Goal: Transaction & Acquisition: Purchase product/service

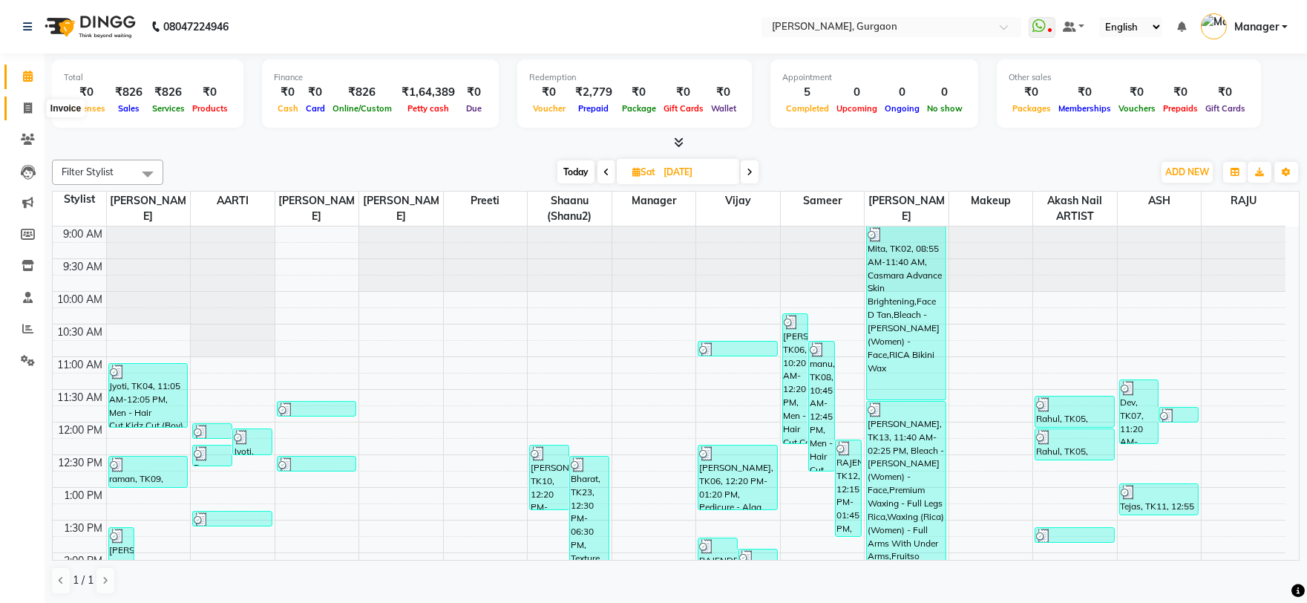
click at [26, 107] on icon at bounding box center [28, 107] width 8 height 11
select select "3880"
select select "service"
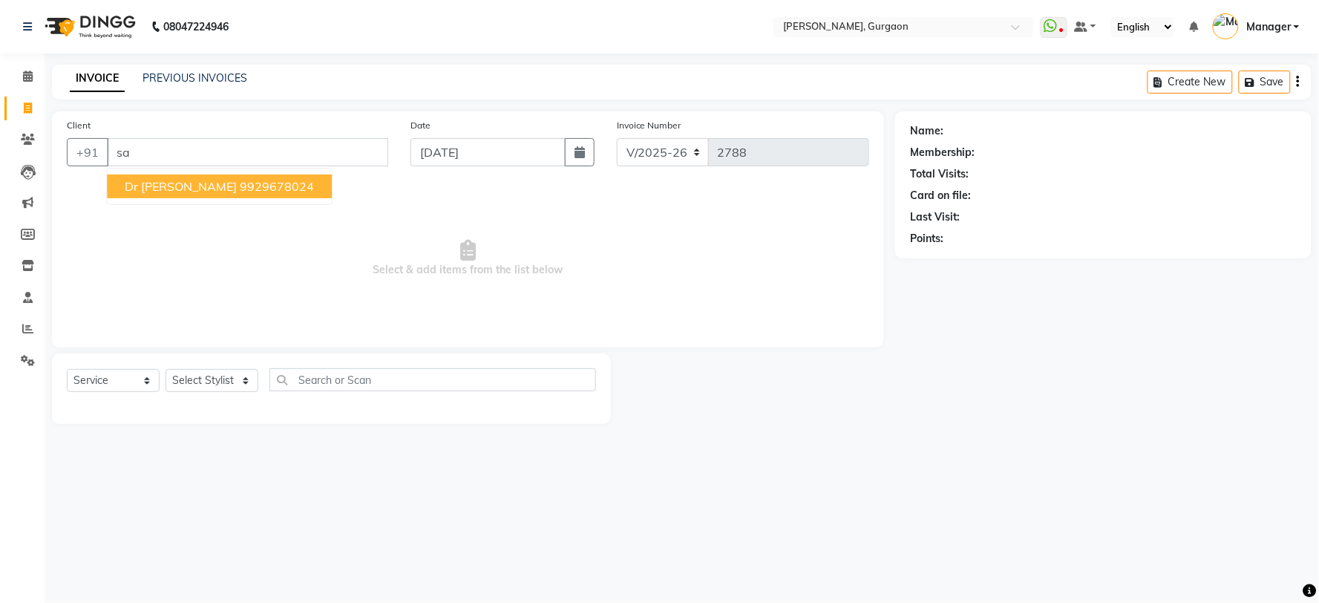
type input "s"
type input "9"
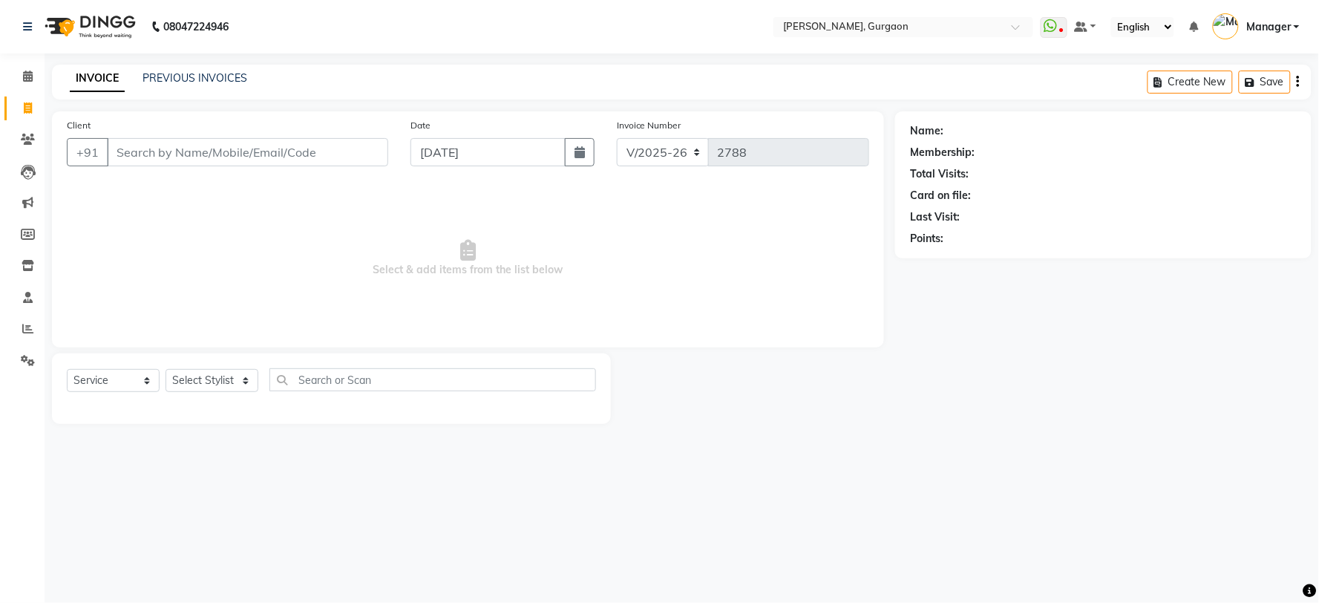
click at [607, 55] on div "08047224946 Select Location × Quinnn Harper, Gurgaon WhatsApp Status ✕ Status: …" at bounding box center [659, 301] width 1319 height 603
click at [263, 143] on input "Client" at bounding box center [247, 152] width 281 height 28
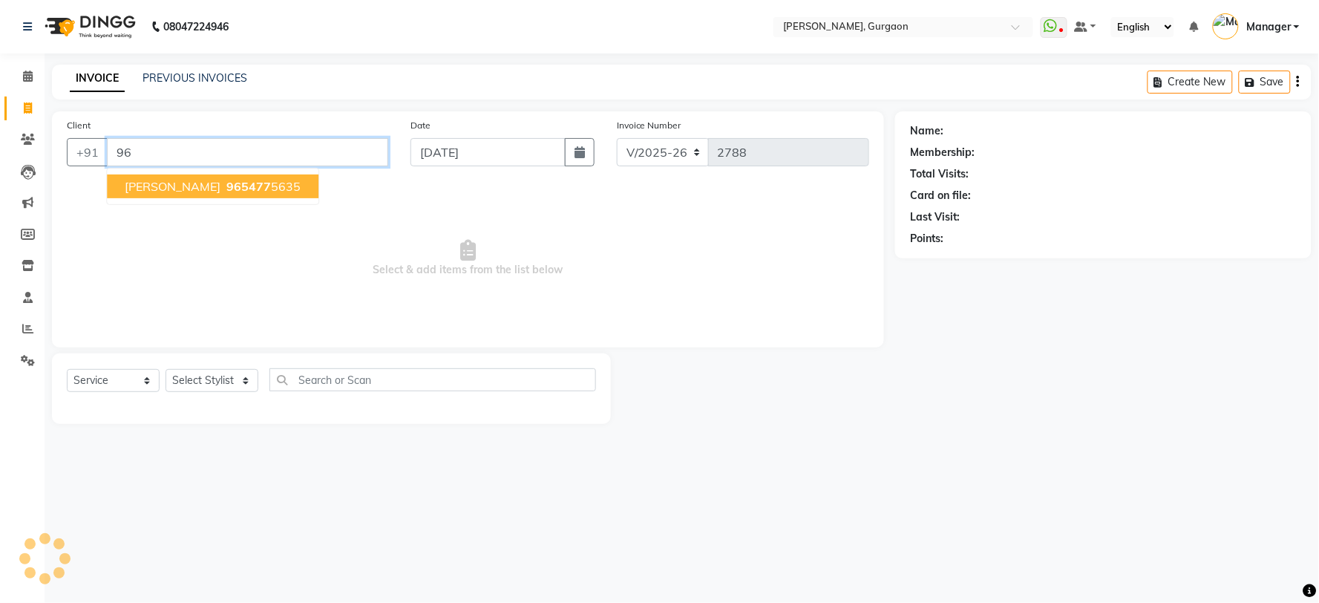
type input "9"
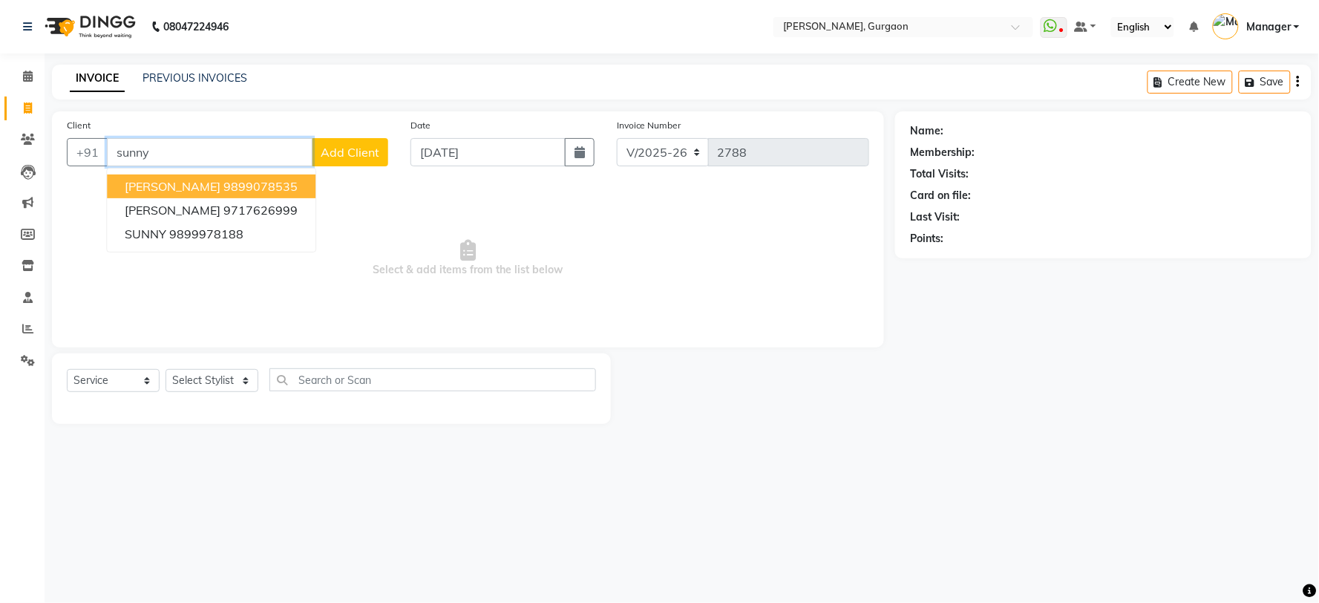
click at [226, 179] on ngb-highlight "9899078535" at bounding box center [260, 186] width 74 height 15
type input "9899078535"
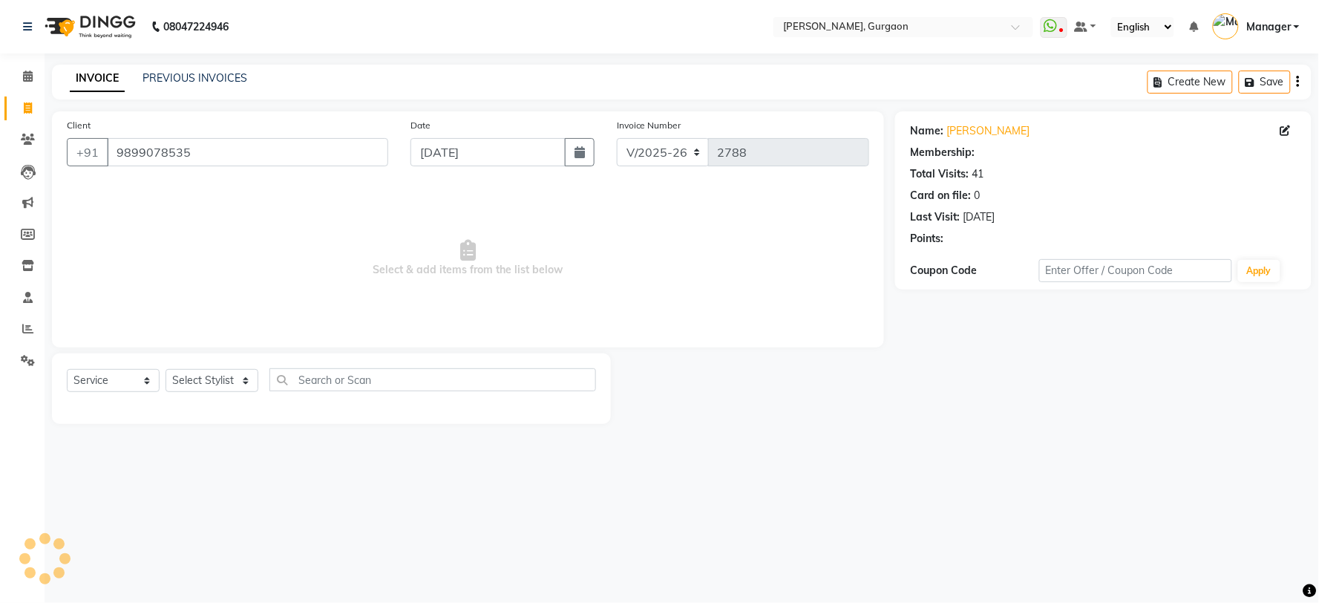
select select "1: Object"
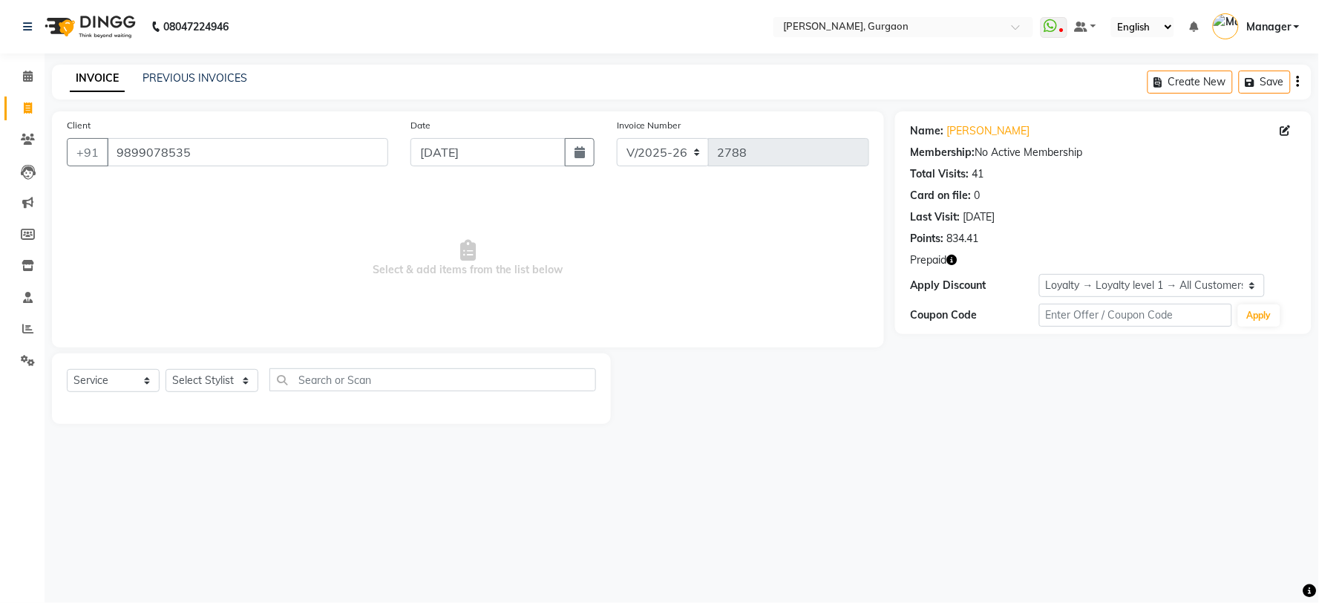
click at [952, 257] on icon "button" at bounding box center [951, 260] width 10 height 10
click at [241, 149] on input "9899078535" at bounding box center [247, 152] width 281 height 28
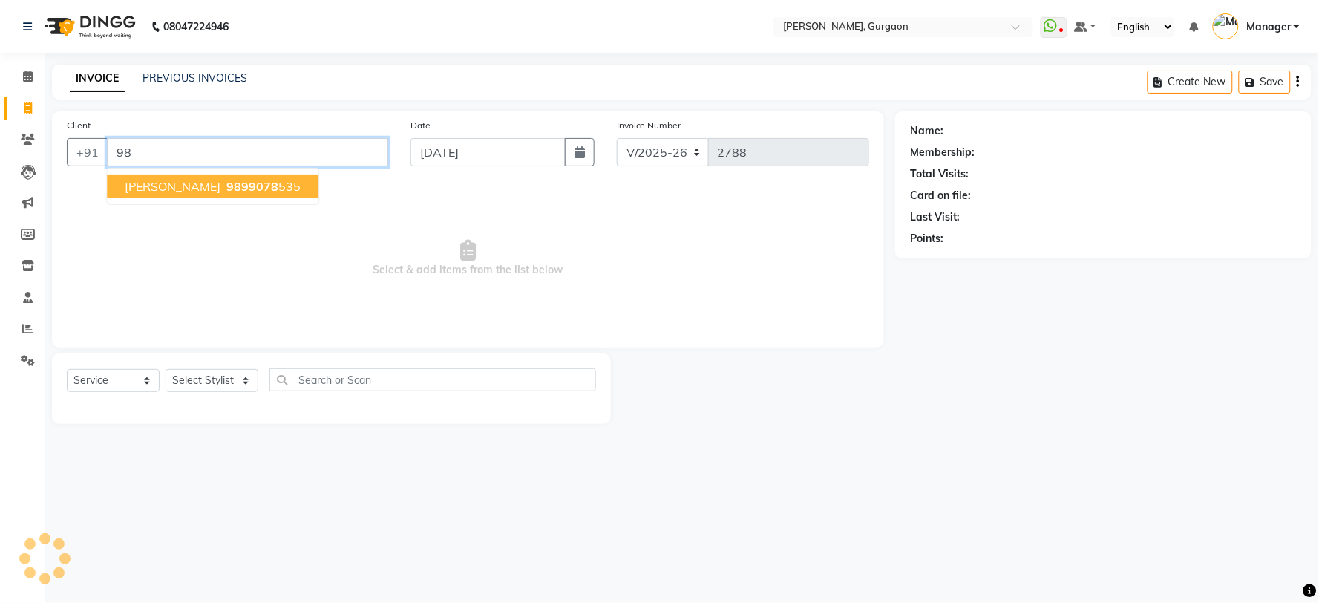
type input "9"
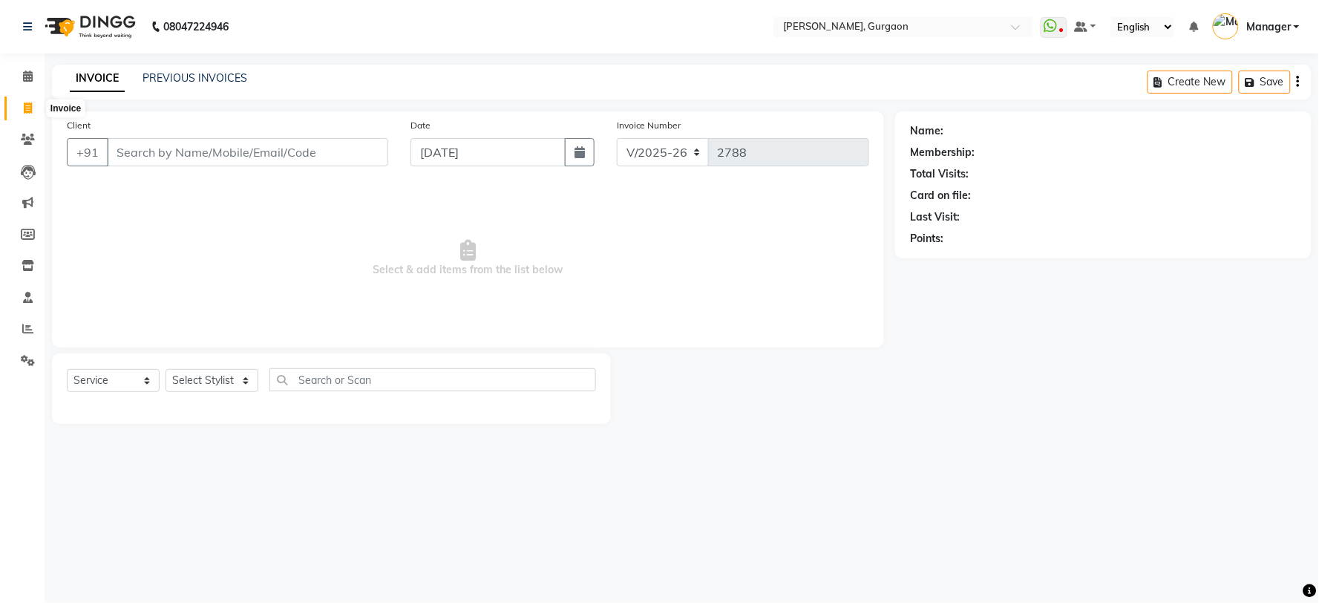
click at [26, 105] on icon at bounding box center [28, 107] width 8 height 11
drag, startPoint x: 791, startPoint y: 39, endPoint x: 797, endPoint y: 47, distance: 9.1
click at [797, 47] on nav "08047224946 Select Location × Quinnn Harper, Gurgaon WhatsApp Status ✕ Status: …" at bounding box center [659, 26] width 1319 height 53
click at [209, 146] on input "Client" at bounding box center [247, 152] width 281 height 28
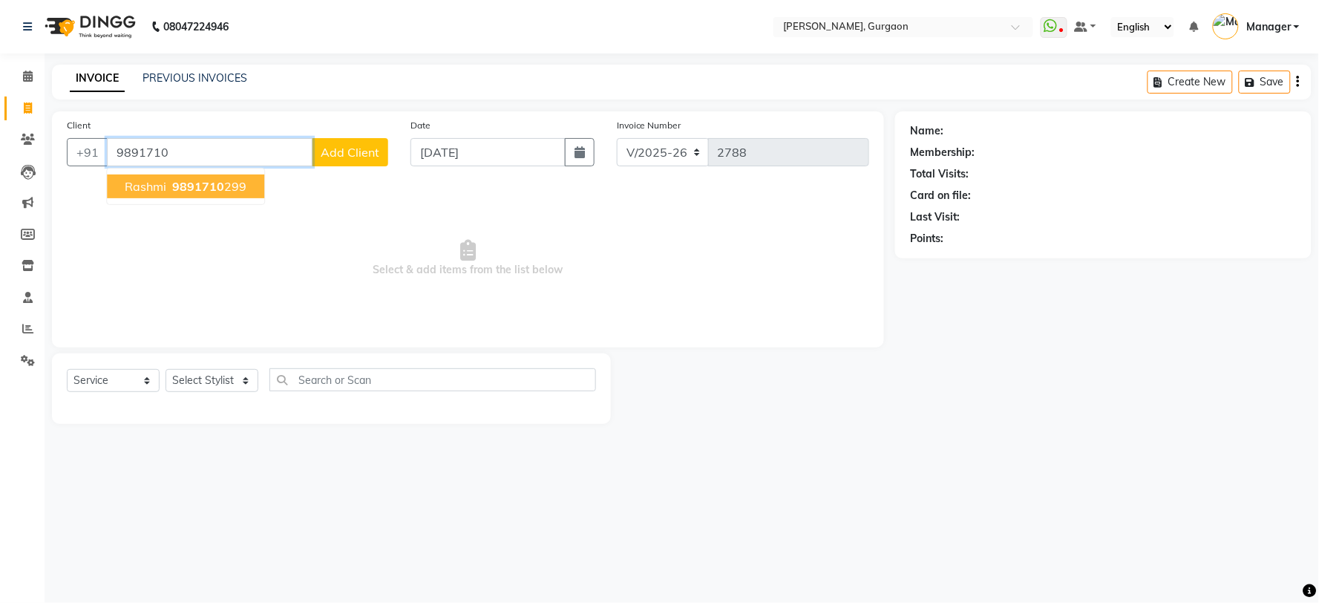
click at [193, 190] on span "9891710" at bounding box center [198, 186] width 52 height 15
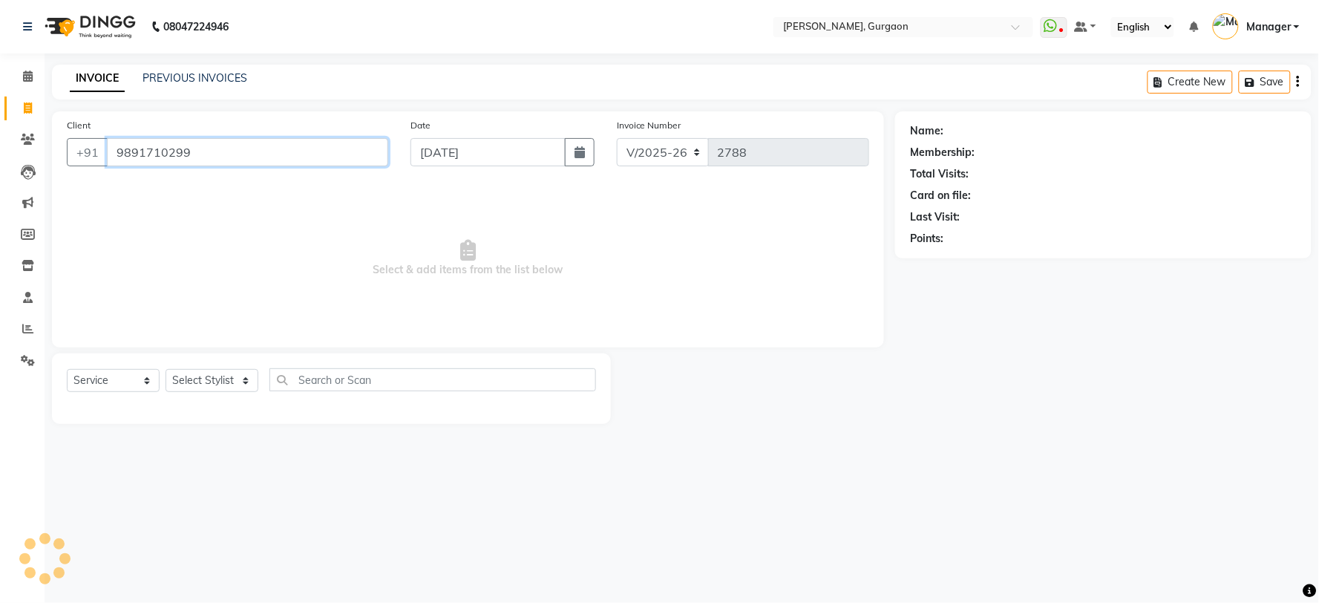
type input "9891710299"
select select "1: Object"
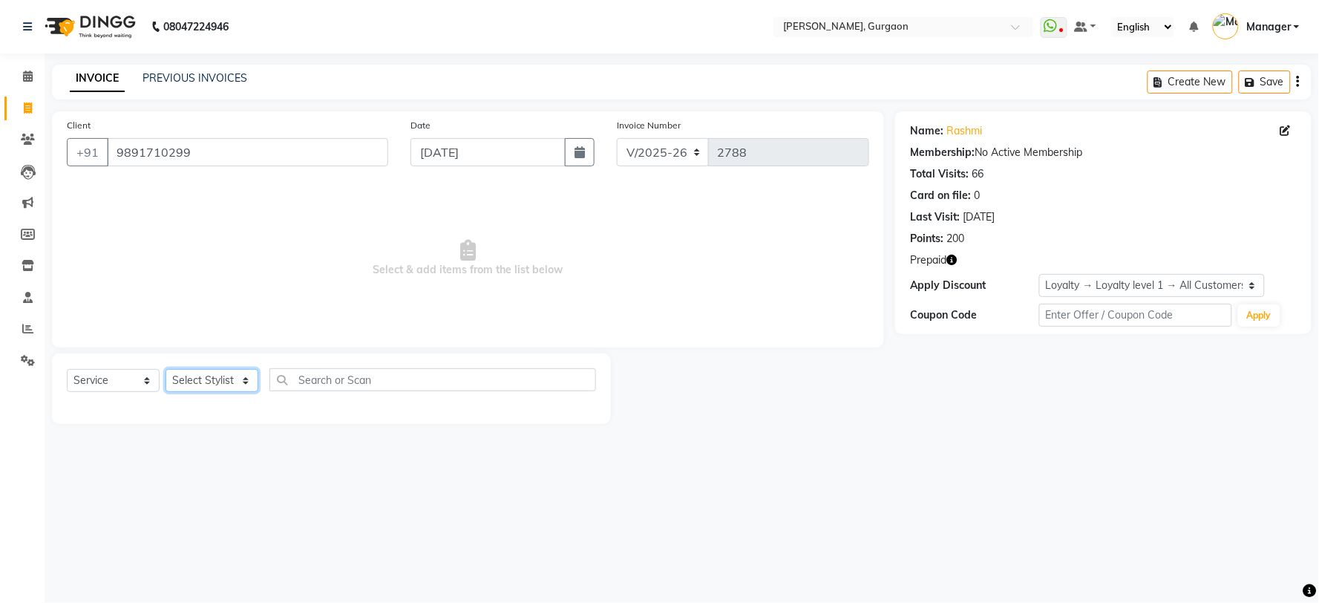
click at [189, 377] on select "Select Stylist [PERSON_NAME] Nail ARTIST [PERSON_NAME] Makeup Manager [PERSON_N…" at bounding box center [212, 380] width 93 height 23
select select "25791"
click at [166, 370] on select "Select Stylist [PERSON_NAME] Nail ARTIST [PERSON_NAME] Makeup Manager [PERSON_N…" at bounding box center [212, 380] width 93 height 23
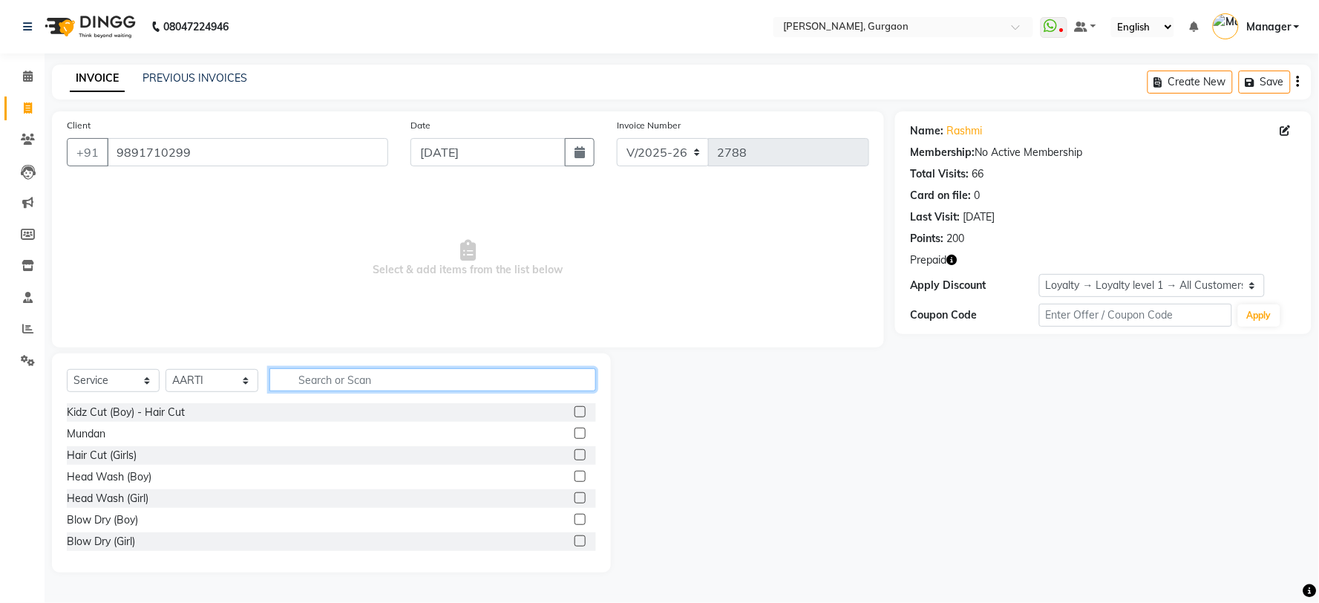
click at [307, 380] on input "text" at bounding box center [432, 379] width 327 height 23
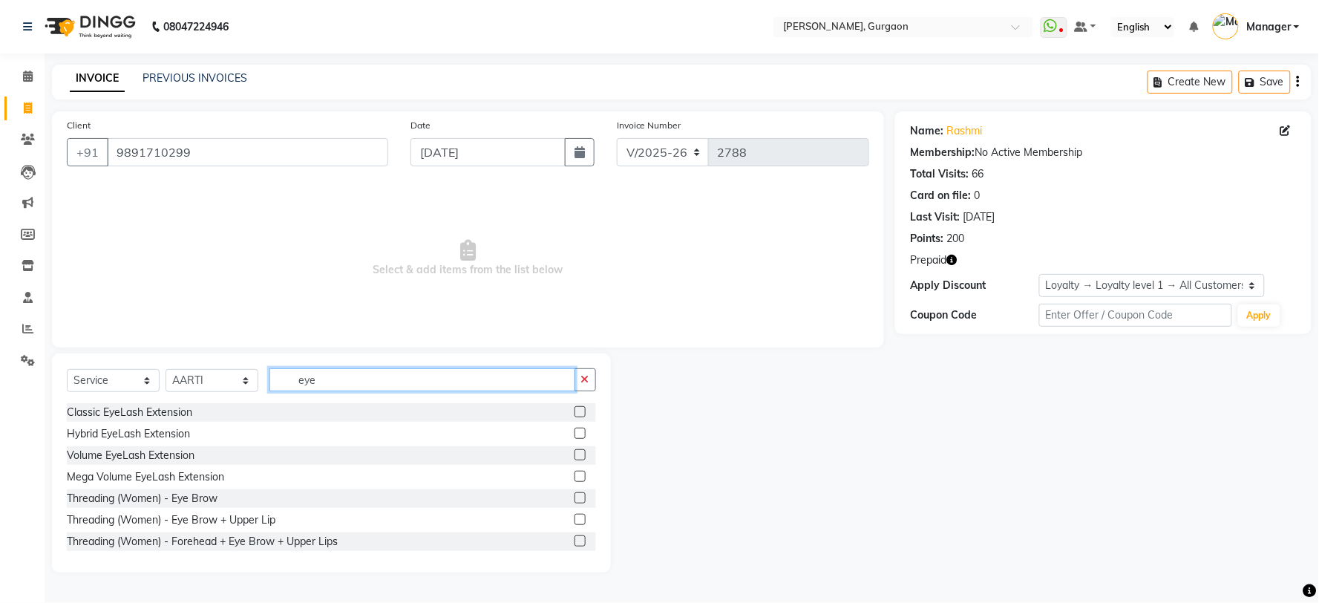
type input "eye"
click at [182, 490] on div "Threading (Women) - Eye Brow" at bounding box center [331, 498] width 529 height 19
click at [151, 500] on div "Threading (Women) - Eye Brow" at bounding box center [142, 499] width 151 height 16
checkbox input "false"
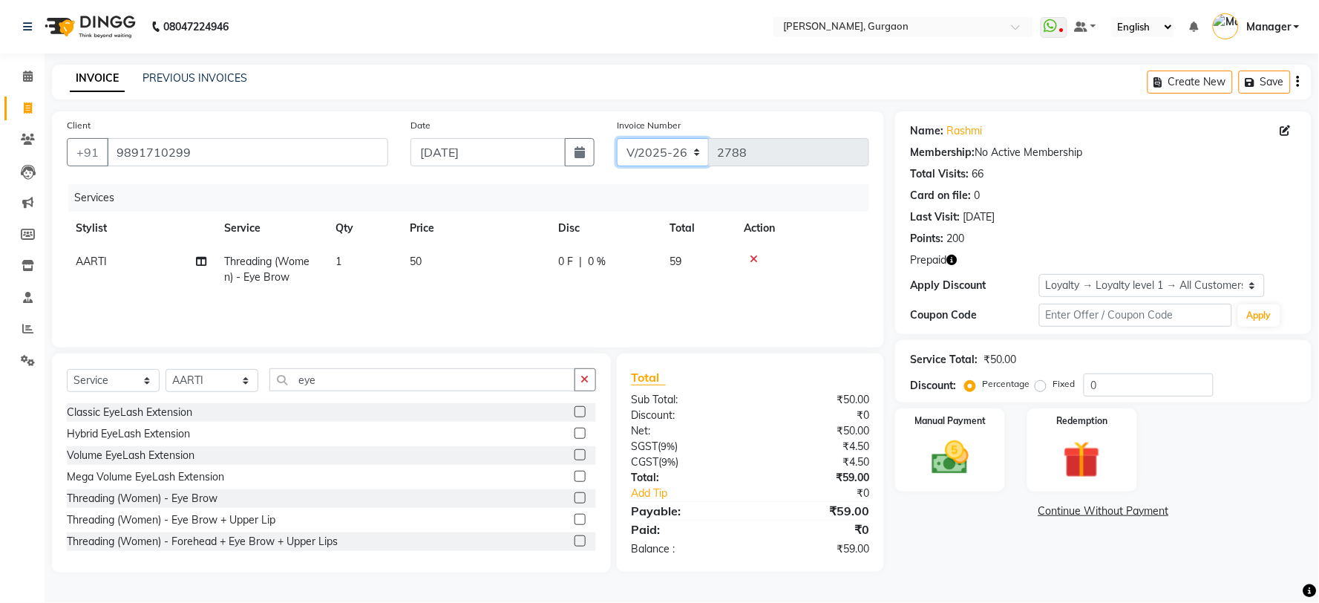
click at [658, 151] on select "R/2025-26 V/2025 V/2025-26" at bounding box center [663, 152] width 93 height 28
select select "5073"
click at [617, 138] on select "R/2025-26 V/2025 V/2025-26" at bounding box center [663, 152] width 93 height 28
type input "1495"
click at [1082, 457] on img at bounding box center [1082, 460] width 62 height 48
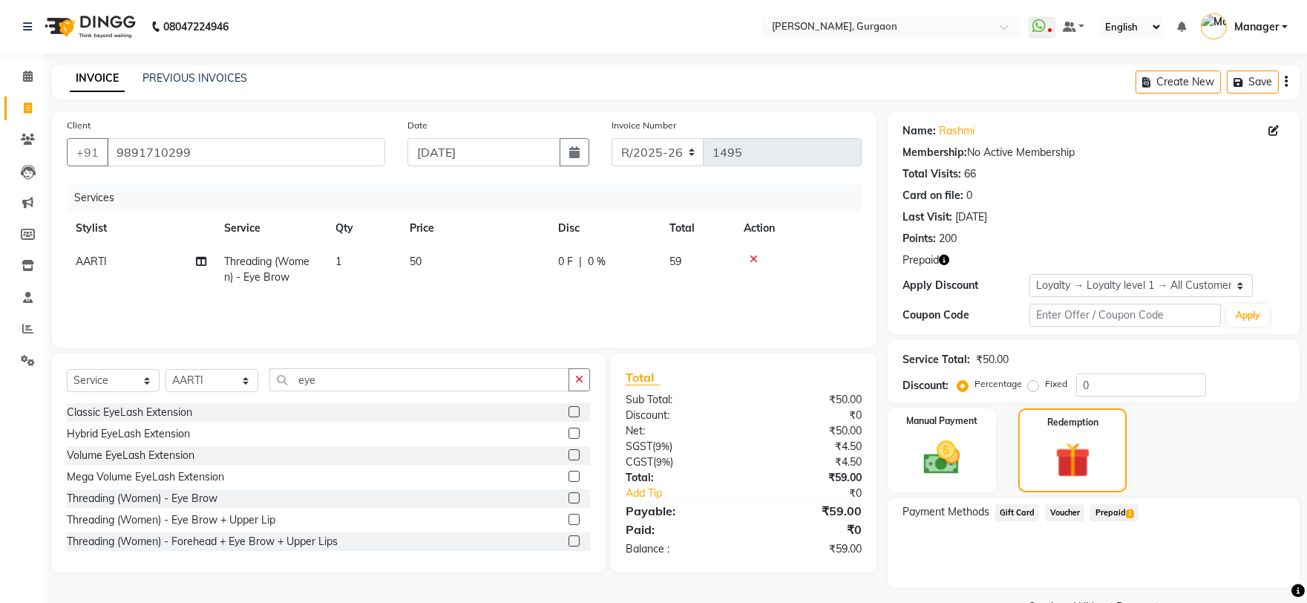
click at [1102, 514] on span "Prepaid 1" at bounding box center [1114, 512] width 48 height 17
click at [1238, 564] on button "Add" at bounding box center [1250, 572] width 54 height 25
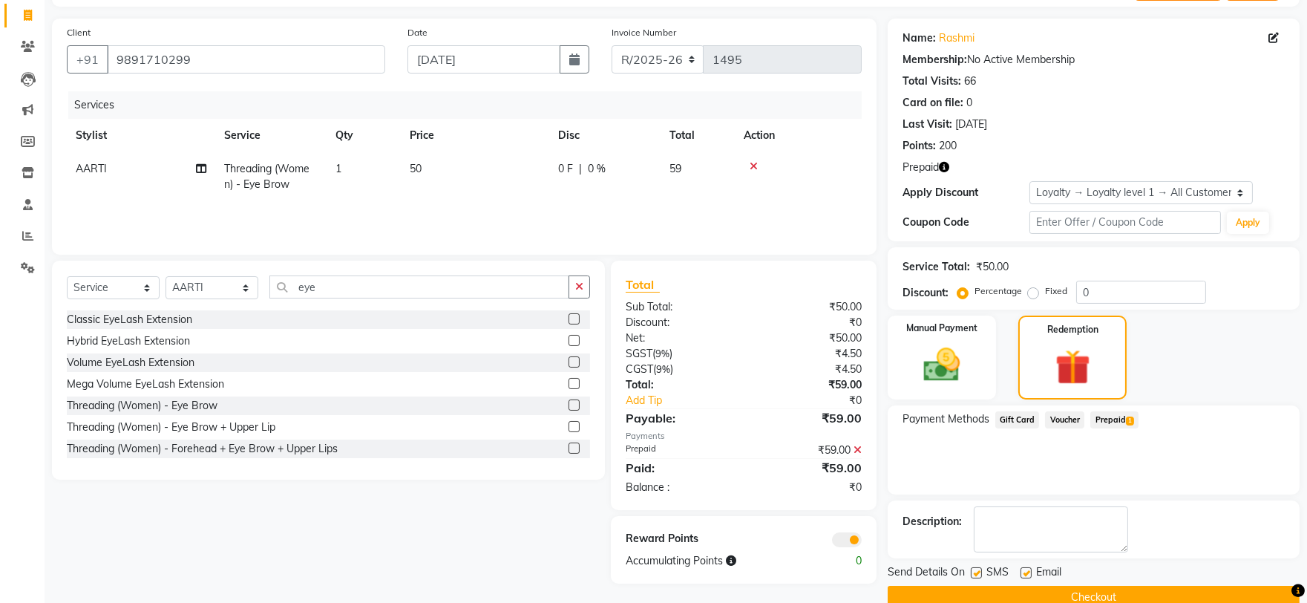
scroll to position [120, 0]
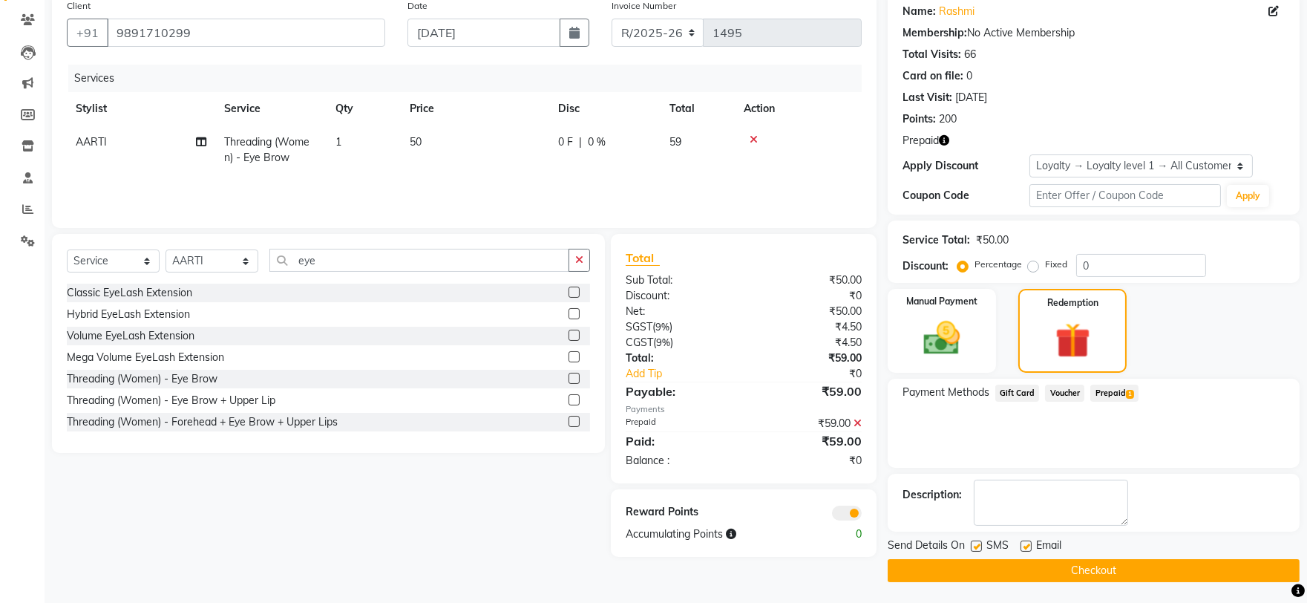
click at [1162, 565] on button "Checkout" at bounding box center [1094, 570] width 412 height 23
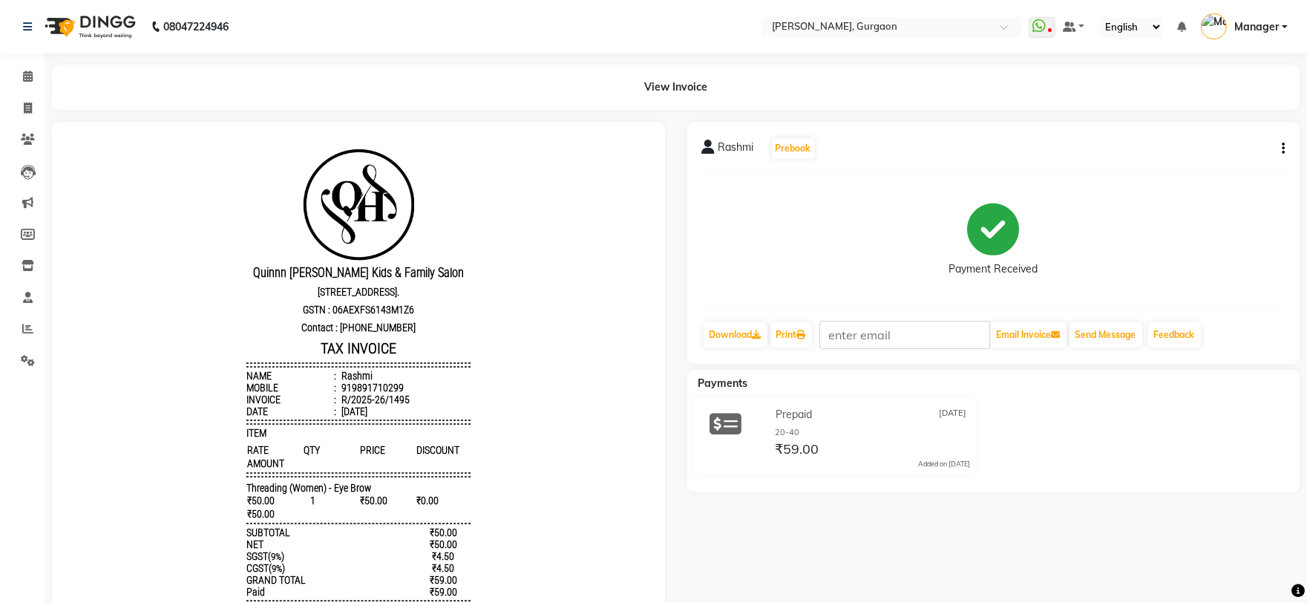
click at [8, 91] on li "Calendar" at bounding box center [22, 77] width 45 height 32
drag, startPoint x: 27, startPoint y: 80, endPoint x: 17, endPoint y: 153, distance: 73.4
click at [27, 79] on icon at bounding box center [28, 76] width 10 height 11
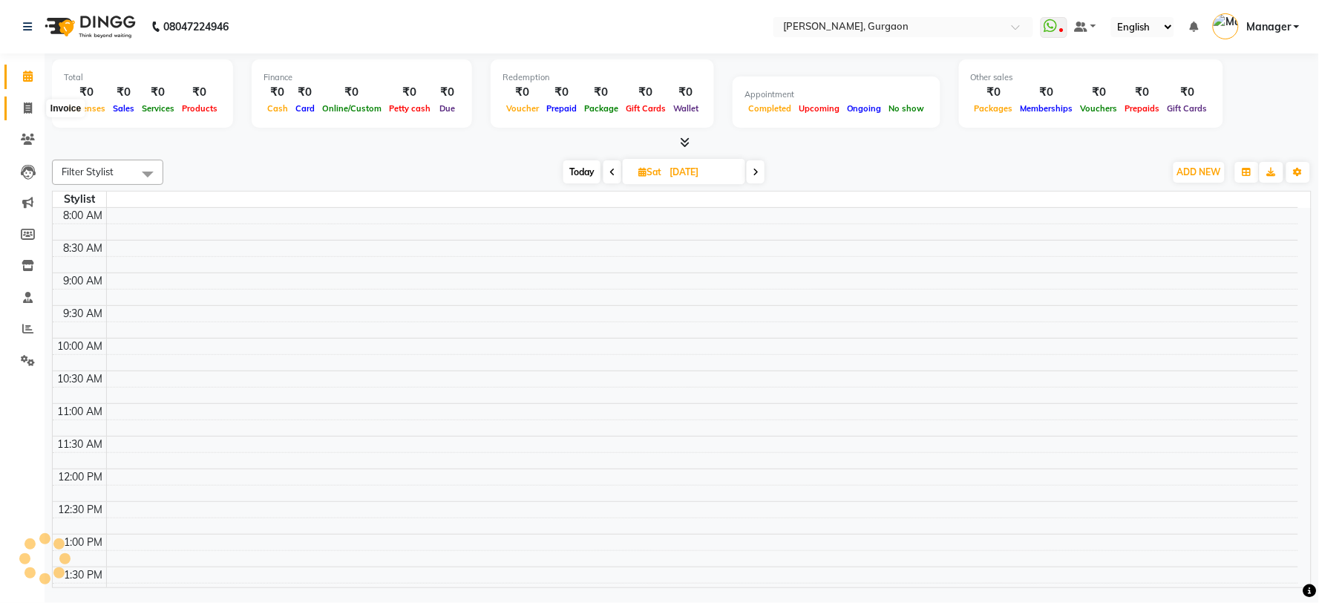
click at [19, 105] on span at bounding box center [28, 108] width 26 height 17
select select "3880"
select select "service"
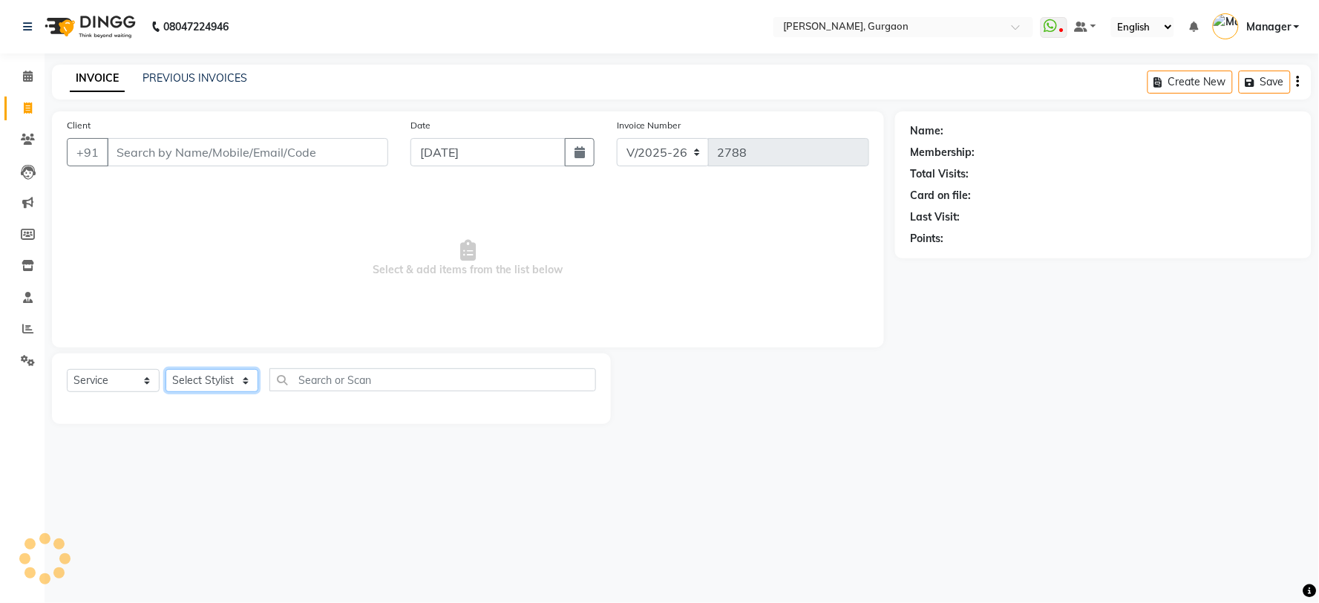
click at [225, 376] on select "Select Stylist" at bounding box center [212, 380] width 93 height 23
select select "25791"
click at [166, 370] on select "Select Stylist AARTI Abdul Kalam Akash Nail ARTIST ASH Gayatree Kirti Makeup Ma…" at bounding box center [212, 380] width 93 height 23
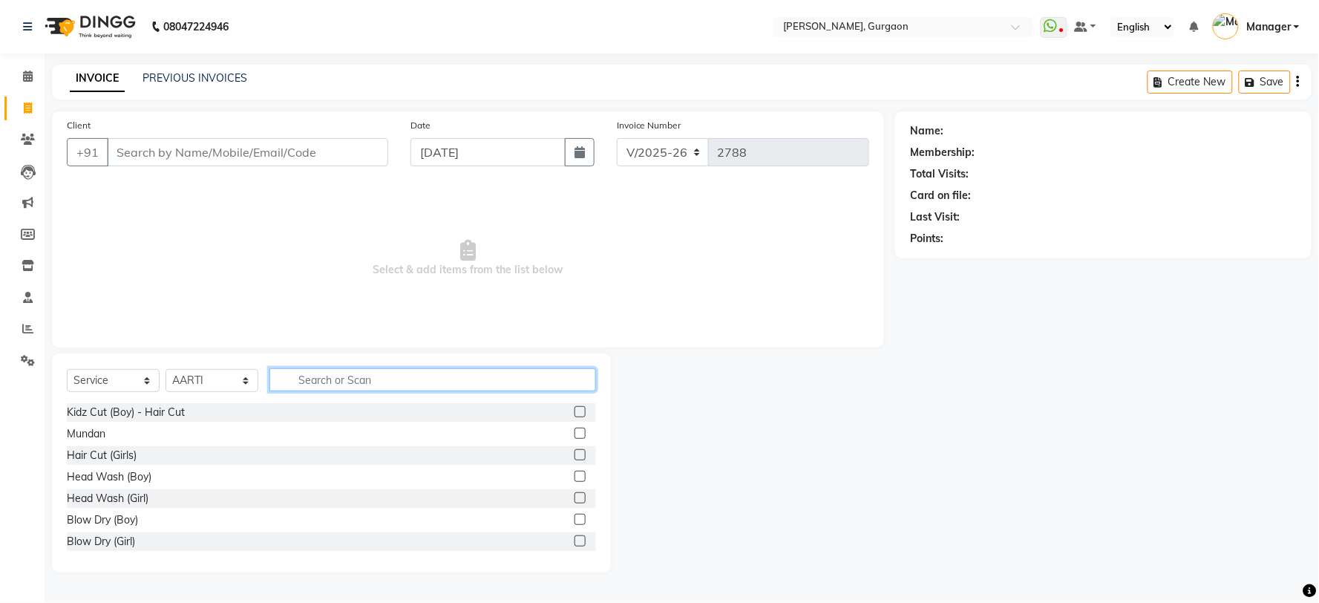
click at [360, 390] on input "text" at bounding box center [432, 379] width 327 height 23
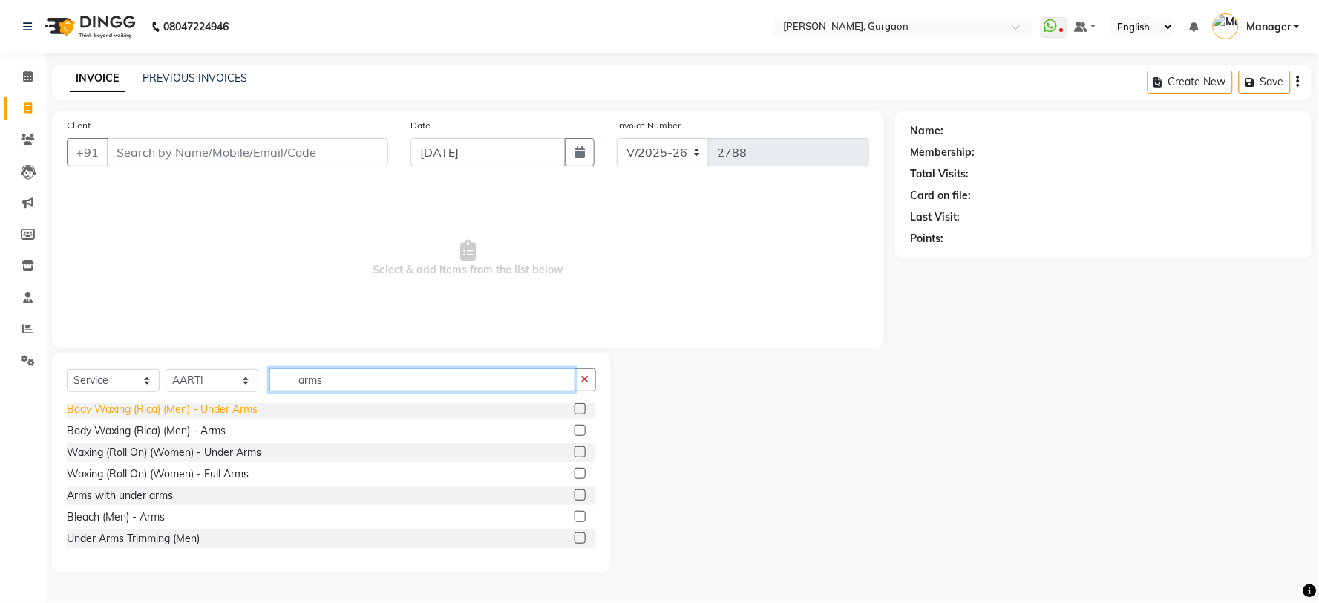
scroll to position [247, 0]
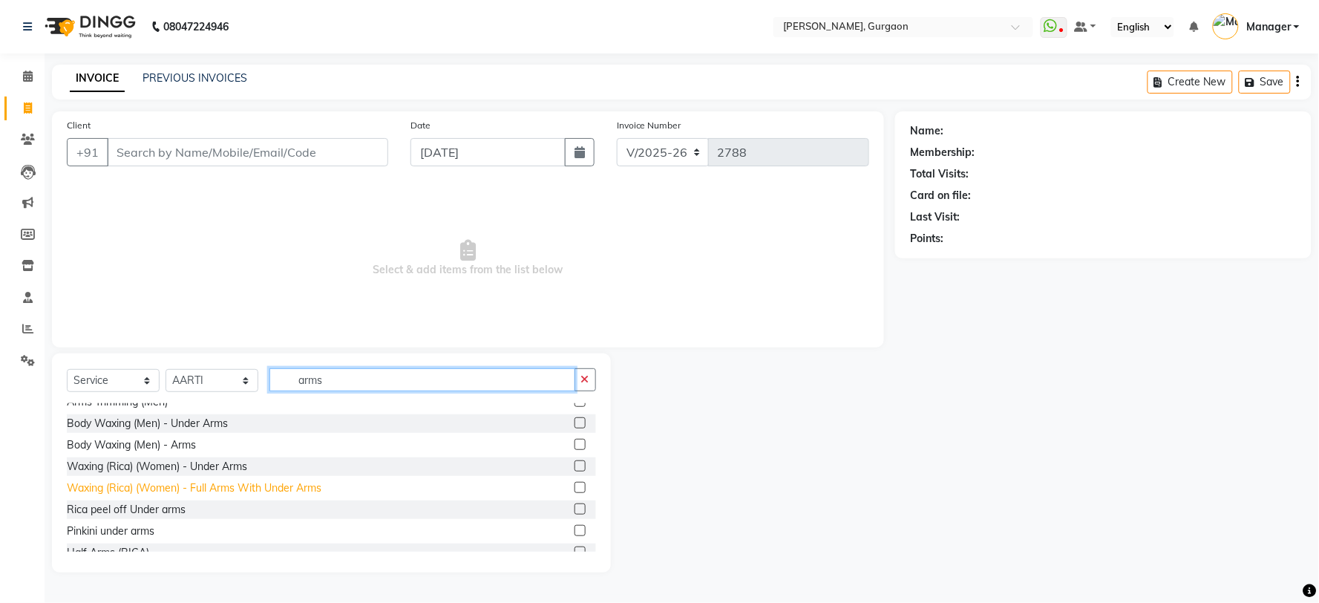
type input "arms"
click at [203, 488] on div "Waxing (Rica) (Women) - Full Arms With Under Arms" at bounding box center [194, 488] width 255 height 16
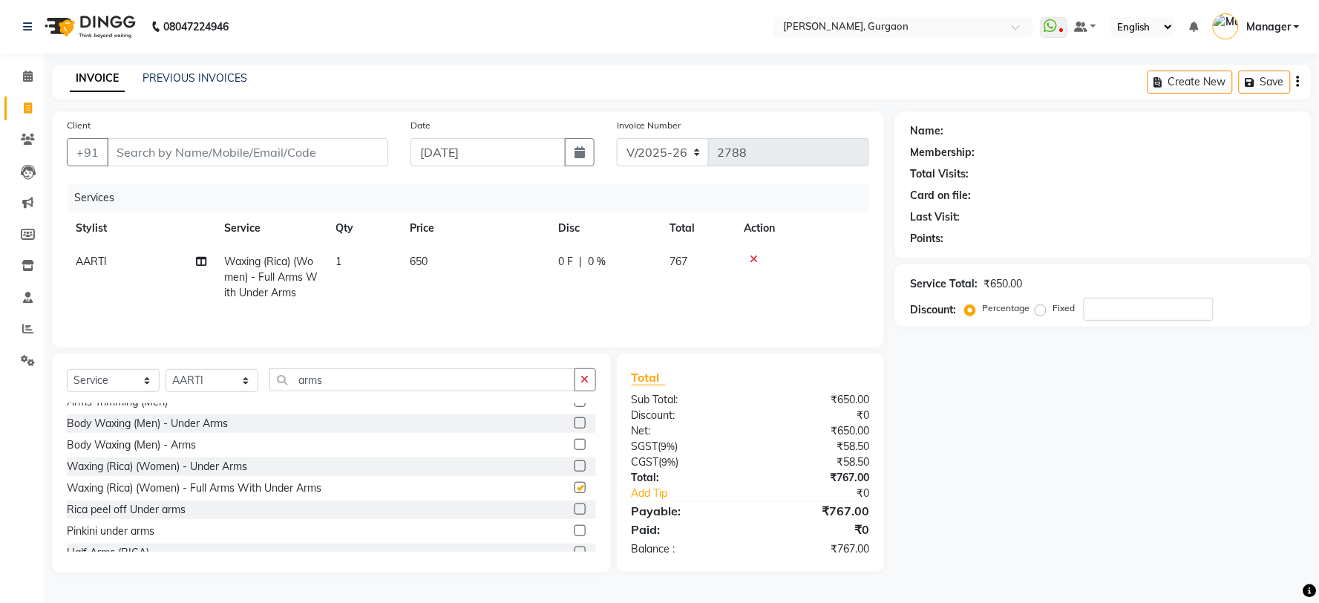
checkbox input "false"
click at [275, 389] on input "arms" at bounding box center [422, 379] width 306 height 23
click at [275, 388] on input "arms" at bounding box center [422, 379] width 306 height 23
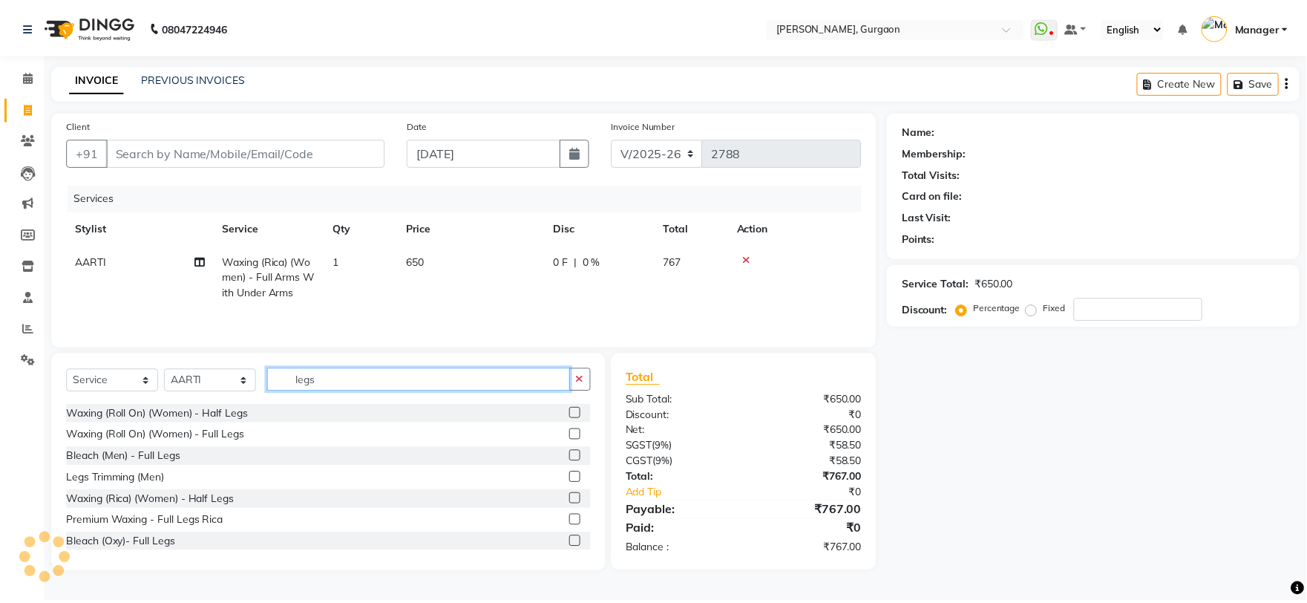
scroll to position [131, 0]
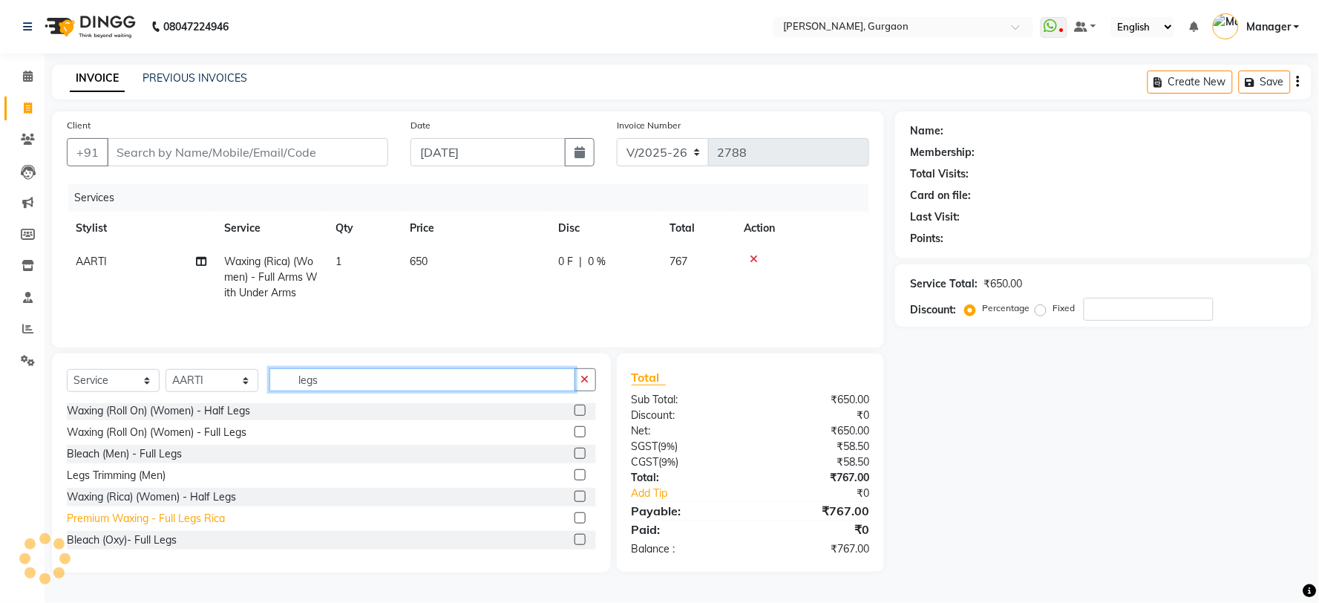
type input "legs"
click at [158, 523] on div "Premium Waxing - Full Legs Rica" at bounding box center [146, 519] width 158 height 16
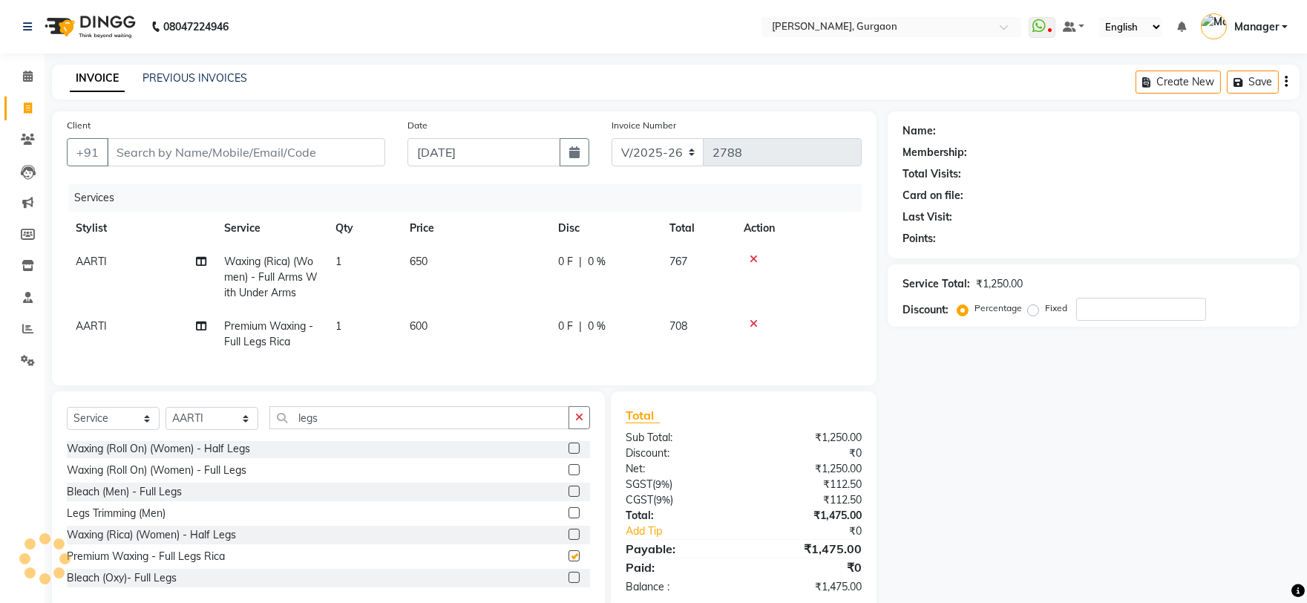
checkbox input "false"
click at [302, 413] on div "Select Service Product Membership Package Voucher Prepaid Gift Card Select Styl…" at bounding box center [328, 500] width 553 height 219
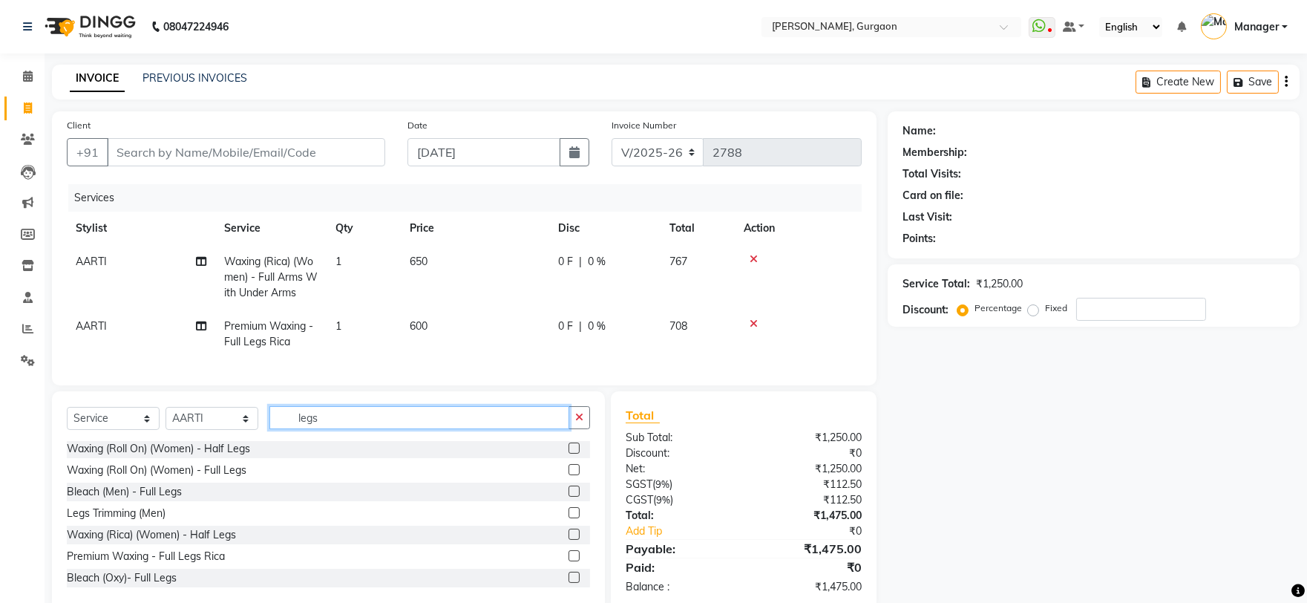
click at [299, 429] on input "legs" at bounding box center [419, 417] width 300 height 23
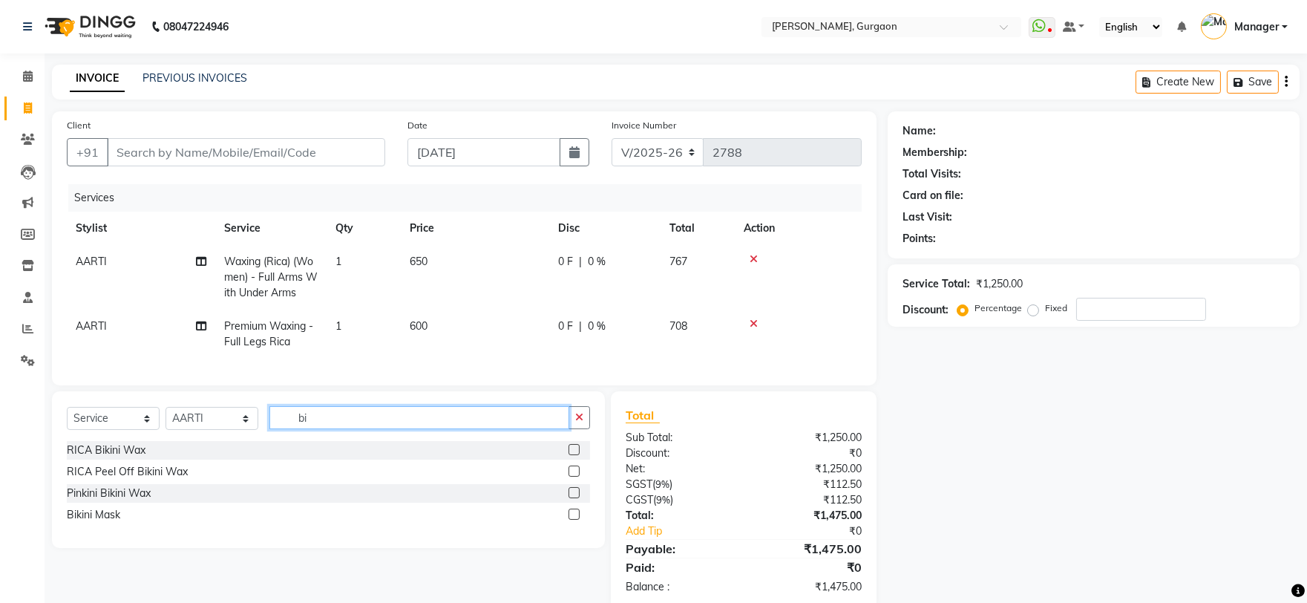
scroll to position [0, 0]
type input "biki"
click at [115, 458] on div "RICA Bikini Wax" at bounding box center [106, 450] width 79 height 16
checkbox input "false"
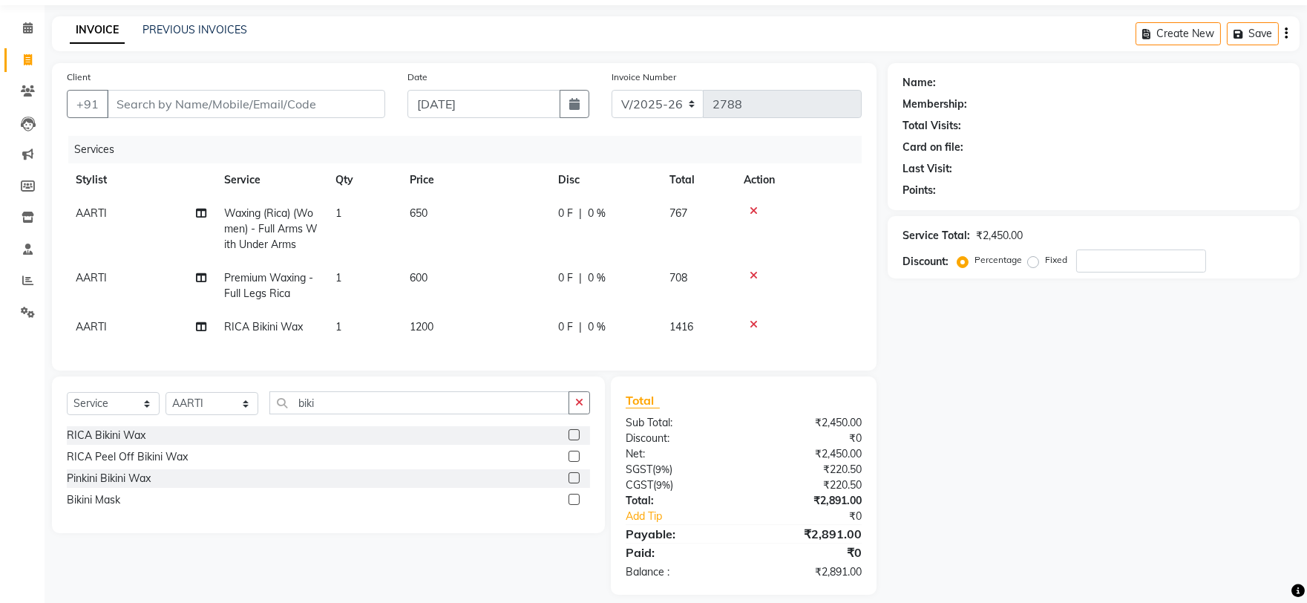
scroll to position [75, 0]
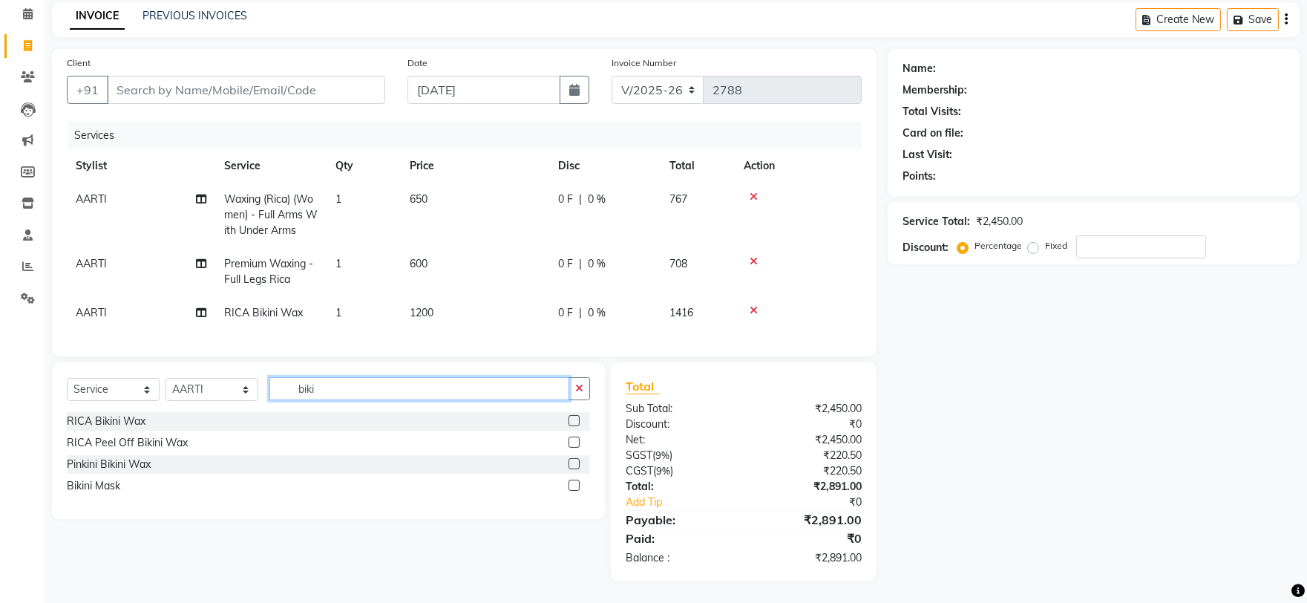
click at [299, 391] on input "biki" at bounding box center [419, 388] width 300 height 23
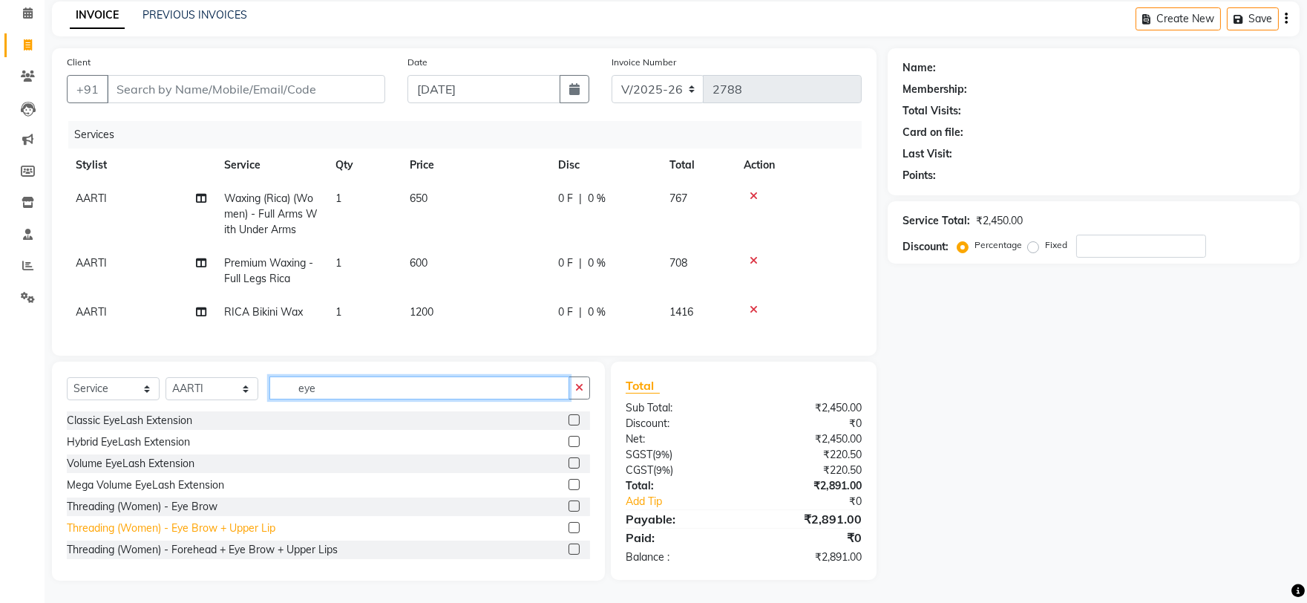
type input "eye"
click at [212, 528] on div "Threading (Women) - Eye Brow + Upper Lip" at bounding box center [171, 528] width 209 height 16
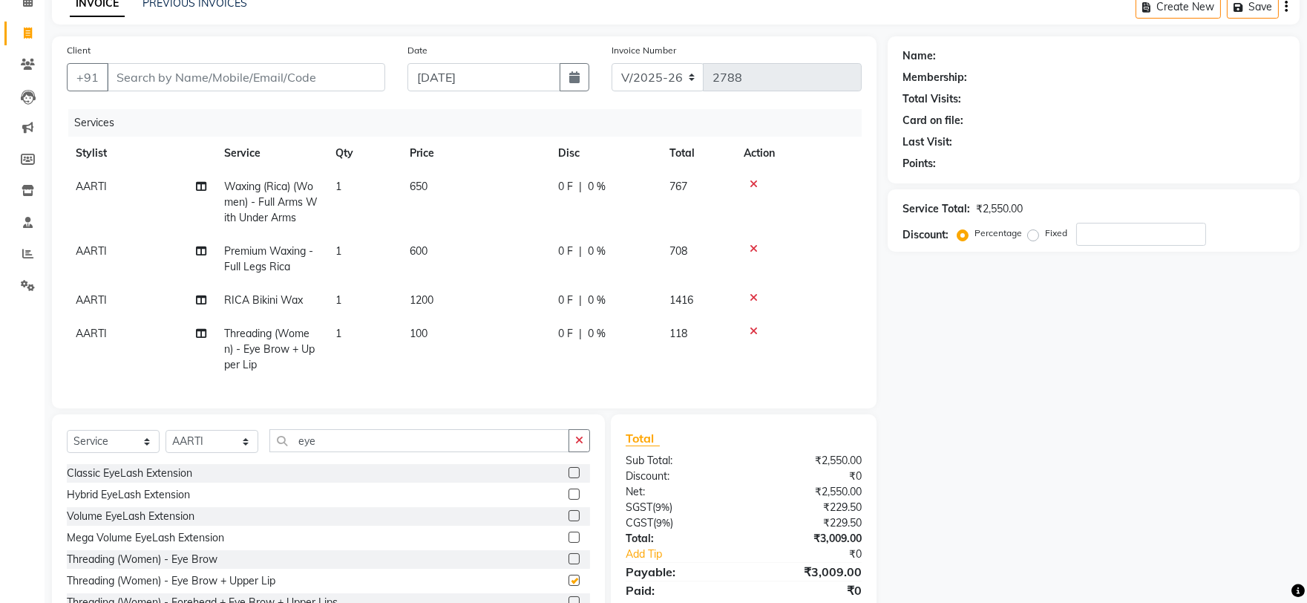
checkbox input "false"
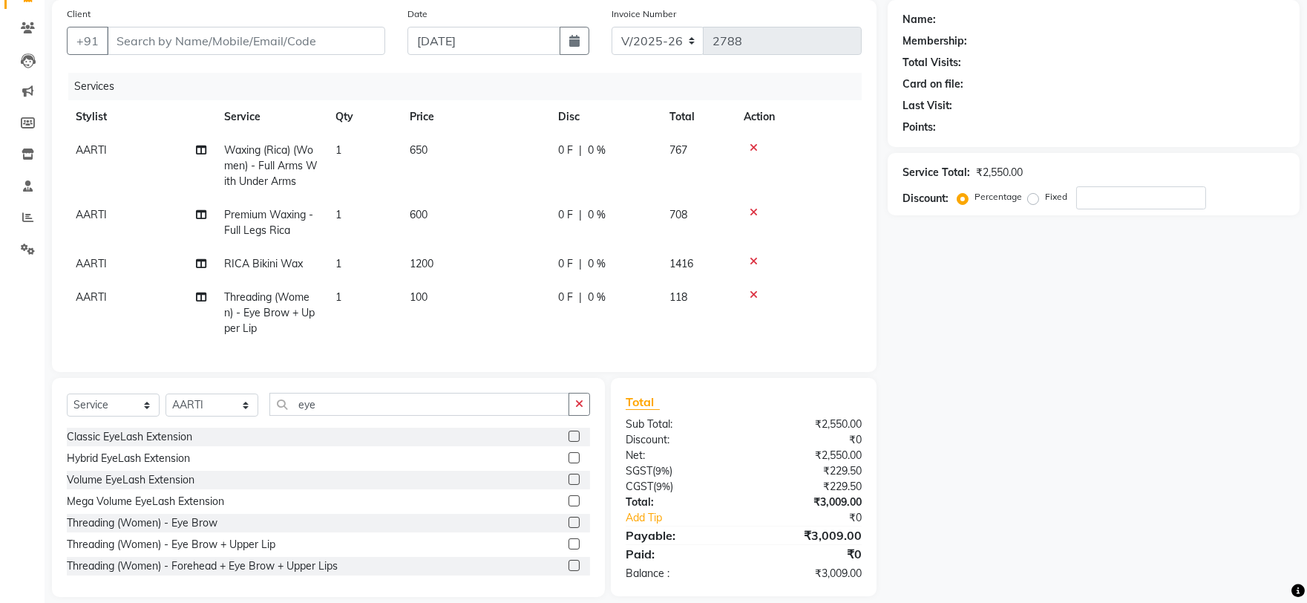
scroll to position [140, 0]
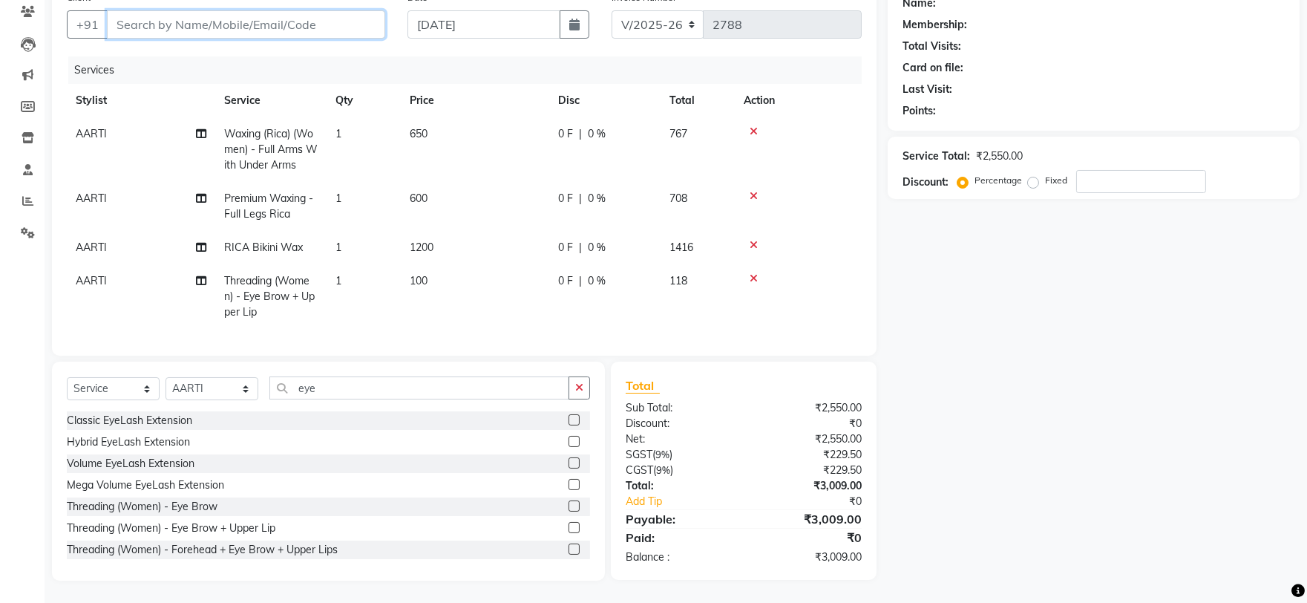
click at [315, 19] on input "Client" at bounding box center [246, 24] width 278 height 28
type input "9"
type input "0"
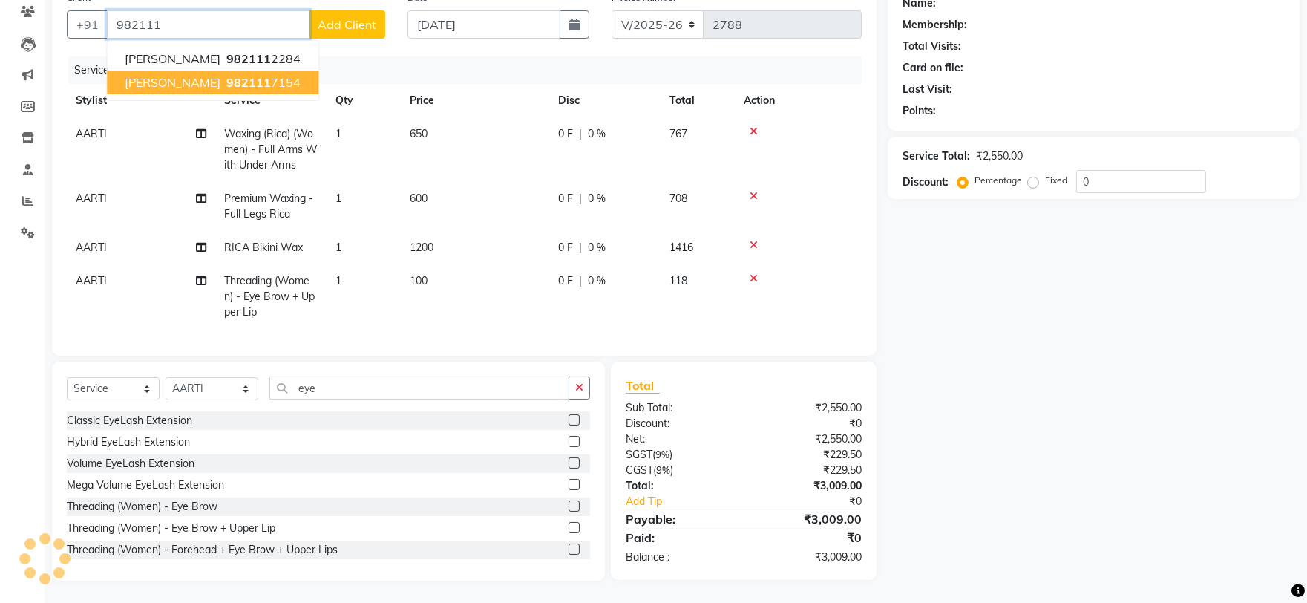
click at [226, 75] on span "982111" at bounding box center [248, 82] width 45 height 15
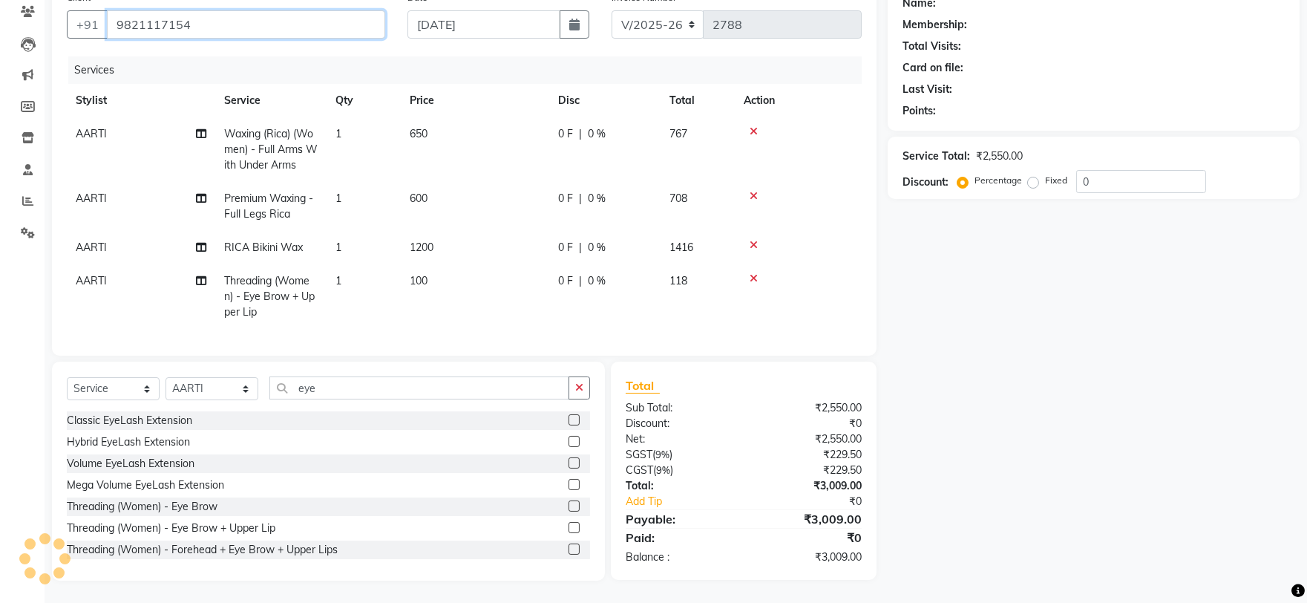
type input "9821117154"
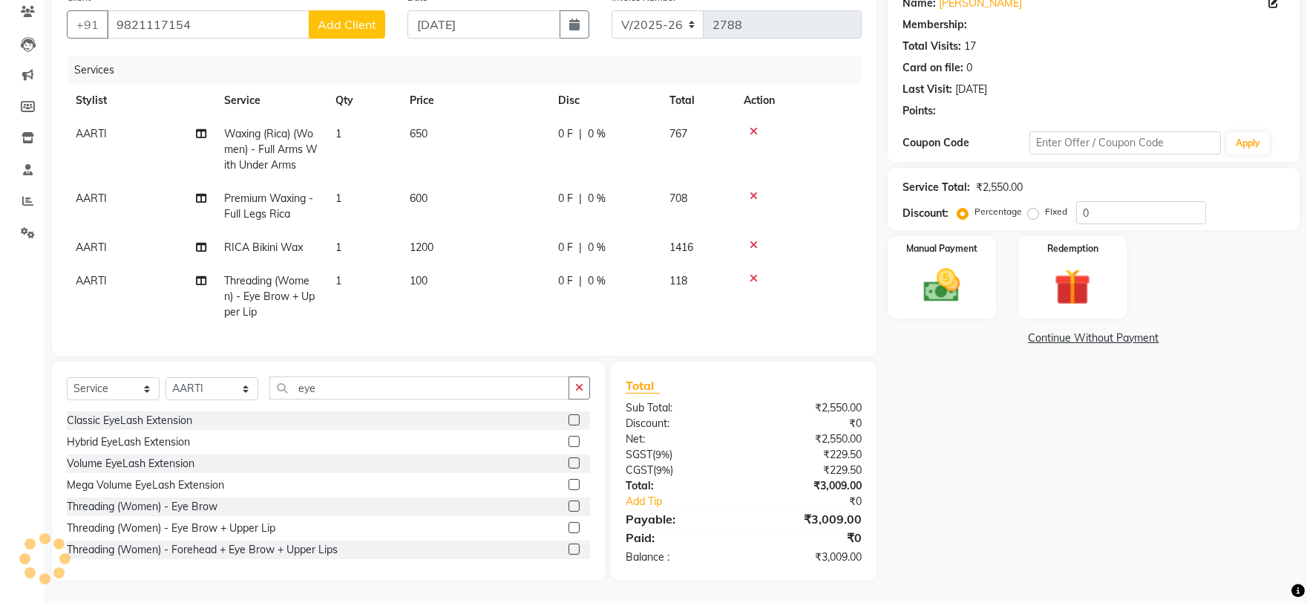
select select "2: Object"
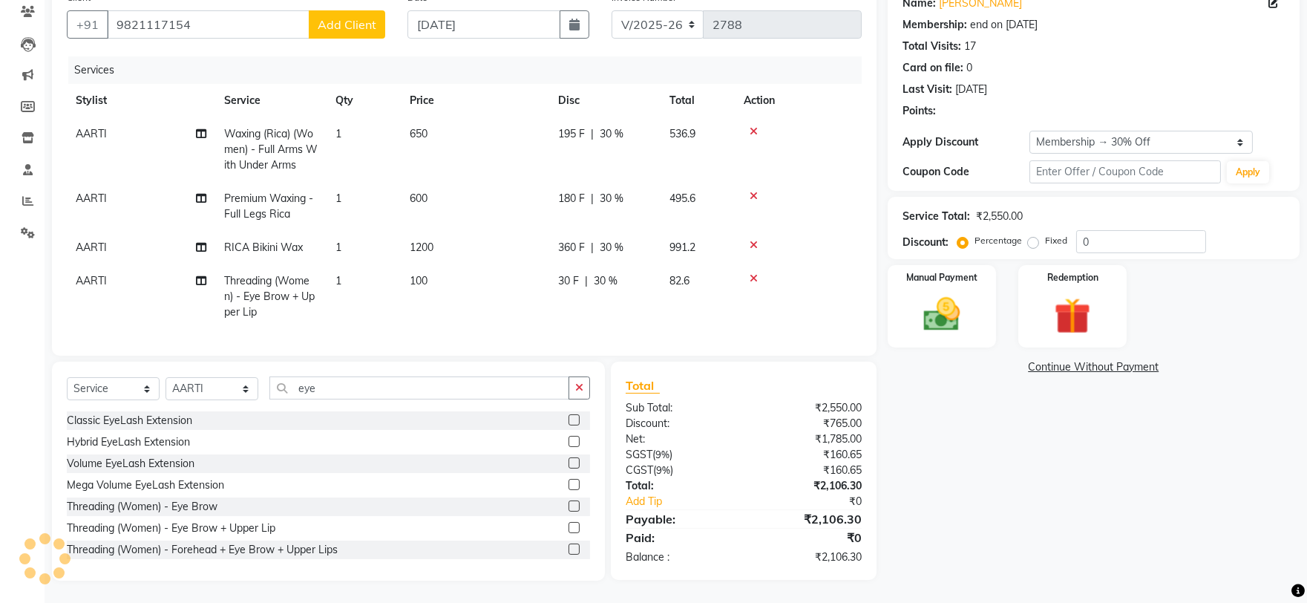
type input "30"
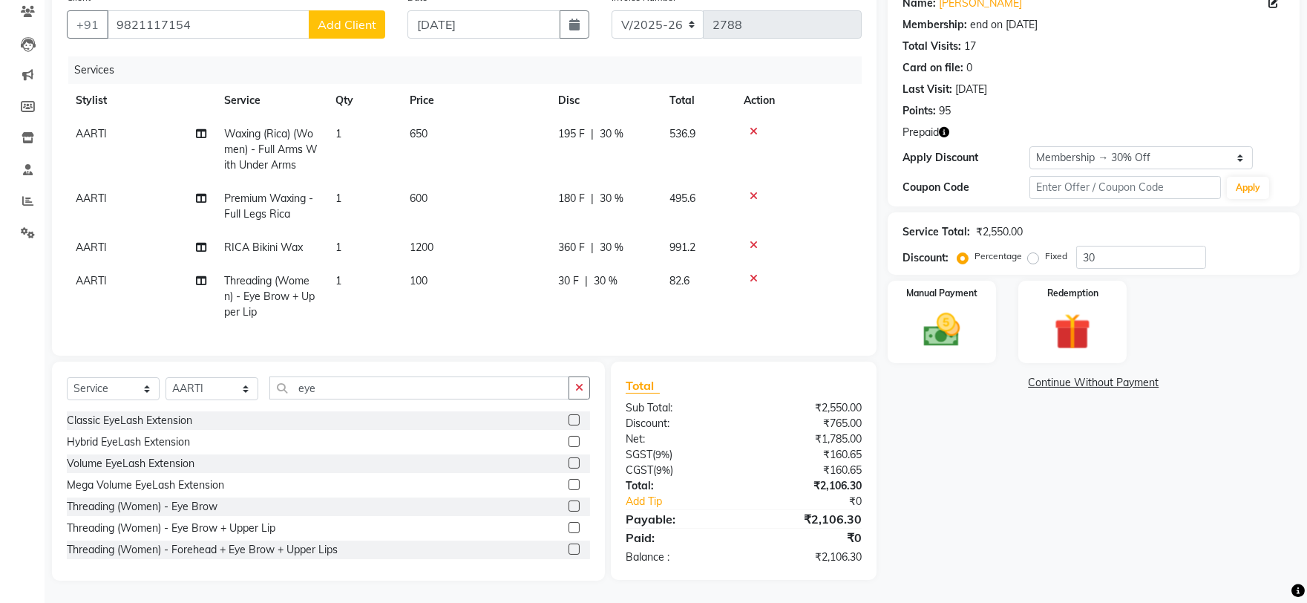
click at [944, 127] on icon "button" at bounding box center [944, 132] width 10 height 10
click at [877, 229] on div "Client +91 9821117154 Add Client Date 01-09-2025 Invoice Number R/2025-26 V/202…" at bounding box center [464, 282] width 847 height 597
click at [949, 126] on button "button" at bounding box center [944, 133] width 10 height 16
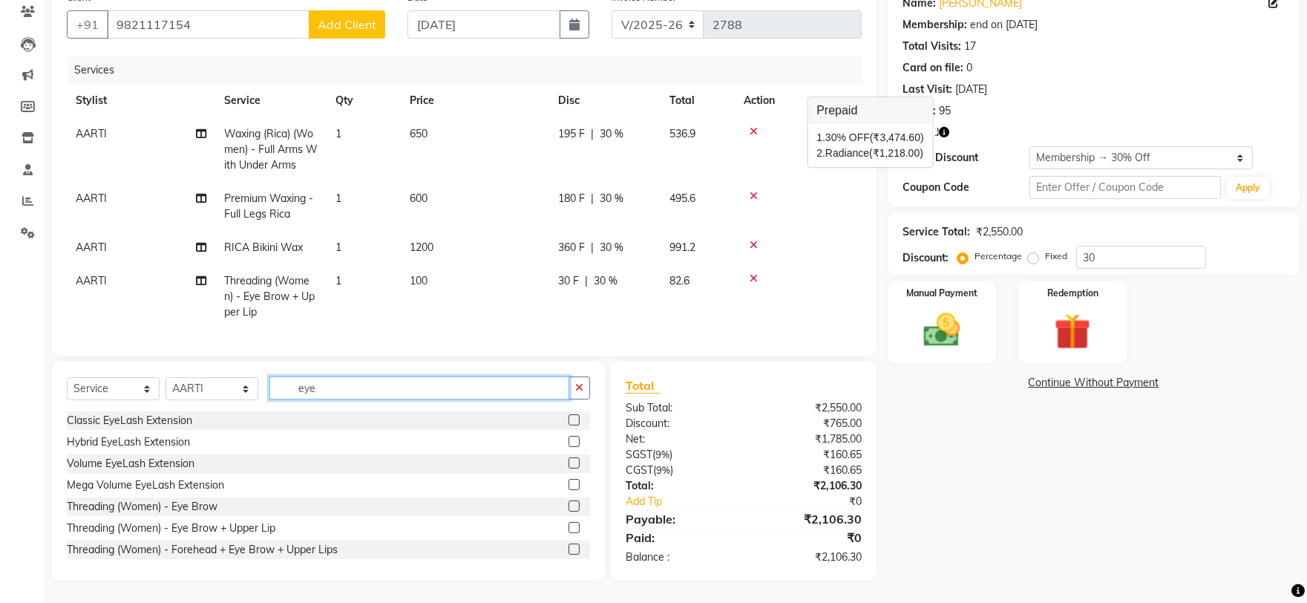
click at [321, 379] on input "eye" at bounding box center [419, 387] width 300 height 23
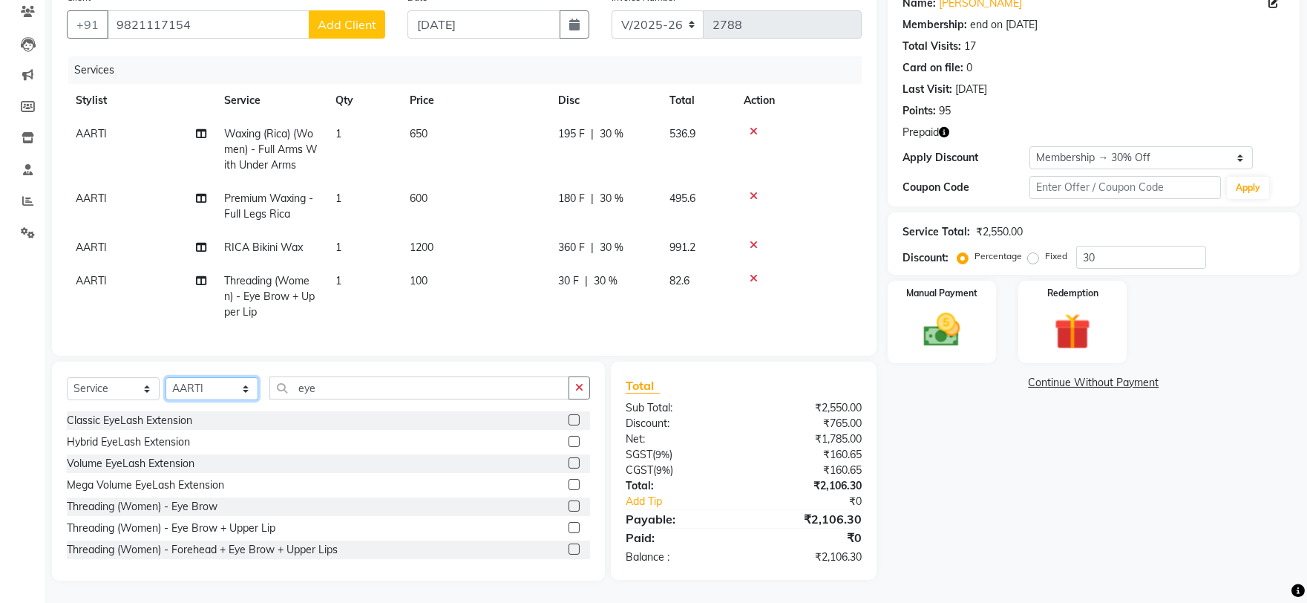
click at [194, 392] on select "Select Stylist AARTI Abdul Kalam Akash Nail ARTIST ASH Gayatree Kirti Makeup Ma…" at bounding box center [212, 388] width 93 height 23
select select "50388"
click at [166, 377] on select "Select Stylist AARTI Abdul Kalam Akash Nail ARTIST ASH Gayatree Kirti Makeup Ma…" at bounding box center [212, 388] width 93 height 23
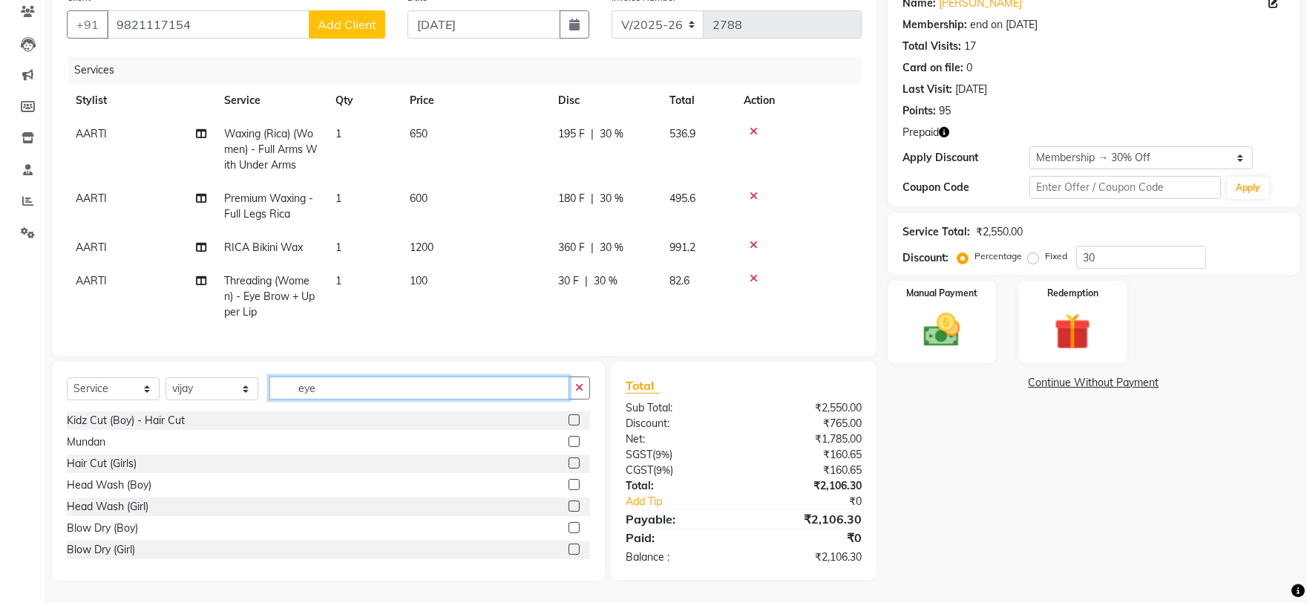
click at [364, 376] on input "eye" at bounding box center [419, 387] width 300 height 23
click at [362, 376] on input "eye" at bounding box center [419, 387] width 300 height 23
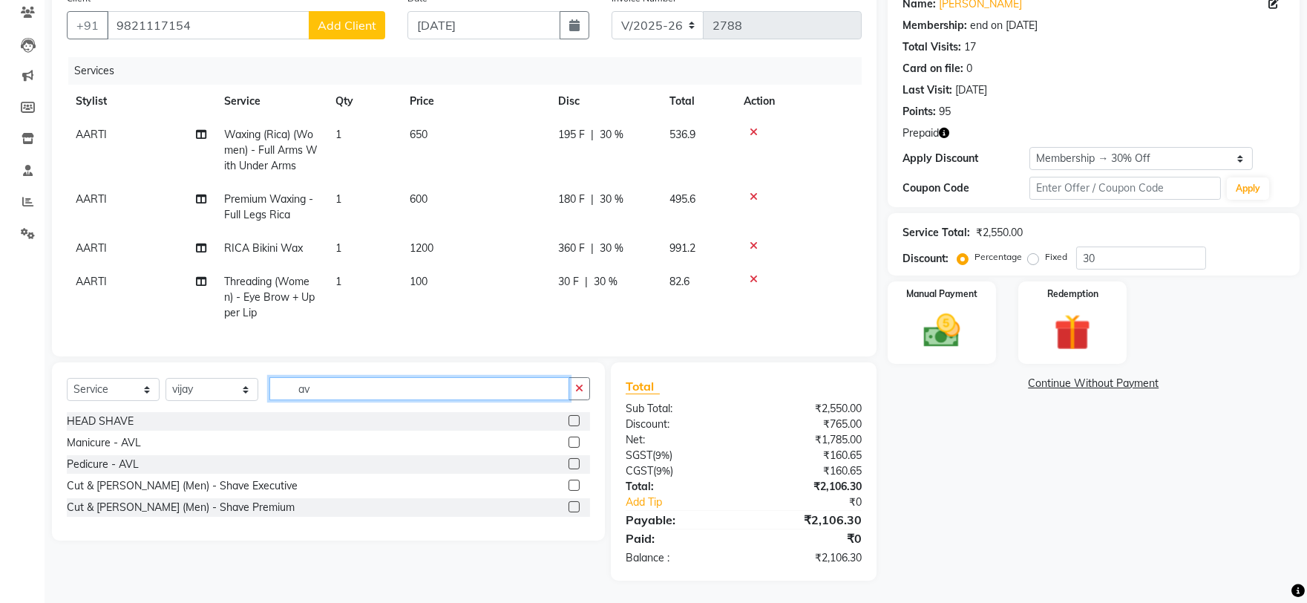
scroll to position [139, 0]
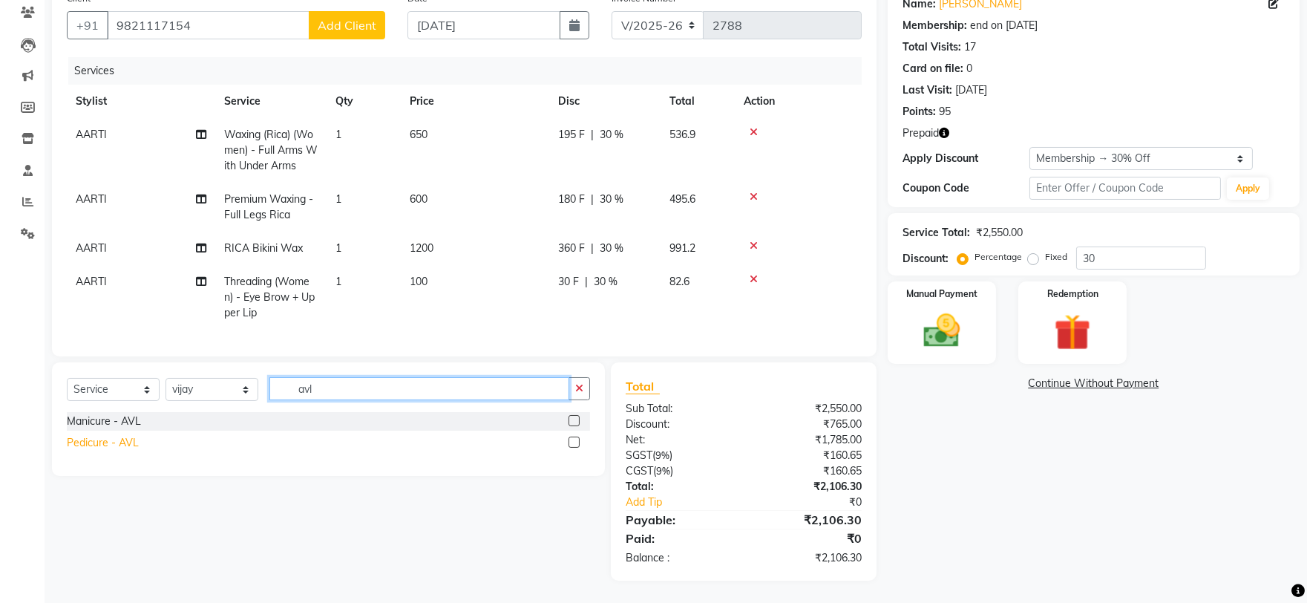
type input "avl"
click at [126, 444] on div "Pedicure - AVL" at bounding box center [103, 443] width 72 height 16
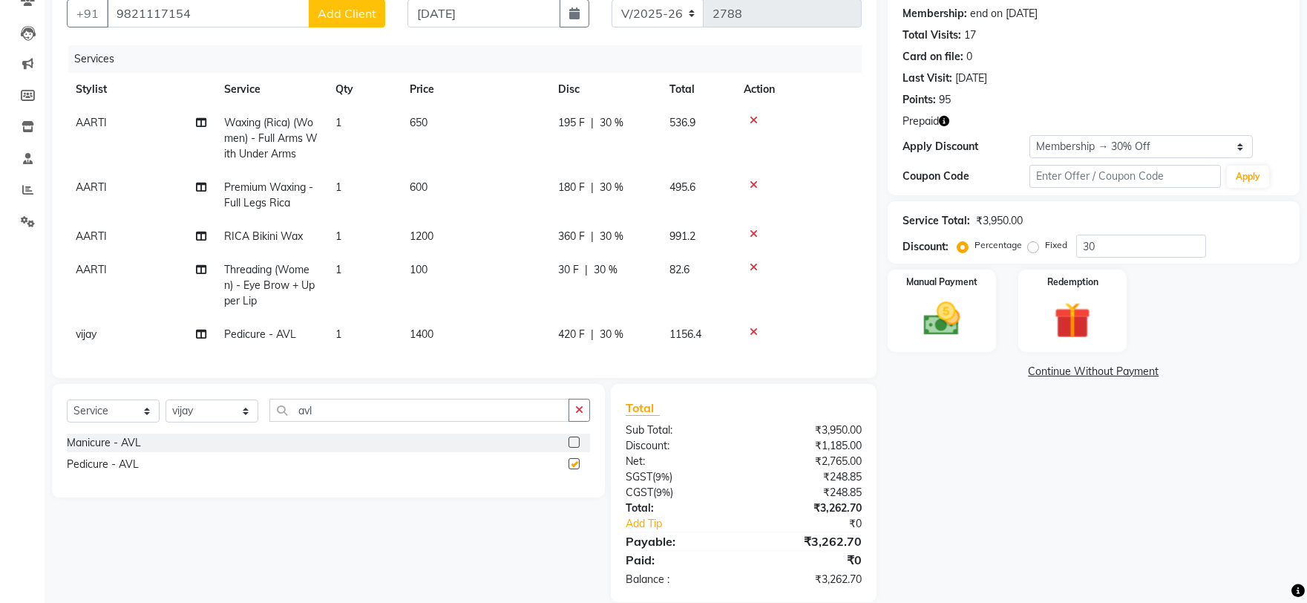
checkbox input "false"
click at [946, 125] on icon "button" at bounding box center [944, 121] width 10 height 10
click at [439, 257] on td "100" at bounding box center [475, 285] width 148 height 65
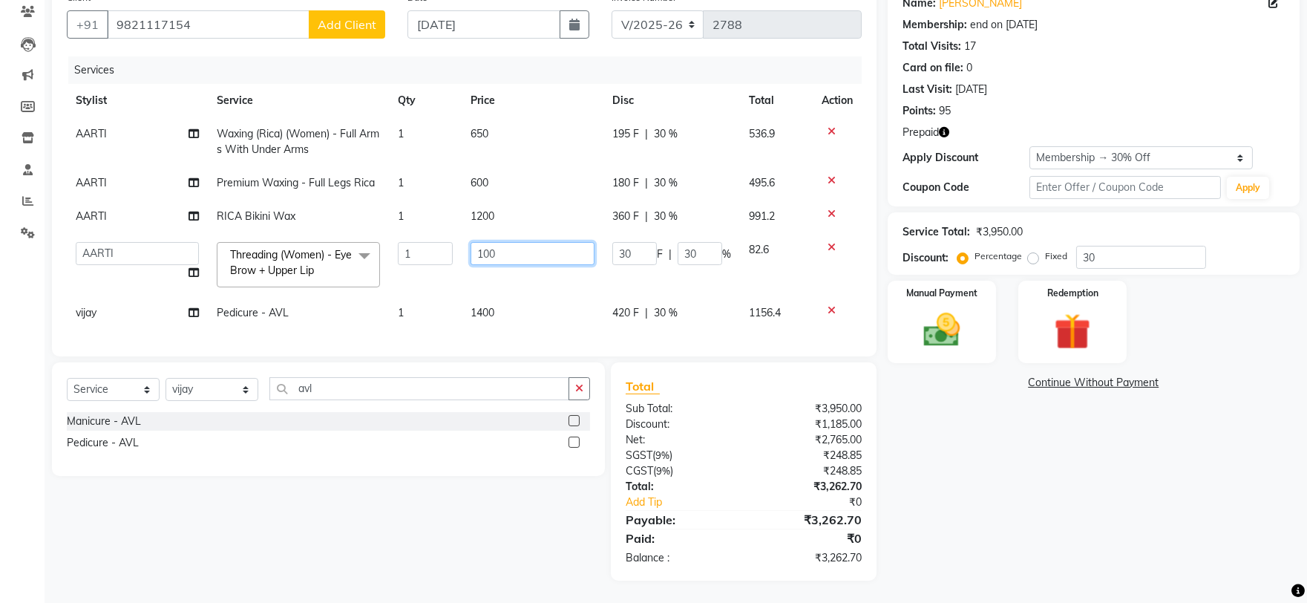
click at [498, 242] on input "100" at bounding box center [533, 253] width 124 height 23
type input "1"
type input "150"
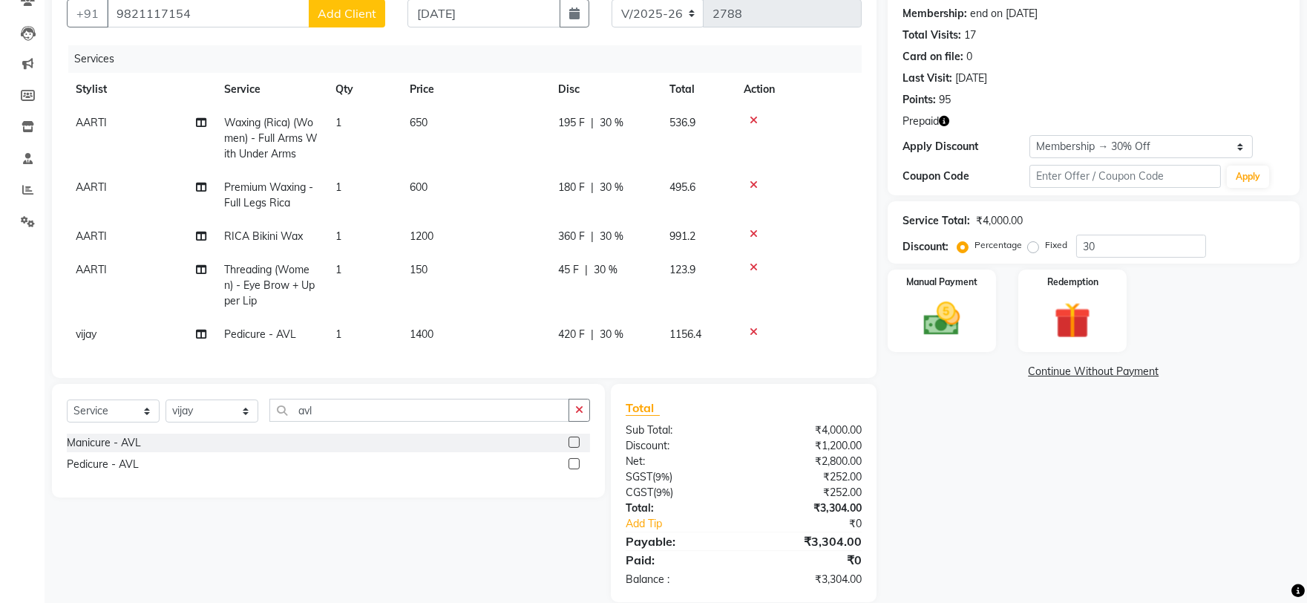
click at [1123, 502] on div "Name: Divyani Membership: end on 06-07-2026 Total Visits: 17 Card on file: 0 La…" at bounding box center [1099, 287] width 423 height 629
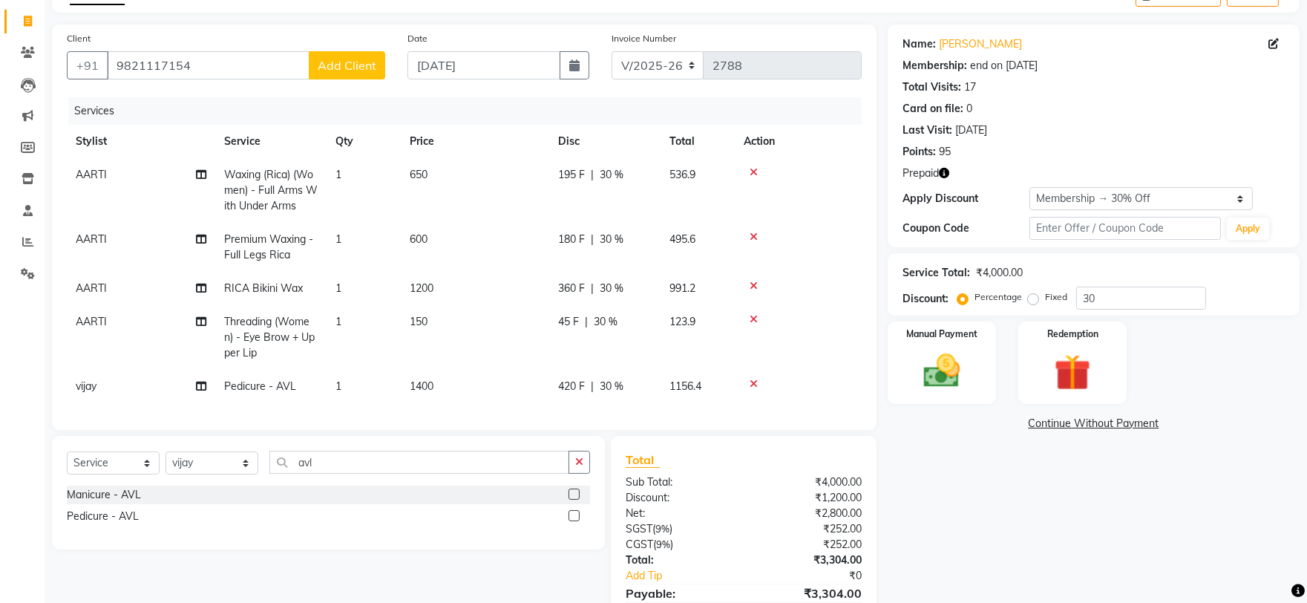
scroll to position [0, 0]
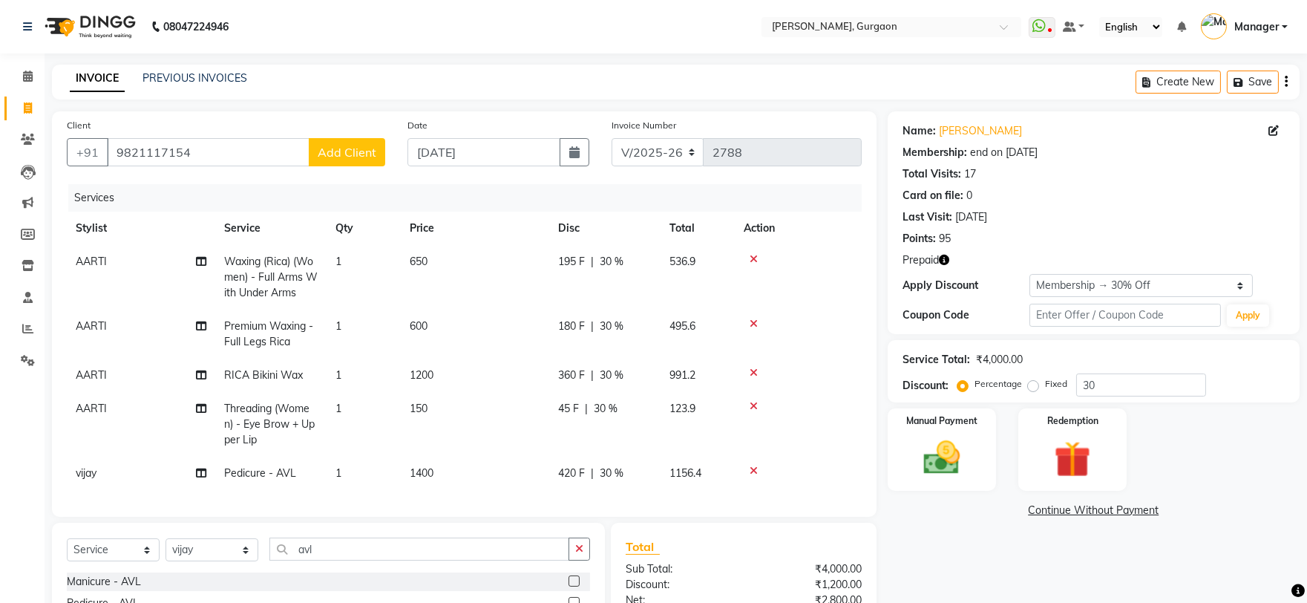
click at [477, 98] on div "INVOICE PREVIOUS INVOICES Create New Save" at bounding box center [676, 82] width 1248 height 35
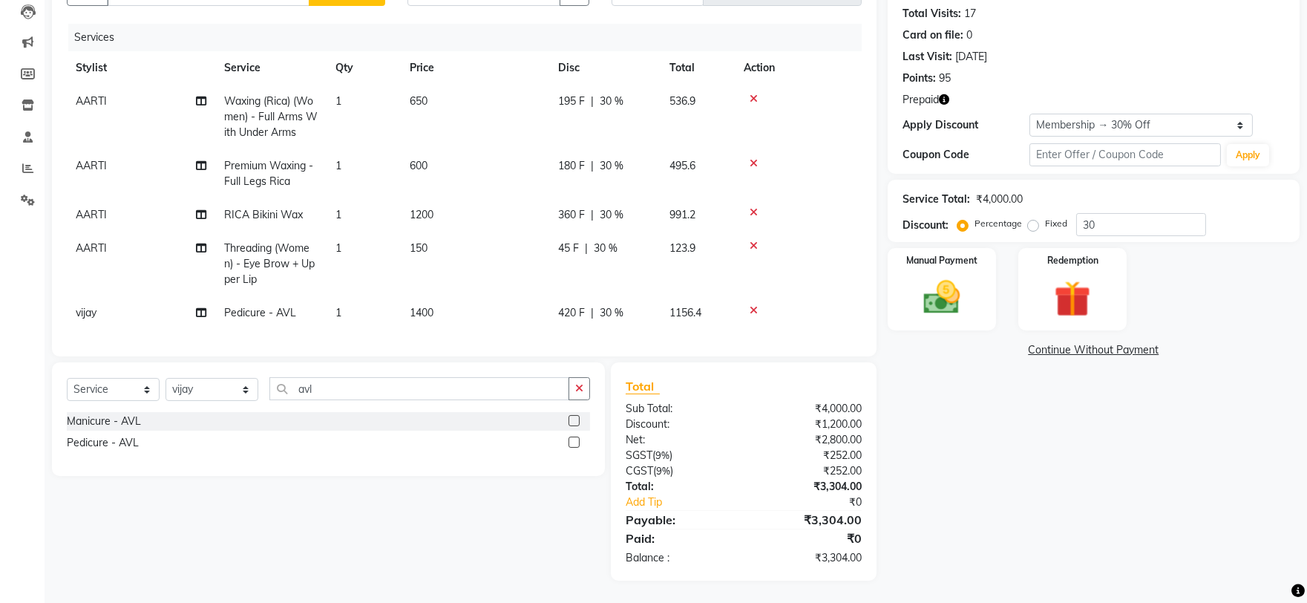
scroll to position [172, 0]
click at [939, 94] on icon "button" at bounding box center [944, 99] width 10 height 10
click at [877, 201] on div "Client +91 9821117154 Add Client Date 01-09-2025 Invoice Number R/2025-26 V/202…" at bounding box center [464, 265] width 847 height 629
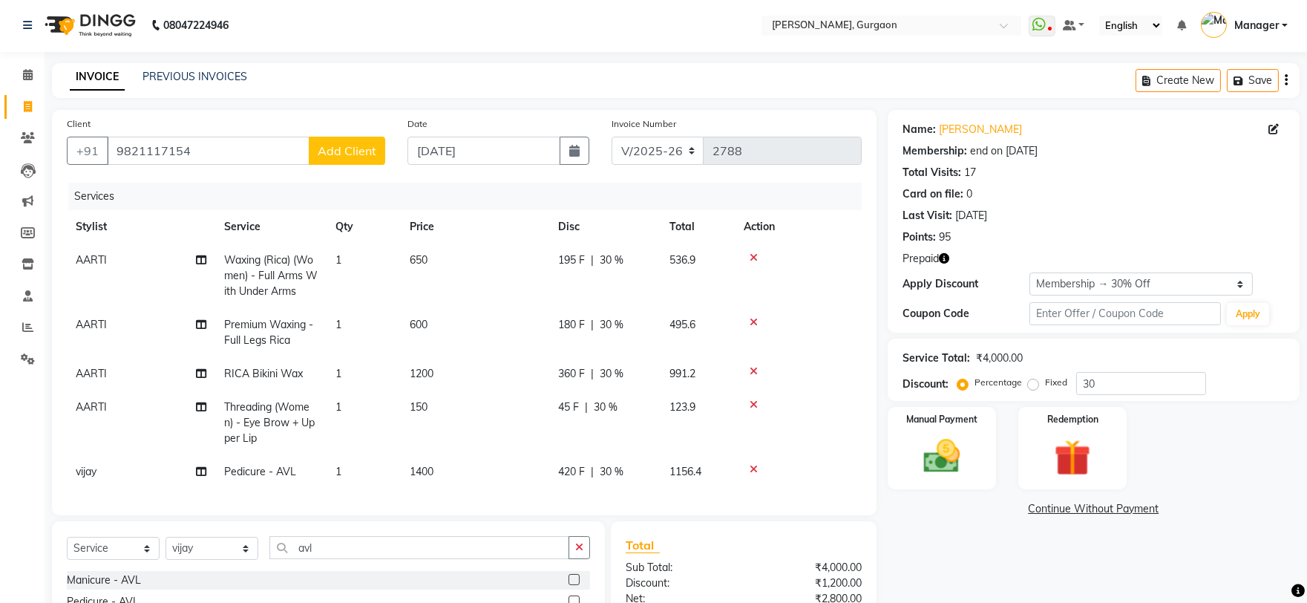
scroll to position [0, 0]
click at [948, 255] on icon "button" at bounding box center [944, 260] width 10 height 10
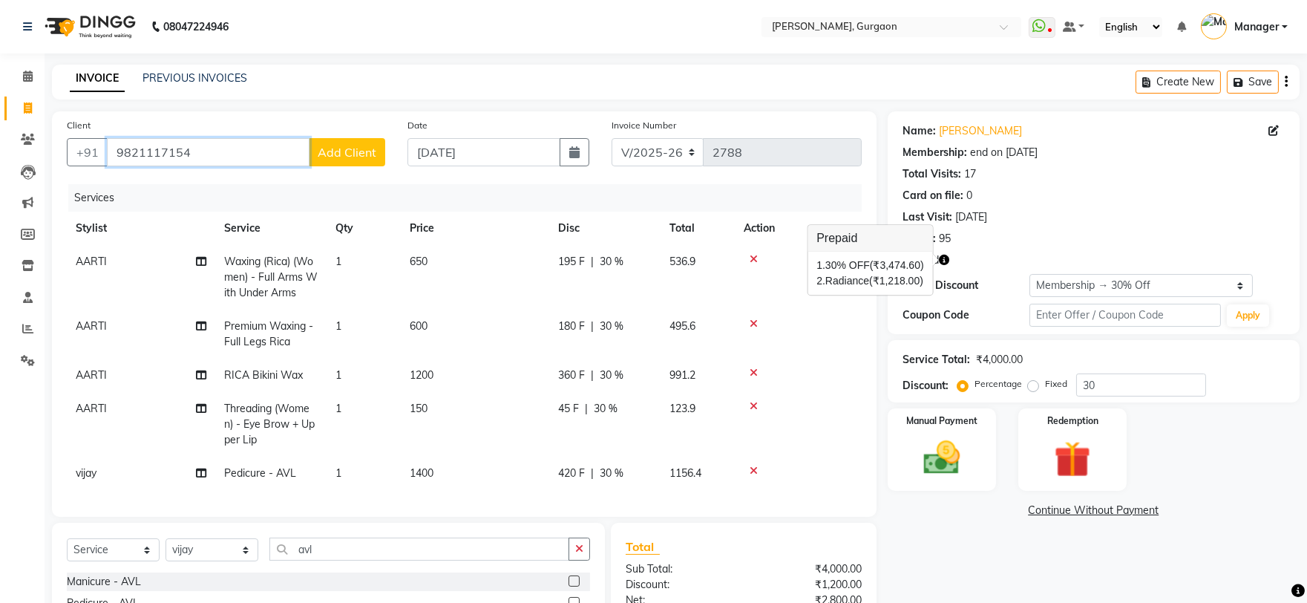
drag, startPoint x: 223, startPoint y: 137, endPoint x: 108, endPoint y: 153, distance: 116.8
click at [108, 153] on input "9821117154" at bounding box center [208, 152] width 203 height 28
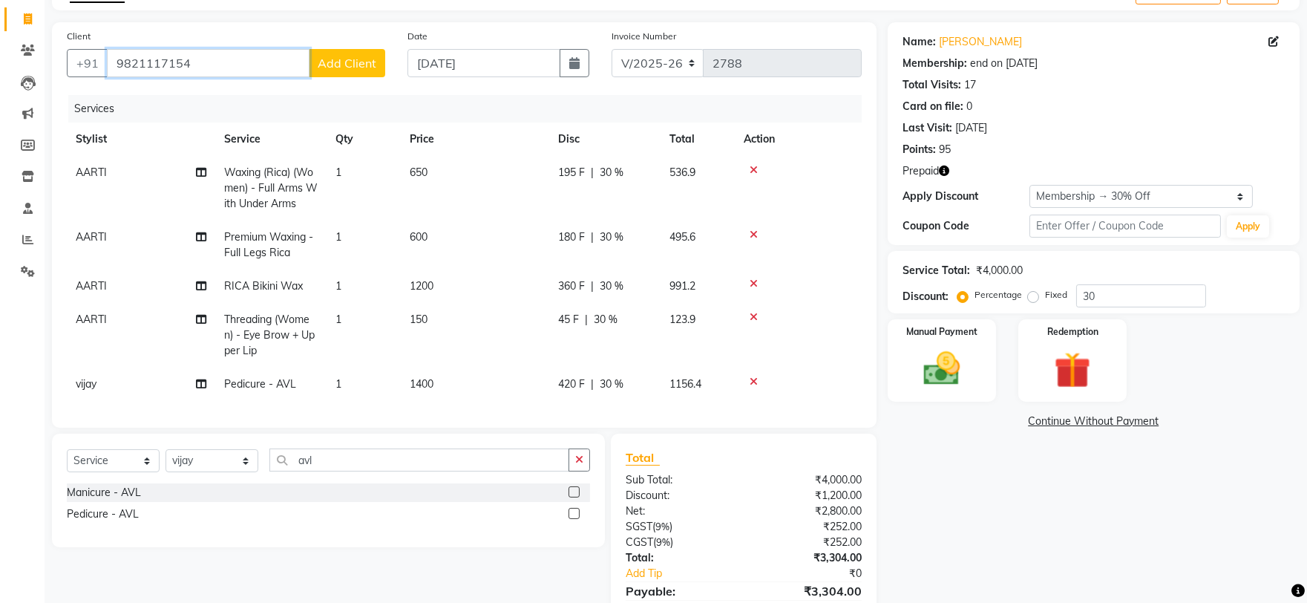
scroll to position [172, 0]
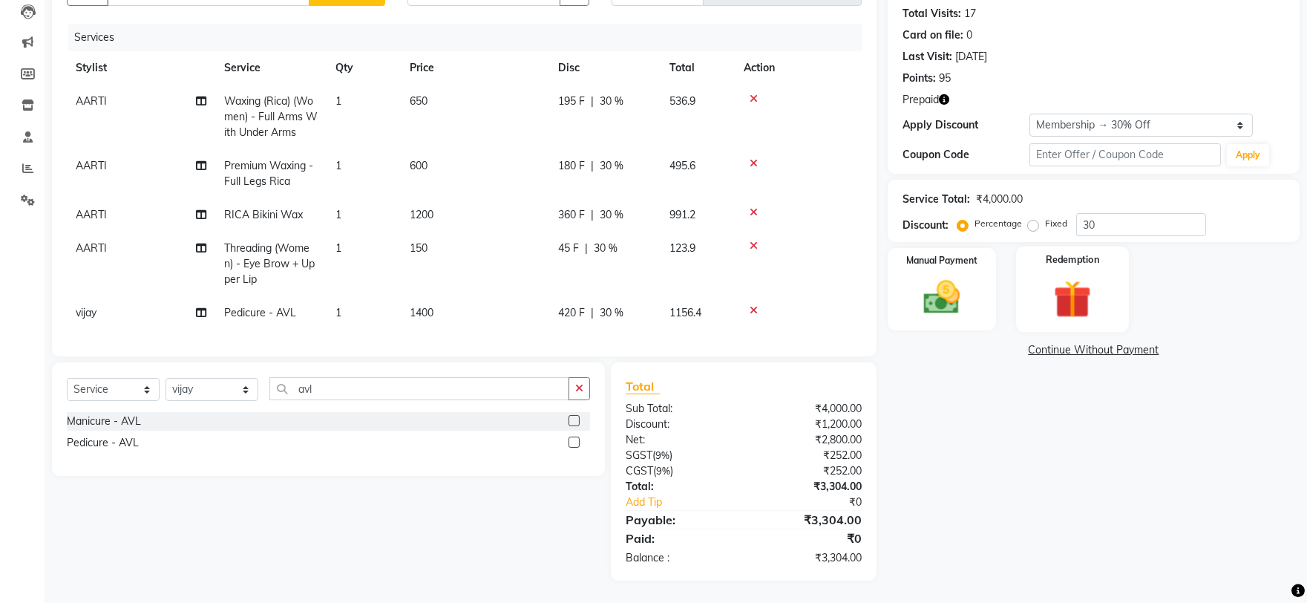
click at [1090, 283] on img at bounding box center [1073, 298] width 62 height 47
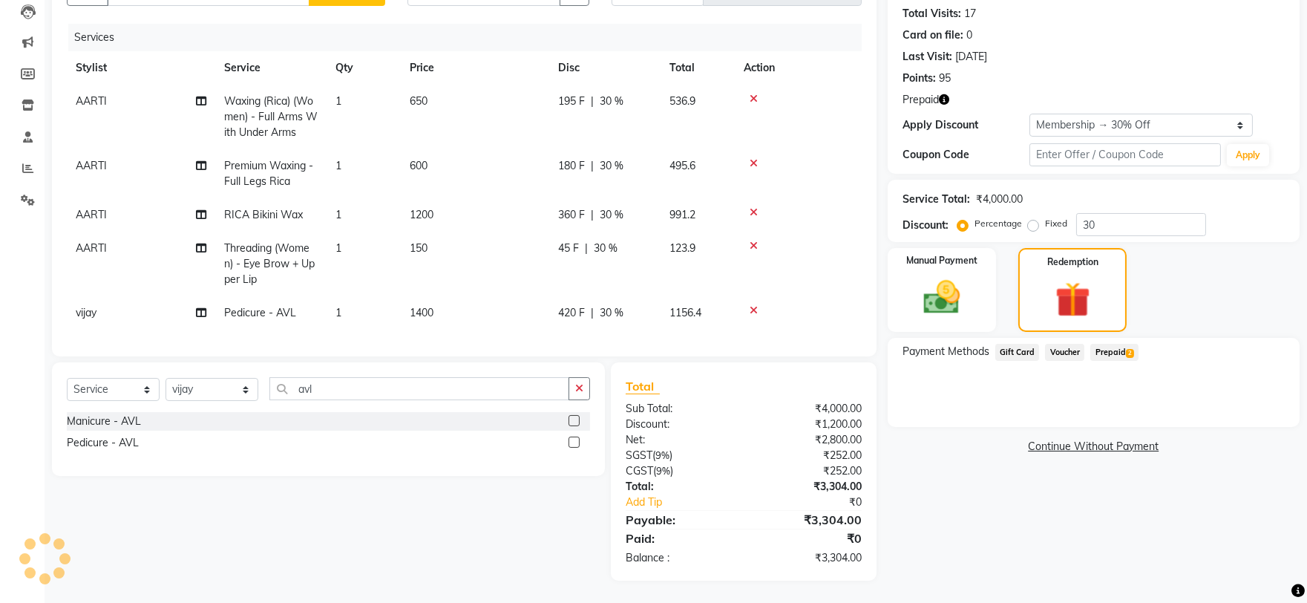
click at [1107, 345] on span "Prepaid 2" at bounding box center [1114, 352] width 48 height 17
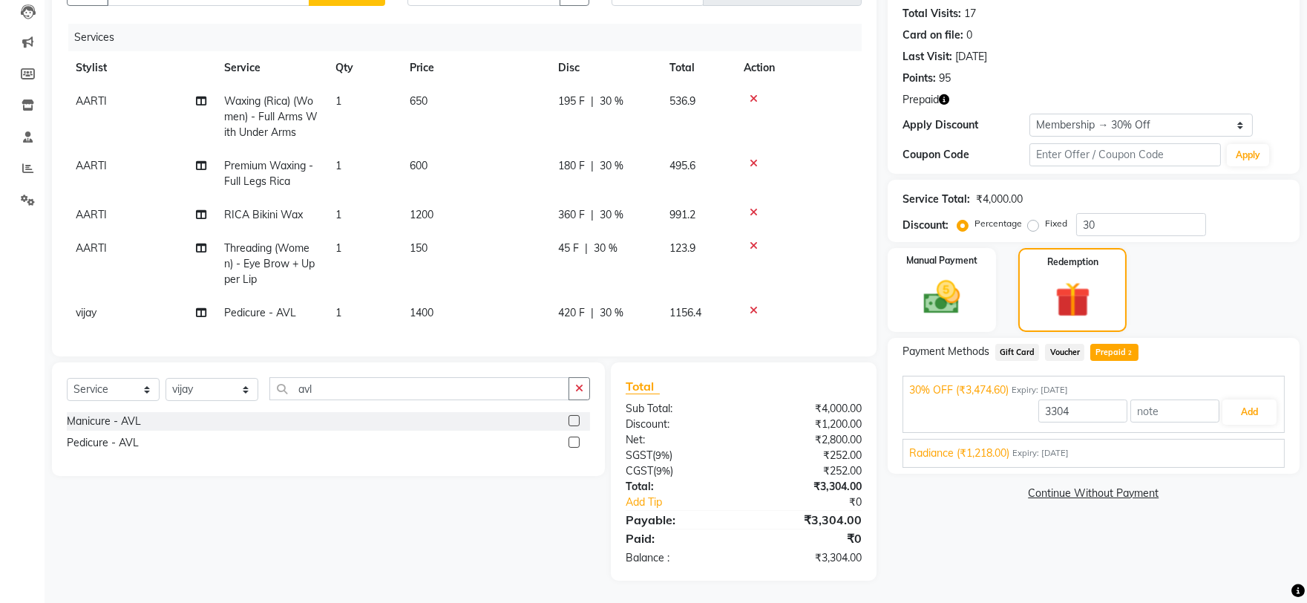
click at [993, 445] on span "Radiance (₹1,218.00)" at bounding box center [959, 453] width 100 height 16
click at [1243, 438] on button "Add" at bounding box center [1250, 446] width 54 height 25
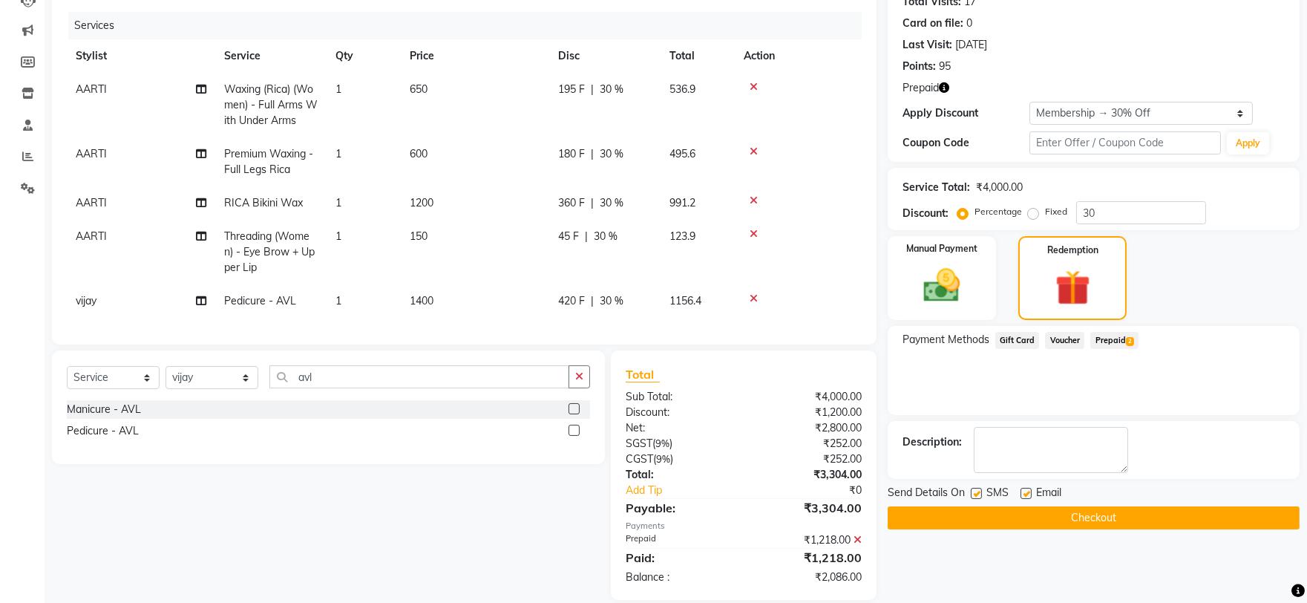
click at [1113, 332] on span "Prepaid 2" at bounding box center [1114, 340] width 48 height 17
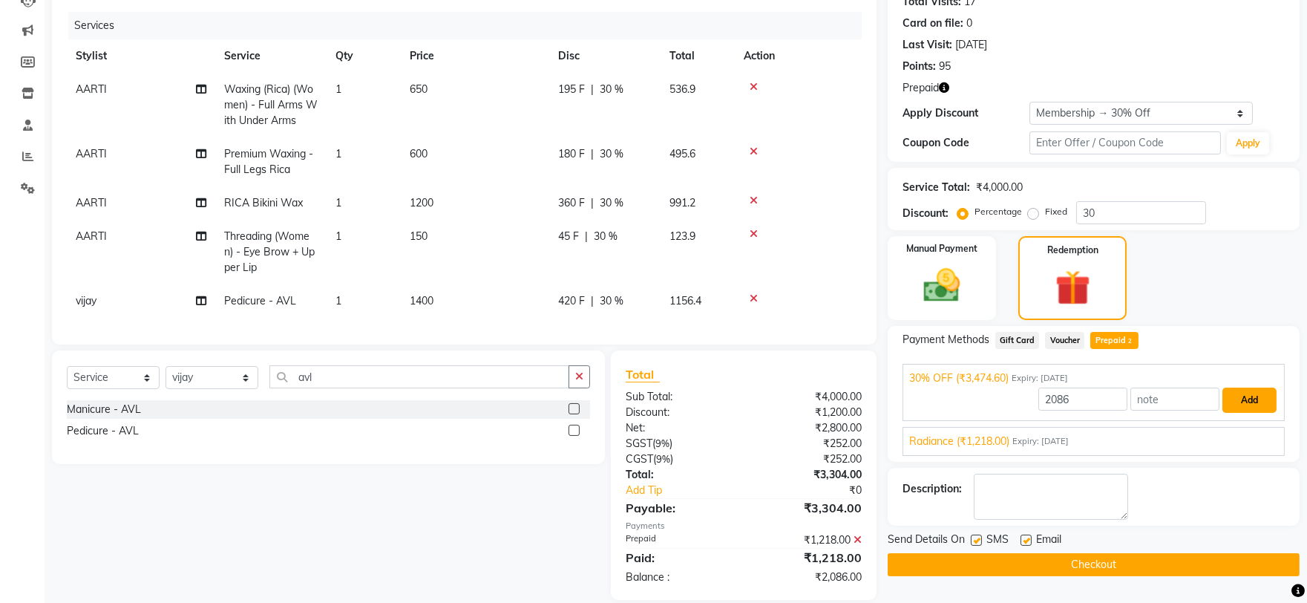
click at [1260, 398] on button "Add" at bounding box center [1250, 399] width 54 height 25
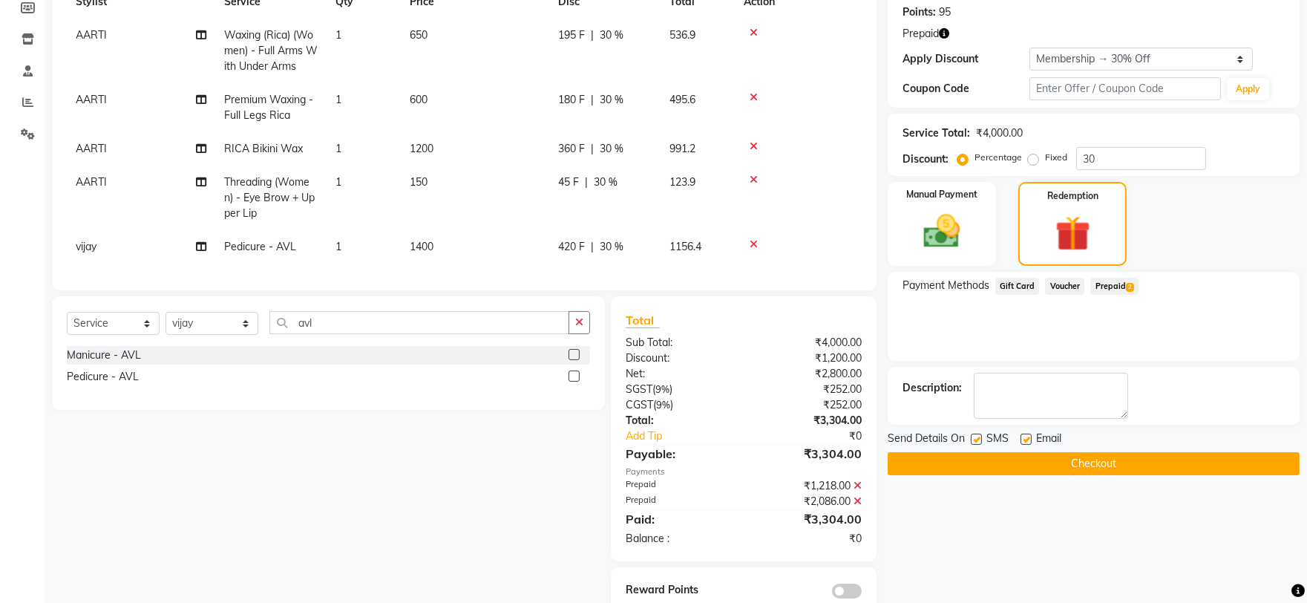
scroll to position [271, 0]
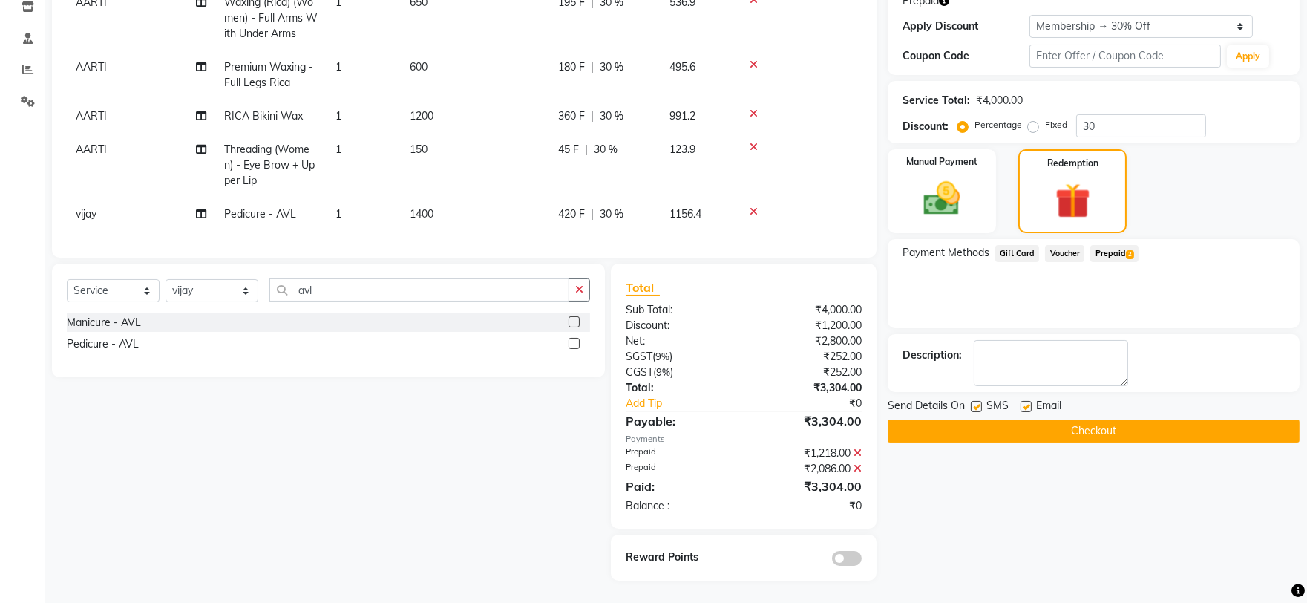
click at [859, 450] on icon at bounding box center [858, 453] width 8 height 10
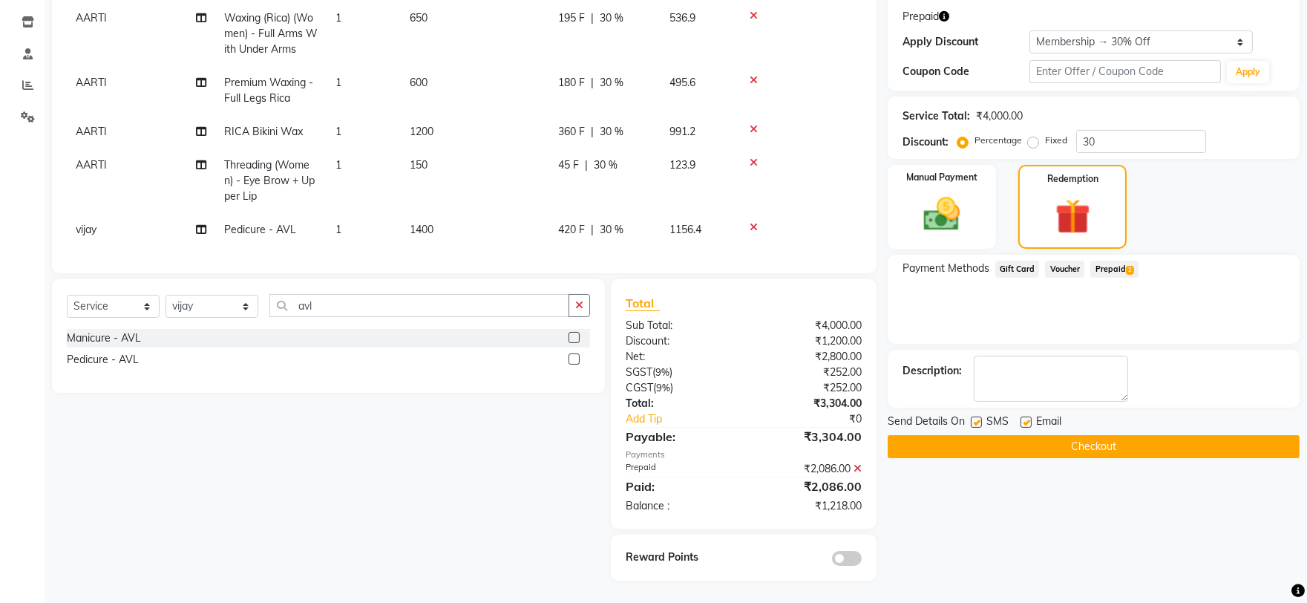
click at [856, 466] on icon at bounding box center [858, 468] width 8 height 10
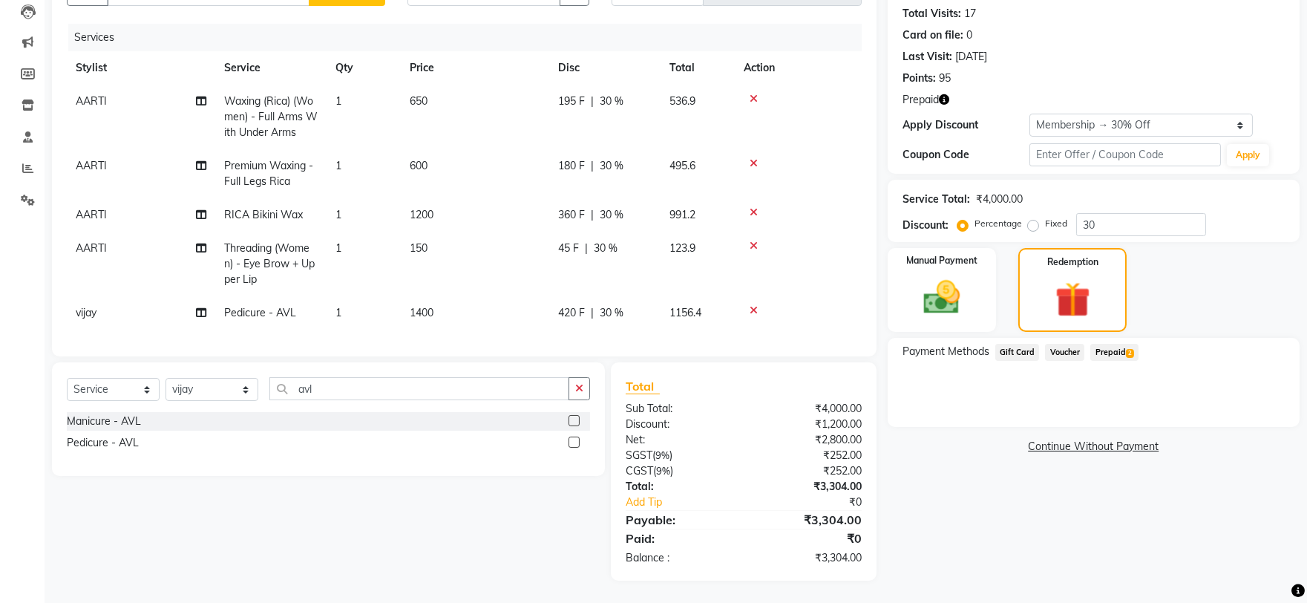
drag, startPoint x: 1108, startPoint y: 339, endPoint x: 1108, endPoint y: 352, distance: 12.6
click at [1108, 344] on span "Prepaid 2" at bounding box center [1114, 352] width 48 height 17
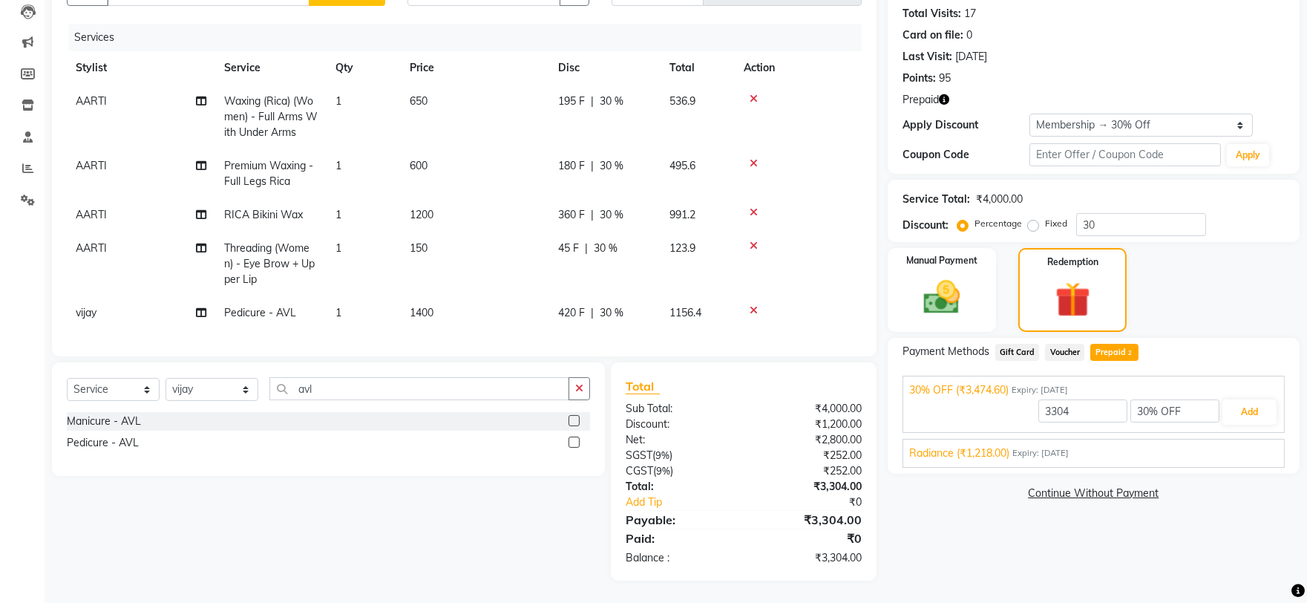
click at [946, 94] on icon "button" at bounding box center [944, 99] width 10 height 10
click at [886, 211] on div "Client +91 9821117154 Add Client Date 01-09-2025 Invoice Number R/2025-26 V/202…" at bounding box center [464, 265] width 847 height 629
click at [1257, 399] on button "Add" at bounding box center [1250, 411] width 54 height 25
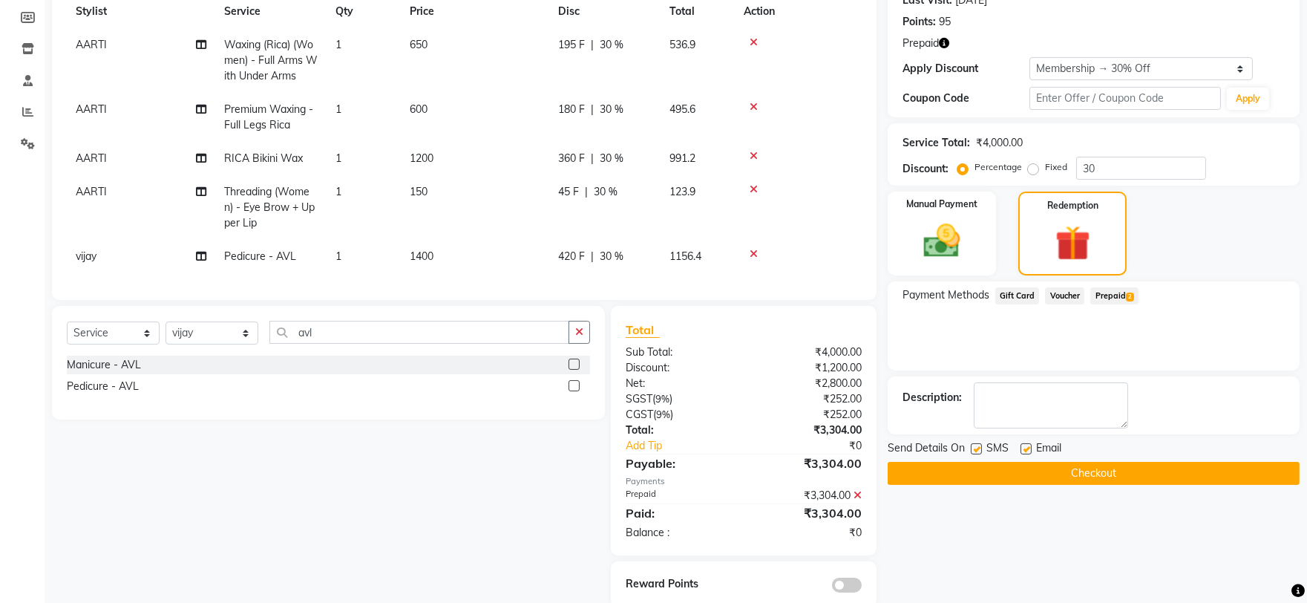
scroll to position [255, 0]
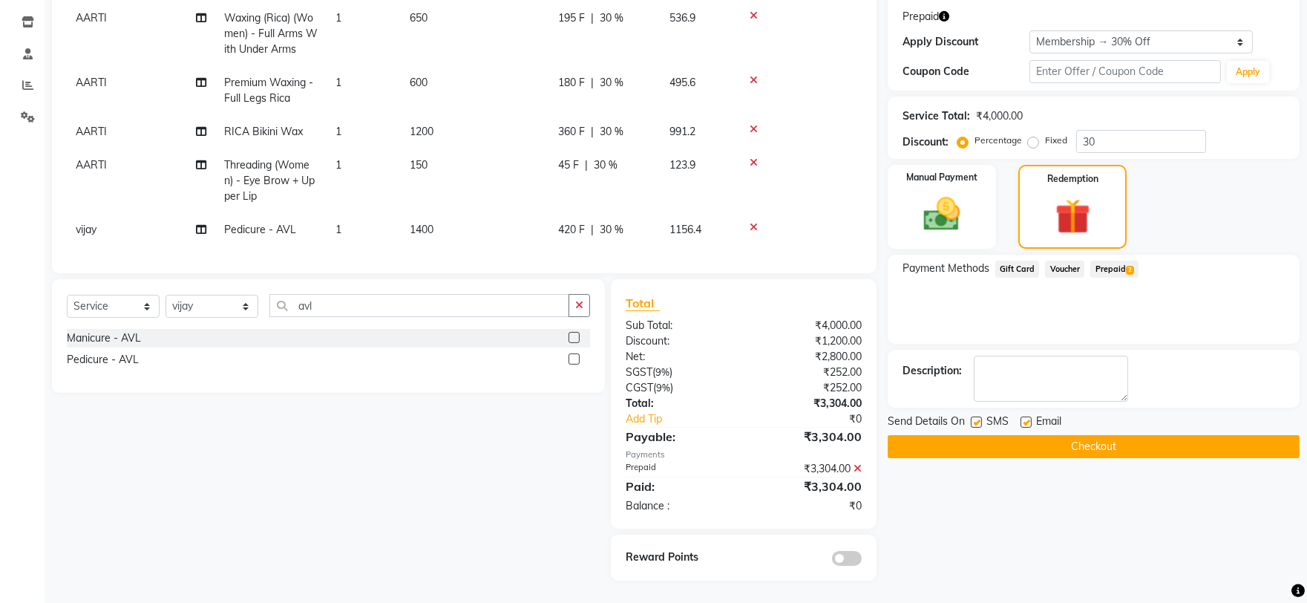
click at [1092, 435] on button "Checkout" at bounding box center [1094, 446] width 412 height 23
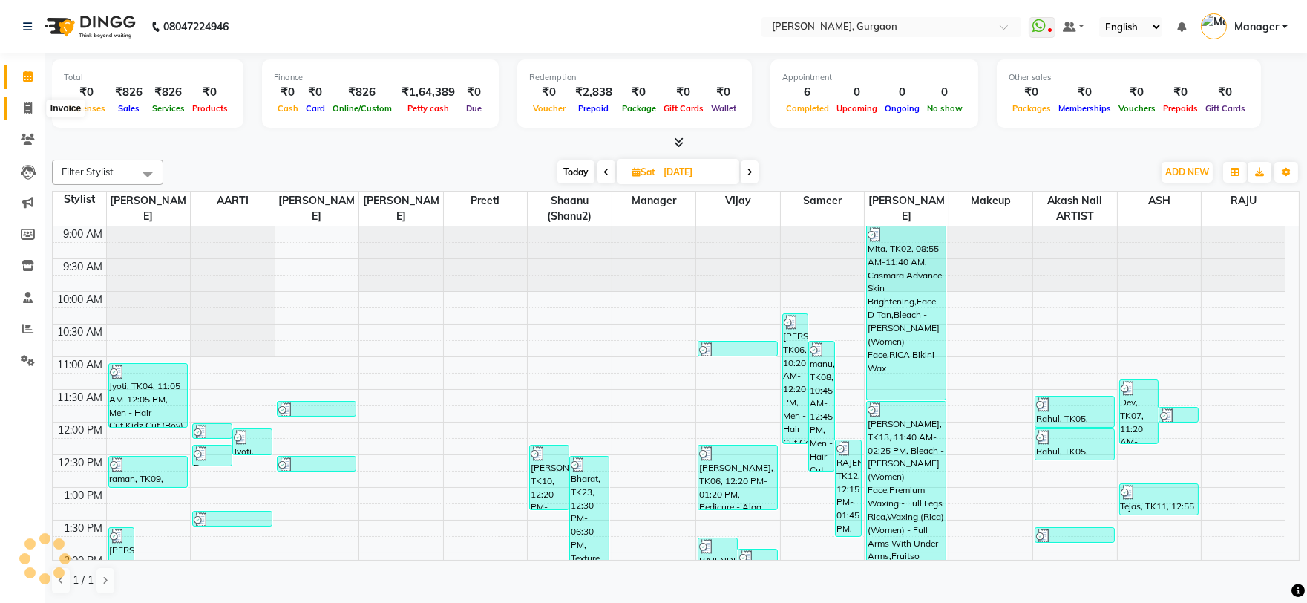
click at [24, 105] on icon at bounding box center [28, 107] width 8 height 11
select select "service"
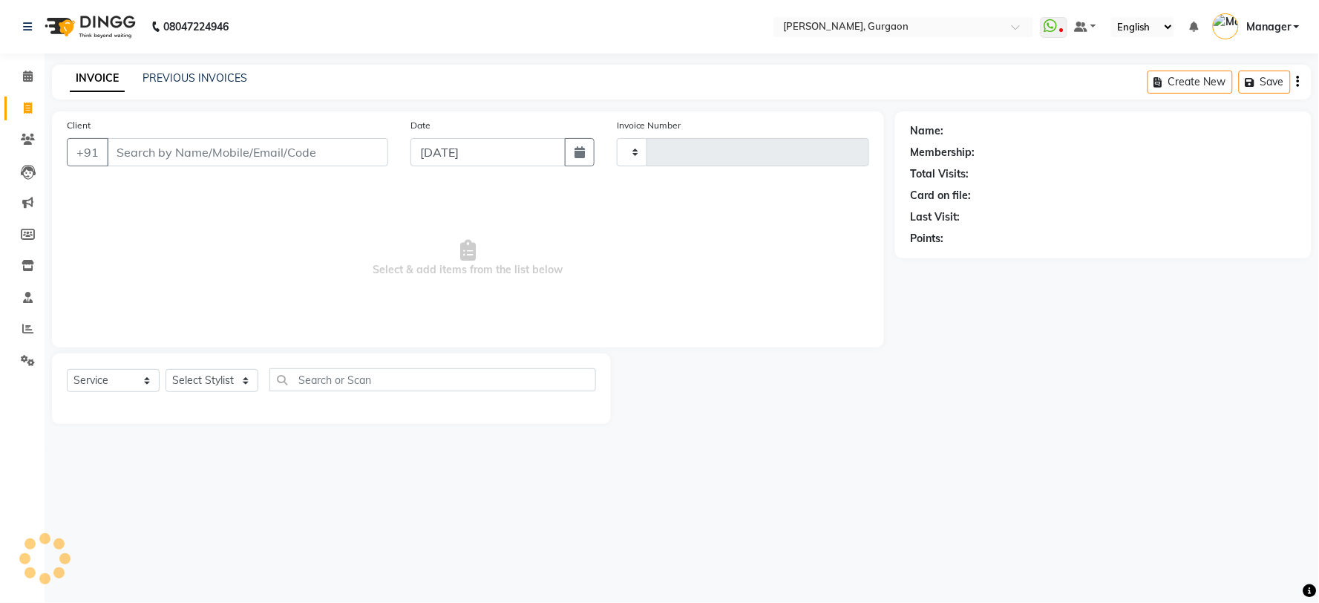
type input "2788"
select select "3880"
click at [167, 83] on link "PREVIOUS INVOICES" at bounding box center [195, 77] width 105 height 13
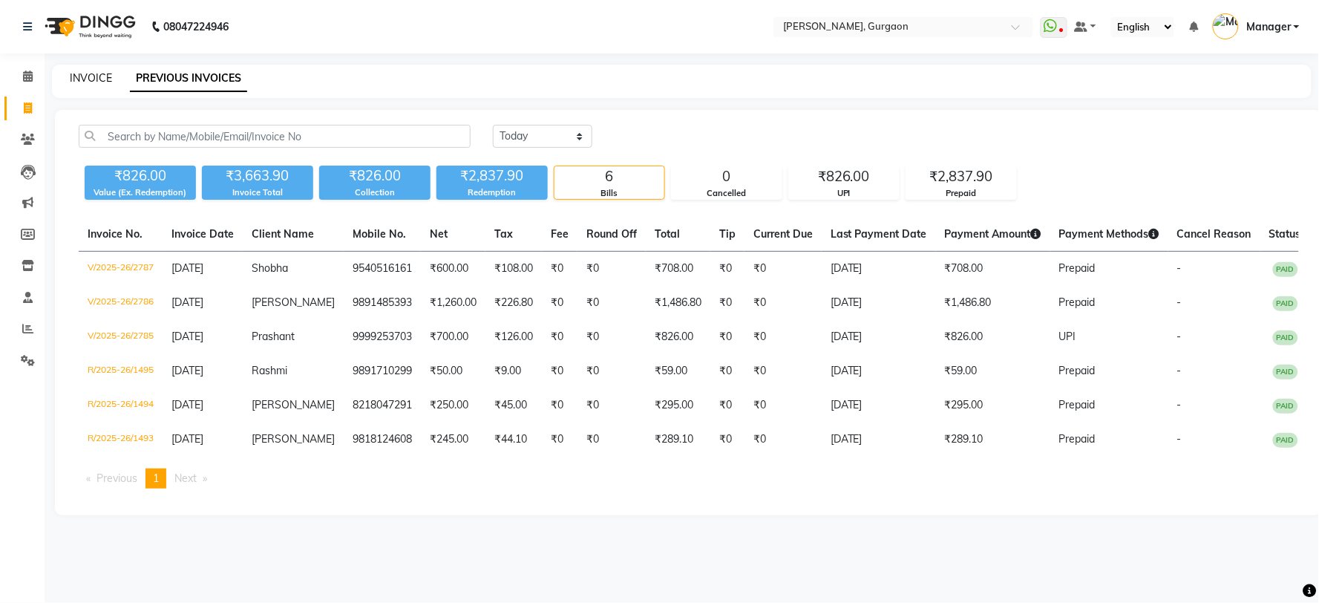
click at [83, 77] on link "INVOICE" at bounding box center [91, 77] width 42 height 13
select select "service"
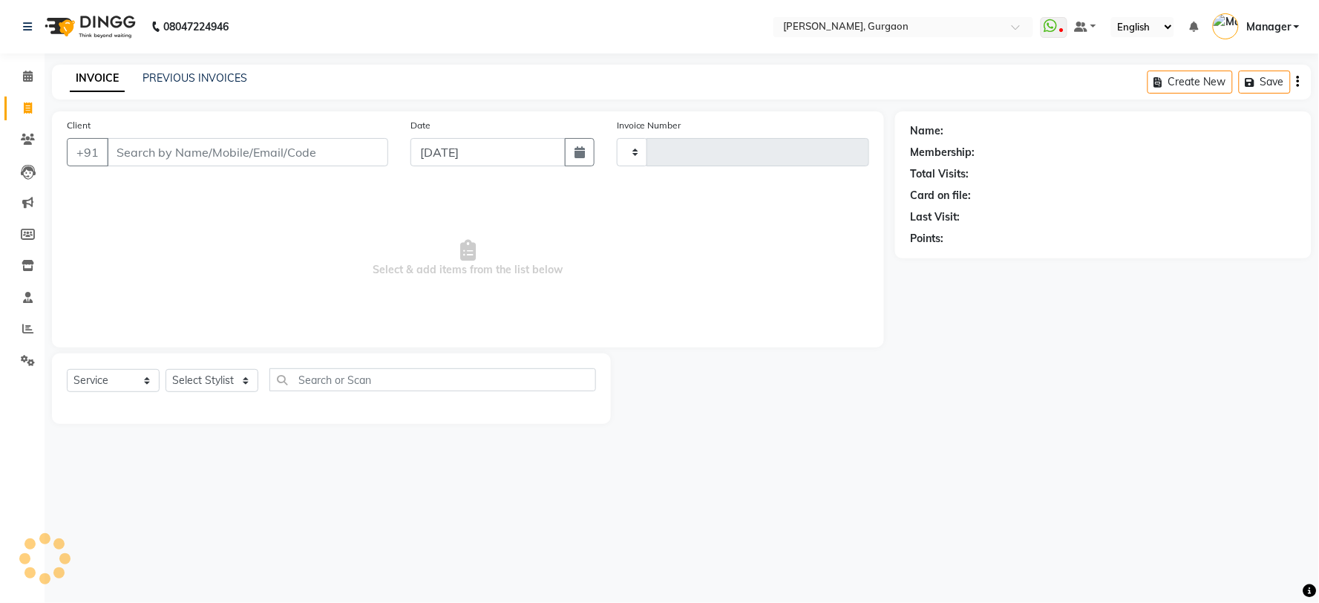
type input "2788"
select select "3880"
click at [20, 79] on span at bounding box center [28, 76] width 26 height 17
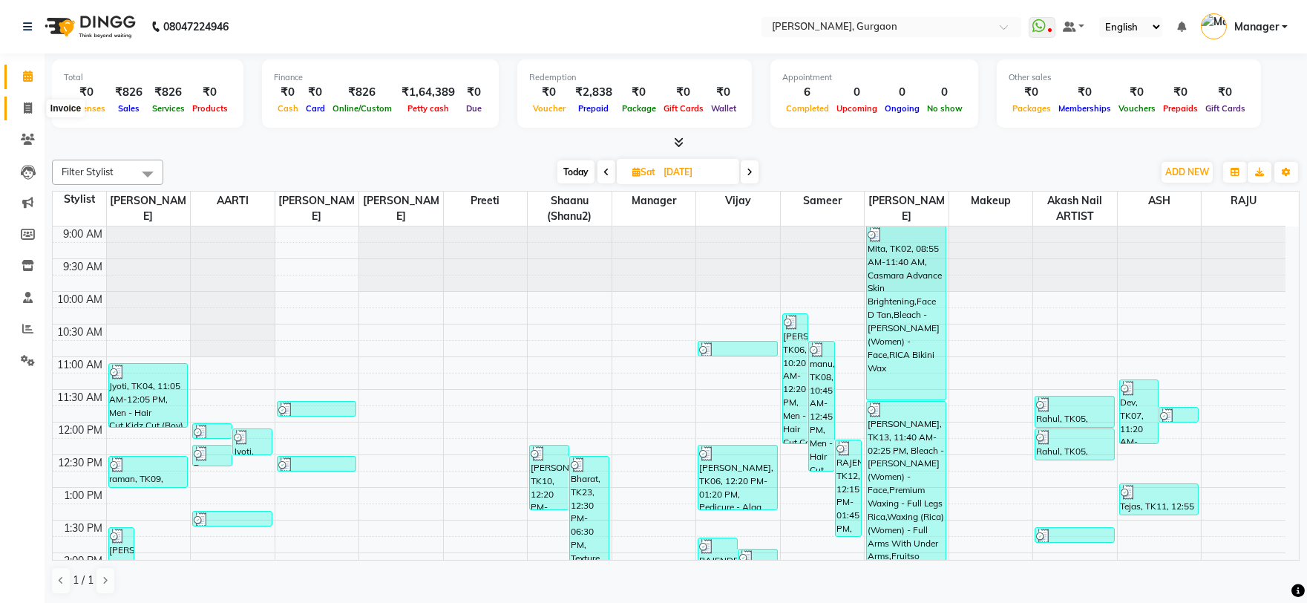
click at [16, 112] on span at bounding box center [28, 108] width 26 height 17
select select "service"
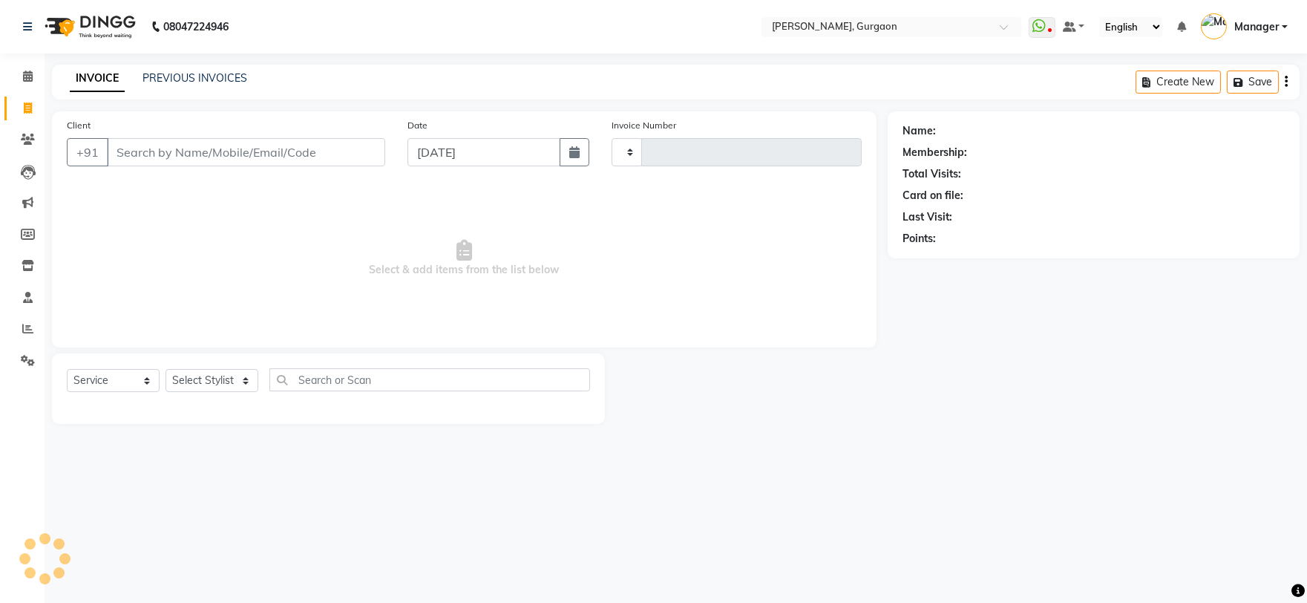
type input "2788"
select select "3880"
click at [254, 166] on div "+91" at bounding box center [227, 152] width 321 height 28
click at [258, 148] on input "Client" at bounding box center [247, 152] width 281 height 28
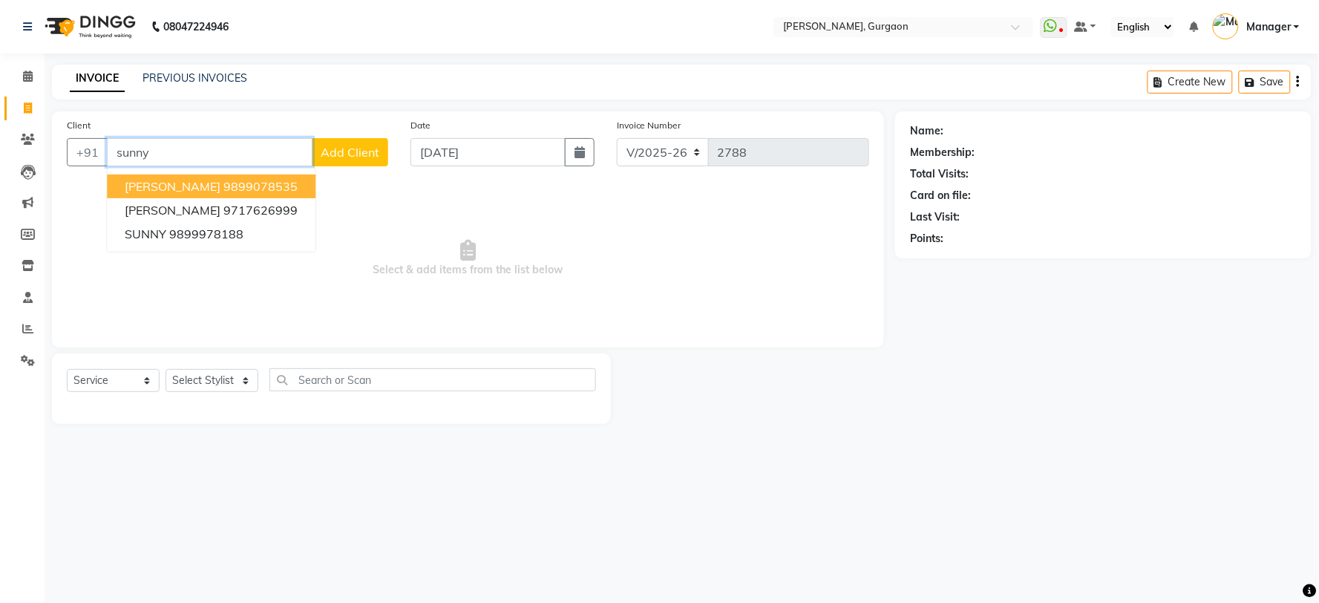
click at [194, 188] on button "Sunny Arora 9899078535" at bounding box center [211, 186] width 209 height 24
type input "9899078535"
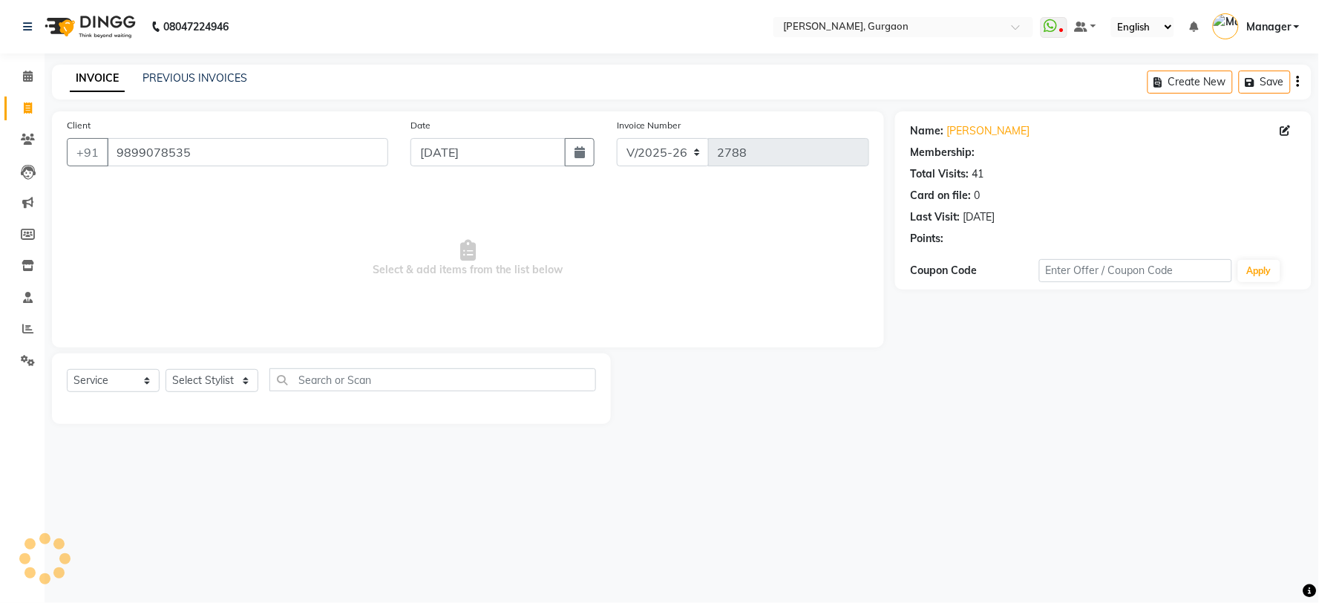
select select "1: Object"
click at [194, 379] on select "Select Stylist [PERSON_NAME] Nail ARTIST [PERSON_NAME] Makeup Manager [PERSON_N…" at bounding box center [212, 380] width 93 height 23
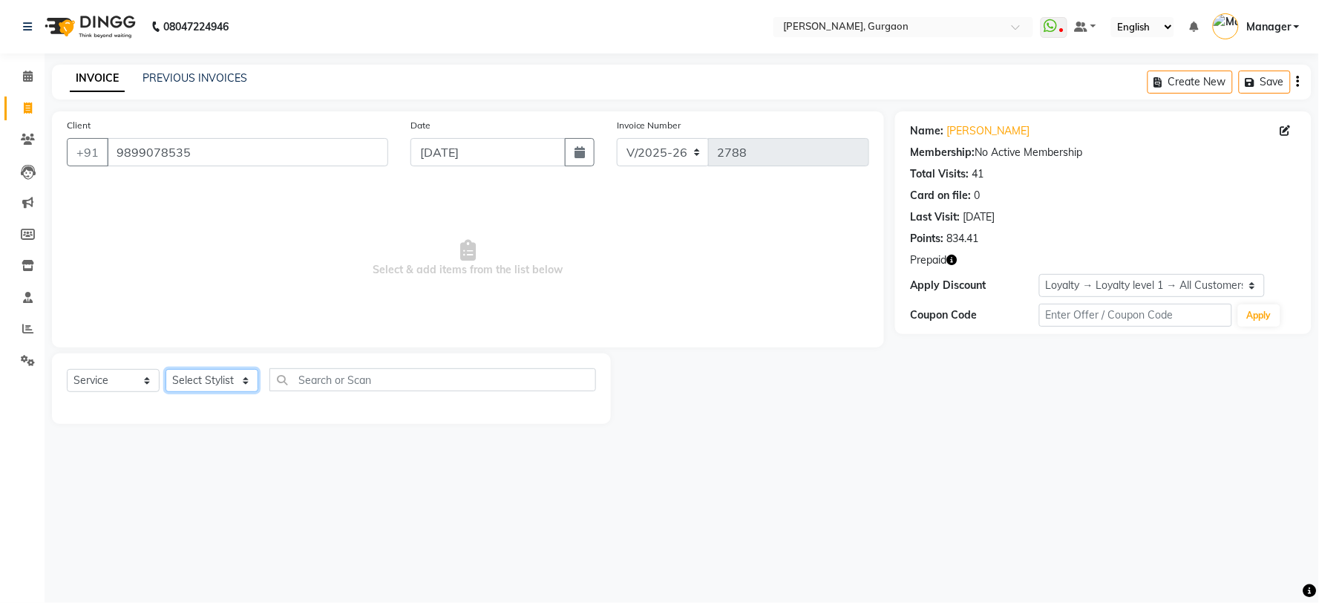
select select "24605"
click at [166, 370] on select "Select Stylist [PERSON_NAME] Nail ARTIST [PERSON_NAME] Makeup Manager [PERSON_N…" at bounding box center [212, 380] width 93 height 23
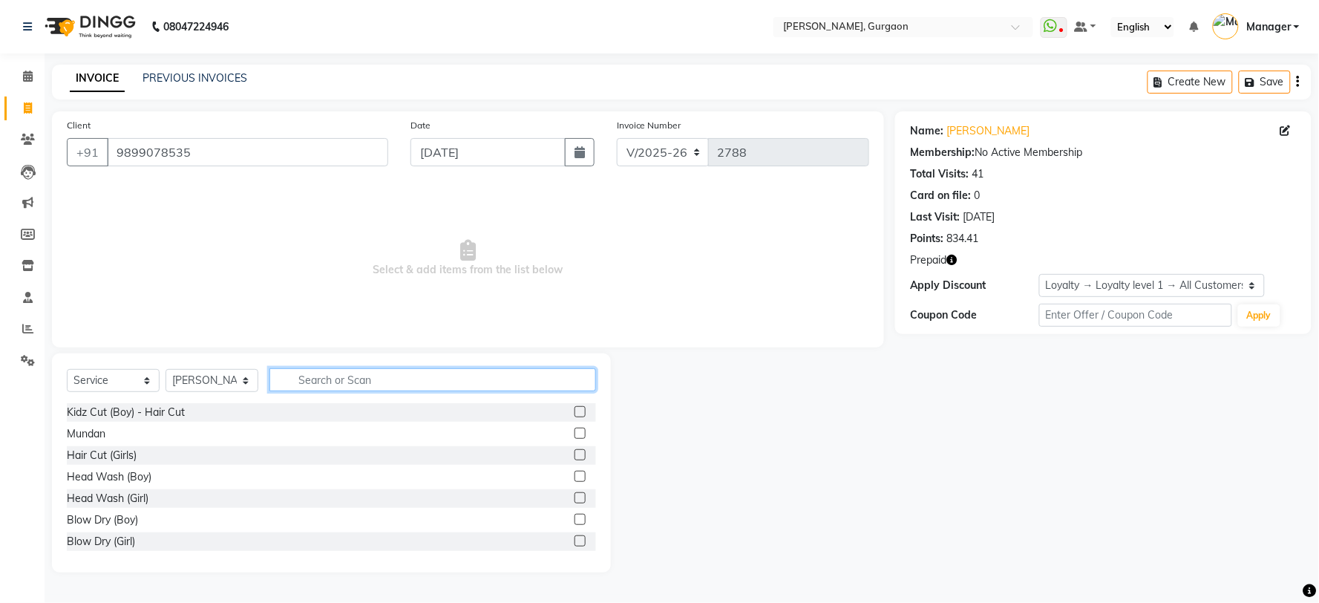
click at [295, 381] on input "text" at bounding box center [432, 379] width 327 height 23
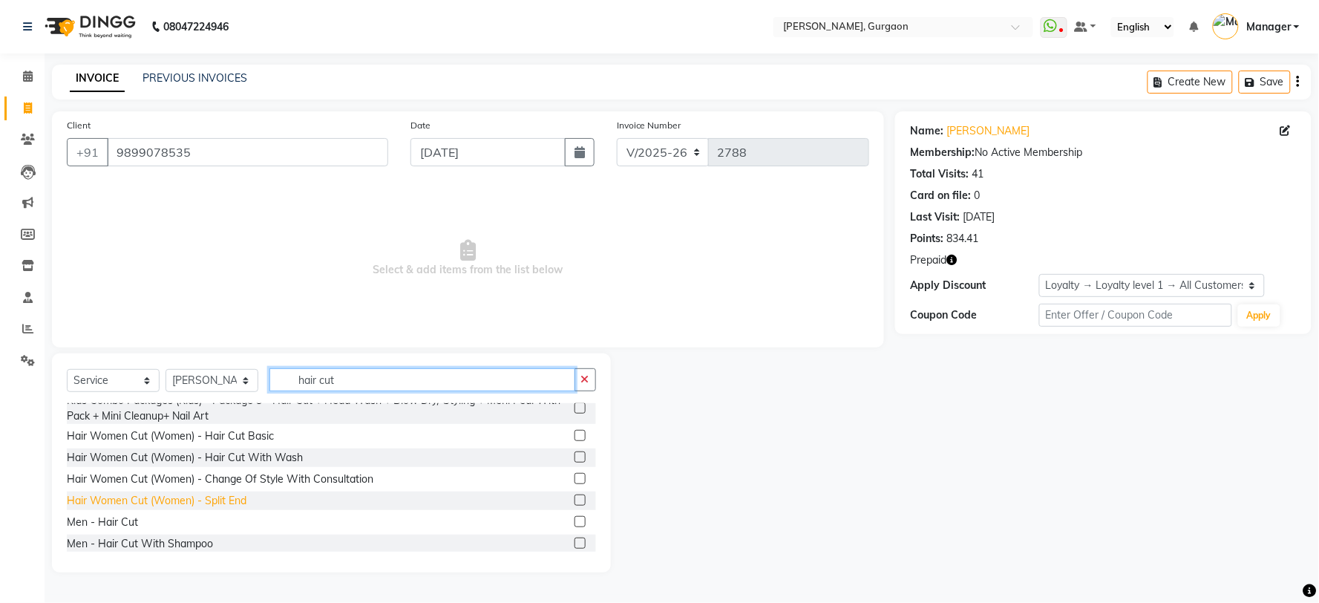
scroll to position [157, 0]
type input "hair cut"
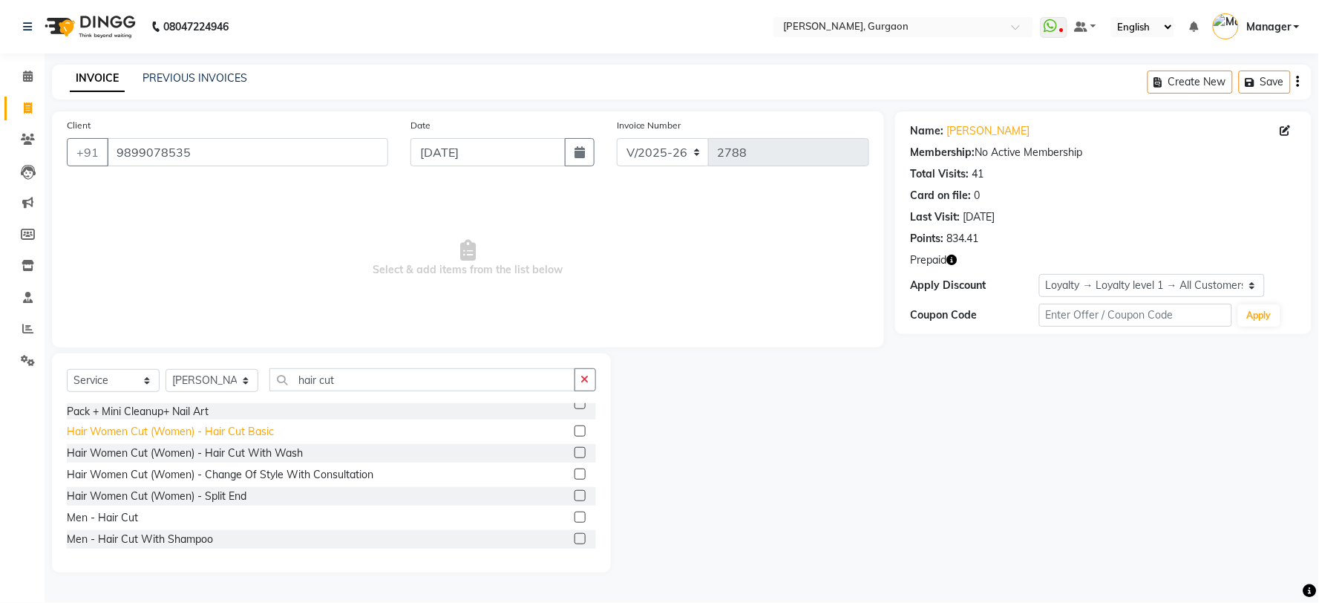
click at [211, 433] on div "Hair Women Cut (Women) - Hair Cut Basic" at bounding box center [170, 432] width 207 height 16
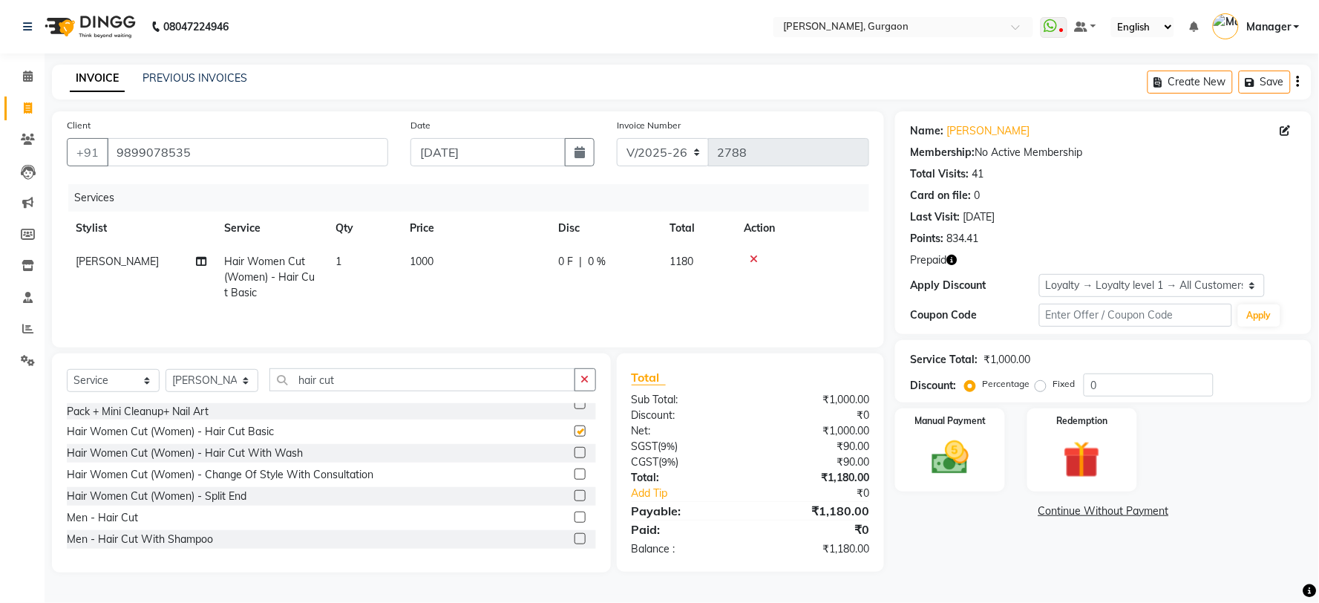
checkbox input "false"
click at [304, 376] on input "hair cut" at bounding box center [422, 379] width 306 height 23
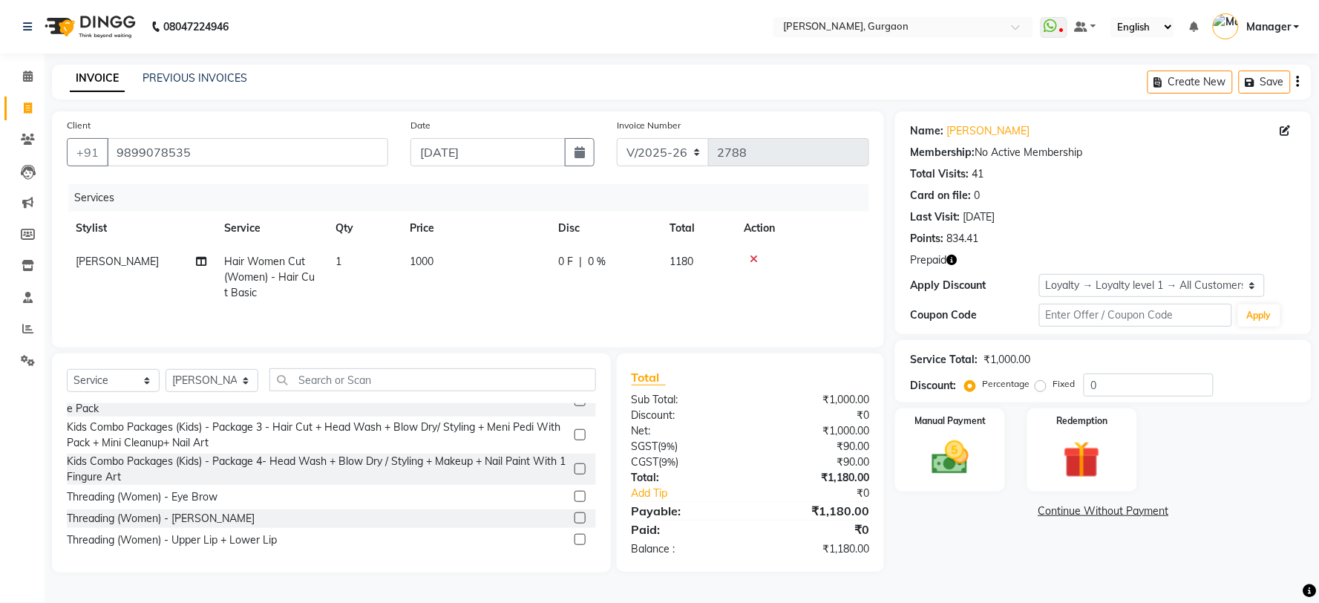
click at [750, 261] on icon at bounding box center [754, 259] width 8 height 10
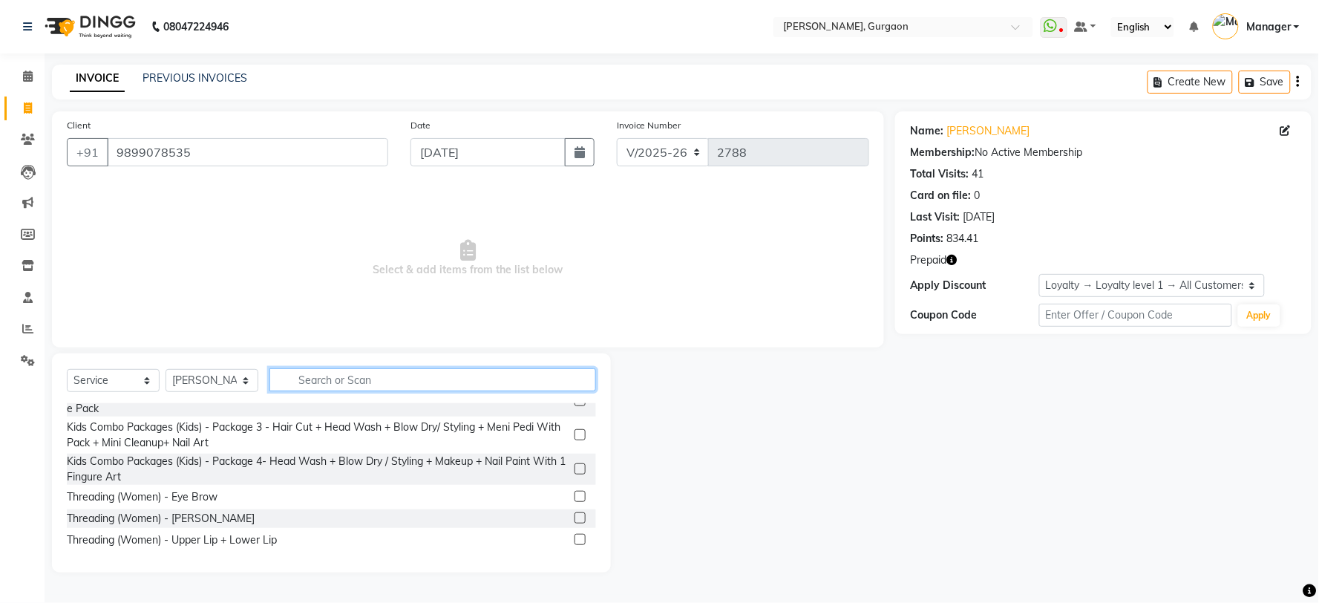
click at [392, 368] on input "text" at bounding box center [432, 379] width 327 height 23
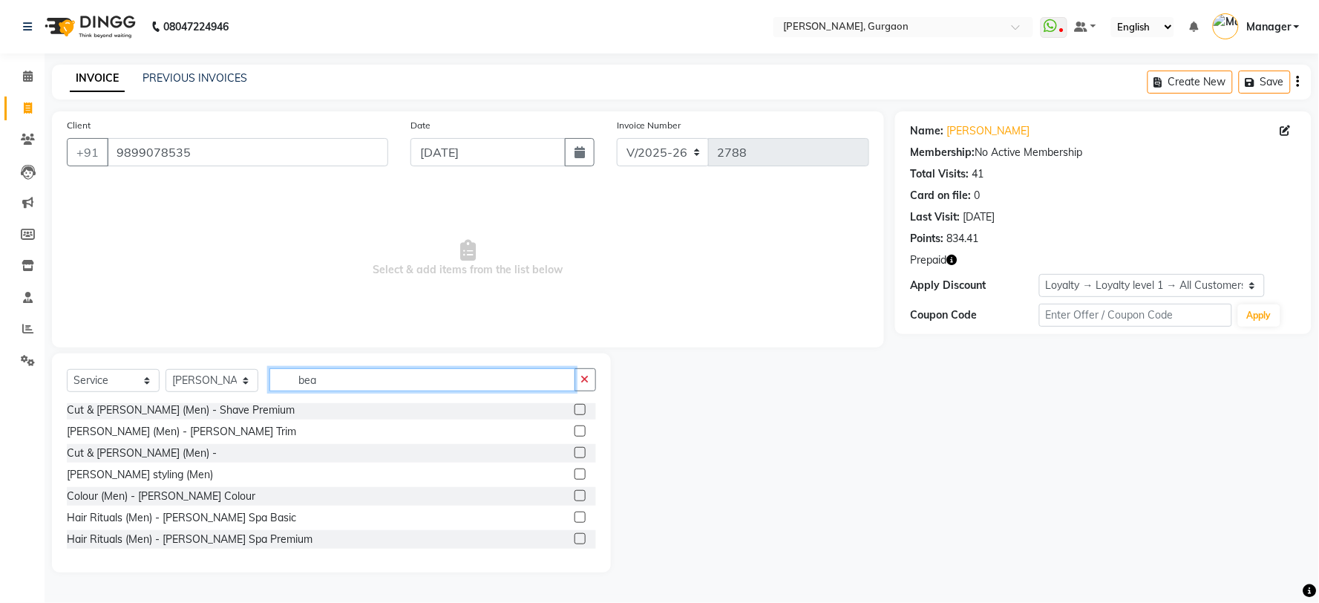
scroll to position [45, 0]
type input "beard"
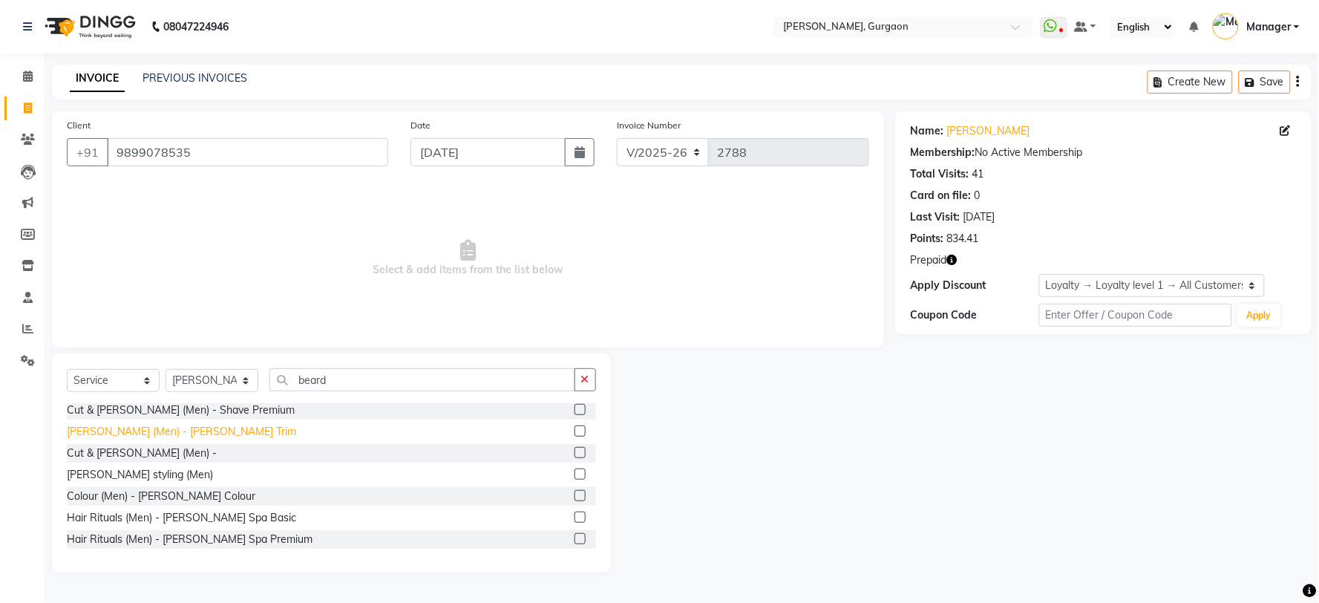
click at [145, 435] on div "[PERSON_NAME] (Men) - [PERSON_NAME] Trim" at bounding box center [181, 432] width 229 height 16
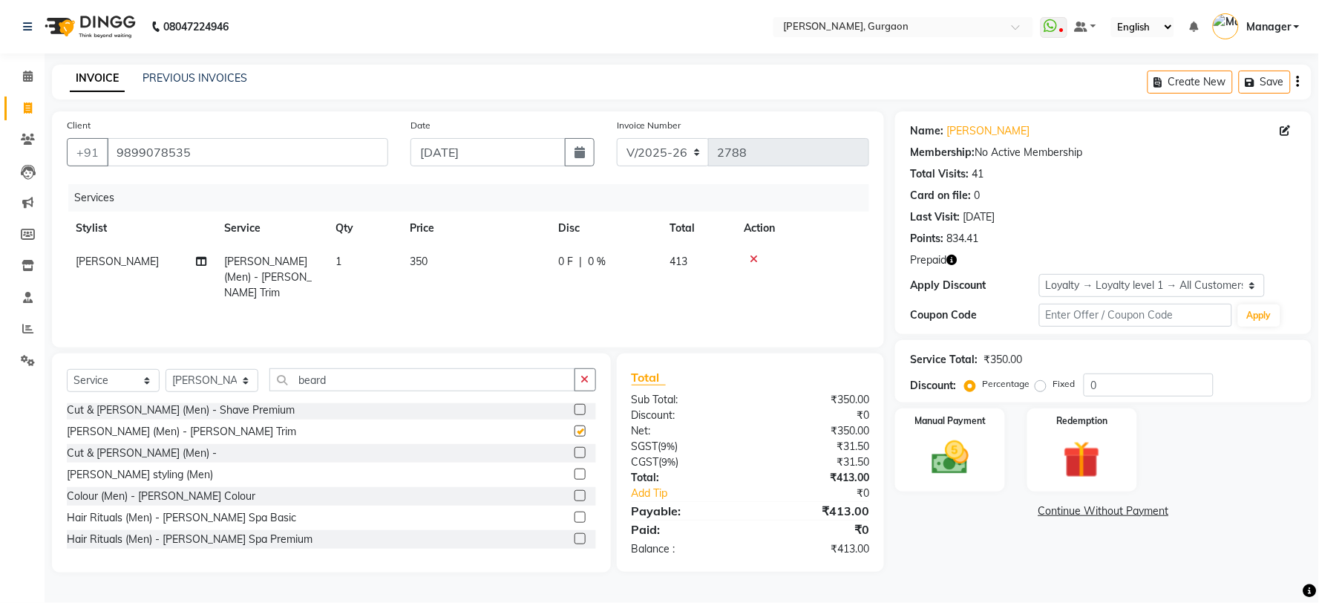
checkbox input "false"
click at [200, 388] on select "Select Stylist [PERSON_NAME] Nail ARTIST [PERSON_NAME] Makeup Manager [PERSON_N…" at bounding box center [212, 380] width 93 height 23
select select "73208"
click at [166, 370] on select "Select Stylist [PERSON_NAME] Nail ARTIST [PERSON_NAME] Makeup Manager [PERSON_N…" at bounding box center [212, 380] width 93 height 23
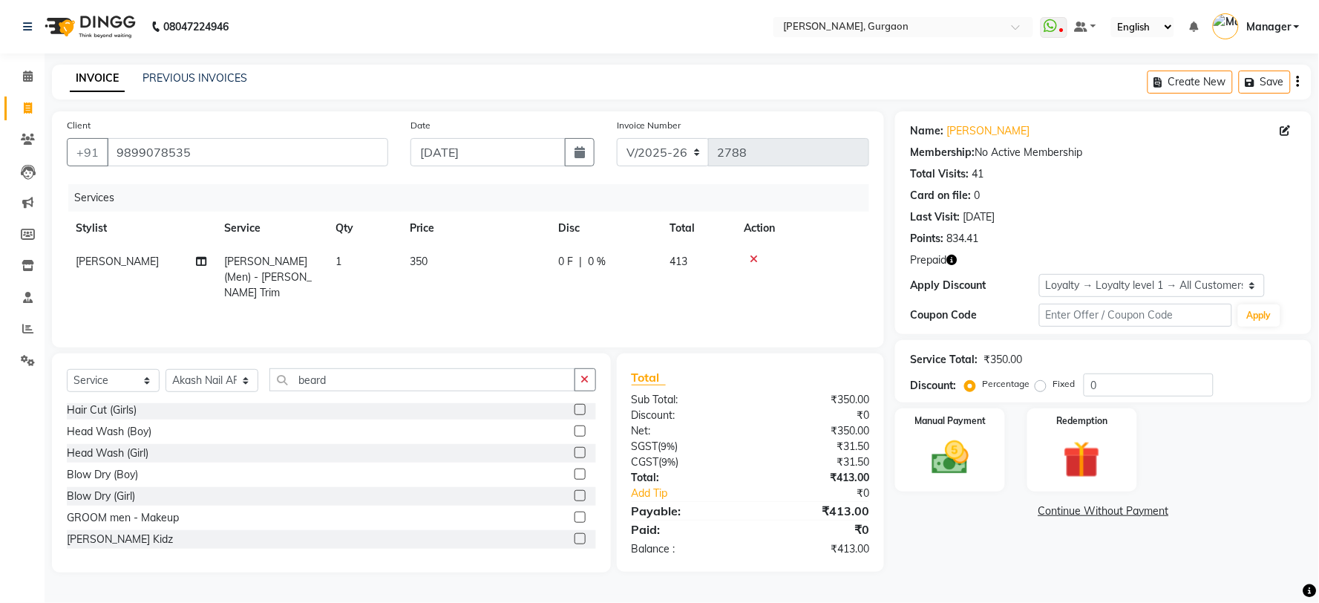
click at [320, 393] on div "Select Service Product Membership Package Voucher Prepaid Gift Card Select Styl…" at bounding box center [331, 385] width 529 height 35
click at [321, 385] on input "beard" at bounding box center [422, 379] width 306 height 23
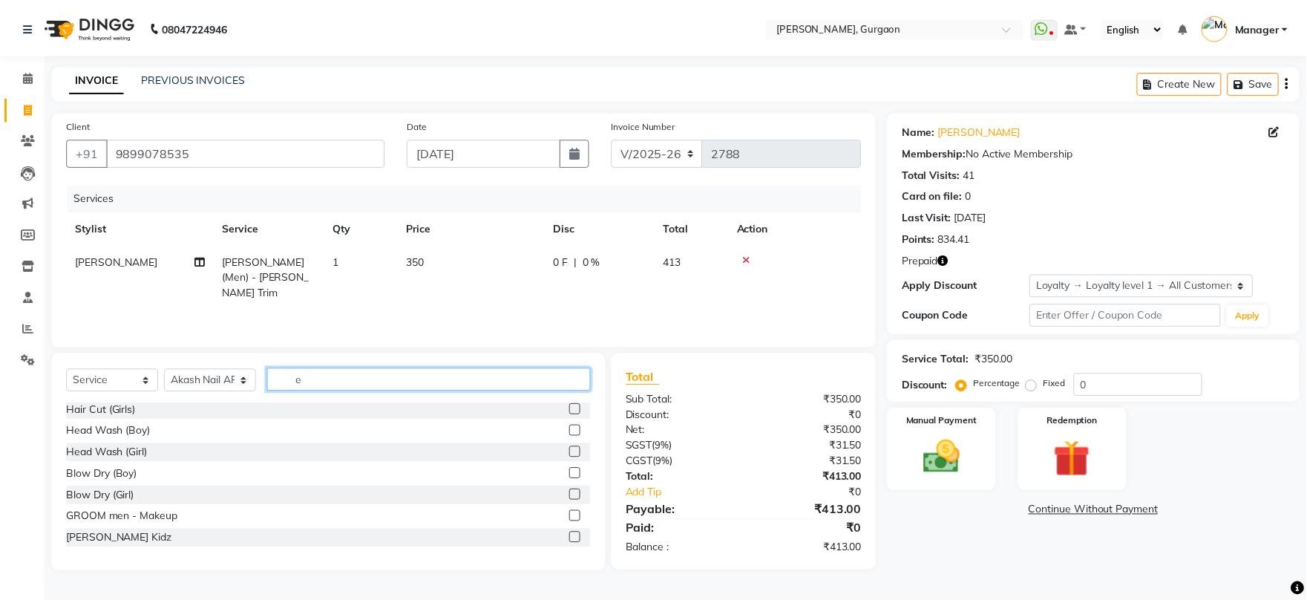
scroll to position [0, 0]
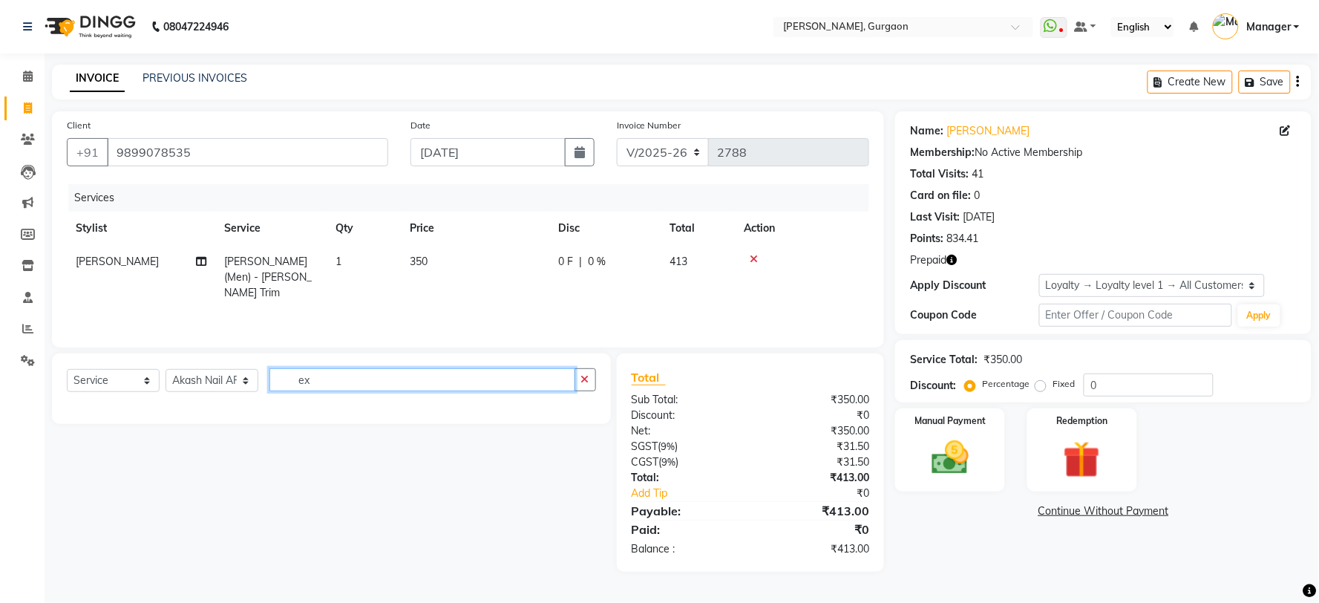
type input "e"
type input "nail extens"
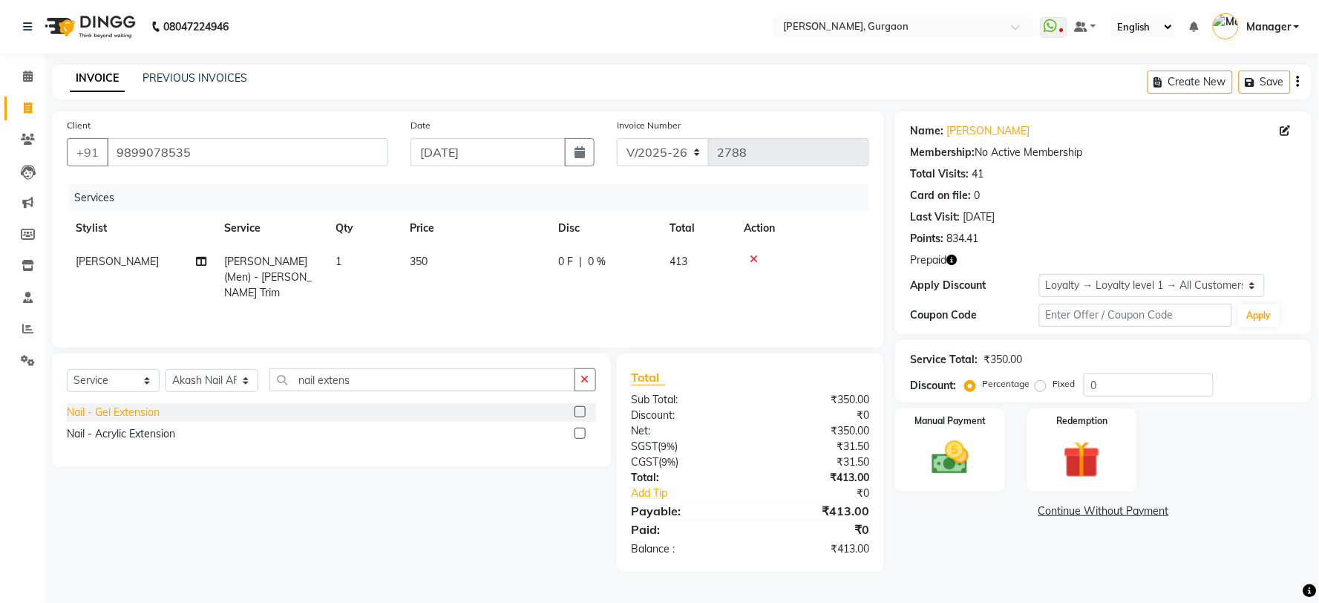
click at [157, 418] on div "Nail - Gel Extension" at bounding box center [113, 413] width 93 height 16
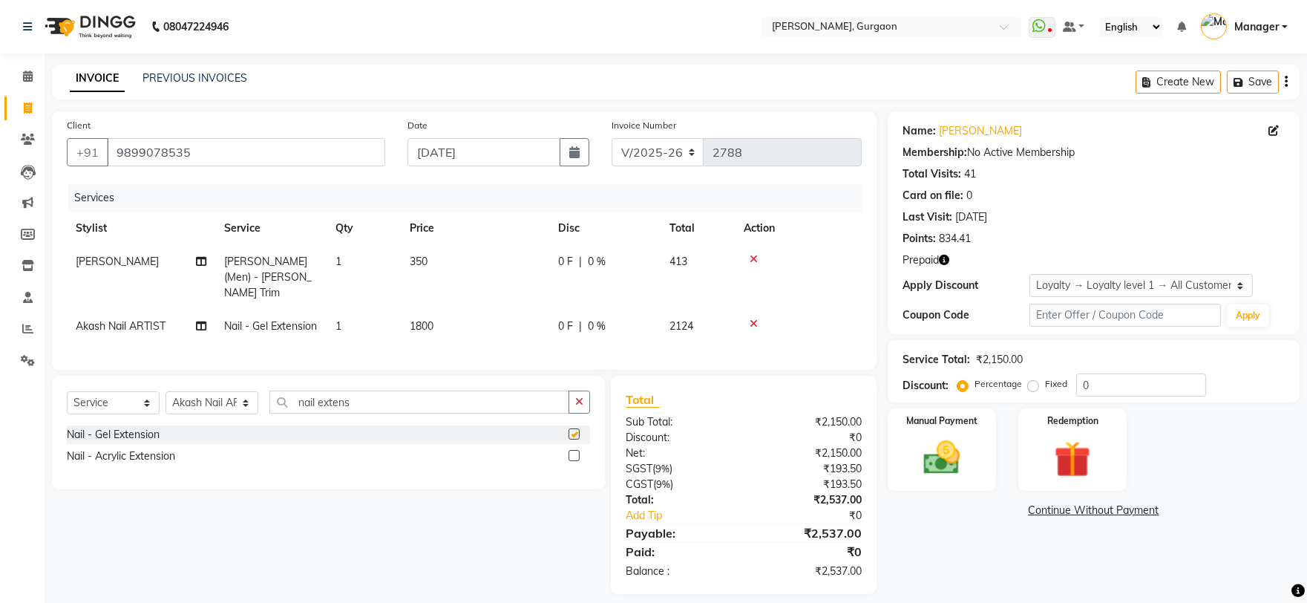
checkbox input "false"
click at [433, 319] on span "1800" at bounding box center [422, 325] width 24 height 13
select select "73208"
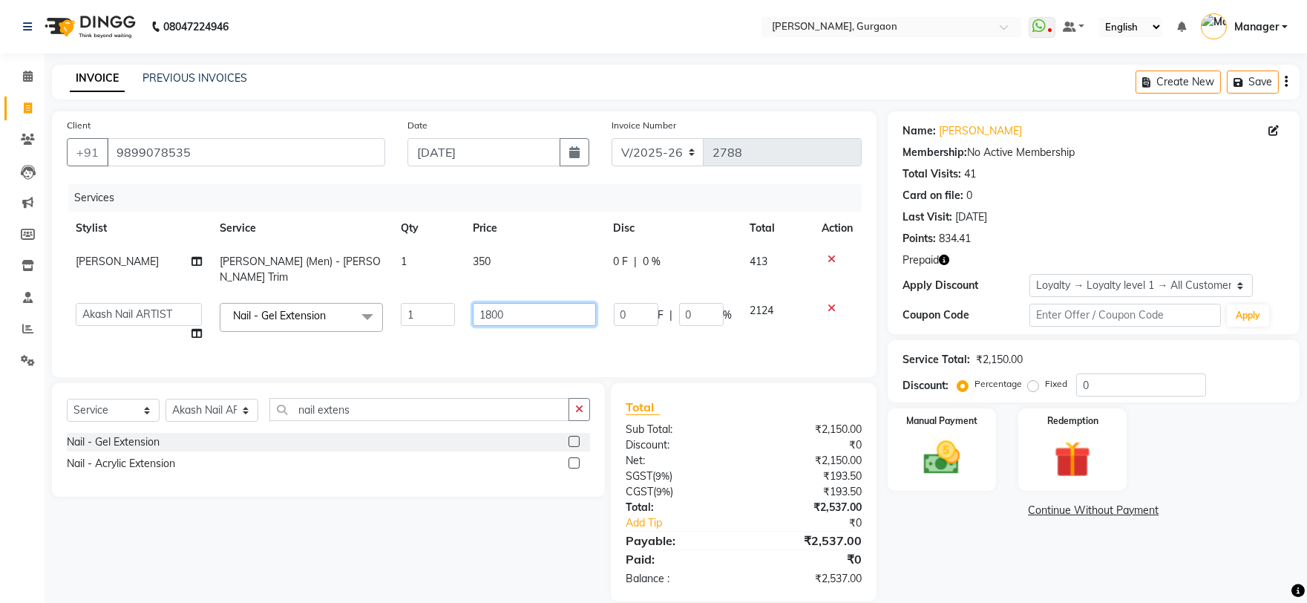
click at [473, 304] on input "1800" at bounding box center [534, 314] width 122 height 23
type input "1000"
click at [540, 71] on div "INVOICE PREVIOUS INVOICES Create New Save" at bounding box center [676, 82] width 1248 height 35
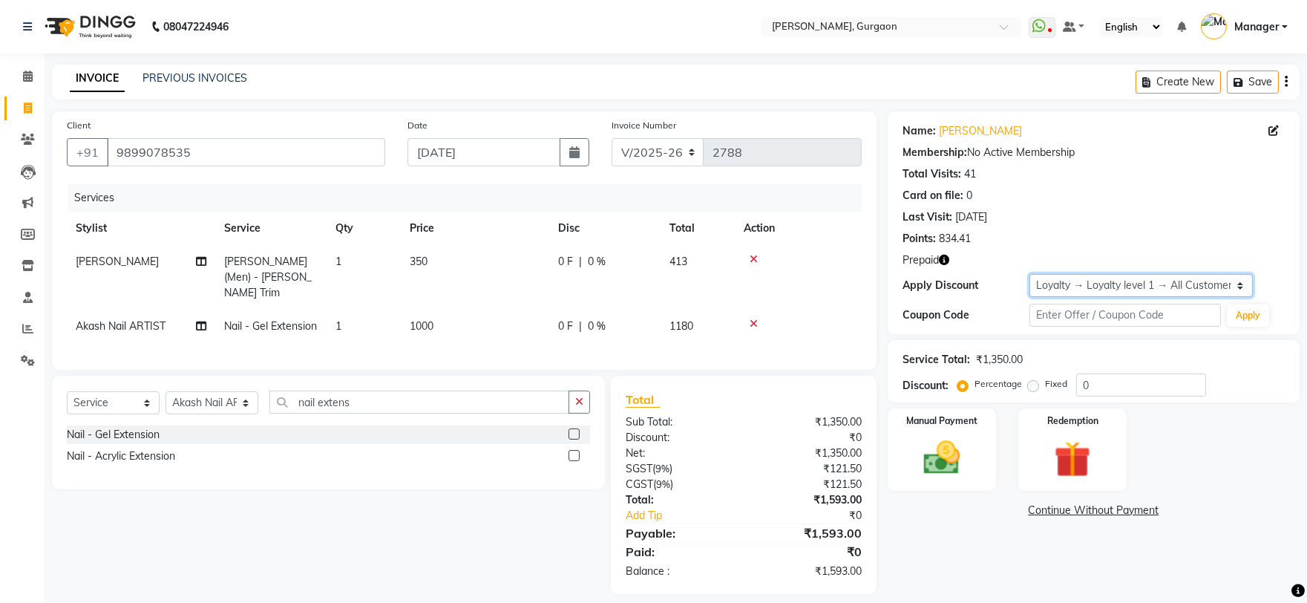
click at [1078, 284] on select "Select Loyalty → Loyalty level 1 → All Customers" at bounding box center [1141, 285] width 223 height 23
select select "0:"
click at [1030, 274] on select "Select Loyalty → Loyalty level 1 → All Customers" at bounding box center [1141, 285] width 223 height 23
click at [646, 149] on select "R/2025-26 V/2025 V/2025-26" at bounding box center [658, 152] width 93 height 28
select select "5073"
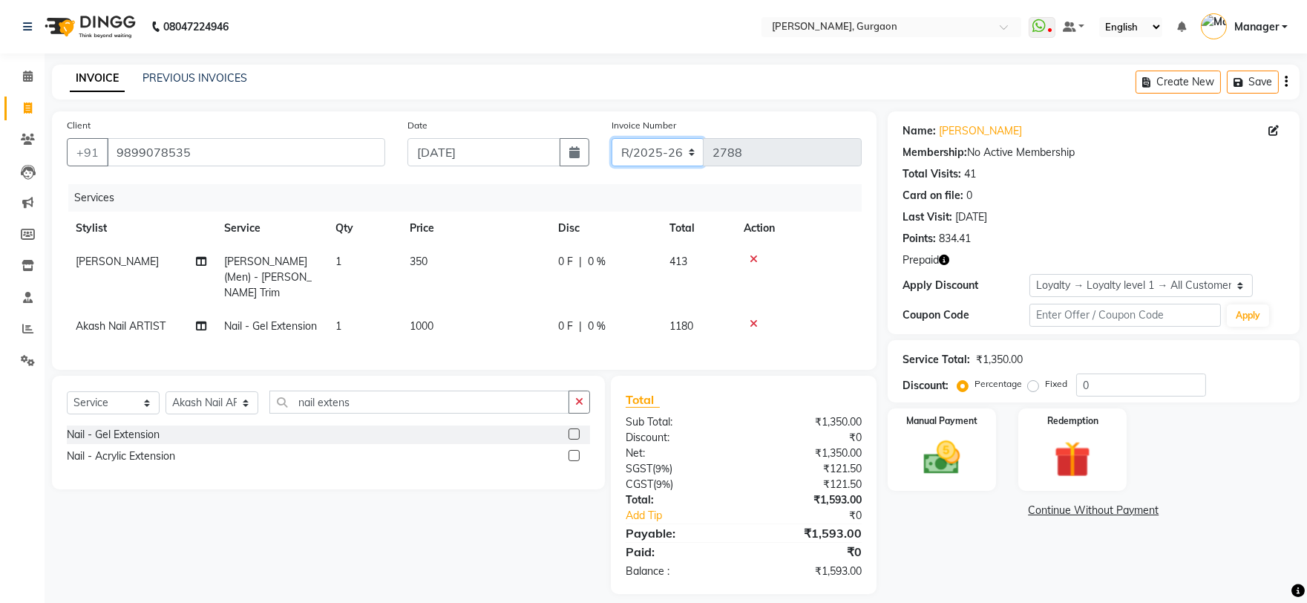
click at [612, 138] on select "R/2025-26 V/2025 V/2025-26" at bounding box center [658, 152] width 93 height 28
type input "1496"
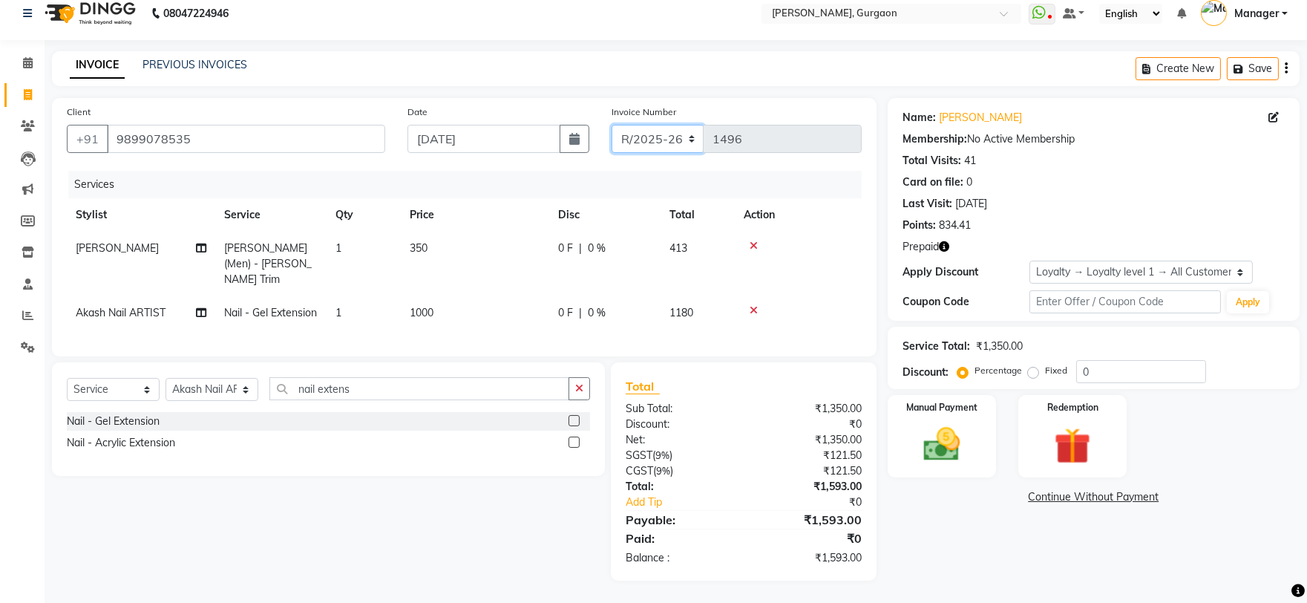
scroll to position [25, 0]
click at [1064, 461] on div "Redemption" at bounding box center [1072, 435] width 113 height 85
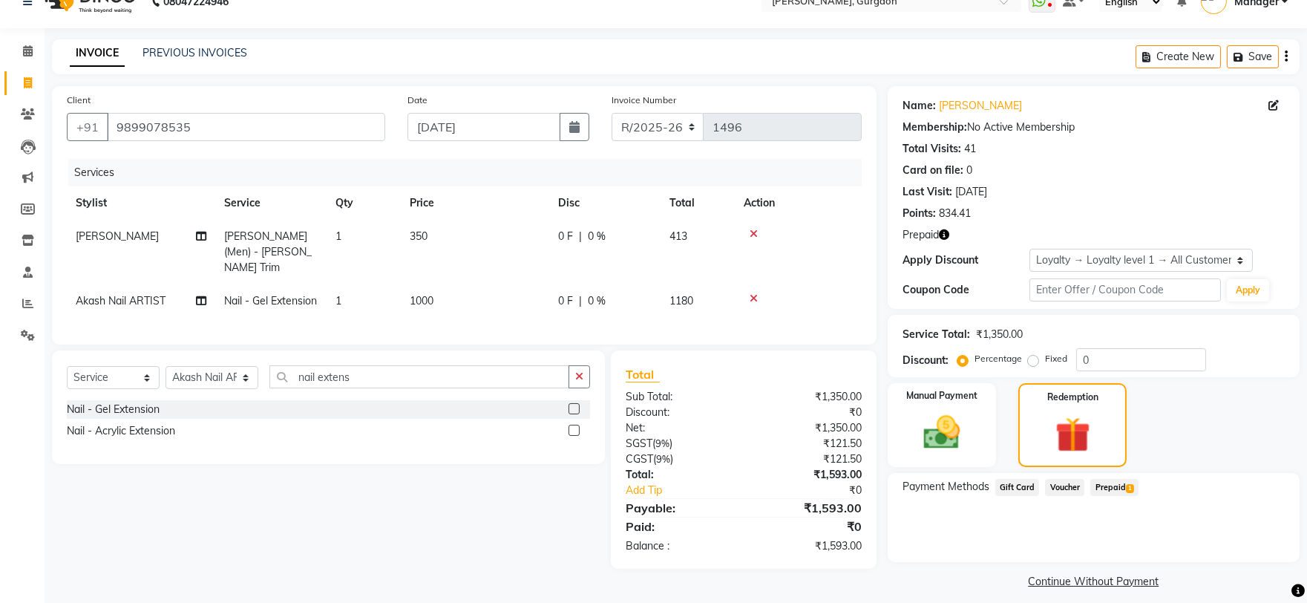
click at [1112, 487] on span "Prepaid 1" at bounding box center [1114, 487] width 48 height 17
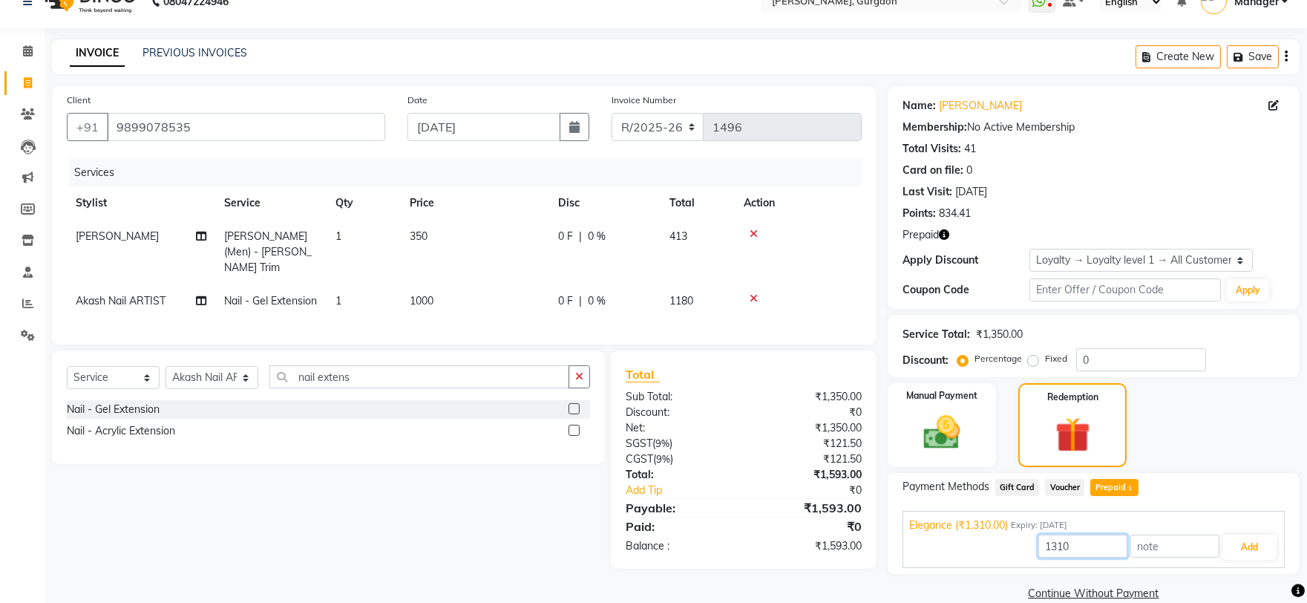
click at [1049, 546] on input "1310" at bounding box center [1083, 545] width 89 height 23
type input "413"
click at [1253, 537] on button "Add" at bounding box center [1250, 546] width 54 height 25
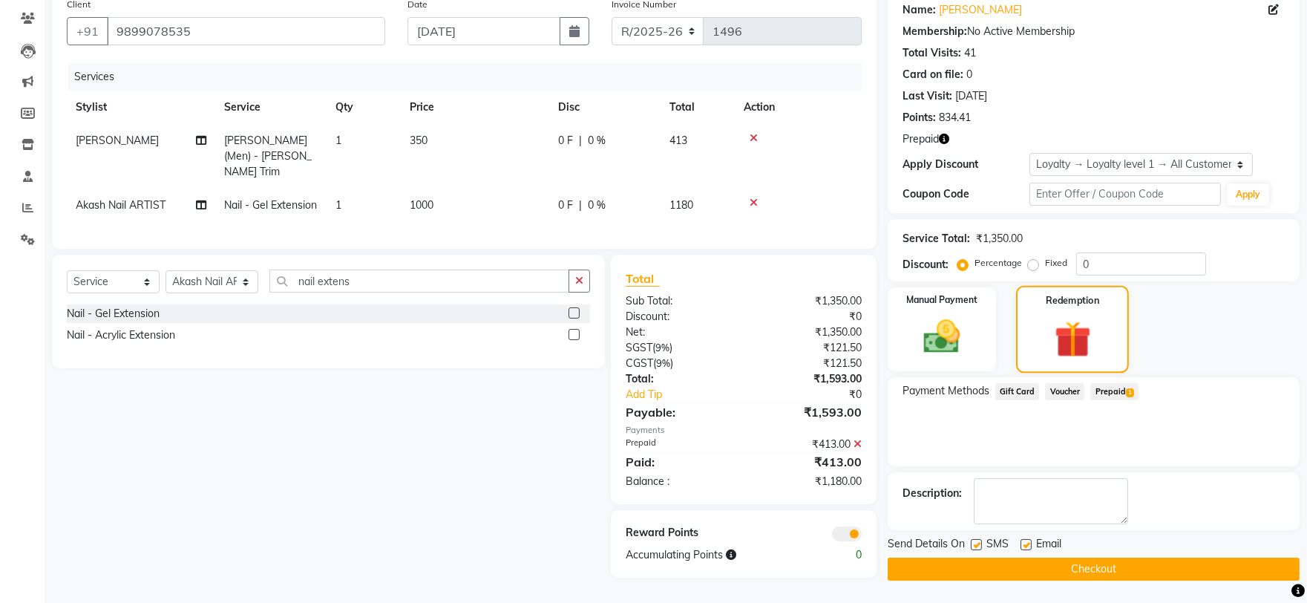
scroll to position [130, 0]
click at [935, 304] on div "Manual Payment" at bounding box center [942, 329] width 113 height 87
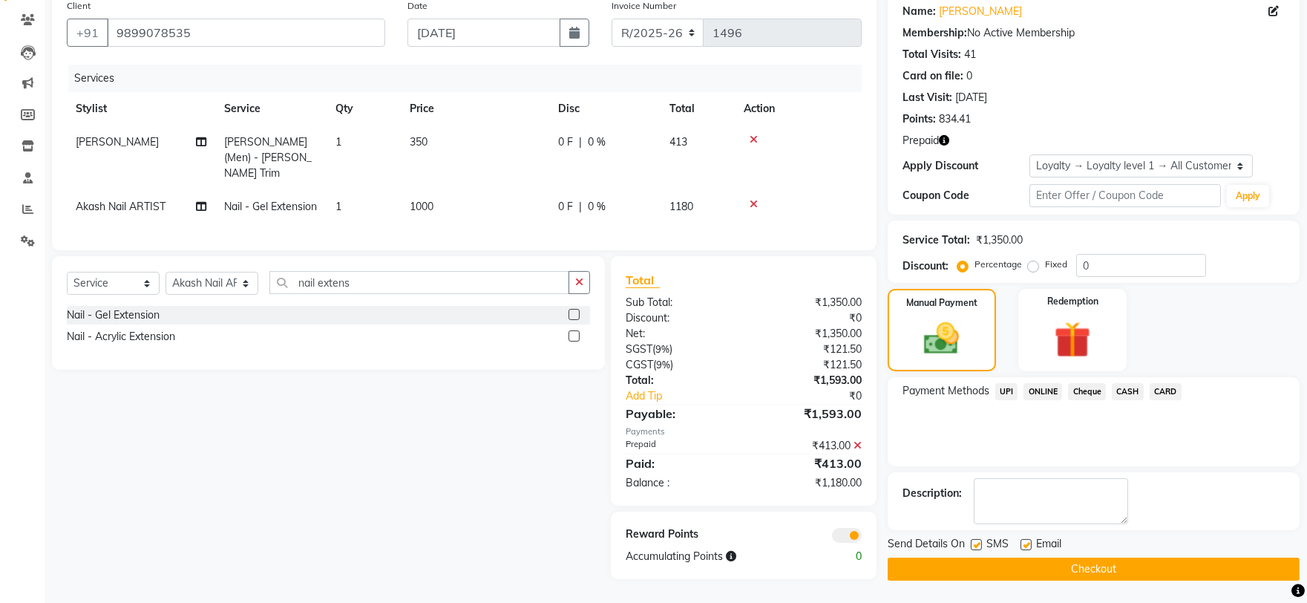
click at [1129, 383] on span "CASH" at bounding box center [1128, 391] width 32 height 17
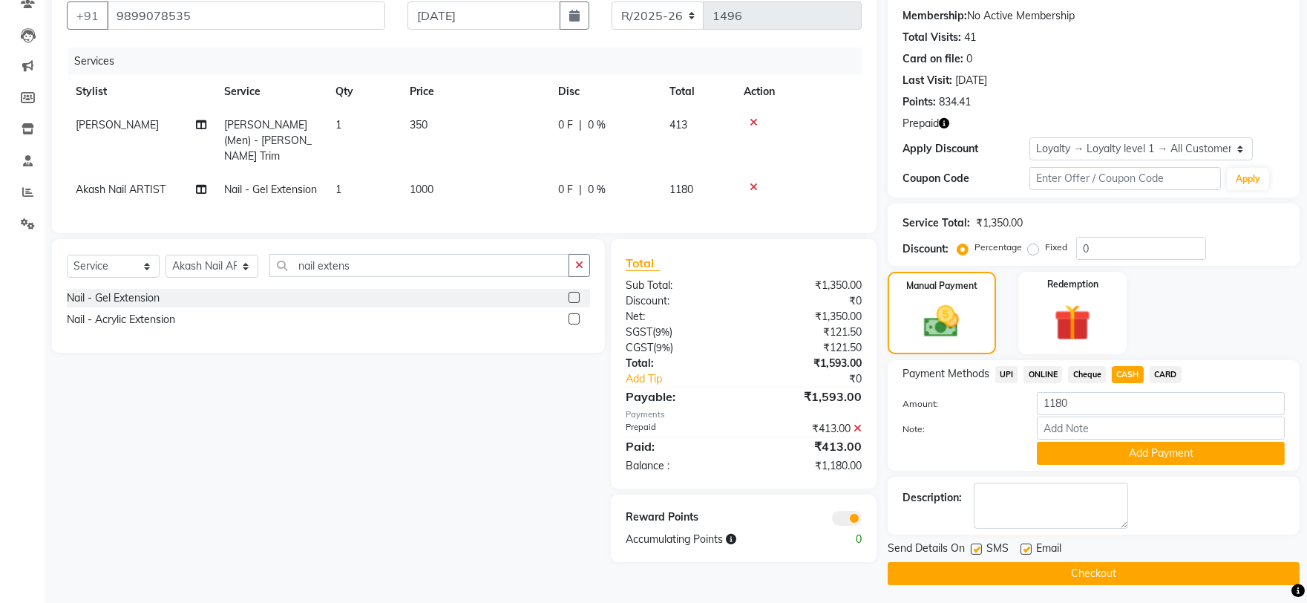
scroll to position [141, 0]
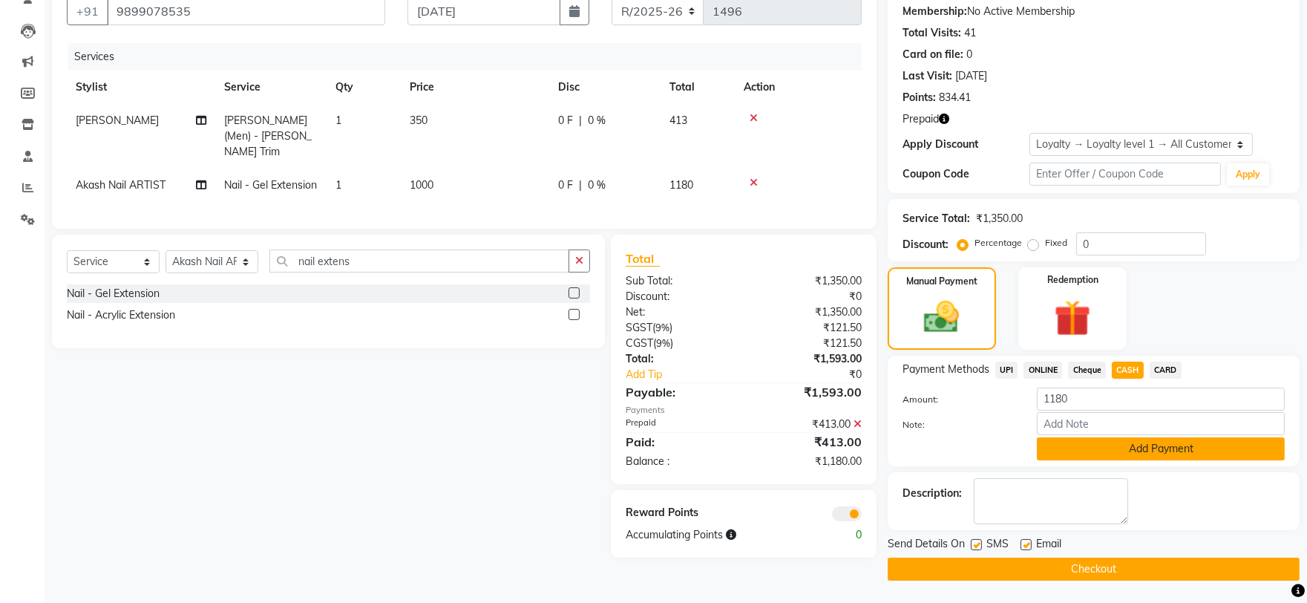
click at [1102, 457] on button "Add Payment" at bounding box center [1161, 448] width 248 height 23
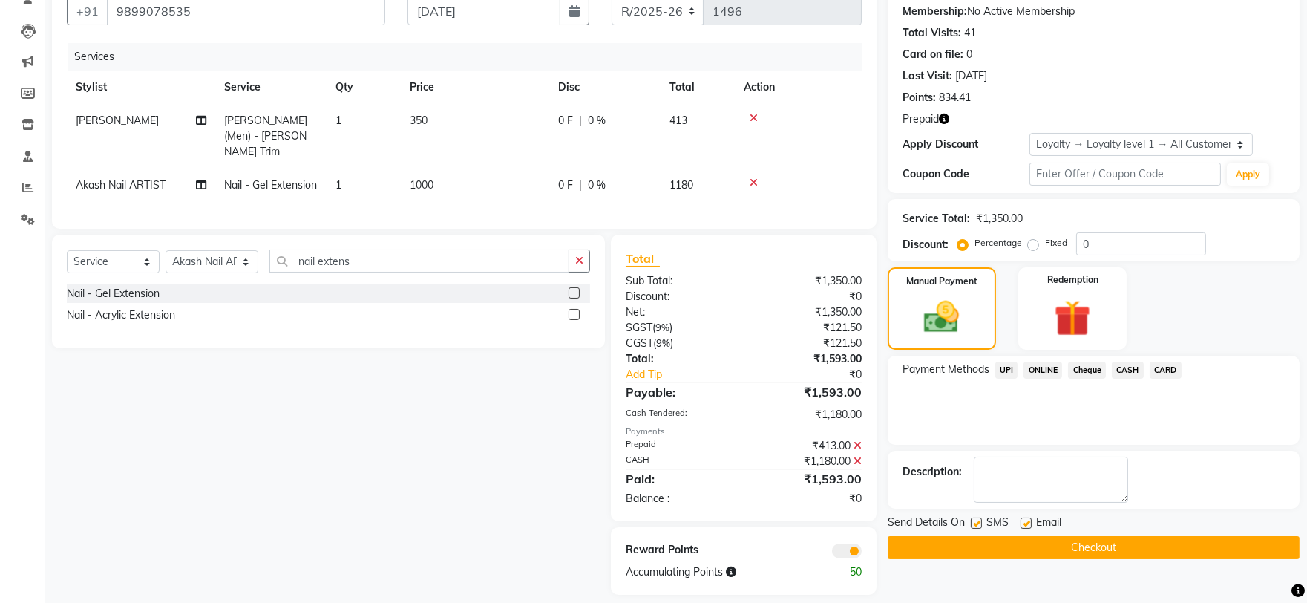
scroll to position [167, 0]
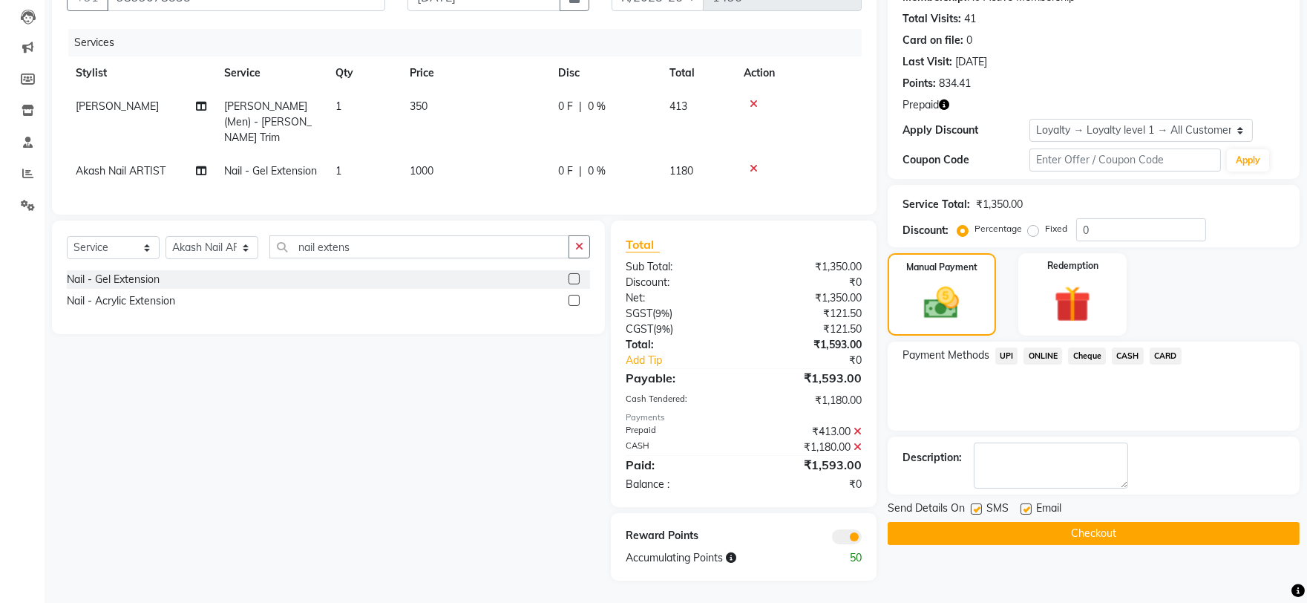
click at [1106, 529] on button "Checkout" at bounding box center [1094, 533] width 412 height 23
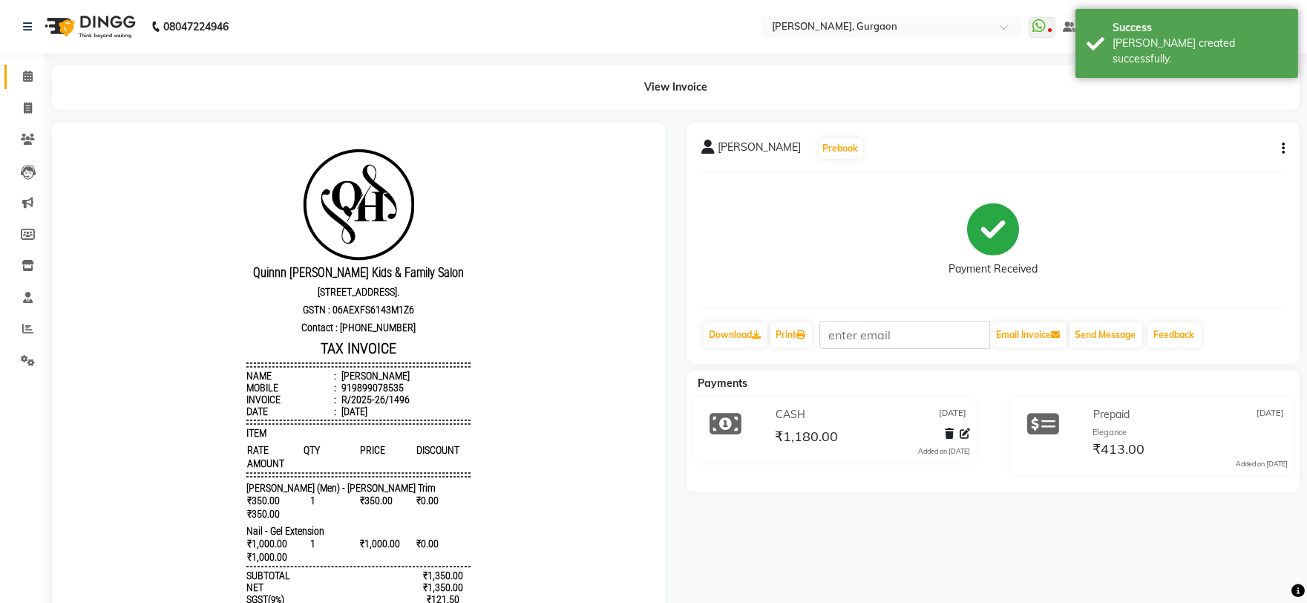
drag, startPoint x: 25, startPoint y: 55, endPoint x: 25, endPoint y: 82, distance: 27.5
click at [25, 55] on div "Calendar Invoice Clients Leads Marketing Members Inventory Staff Reports Settin…" at bounding box center [100, 391] width 200 height 699
click at [27, 71] on icon at bounding box center [28, 76] width 10 height 11
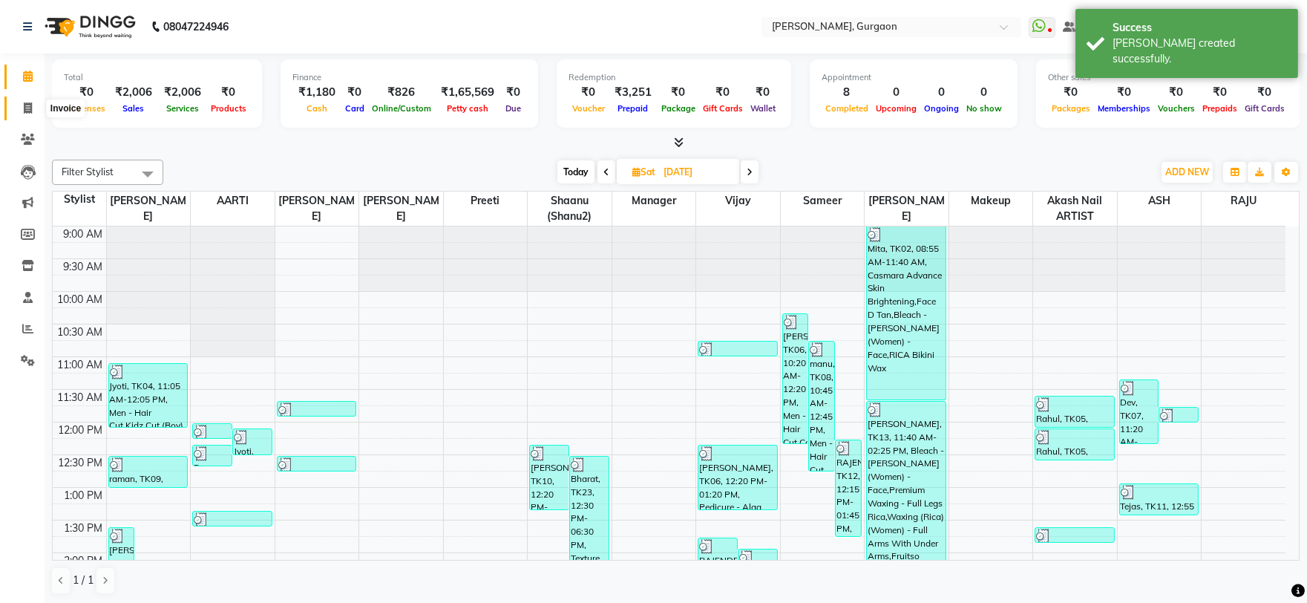
click at [32, 116] on span at bounding box center [28, 108] width 26 height 17
select select "service"
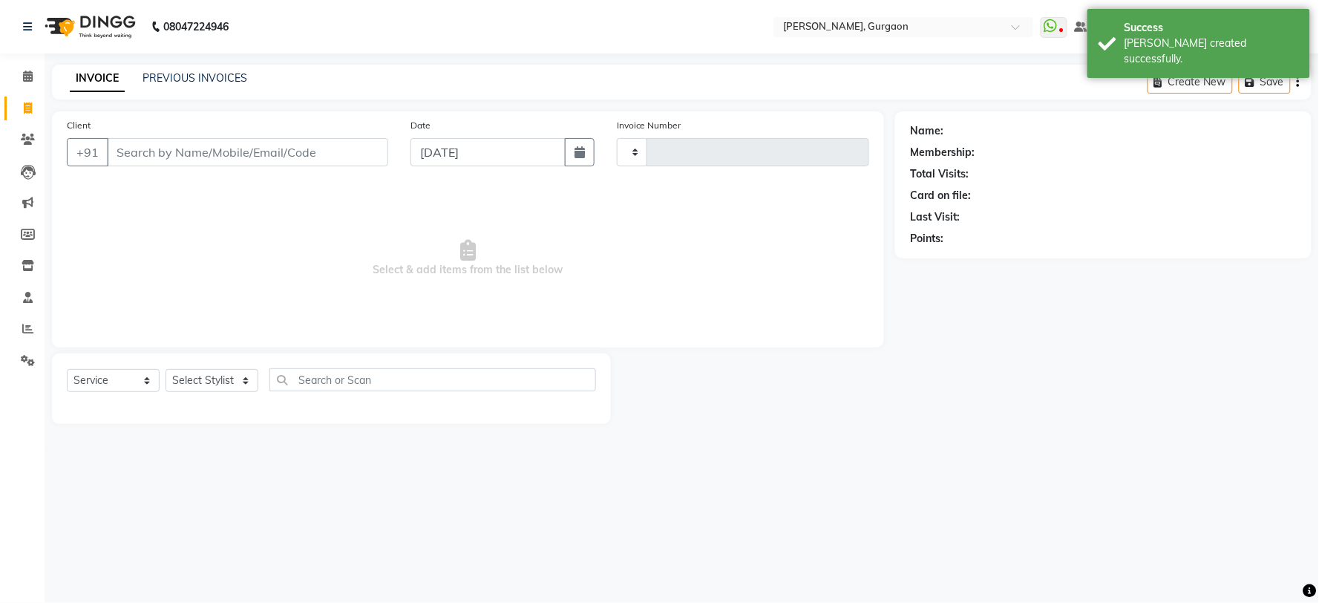
type input "2788"
select select "3880"
click at [238, 76] on link "PREVIOUS INVOICES" at bounding box center [195, 77] width 105 height 13
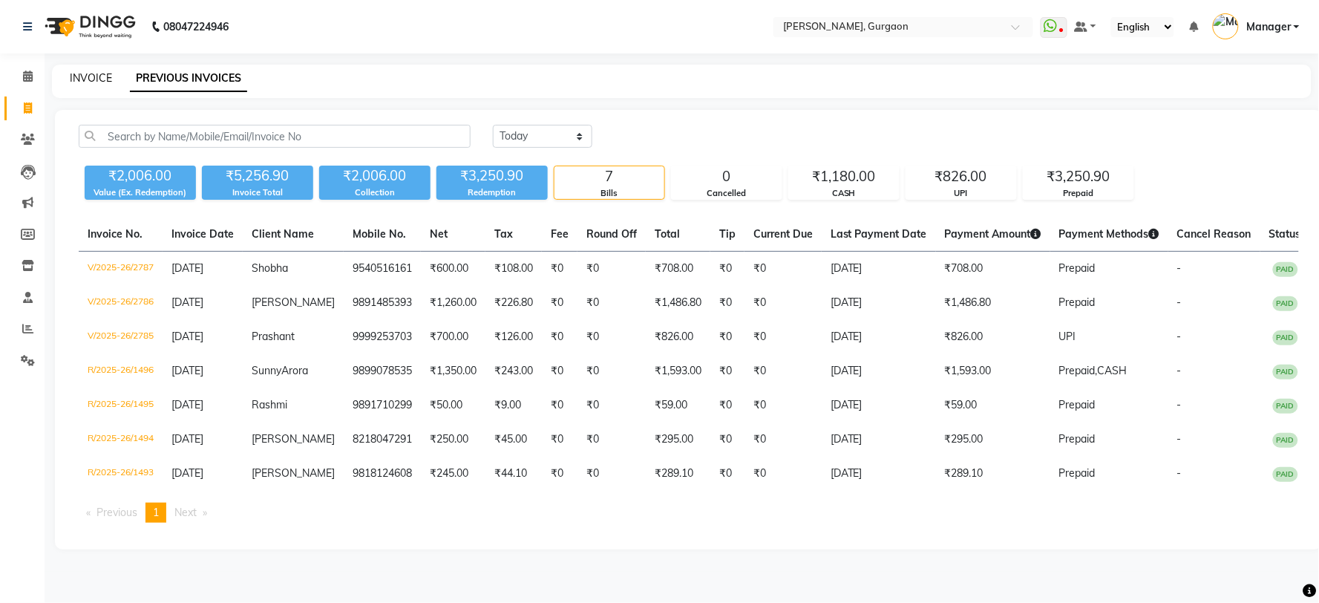
click at [76, 71] on link "INVOICE" at bounding box center [91, 77] width 42 height 13
select select "service"
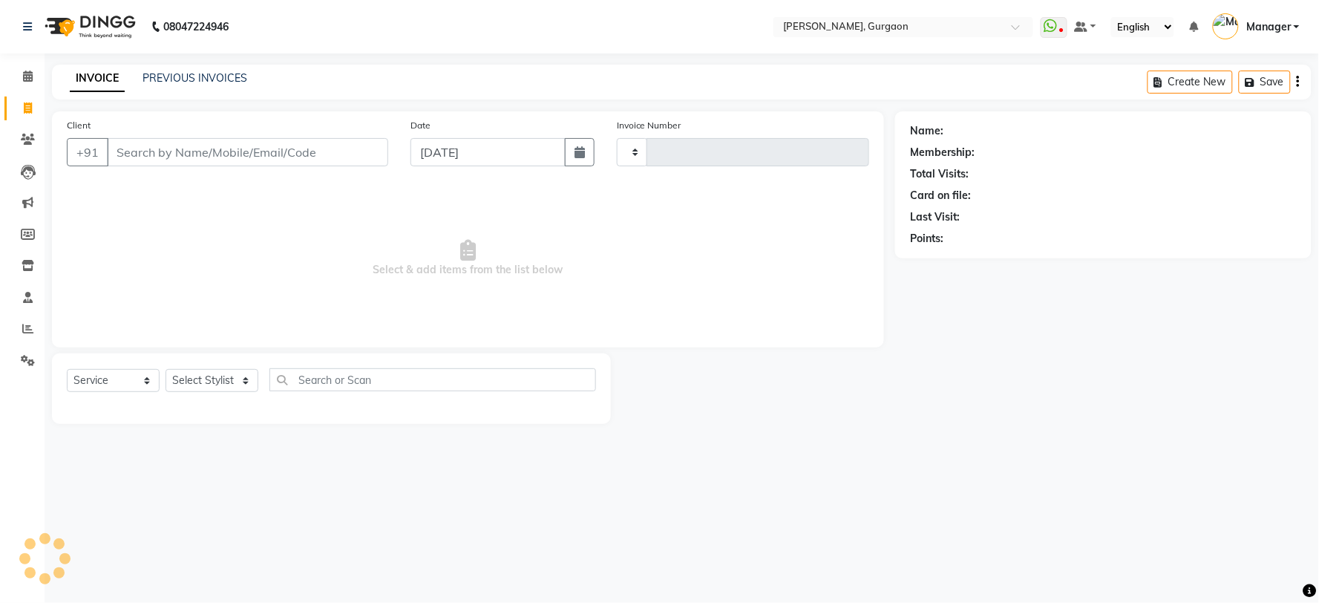
type input "2788"
select select "3880"
click at [199, 160] on input "Client" at bounding box center [247, 152] width 281 height 28
click at [199, 159] on input "Client" at bounding box center [247, 152] width 281 height 28
paste input "9821117154"
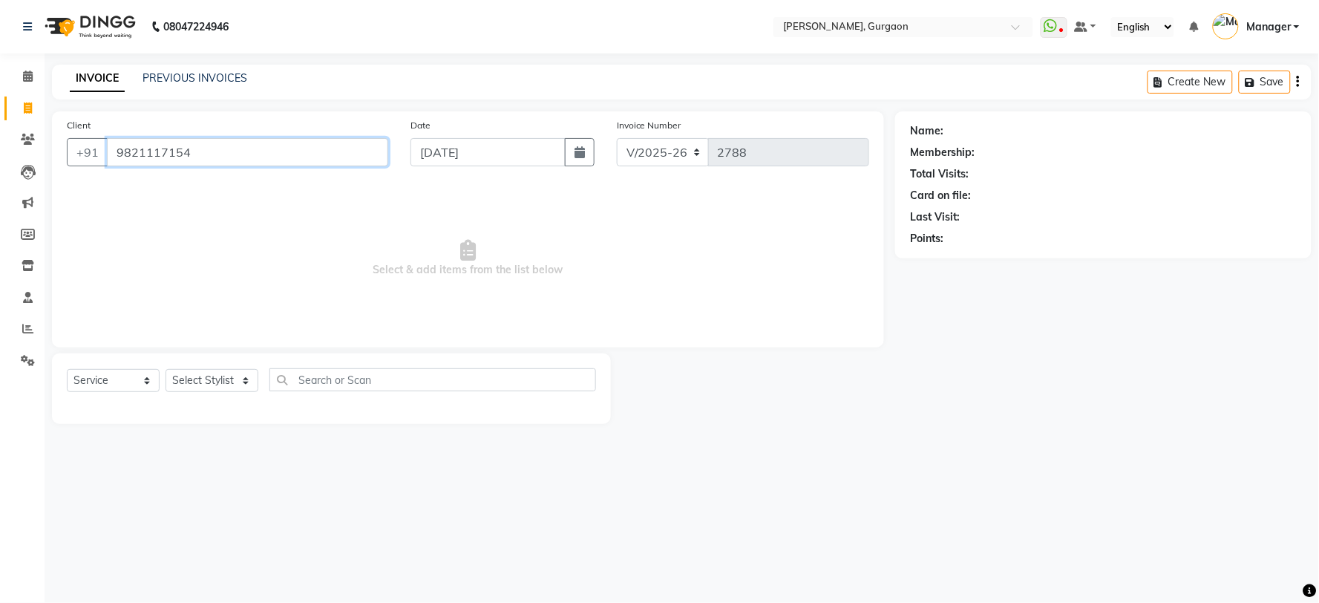
type input "9821117154"
select select "2: Object"
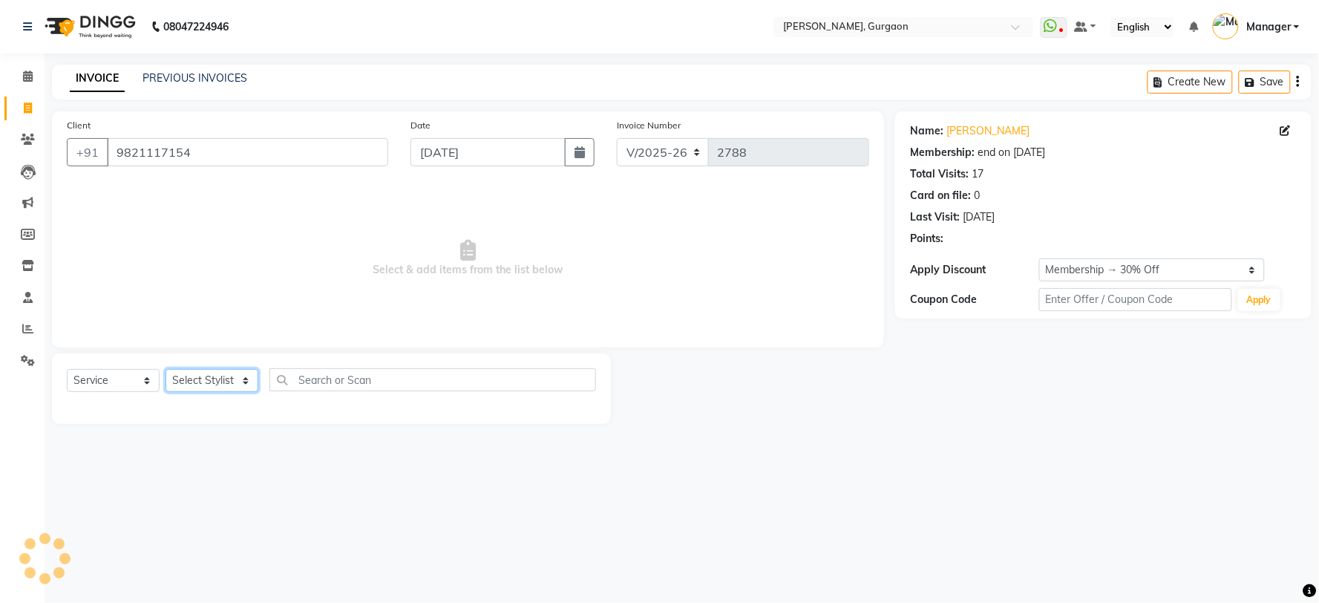
click at [186, 385] on select "Select Stylist [PERSON_NAME] Nail ARTIST [PERSON_NAME] Makeup Manager [PERSON_N…" at bounding box center [212, 380] width 93 height 23
select select "29602"
click at [166, 370] on select "Select Stylist [PERSON_NAME] Nail ARTIST [PERSON_NAME] Makeup Manager [PERSON_N…" at bounding box center [212, 380] width 93 height 23
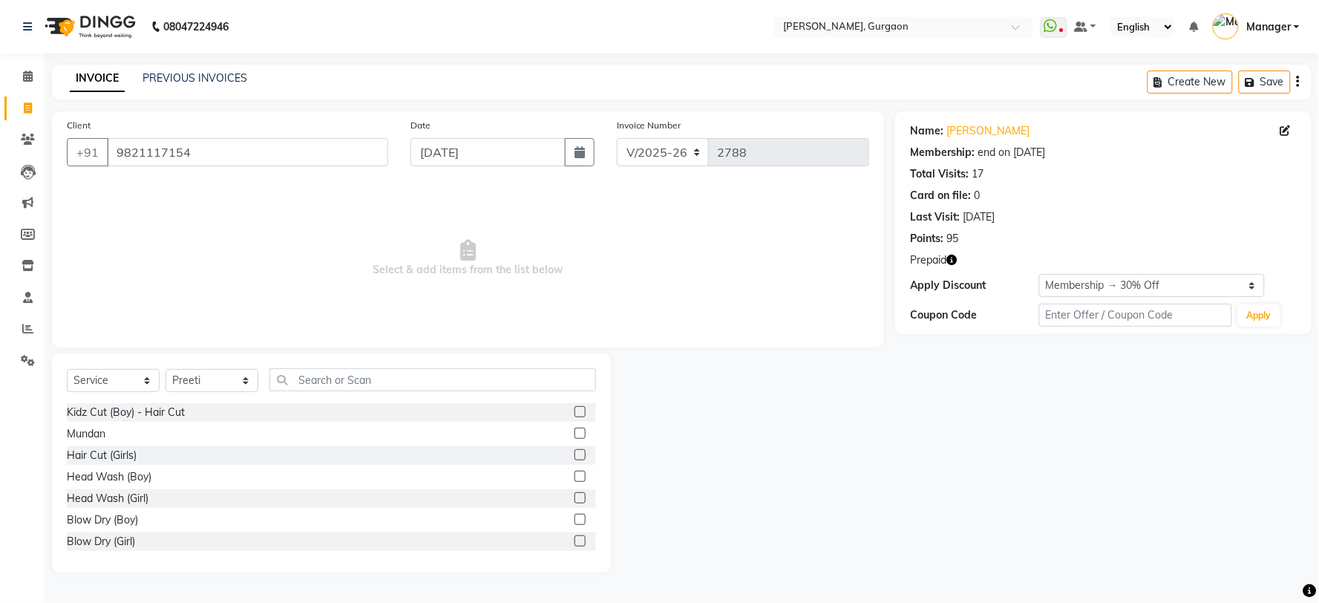
click at [101, 398] on div "Select Service Product Membership Package Voucher Prepaid Gift Card Select Styl…" at bounding box center [331, 385] width 529 height 35
click at [117, 376] on select "Select Service Product Membership Package Voucher Prepaid Gift Card" at bounding box center [113, 380] width 93 height 23
select select "P"
click at [67, 370] on select "Select Service Product Membership Package Voucher Prepaid Gift Card" at bounding box center [113, 380] width 93 height 23
click at [95, 411] on div "Elegance" at bounding box center [88, 413] width 43 height 16
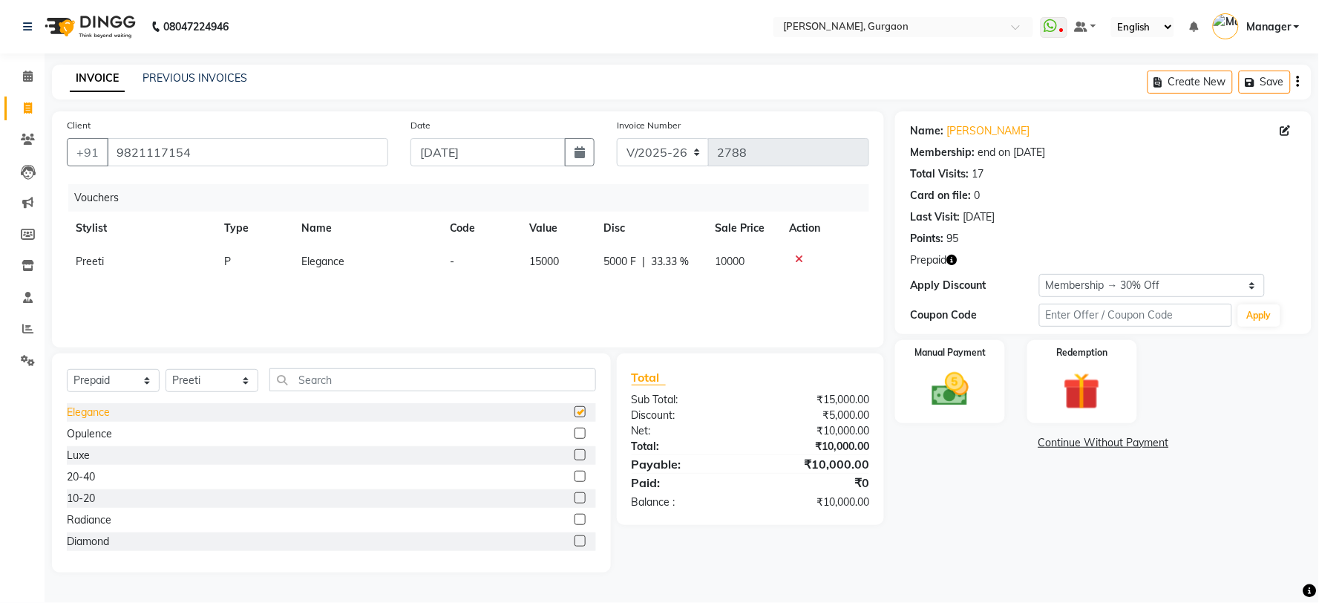
checkbox input "false"
drag, startPoint x: 1099, startPoint y: 278, endPoint x: 1093, endPoint y: 287, distance: 10.6
click at [1099, 278] on select "Select Membership → 30% Off Membership → 30% Off Loyalty → Loyalty level 1 → Al…" at bounding box center [1152, 285] width 226 height 23
select select "0:"
click at [1039, 274] on select "Select Membership → 30% Off Membership → 30% Off Loyalty → Loyalty level 1 → Al…" at bounding box center [1152, 285] width 226 height 23
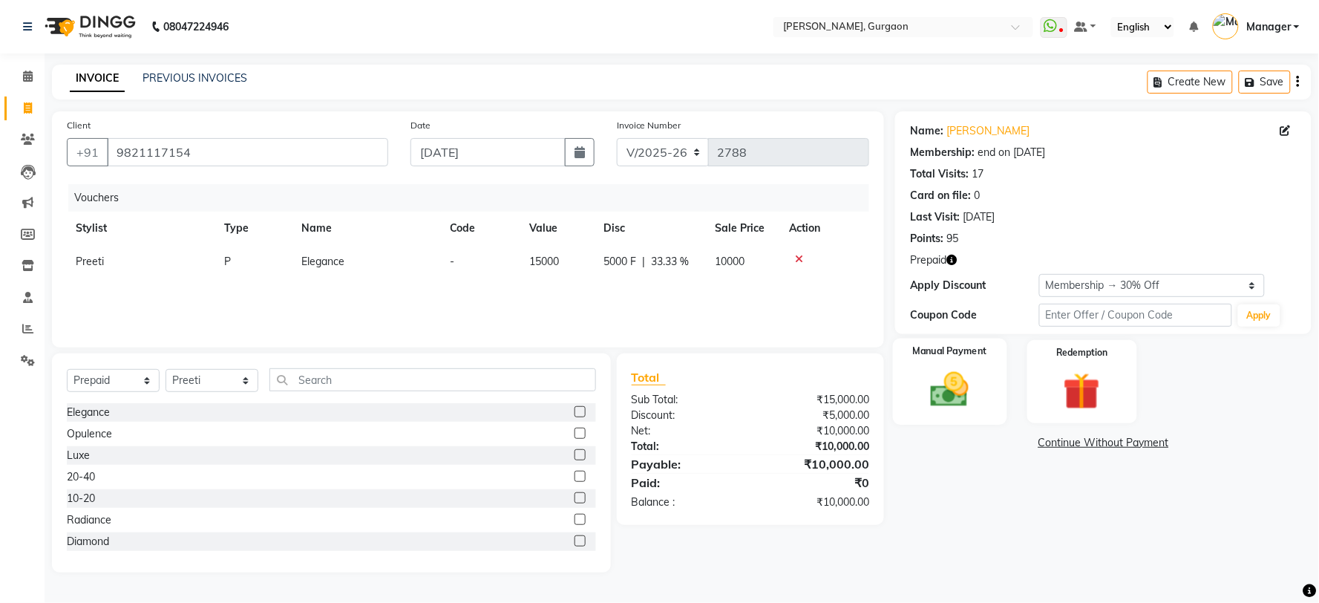
click at [955, 396] on img at bounding box center [950, 389] width 62 height 45
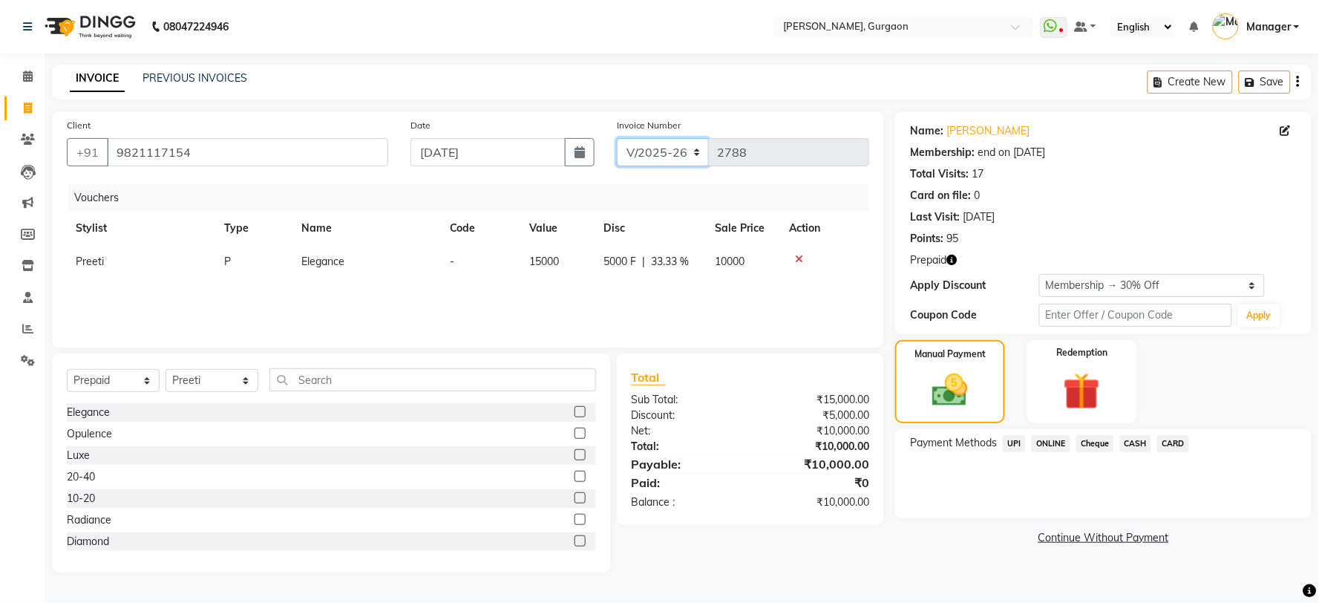
click at [661, 154] on select "R/2025-26 V/2025 V/2025-26" at bounding box center [663, 152] width 93 height 28
select select "5073"
click at [617, 138] on select "R/2025-26 V/2025 V/2025-26" at bounding box center [663, 152] width 93 height 28
type input "1497"
drag, startPoint x: 1013, startPoint y: 442, endPoint x: 1019, endPoint y: 456, distance: 14.6
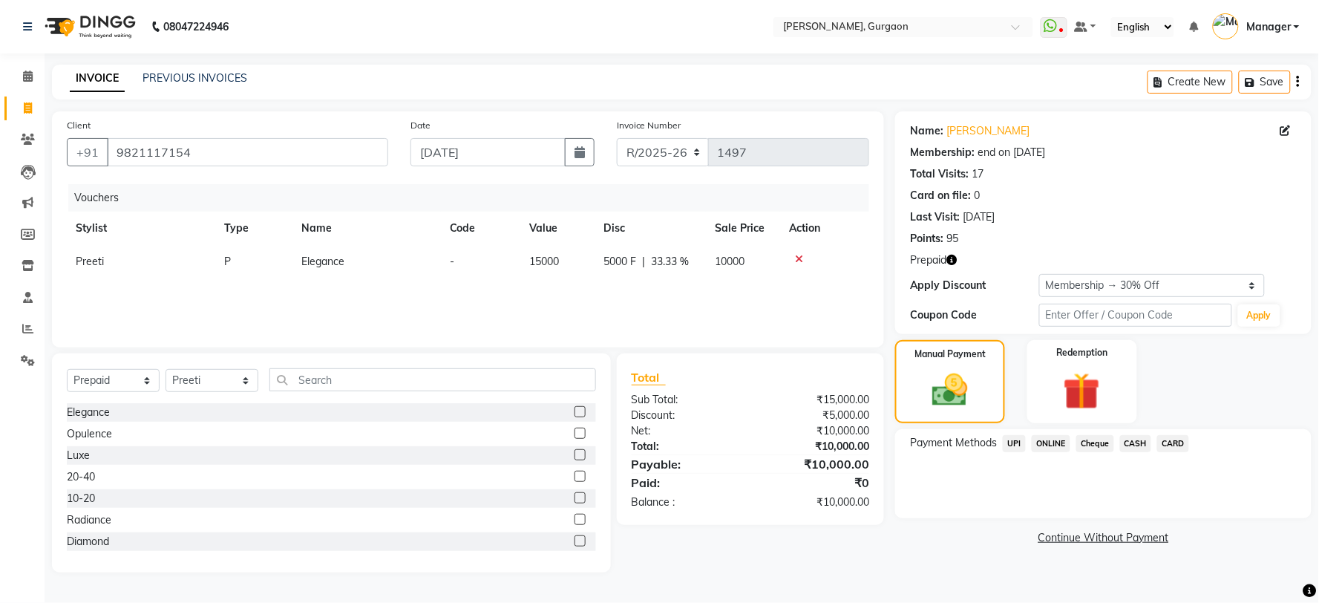
click at [1015, 443] on span "UPI" at bounding box center [1014, 443] width 23 height 17
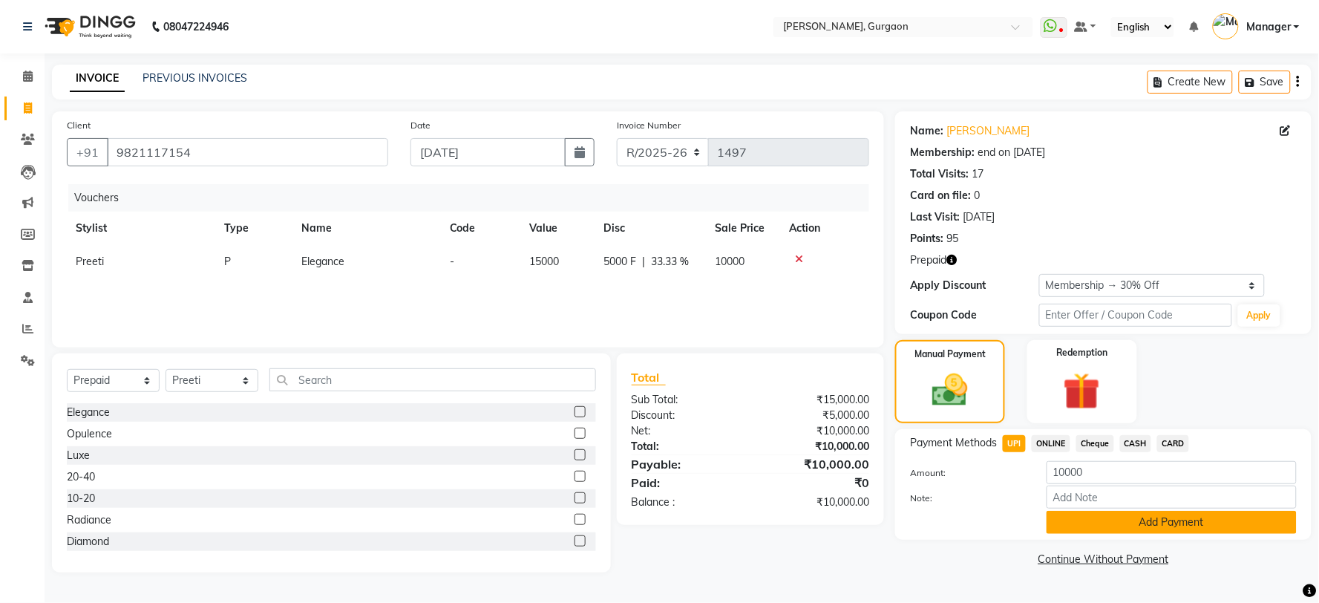
drag, startPoint x: 1160, startPoint y: 511, endPoint x: 1171, endPoint y: 511, distance: 11.1
click at [1160, 511] on button "Add Payment" at bounding box center [1172, 522] width 250 height 23
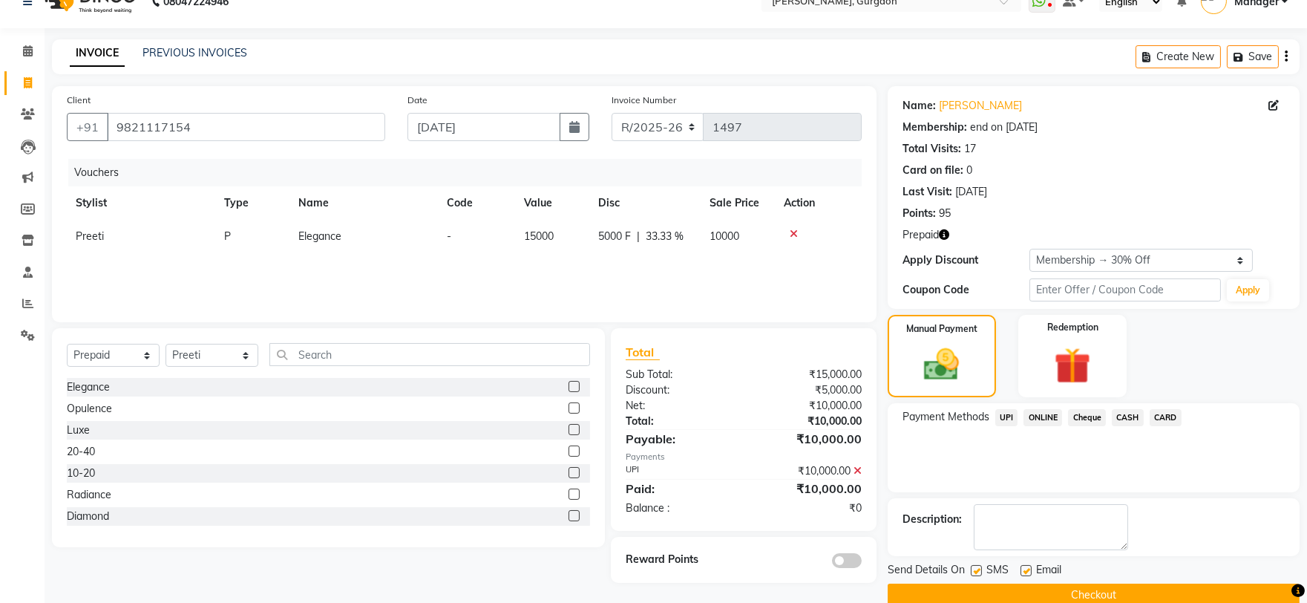
scroll to position [50, 0]
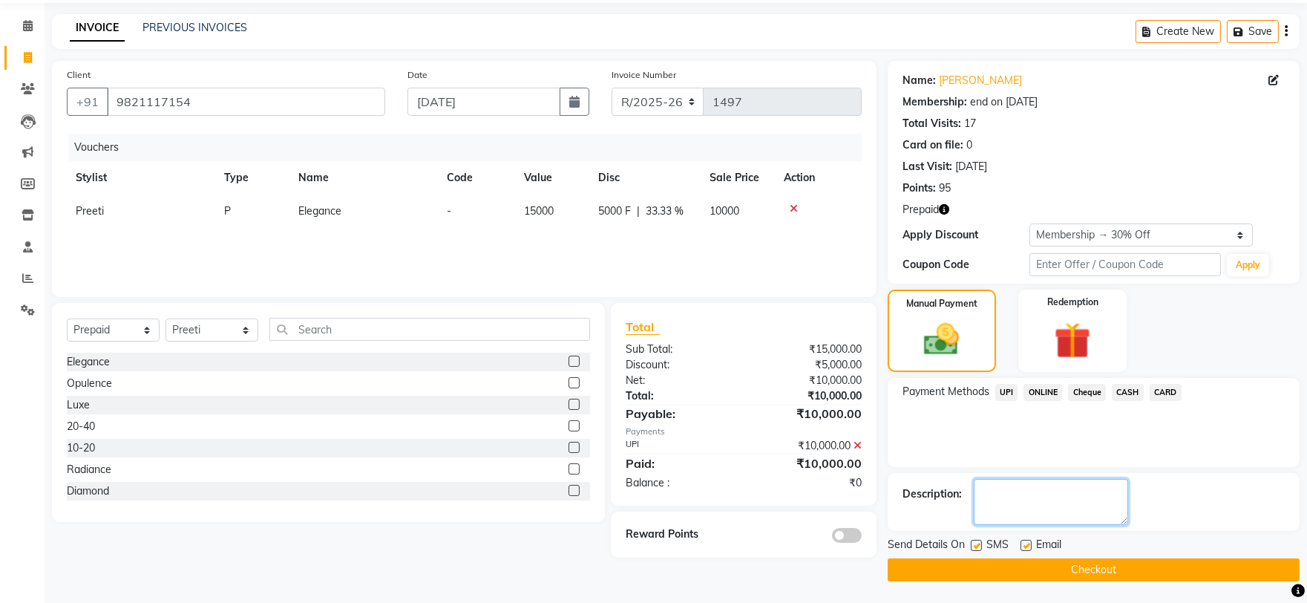
click at [1005, 486] on textarea at bounding box center [1051, 502] width 154 height 46
type textarea "spa comply"
click at [1229, 566] on button "Checkout" at bounding box center [1094, 569] width 412 height 23
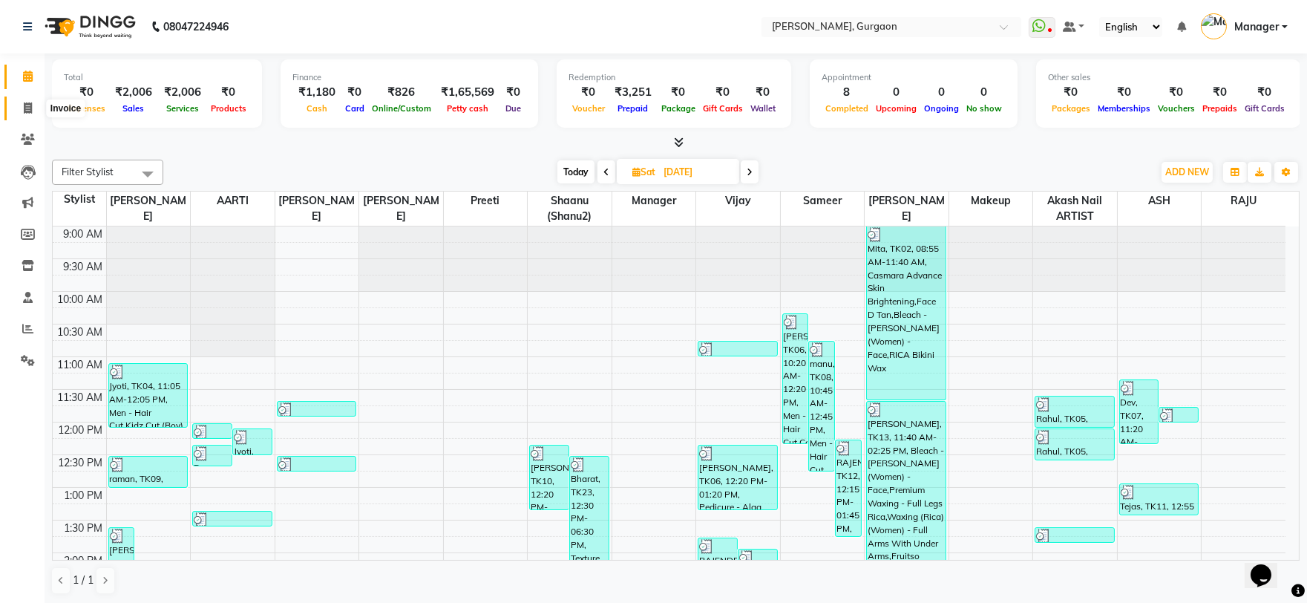
click at [28, 109] on icon at bounding box center [28, 107] width 8 height 11
select select "service"
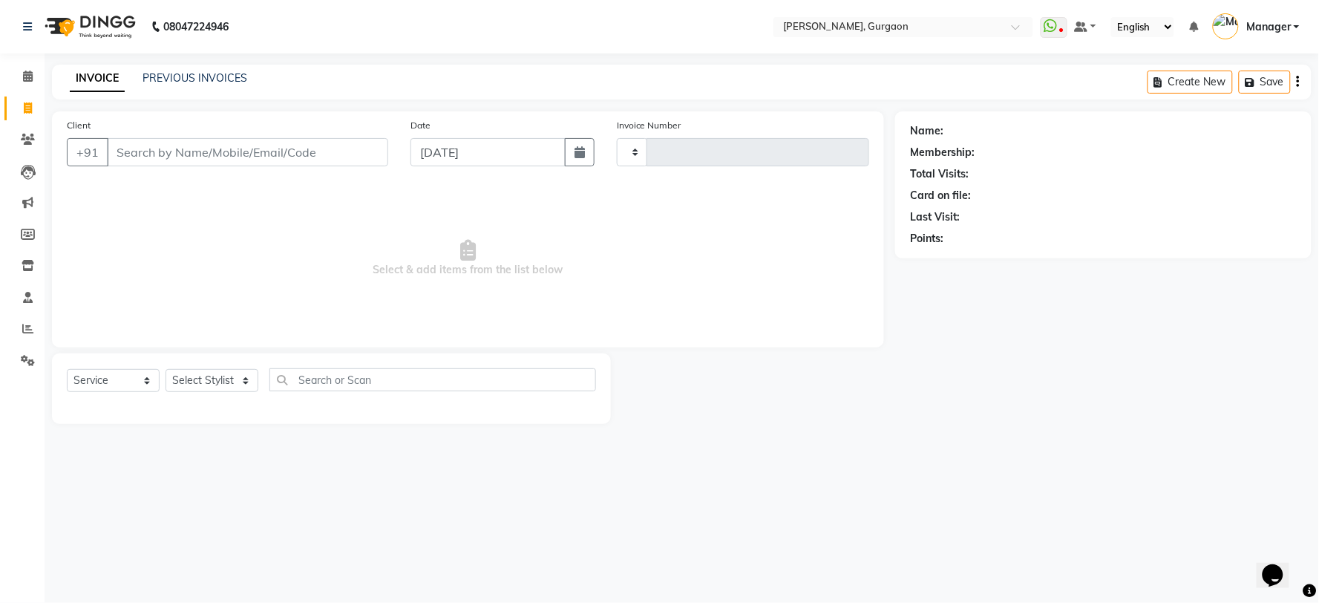
type input "2788"
select select "3880"
click at [255, 152] on input "Client" at bounding box center [247, 152] width 281 height 28
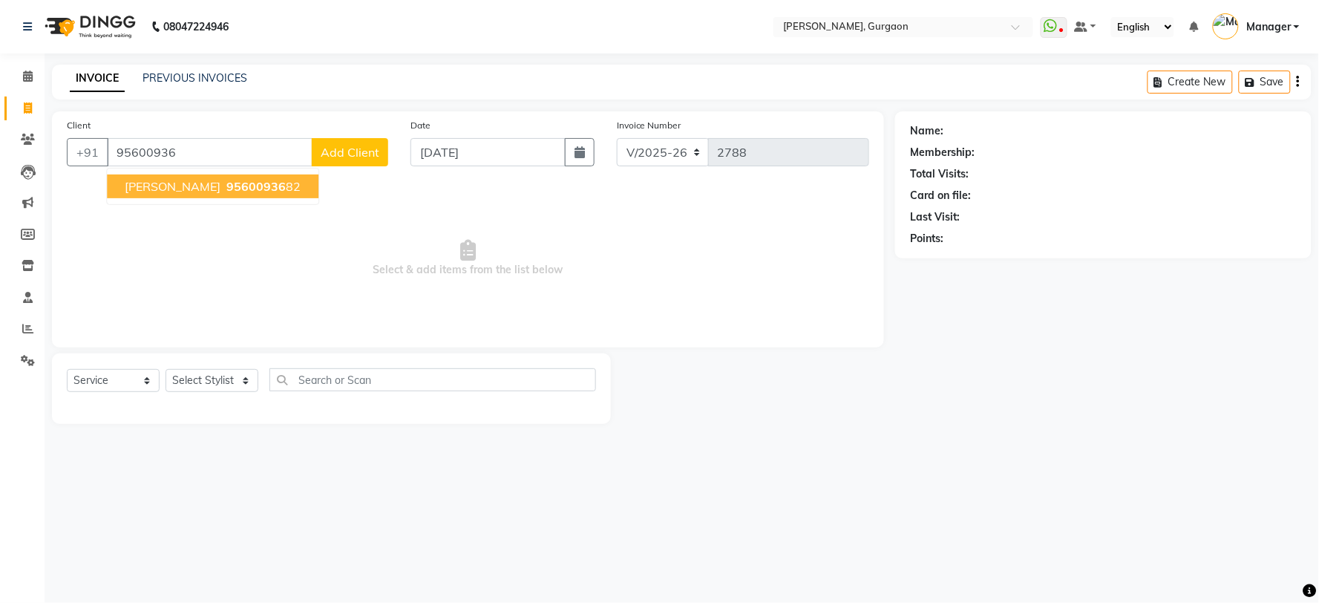
click at [226, 186] on span "95600936" at bounding box center [255, 186] width 59 height 15
type input "9560093682"
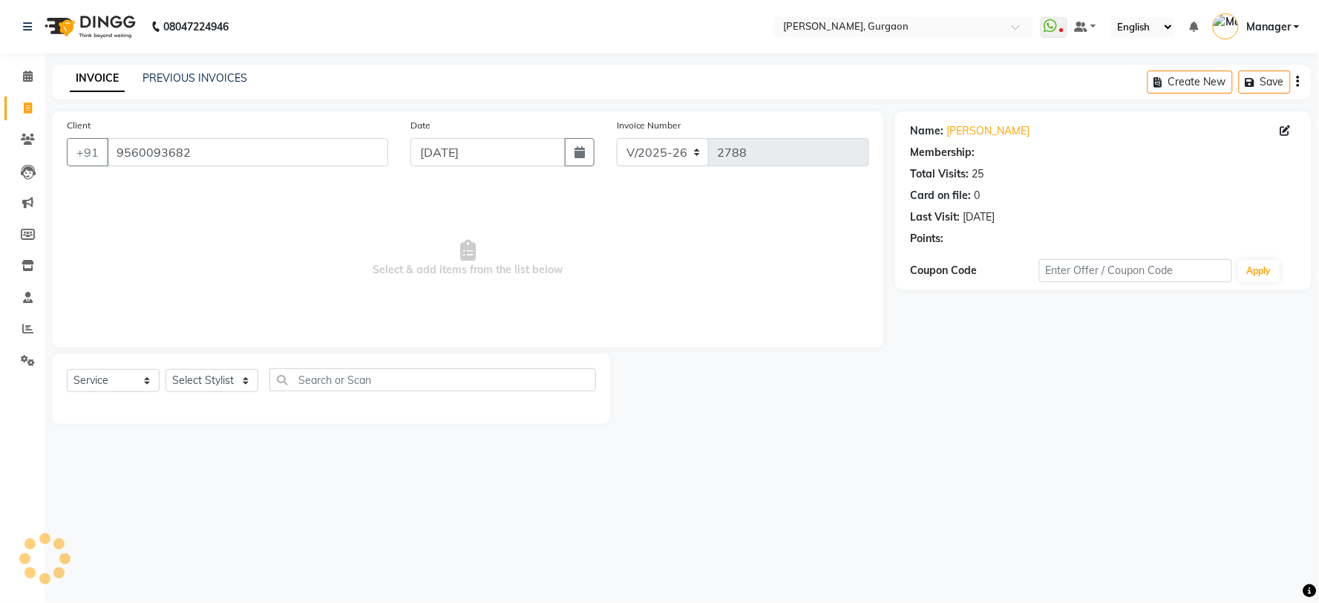
select select "1: Object"
click at [227, 368] on div "Select Service Product Membership Package Voucher Prepaid Gift Card Select Styl…" at bounding box center [331, 385] width 529 height 35
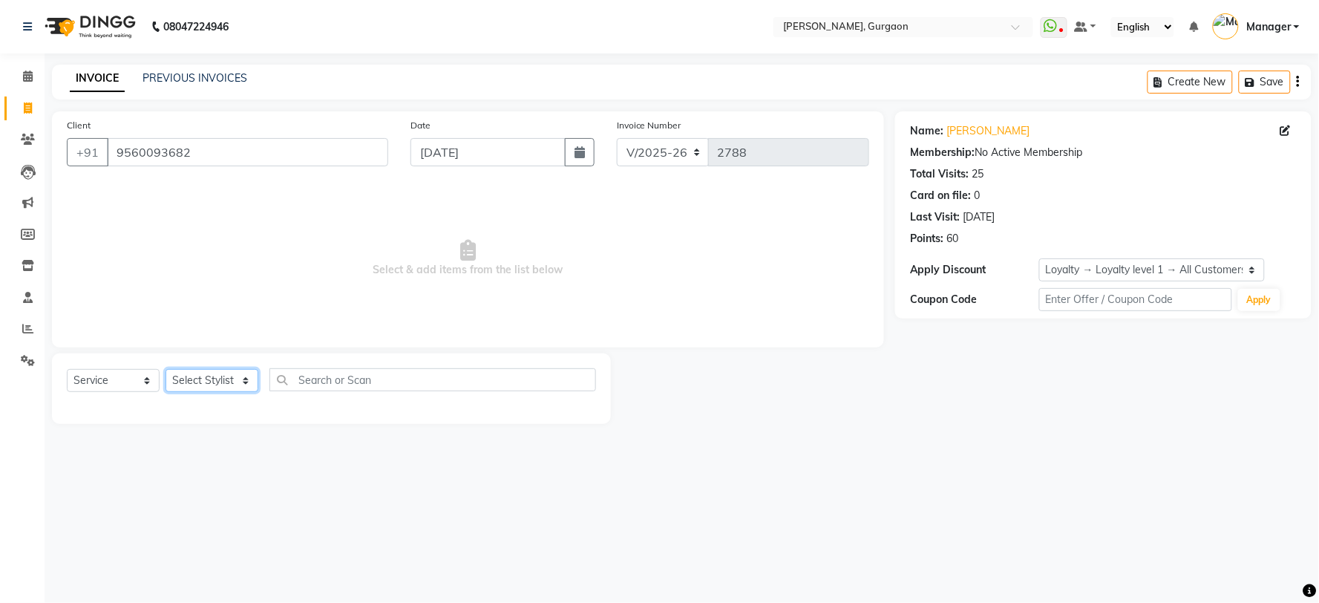
click at [209, 386] on select "Select Stylist [PERSON_NAME] Nail ARTIST [PERSON_NAME] Makeup Manager [PERSON_N…" at bounding box center [212, 380] width 93 height 23
select select "78042"
click at [166, 370] on select "Select Stylist [PERSON_NAME] Nail ARTIST [PERSON_NAME] Makeup Manager [PERSON_N…" at bounding box center [212, 380] width 93 height 23
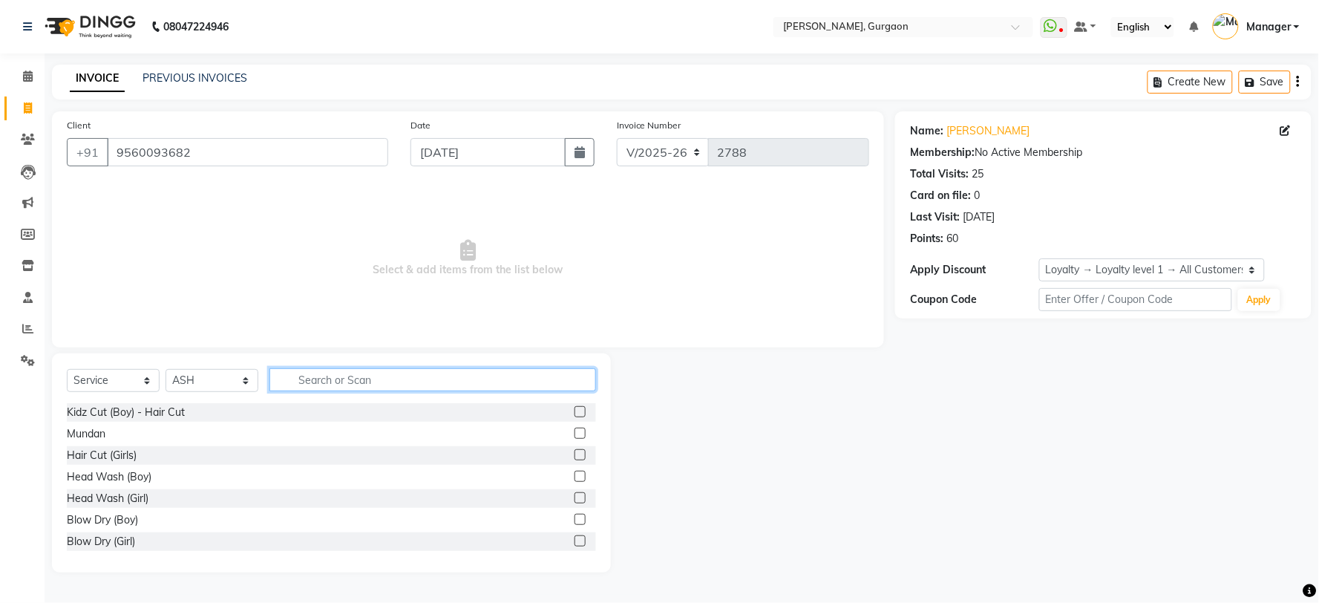
click at [340, 381] on input "text" at bounding box center [432, 379] width 327 height 23
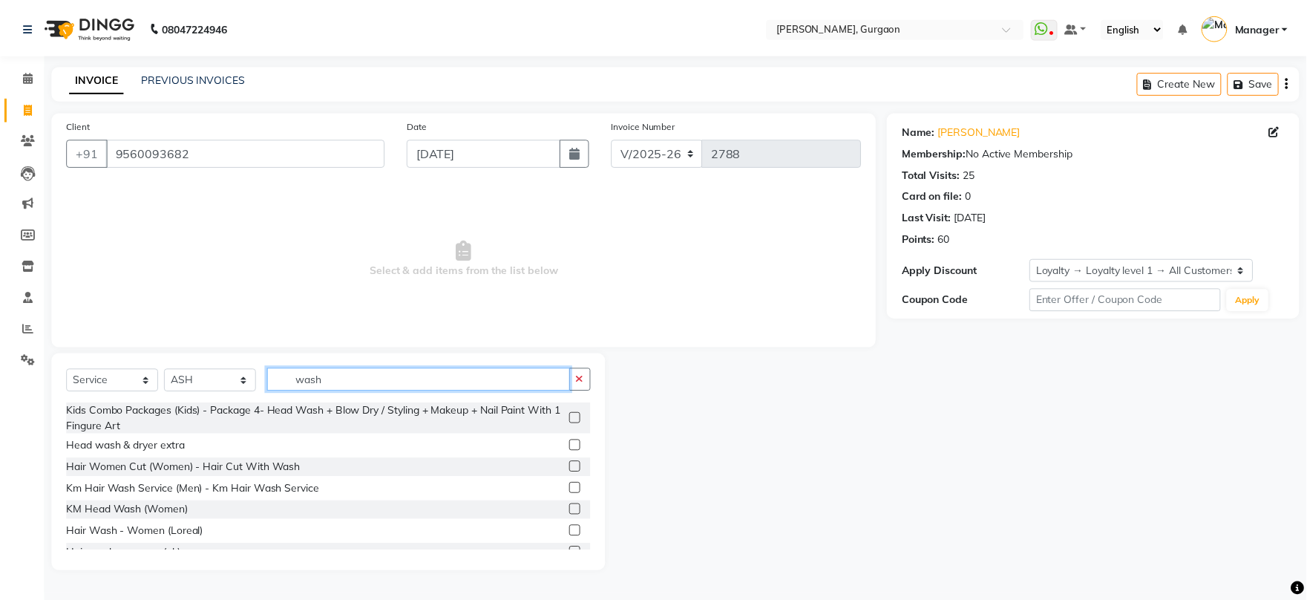
scroll to position [233, 0]
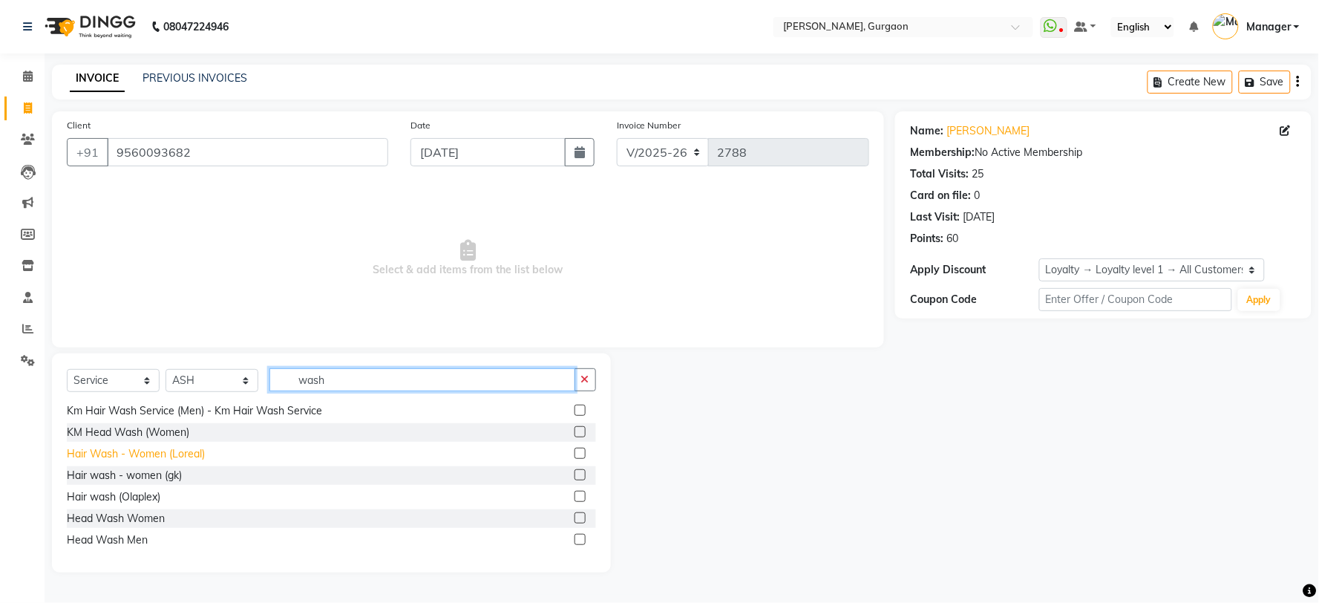
type input "wash"
click at [135, 459] on div "Hair Wash - Women (Loreal)" at bounding box center [136, 454] width 138 height 16
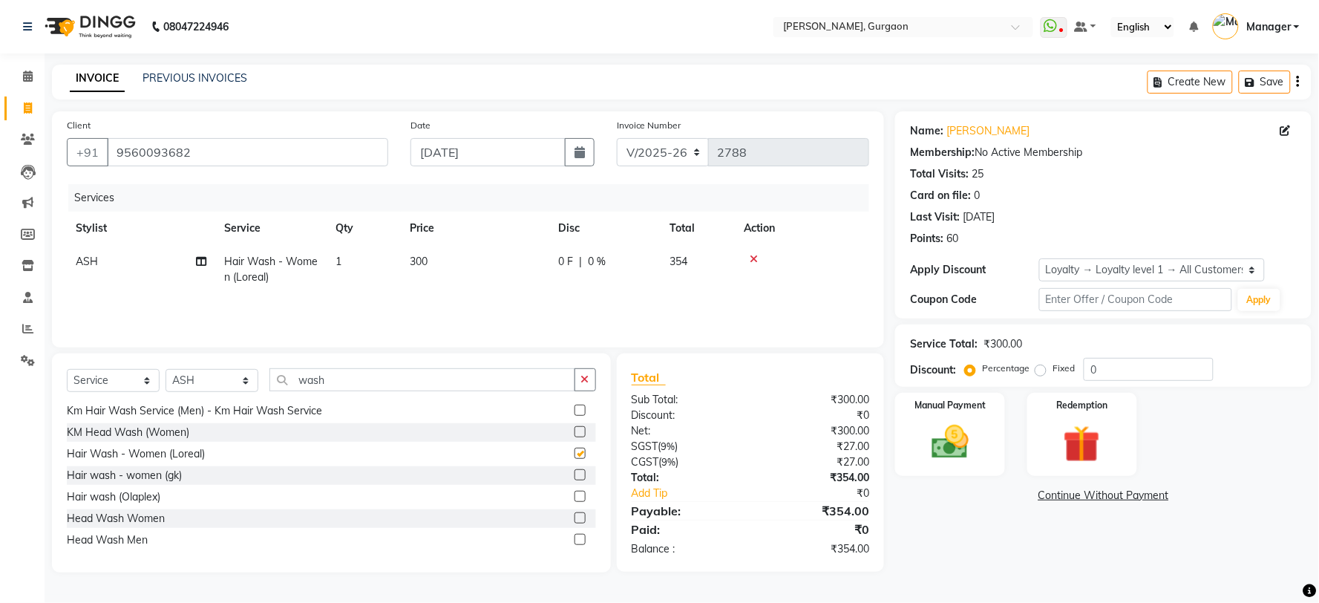
checkbox input "false"
drag, startPoint x: 1195, startPoint y: 275, endPoint x: 1167, endPoint y: 280, distance: 28.6
click at [1194, 276] on select "Select Loyalty → Loyalty level 1 → All Customers" at bounding box center [1152, 269] width 226 height 23
select select "0:"
click at [1039, 258] on select "Select Loyalty → Loyalty level 1 → All Customers" at bounding box center [1152, 269] width 226 height 23
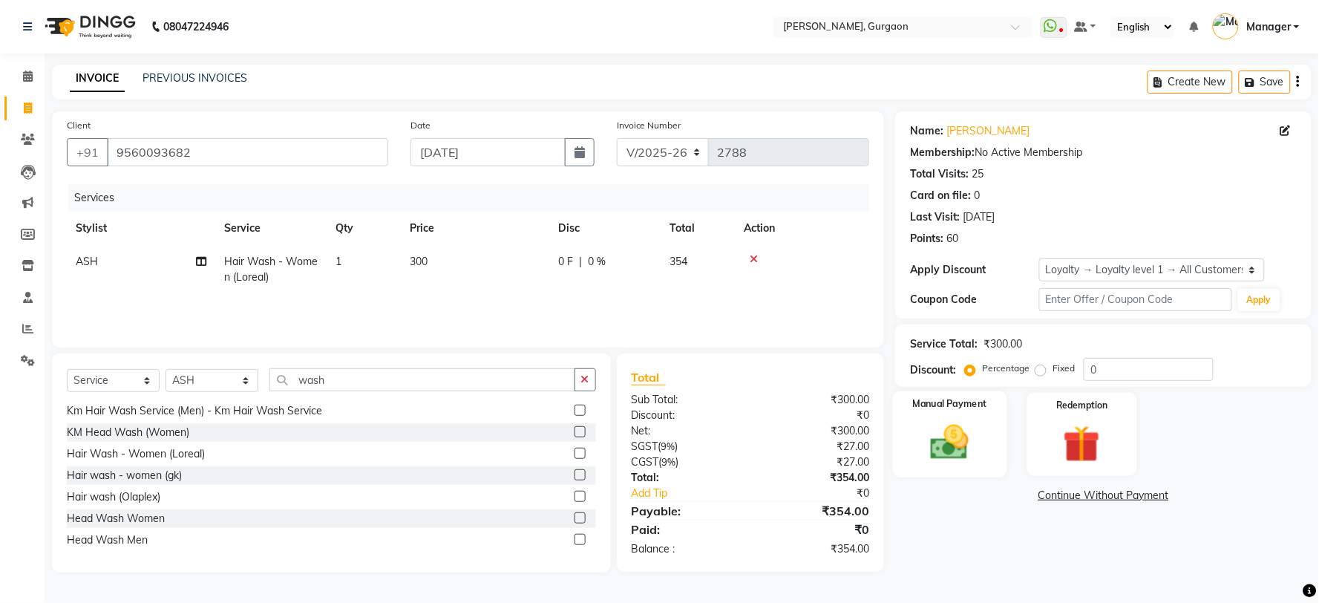
click at [972, 457] on img at bounding box center [950, 442] width 62 height 45
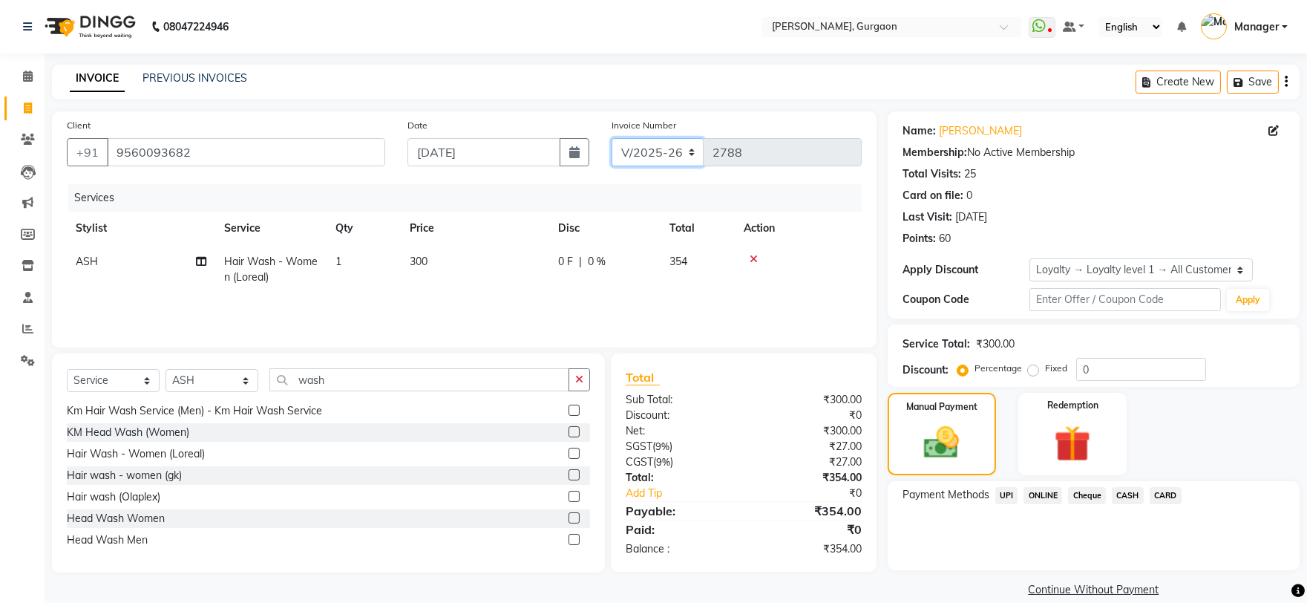
drag, startPoint x: 692, startPoint y: 154, endPoint x: 688, endPoint y: 163, distance: 10.3
click at [691, 154] on select "R/2025-26 V/2025 V/2025-26" at bounding box center [658, 152] width 93 height 28
select select "5073"
click at [612, 138] on select "R/2025-26 V/2025 V/2025-26" at bounding box center [658, 152] width 93 height 28
type input "1497"
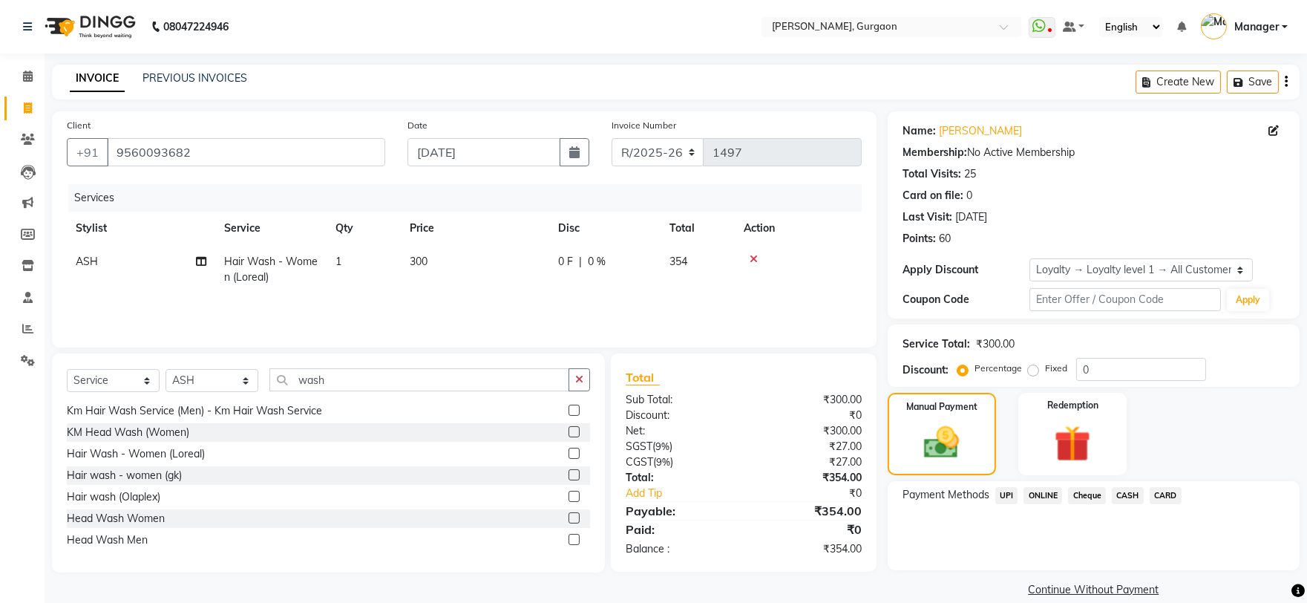
click at [1006, 494] on span "UPI" at bounding box center [1006, 495] width 23 height 17
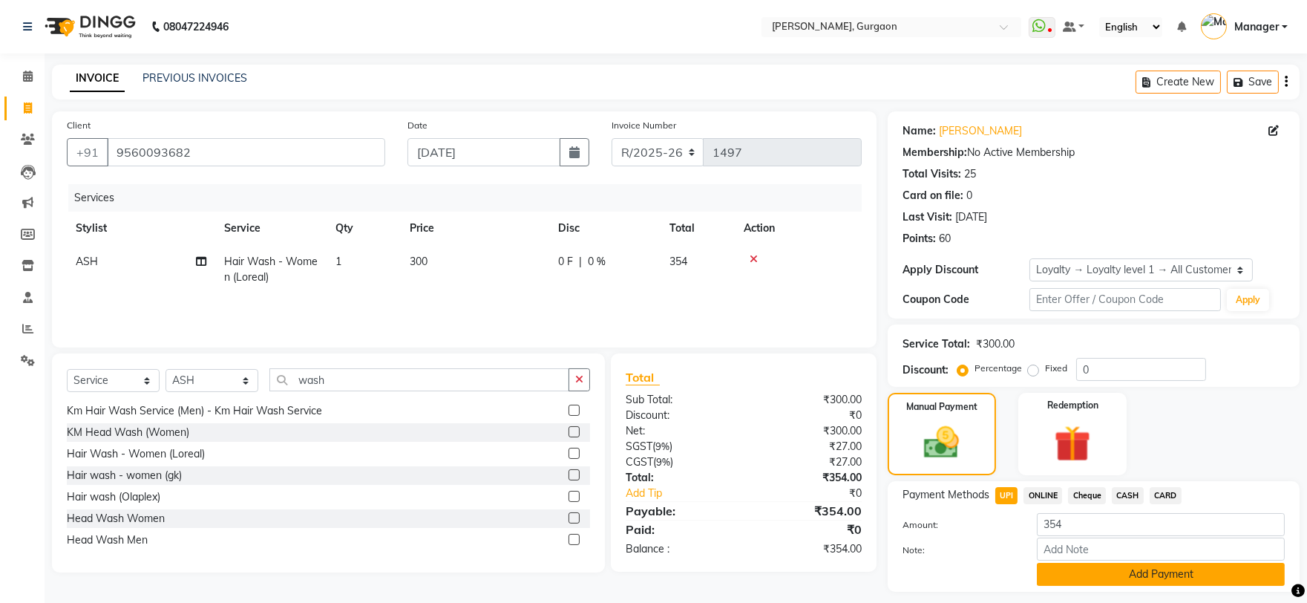
click at [1144, 568] on button "Add Payment" at bounding box center [1161, 574] width 248 height 23
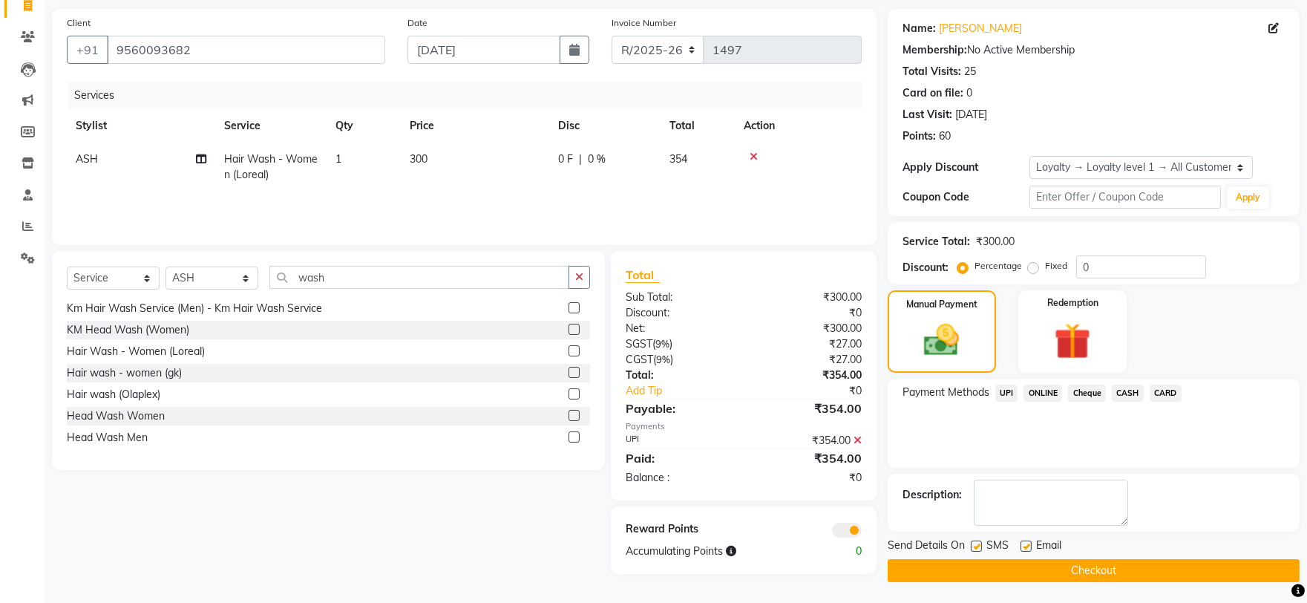
scroll to position [104, 0]
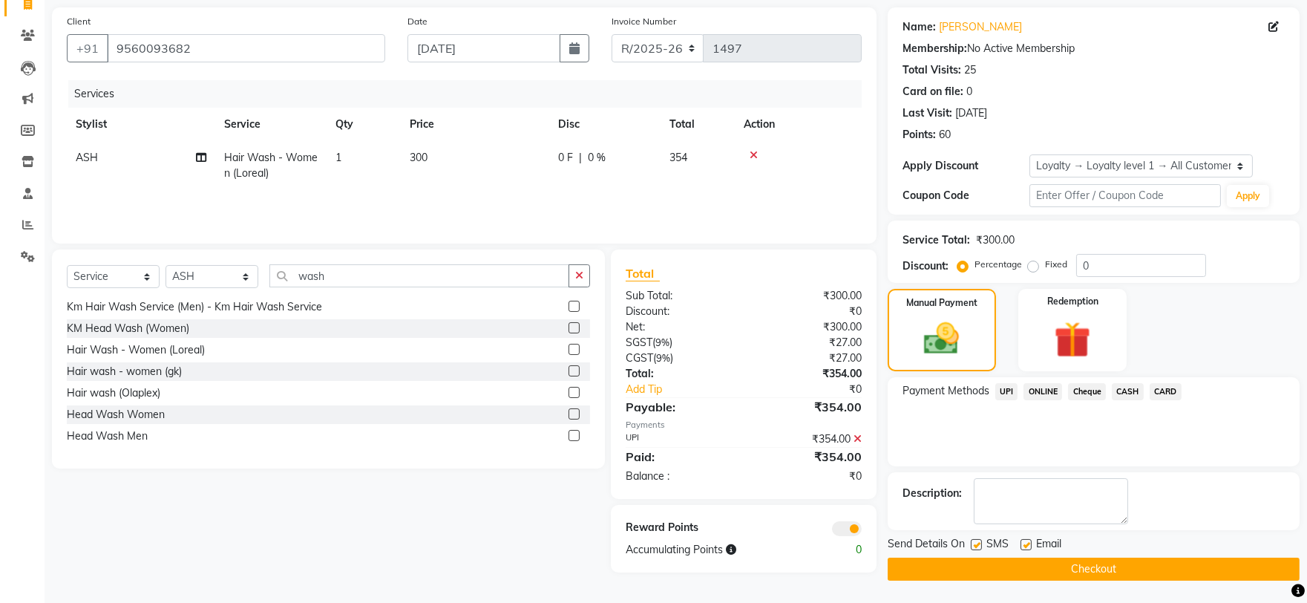
click at [1116, 572] on button "Checkout" at bounding box center [1094, 568] width 412 height 23
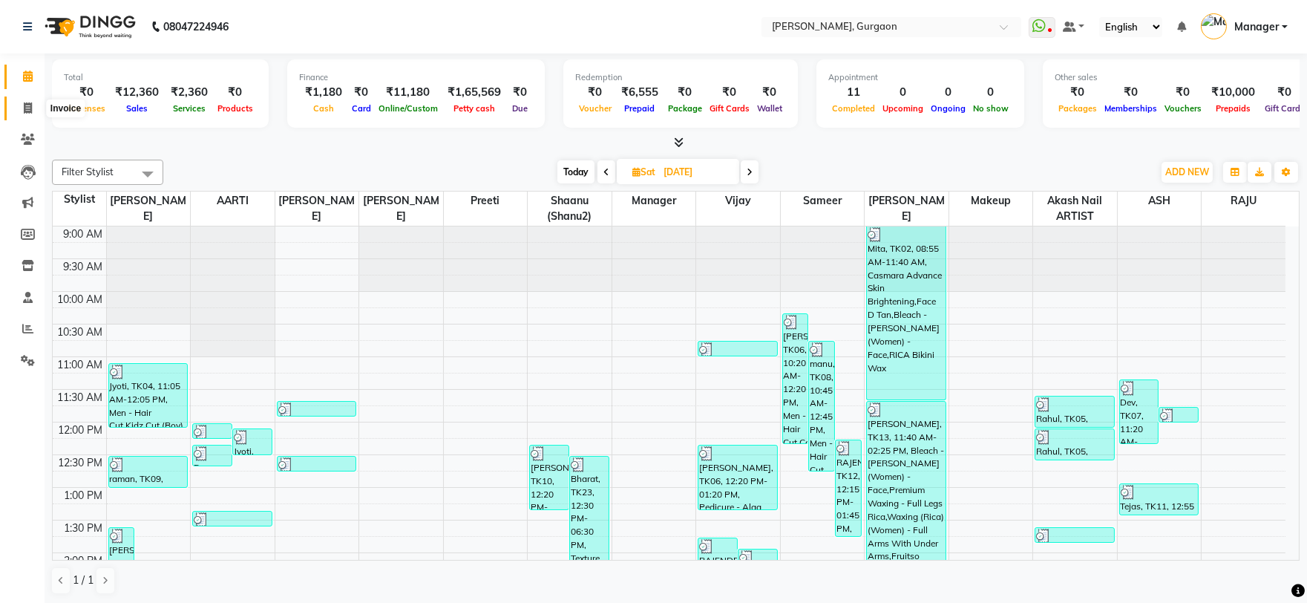
click at [15, 111] on span at bounding box center [28, 108] width 26 height 17
select select "service"
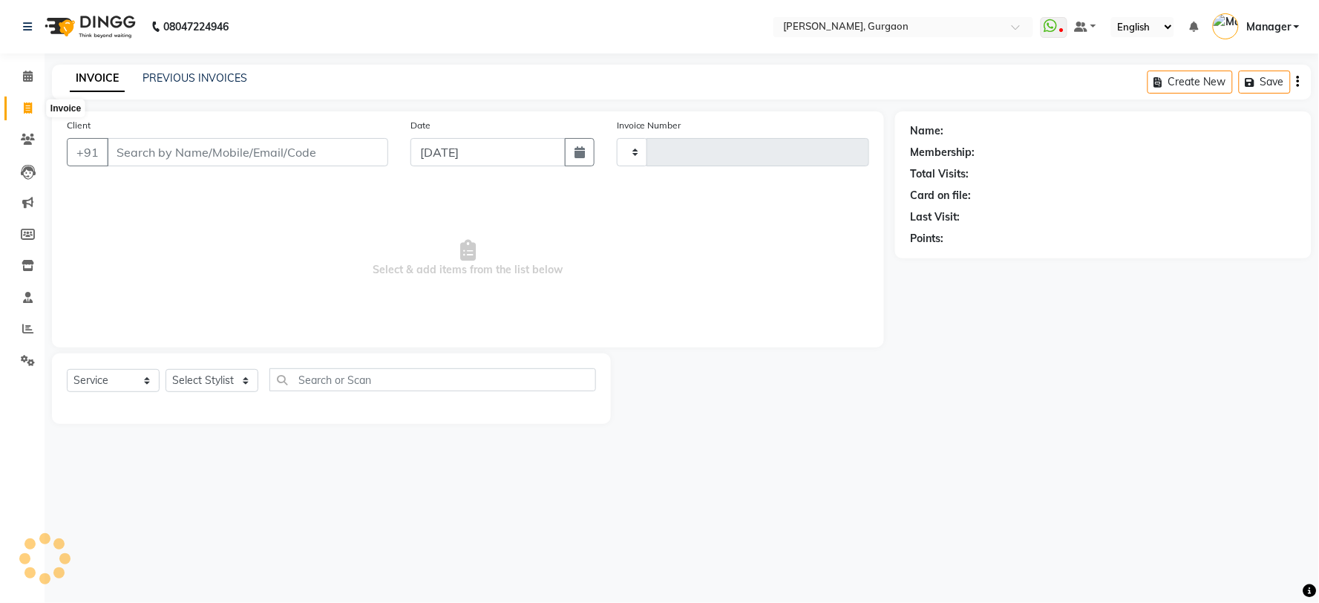
type input "2789"
select select "3880"
click at [173, 82] on link "PREVIOUS INVOICES" at bounding box center [195, 77] width 105 height 13
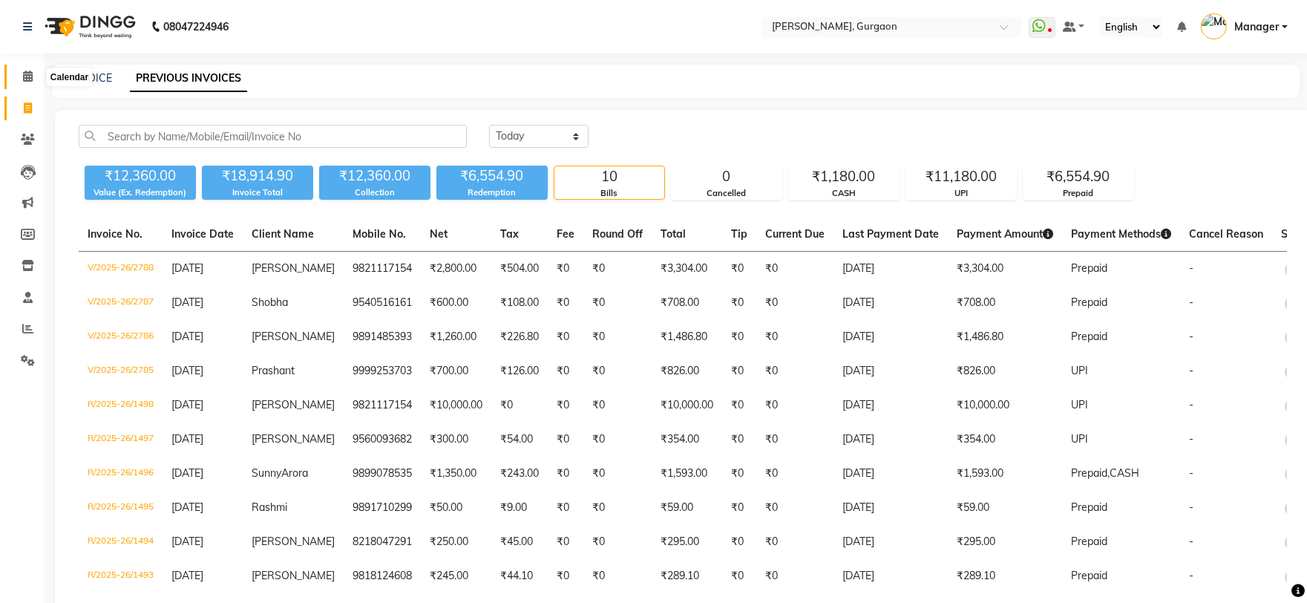
click at [28, 71] on icon at bounding box center [28, 76] width 10 height 11
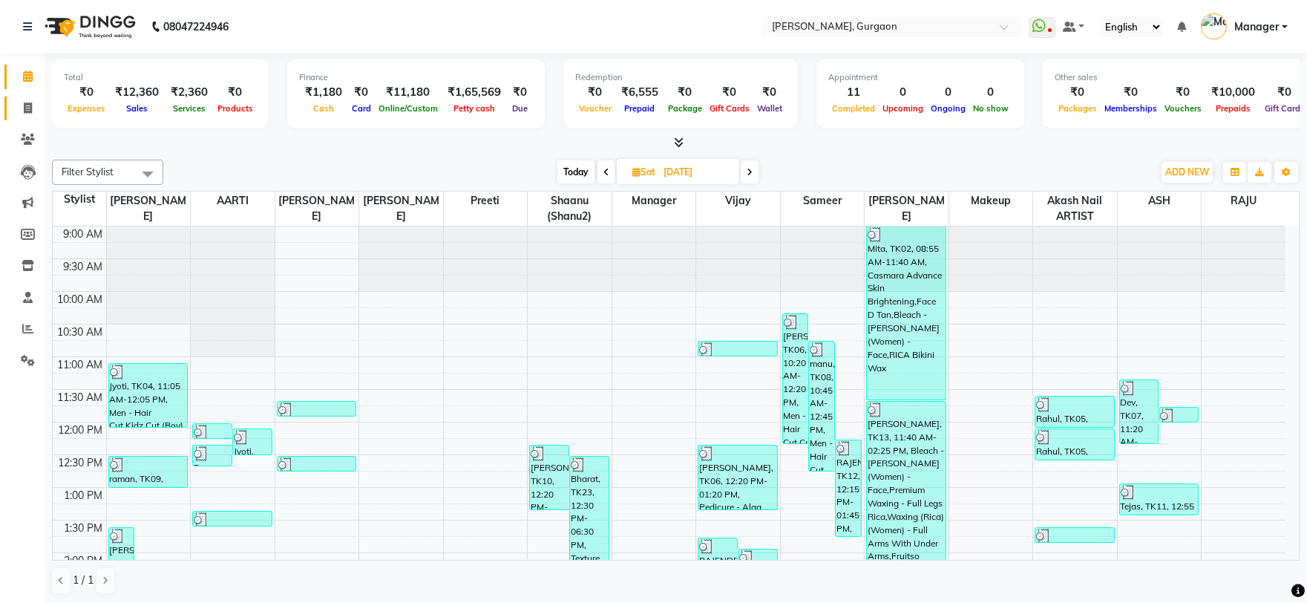
click at [26, 120] on link "Invoice" at bounding box center [22, 109] width 36 height 24
select select "service"
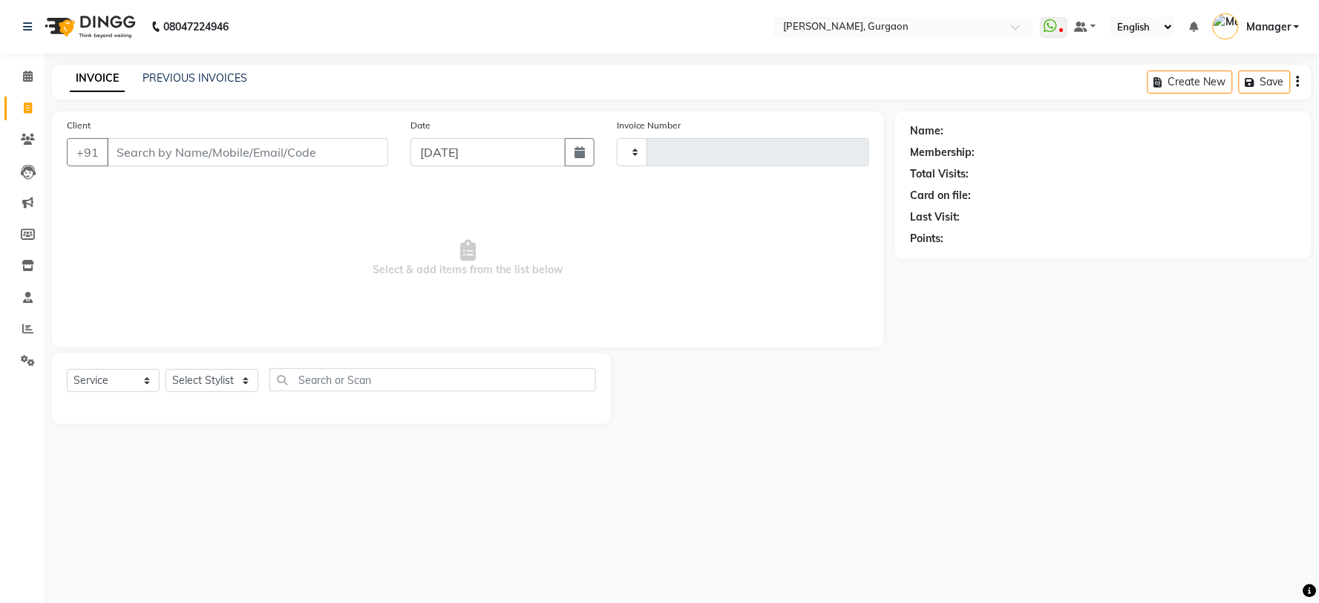
type input "2789"
select select "3880"
click at [201, 80] on link "PREVIOUS INVOICES" at bounding box center [195, 77] width 105 height 13
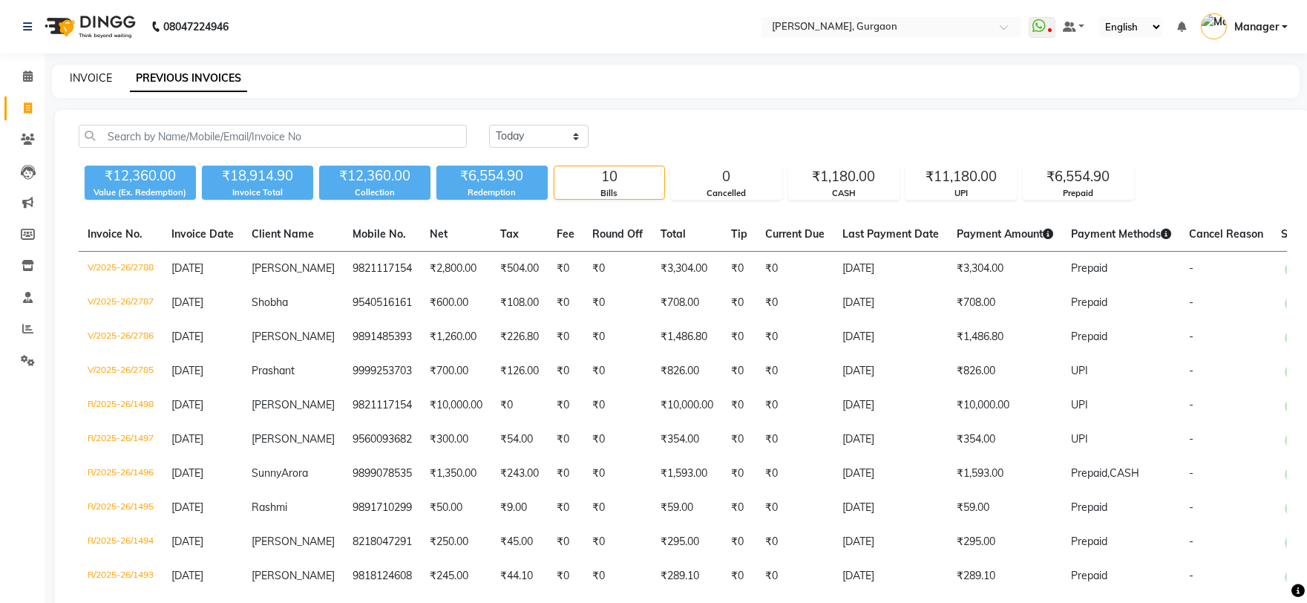
click at [77, 77] on link "INVOICE" at bounding box center [91, 77] width 42 height 13
select select "service"
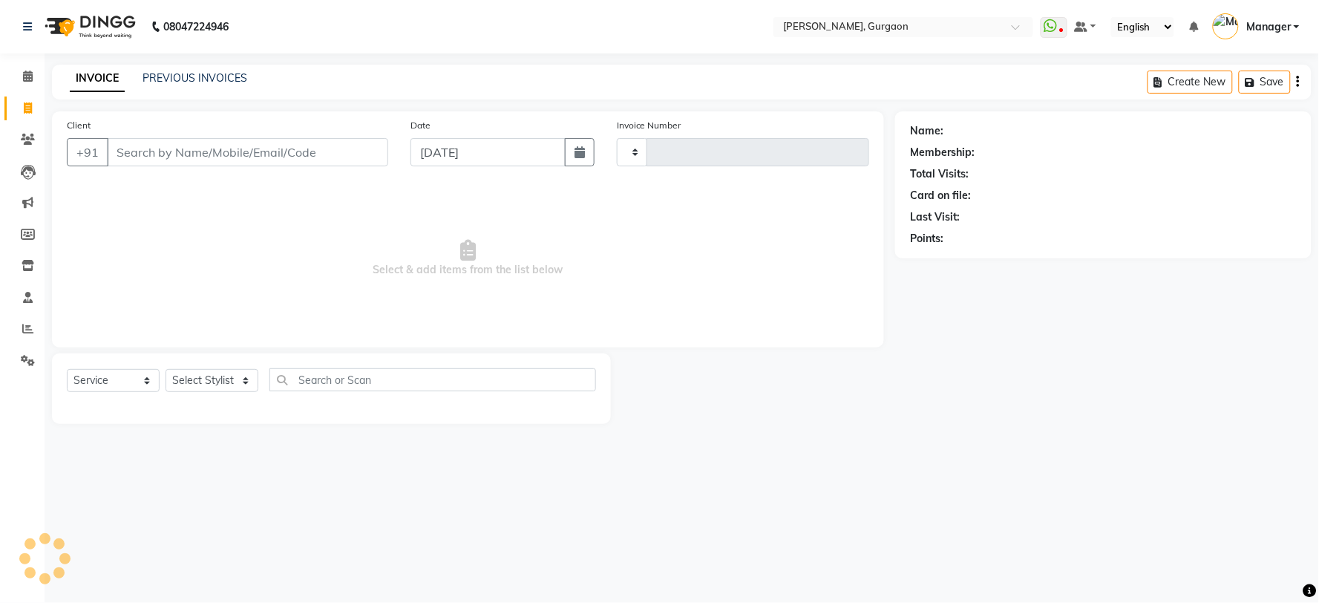
type input "2789"
select select "3880"
click at [215, 79] on link "PREVIOUS INVOICES" at bounding box center [195, 77] width 105 height 13
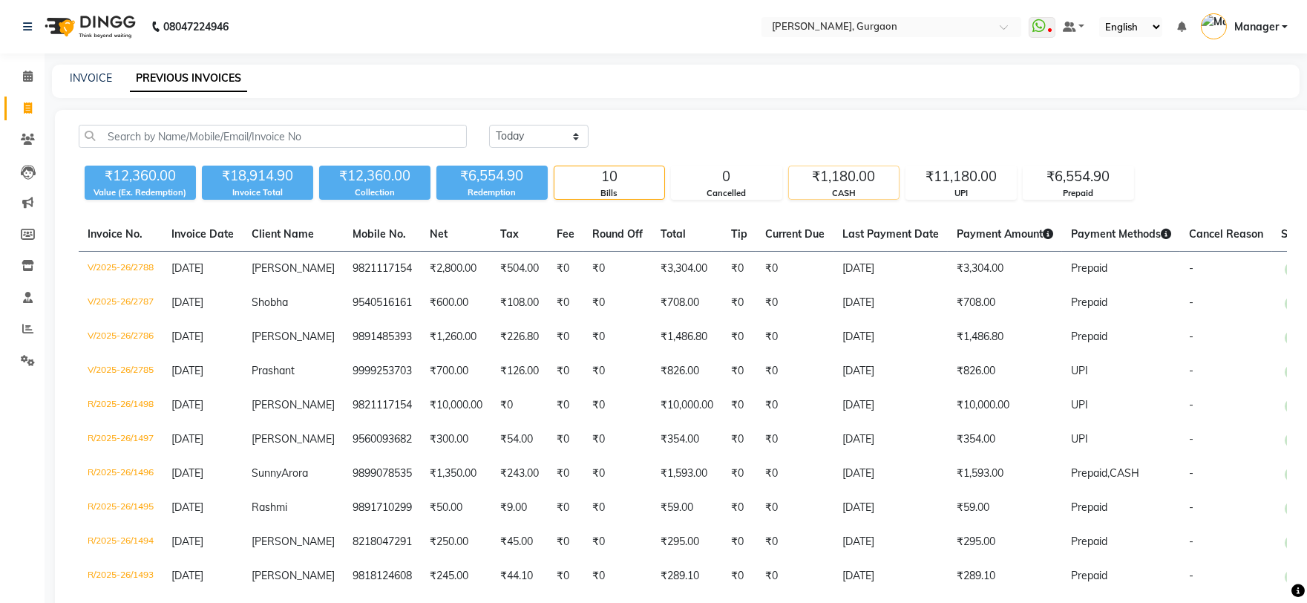
click at [845, 189] on div "CASH" at bounding box center [844, 193] width 110 height 13
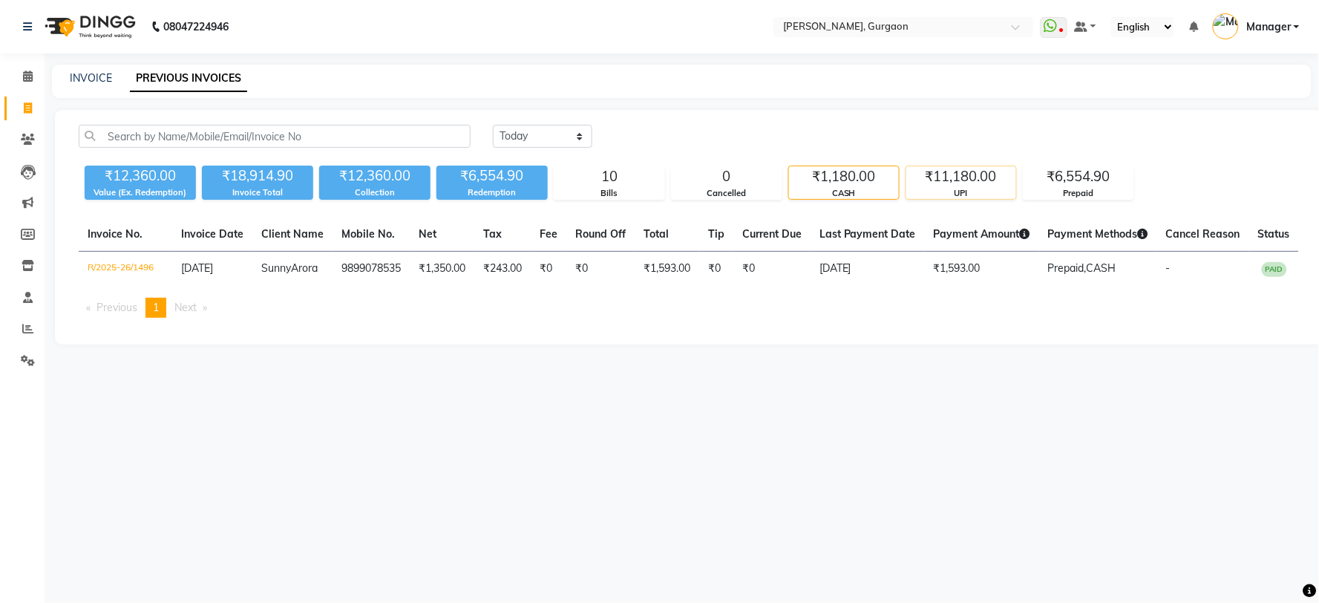
click at [948, 177] on div "₹11,180.00" at bounding box center [961, 176] width 110 height 21
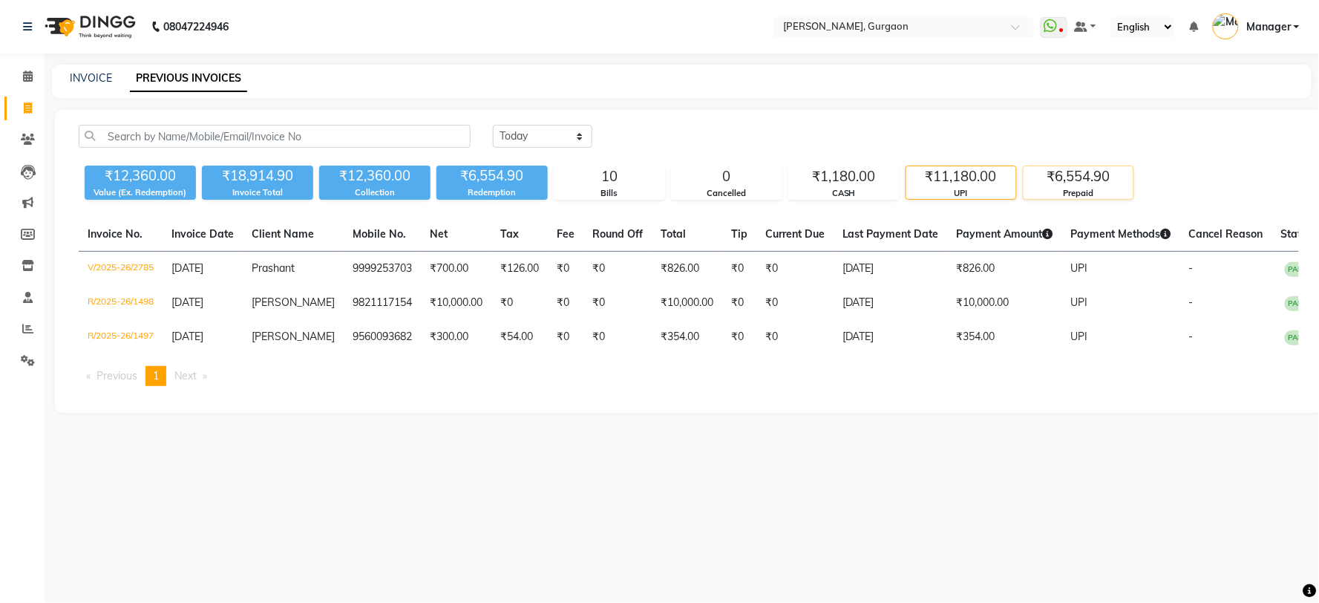
click at [1070, 197] on div "Prepaid" at bounding box center [1079, 193] width 110 height 13
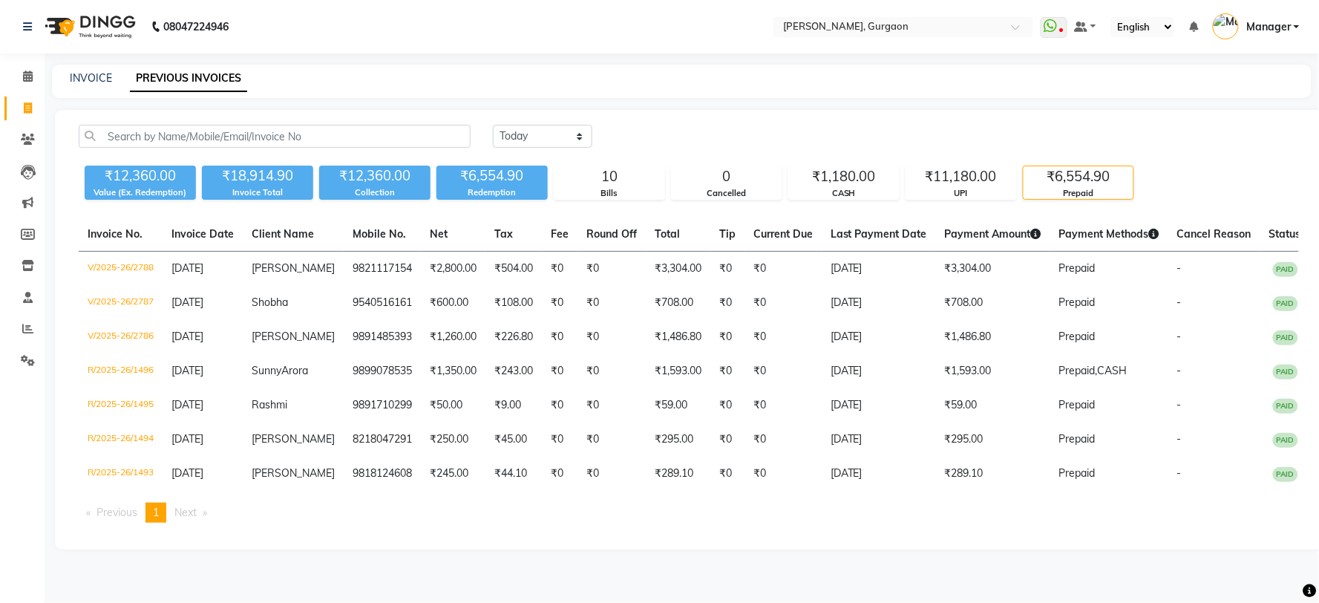
click at [115, 76] on div "INVOICE PREVIOUS INVOICES" at bounding box center [673, 79] width 1242 height 16
click at [105, 79] on link "INVOICE" at bounding box center [91, 77] width 42 height 13
select select "3880"
select select "service"
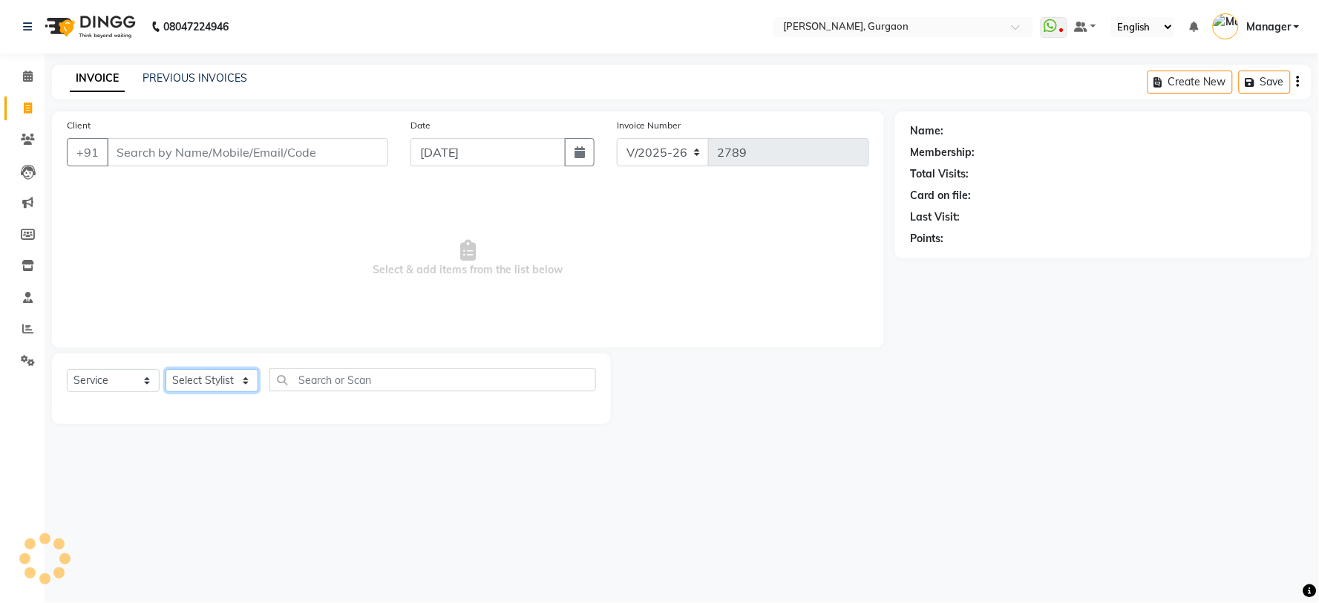
click at [217, 382] on select "Select Stylist" at bounding box center [212, 380] width 93 height 23
select select "24605"
click at [166, 370] on select "Select Stylist AARTI Abdul Kalam Akash Nail ARTIST ASH Gayatree Kirti Makeup Ma…" at bounding box center [212, 380] width 93 height 23
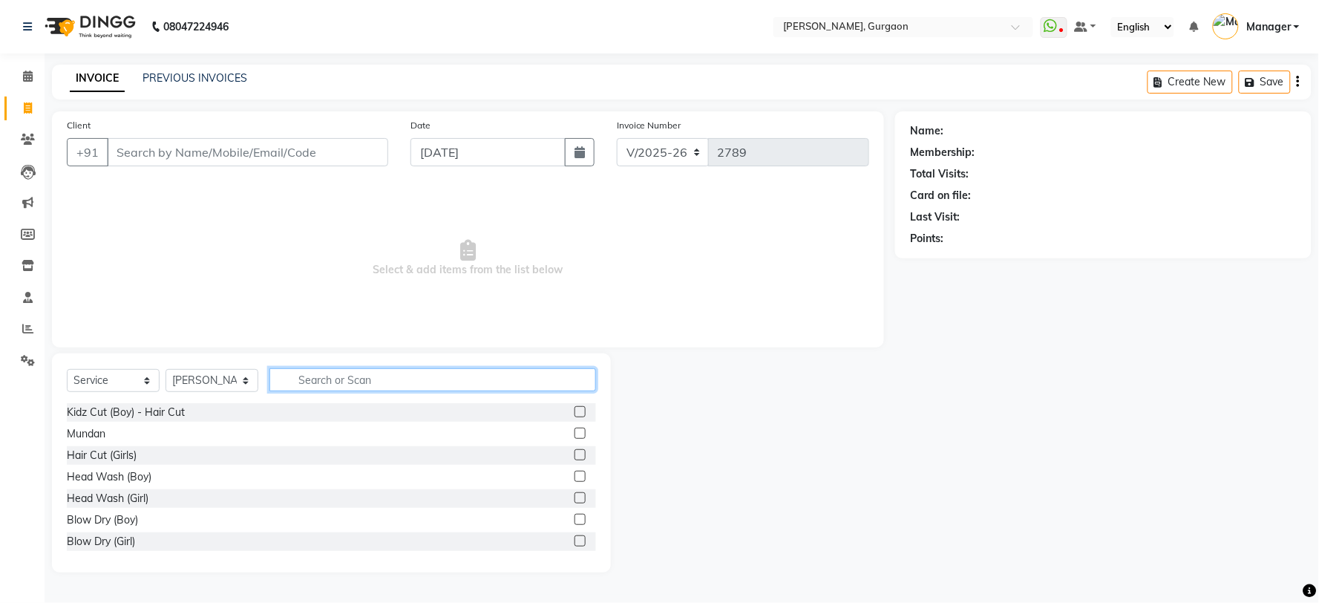
click at [362, 377] on input "text" at bounding box center [432, 379] width 327 height 23
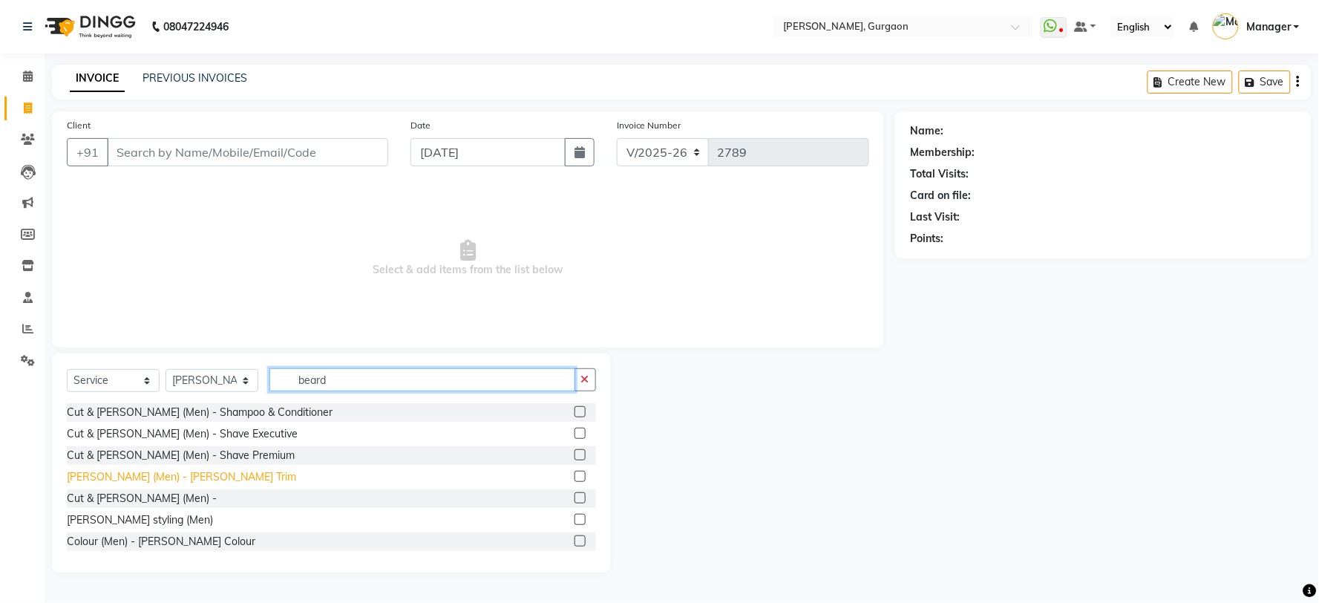
type input "beard"
click at [117, 474] on div "Beard (Men) - Beard Trim" at bounding box center [181, 477] width 229 height 16
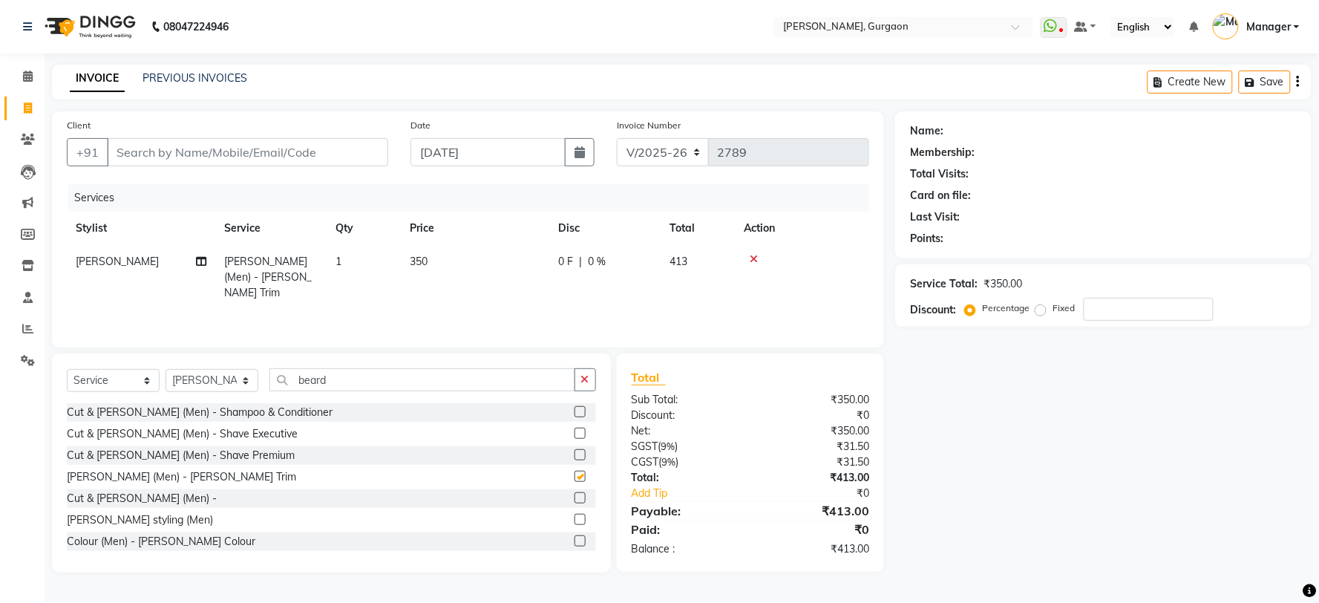
checkbox input "false"
click at [169, 542] on div "Colour (Men) - Beard Colour" at bounding box center [161, 542] width 189 height 16
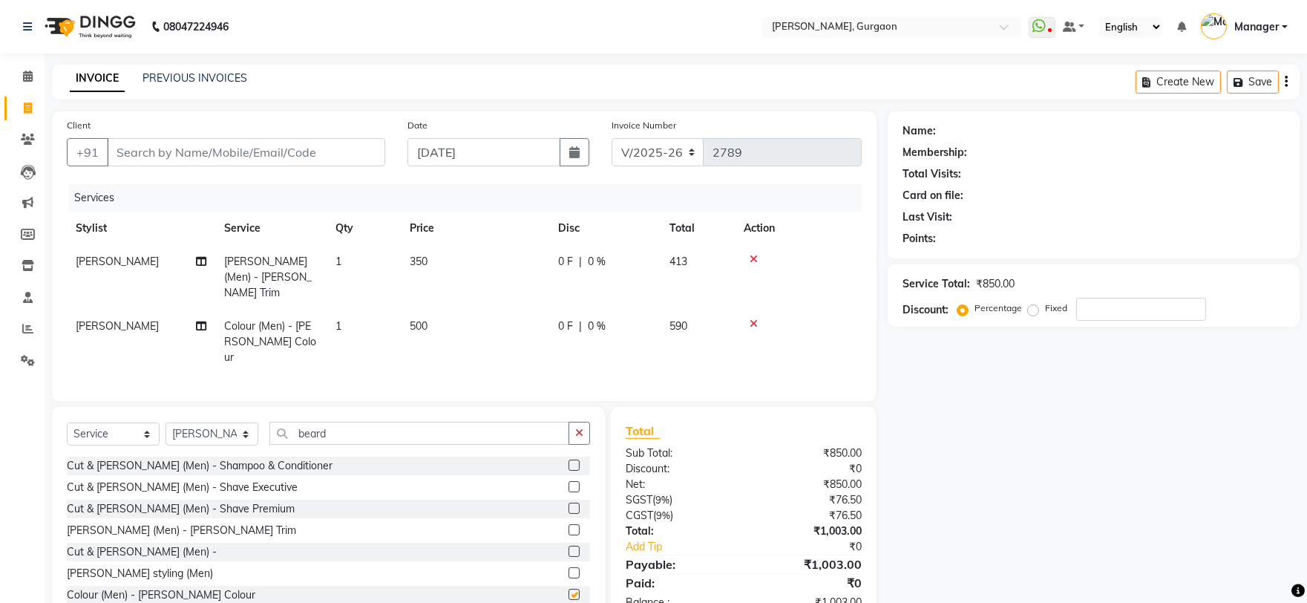
checkbox input "false"
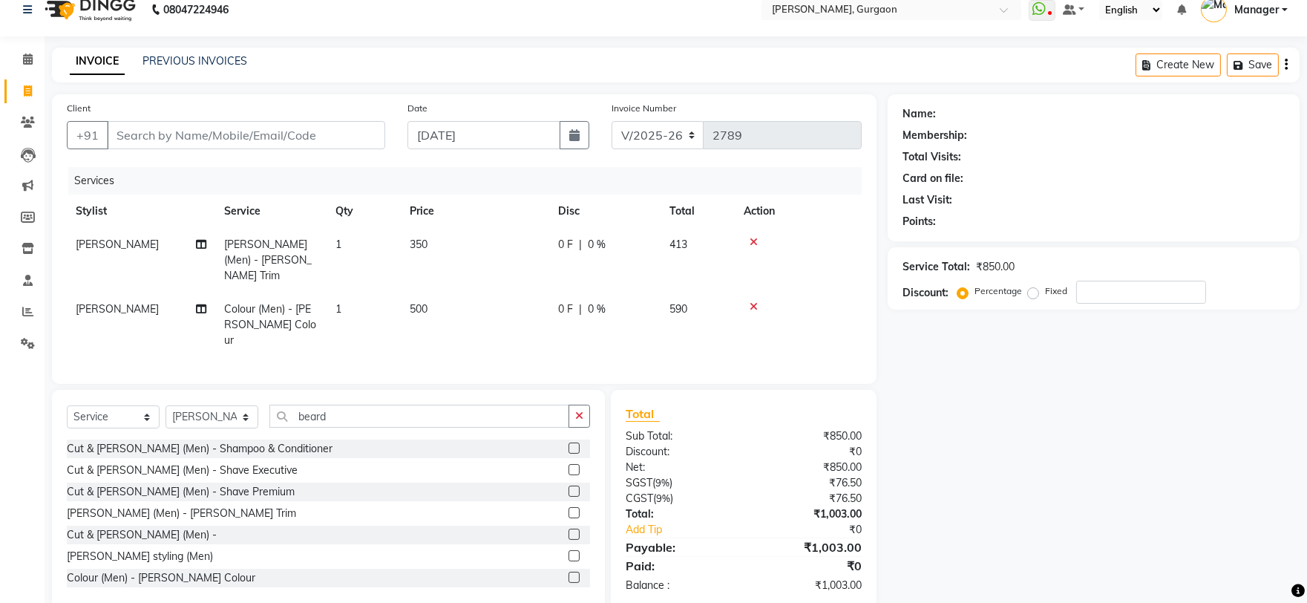
scroll to position [26, 0]
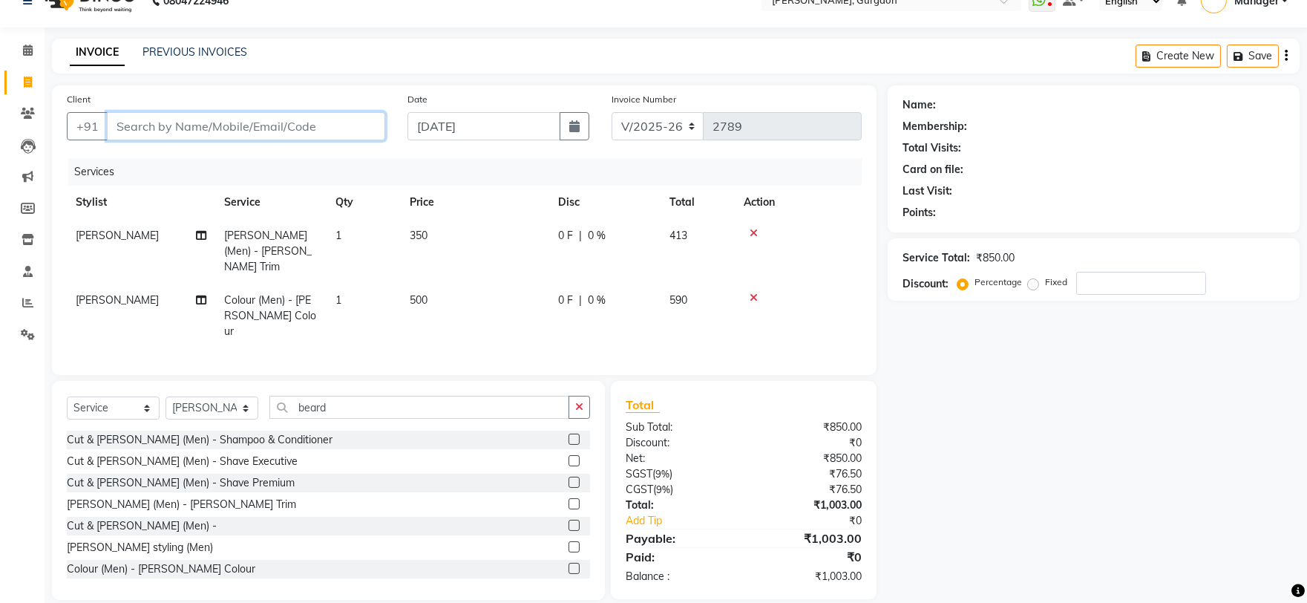
click at [213, 124] on input "Client" at bounding box center [246, 126] width 278 height 28
type input "m"
type input "0"
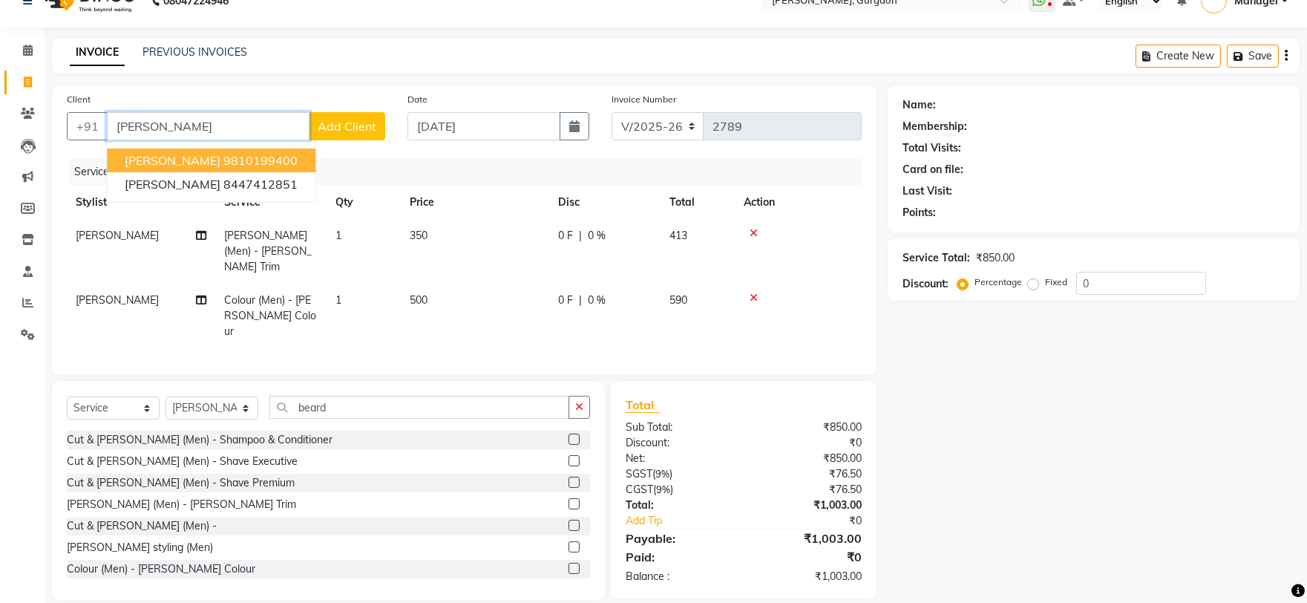
click at [223, 161] on ngb-highlight "9810199400" at bounding box center [260, 160] width 74 height 15
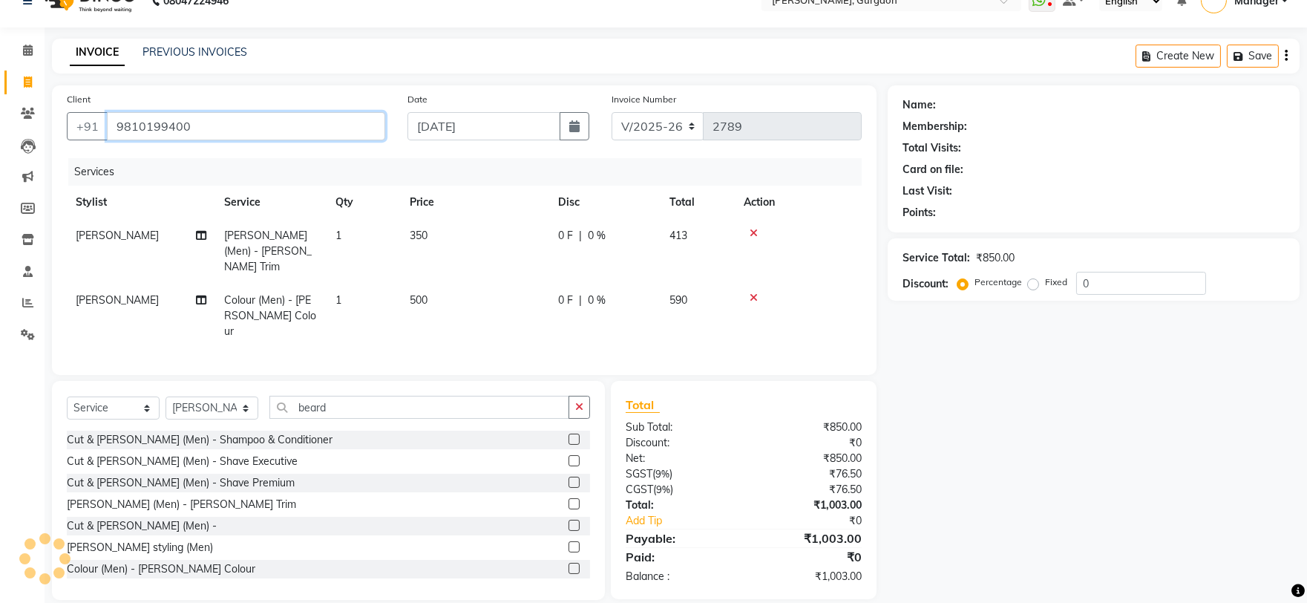
type input "9810199400"
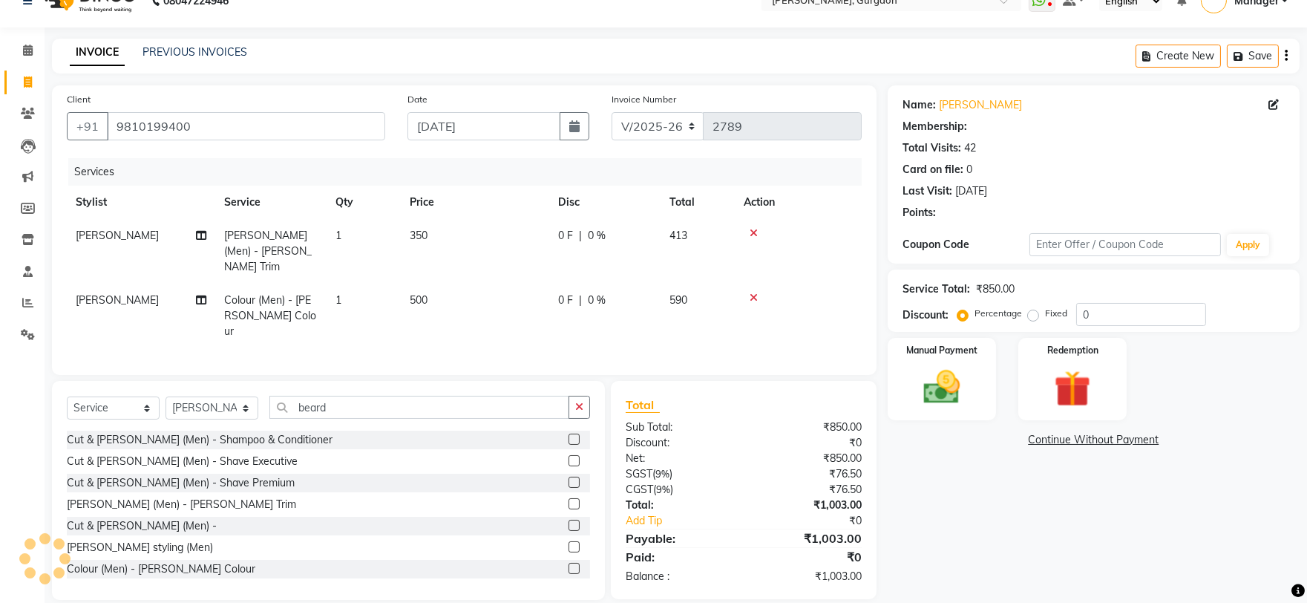
select select "1: Object"
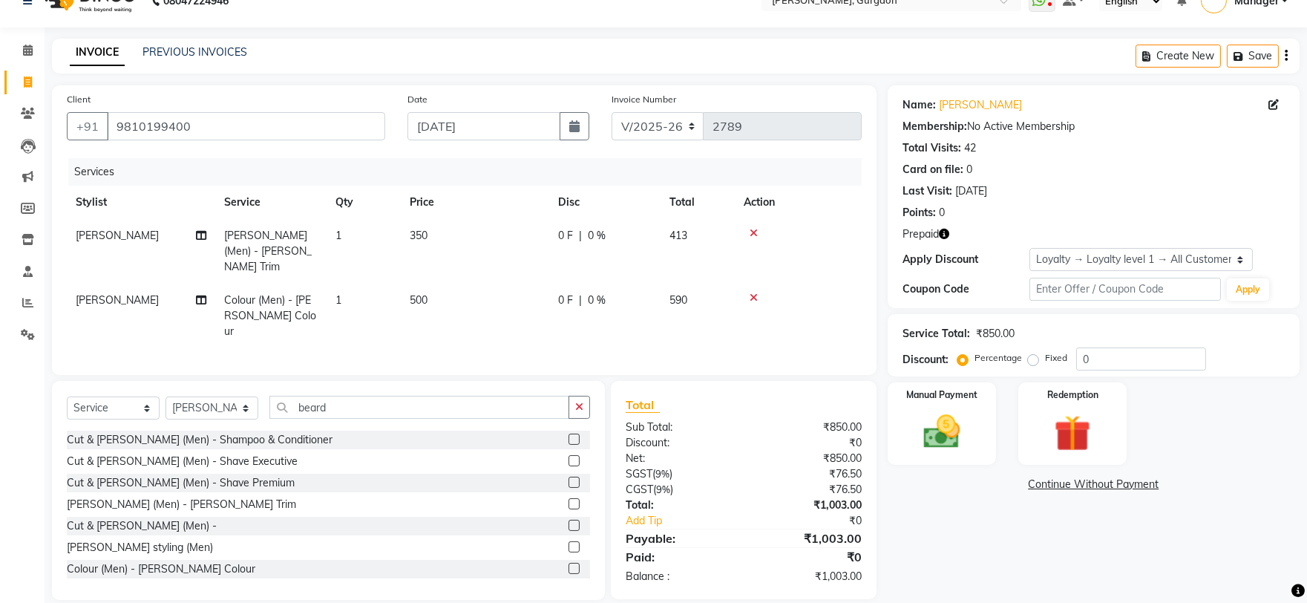
click at [941, 239] on icon "button" at bounding box center [944, 234] width 10 height 10
click at [662, 139] on select "R/2025-26 V/2025 V/2025-26" at bounding box center [658, 126] width 93 height 28
select select "5073"
click at [612, 112] on select "R/2025-26 V/2025 V/2025-26" at bounding box center [658, 126] width 93 height 28
type input "1499"
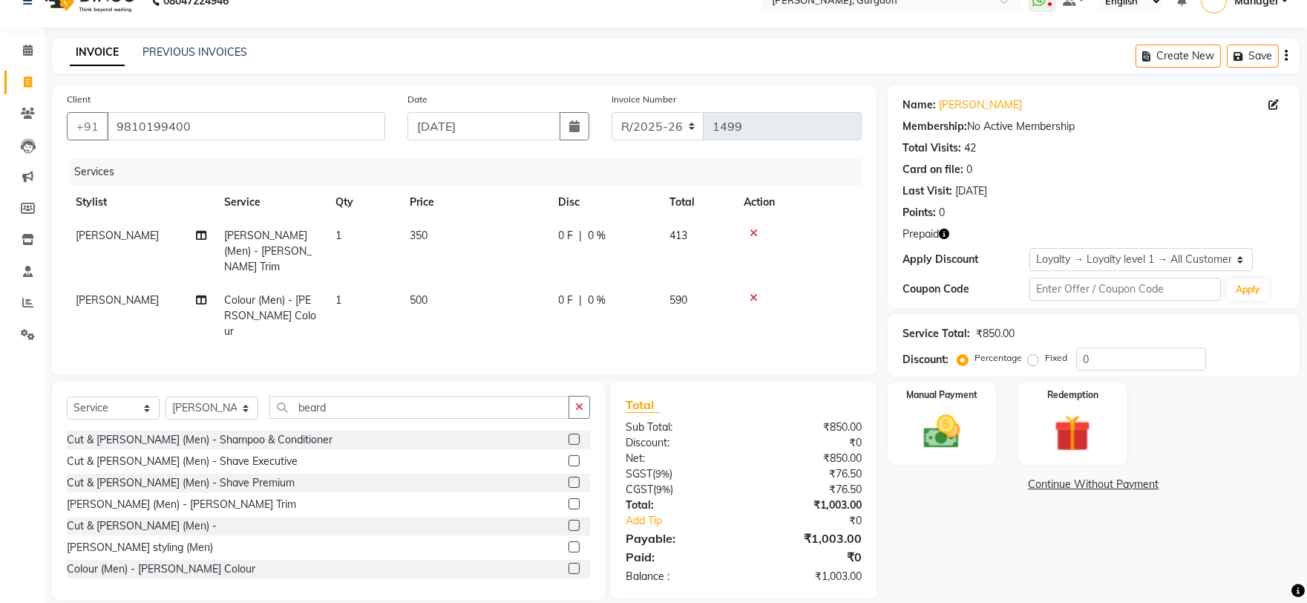
click at [1140, 245] on div "Name: Munish Membership: No Active Membership Total Visits: 42 Card on file: 0 …" at bounding box center [1094, 196] width 412 height 223
click at [1125, 260] on select "Select Loyalty → Loyalty level 1 → All Customers" at bounding box center [1141, 259] width 223 height 23
select select "0:"
click at [1030, 248] on select "Select Loyalty → Loyalty level 1 → All Customers" at bounding box center [1141, 259] width 223 height 23
click at [1074, 425] on img at bounding box center [1073, 433] width 62 height 47
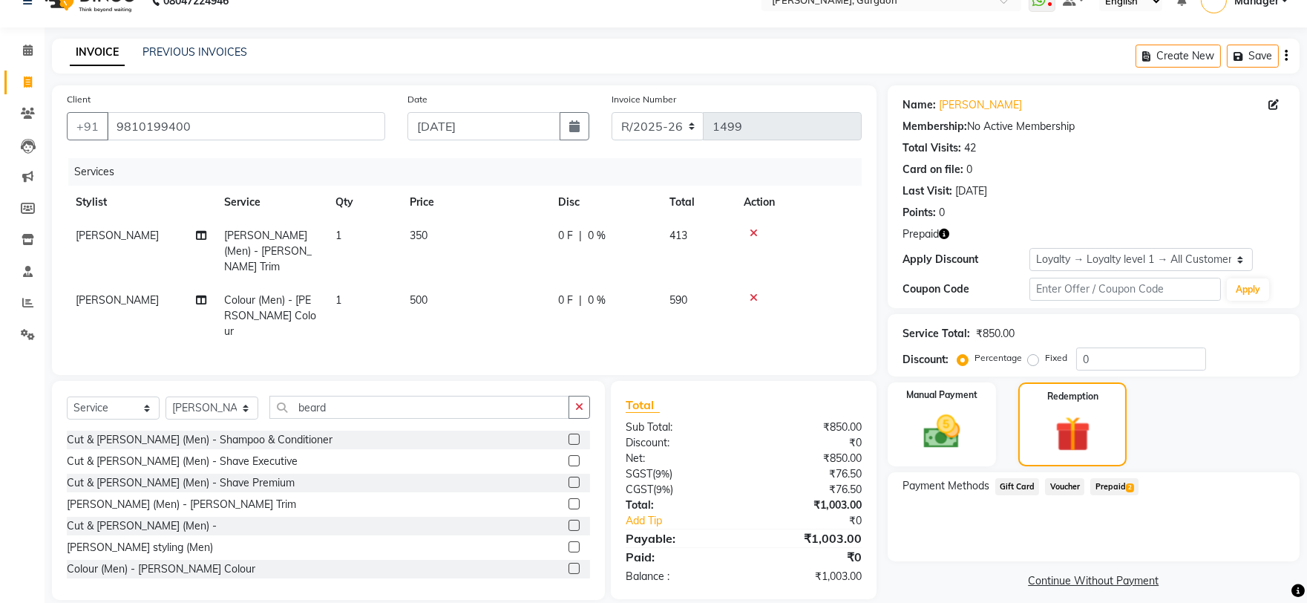
click at [1103, 491] on span "Prepaid 2" at bounding box center [1114, 486] width 48 height 17
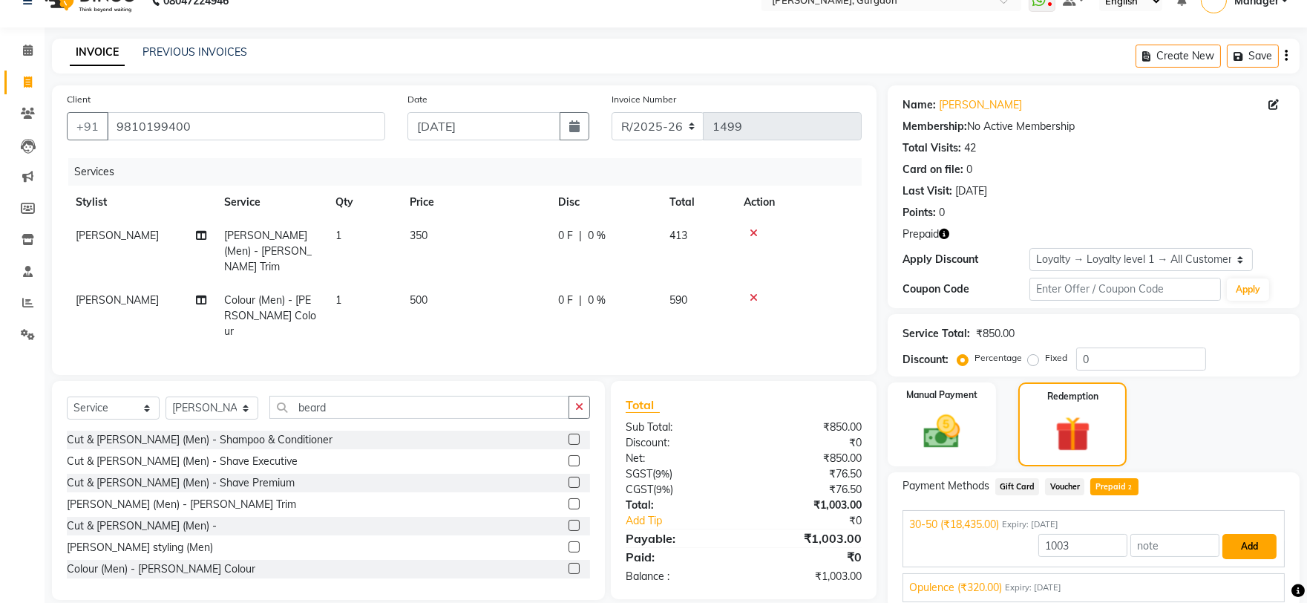
click at [1249, 542] on button "Add" at bounding box center [1250, 546] width 54 height 25
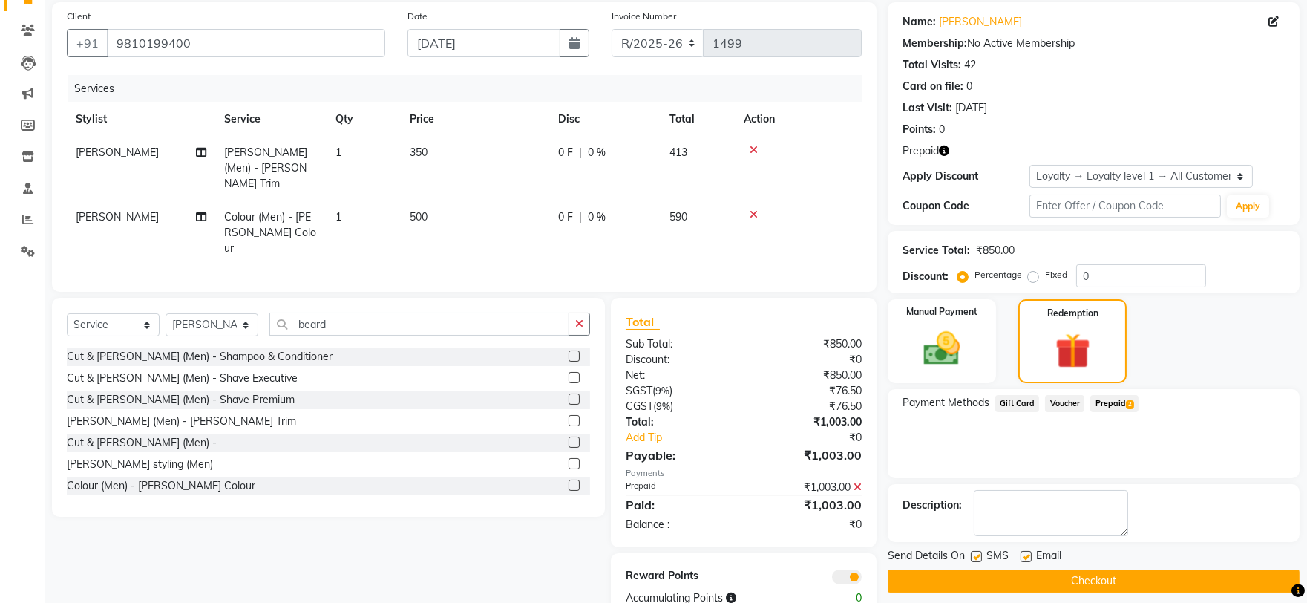
scroll to position [130, 0]
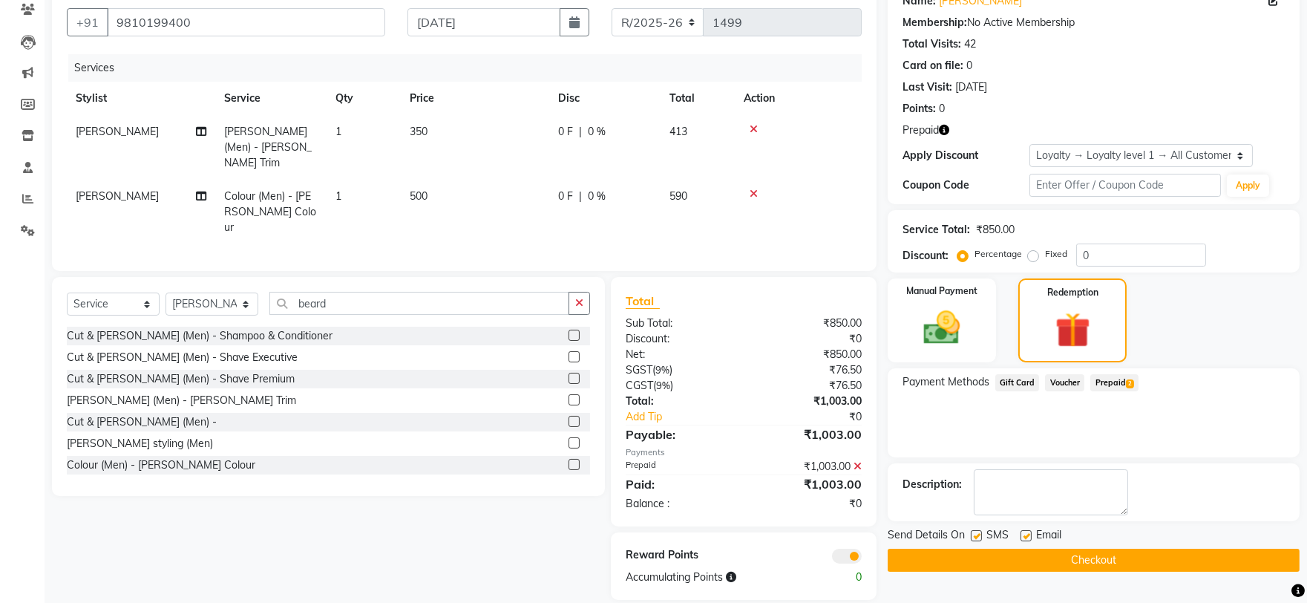
click at [1171, 560] on button "Checkout" at bounding box center [1094, 560] width 412 height 23
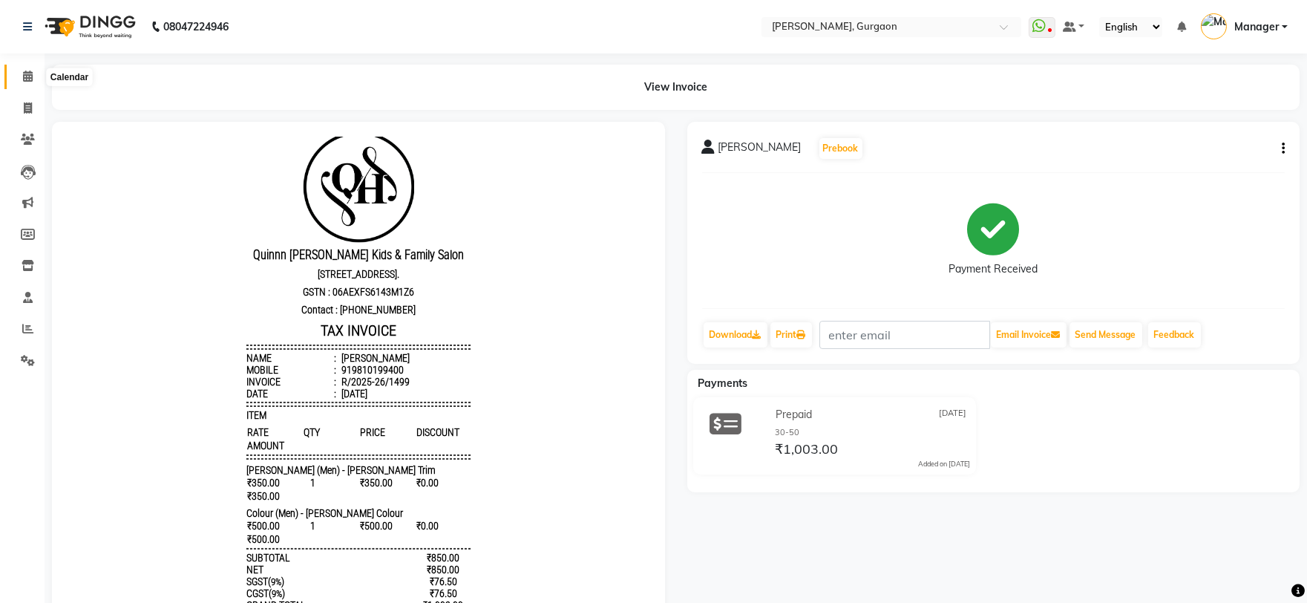
click at [24, 75] on icon at bounding box center [28, 76] width 10 height 11
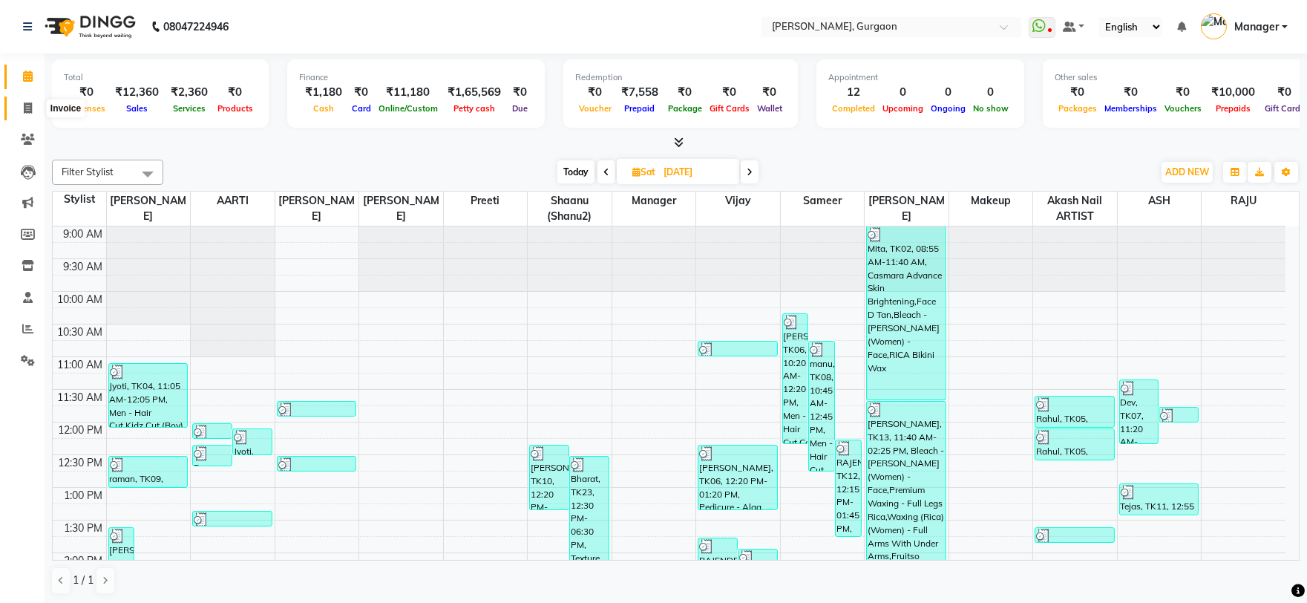
click at [27, 111] on icon at bounding box center [28, 107] width 8 height 11
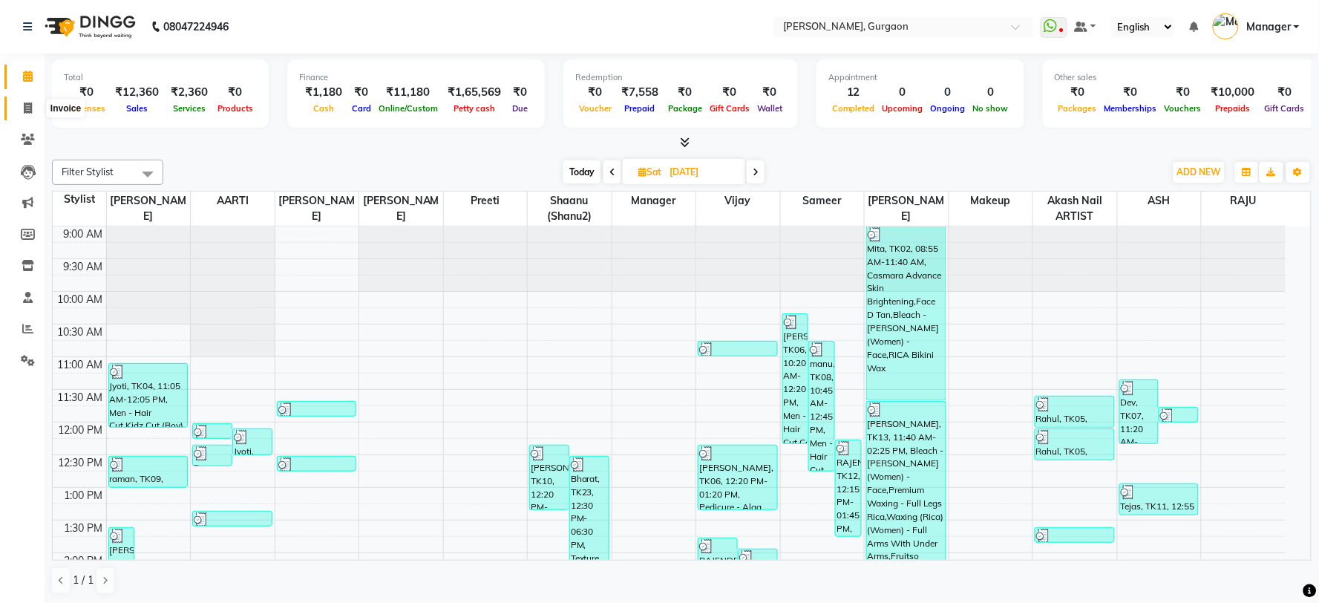
select select "3880"
select select "service"
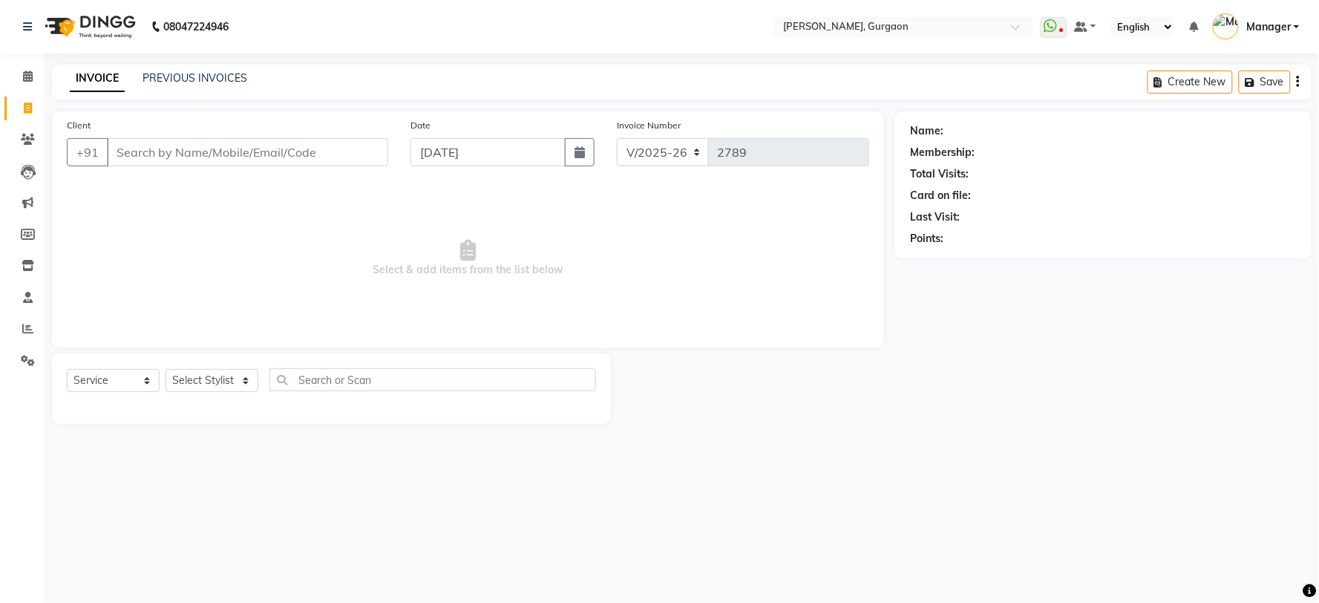
click at [161, 65] on div "INVOICE PREVIOUS INVOICES Create New Save" at bounding box center [682, 82] width 1260 height 35
click at [165, 79] on link "PREVIOUS INVOICES" at bounding box center [195, 77] width 105 height 13
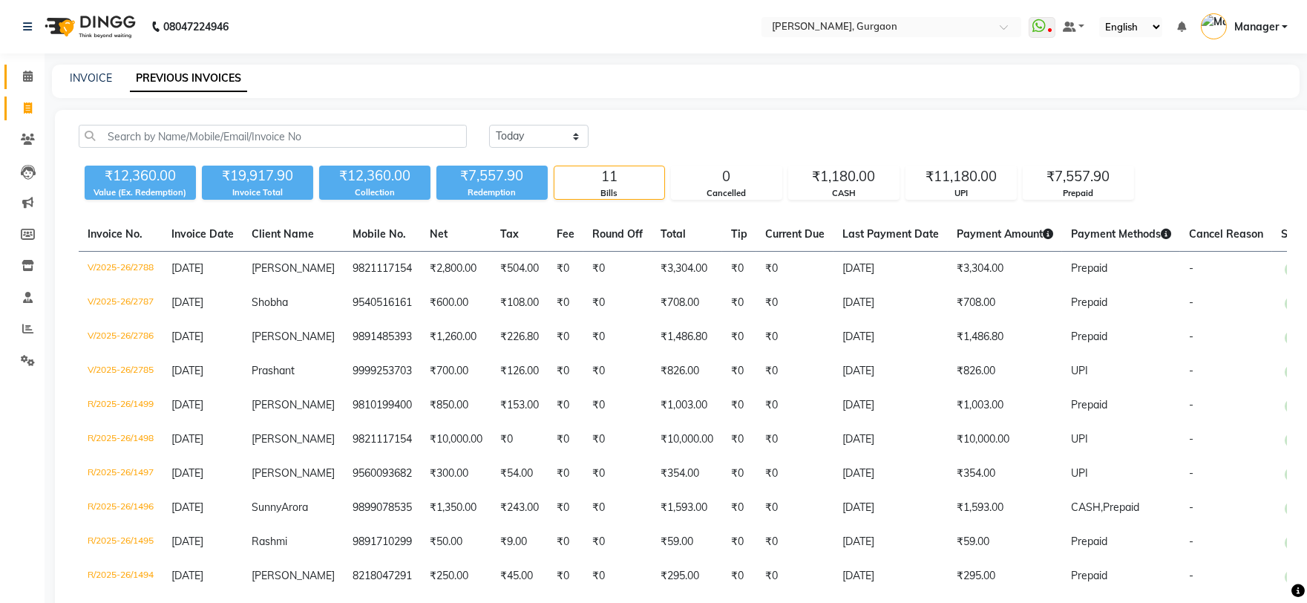
click at [16, 67] on link "Calendar" at bounding box center [22, 77] width 36 height 24
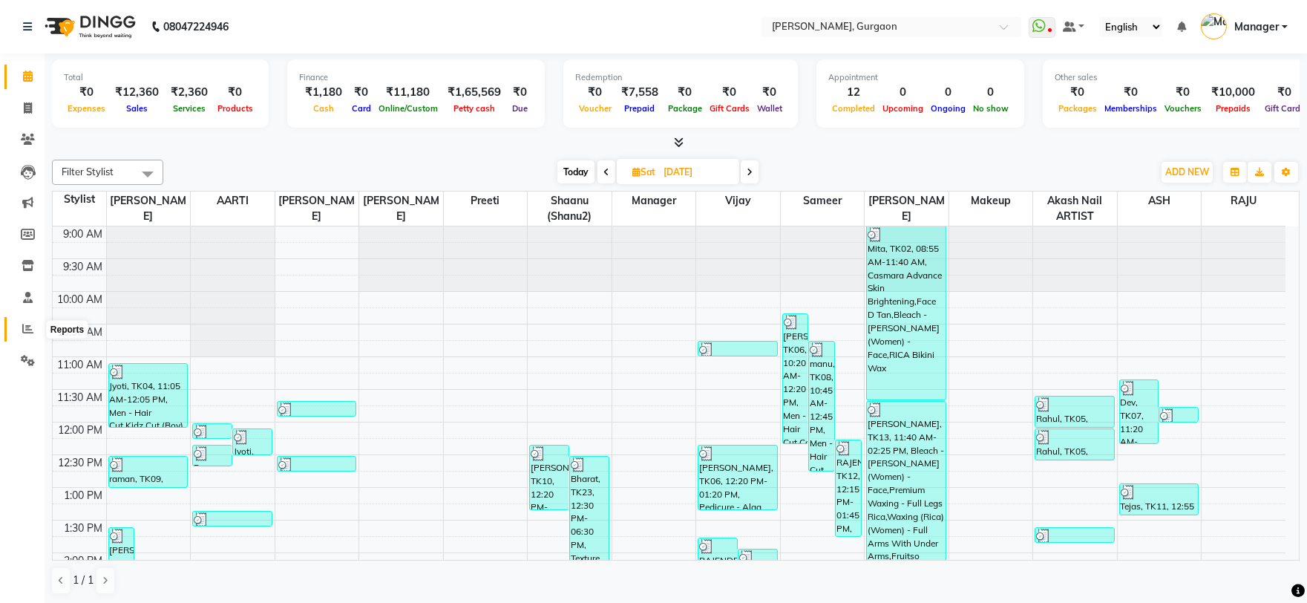
click at [31, 330] on icon at bounding box center [27, 328] width 11 height 11
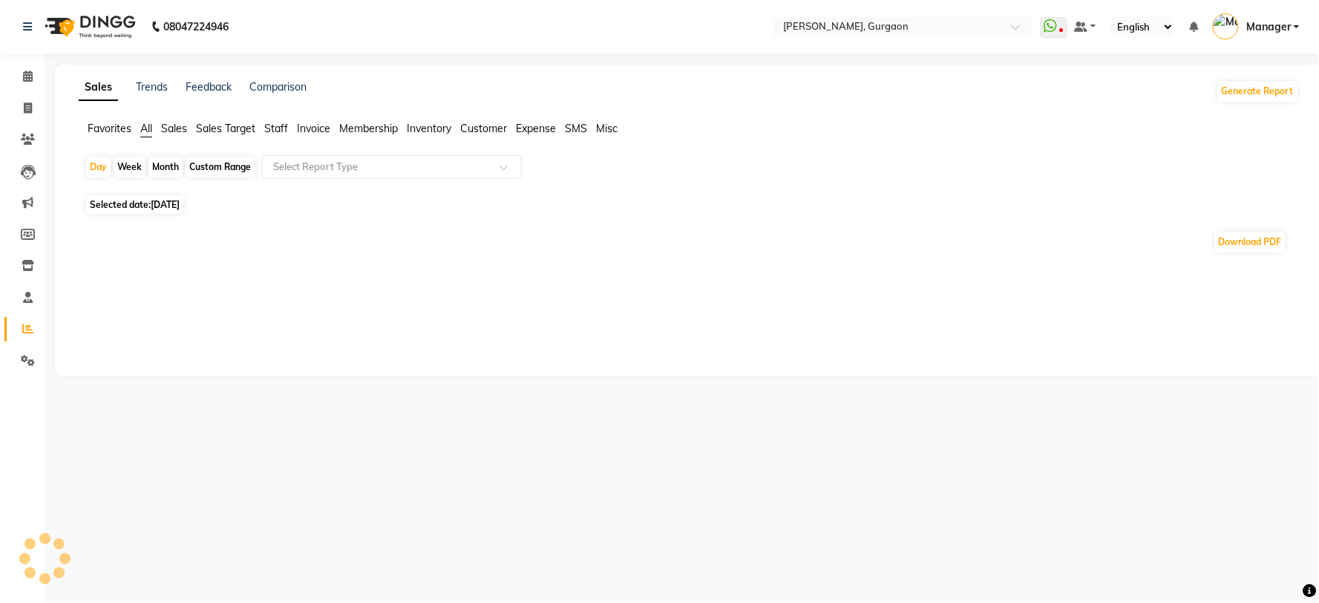
click at [223, 130] on span "Sales Target" at bounding box center [225, 128] width 59 height 13
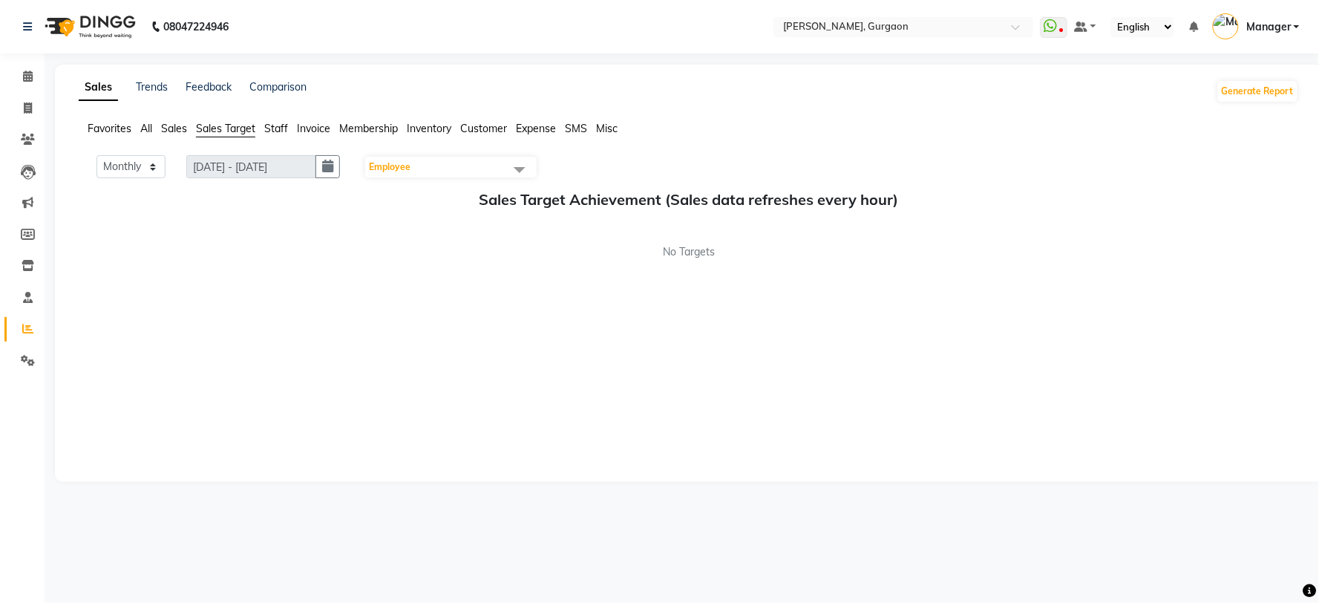
click at [16, 61] on li "Calendar" at bounding box center [22, 77] width 45 height 32
click at [17, 72] on span at bounding box center [28, 76] width 26 height 17
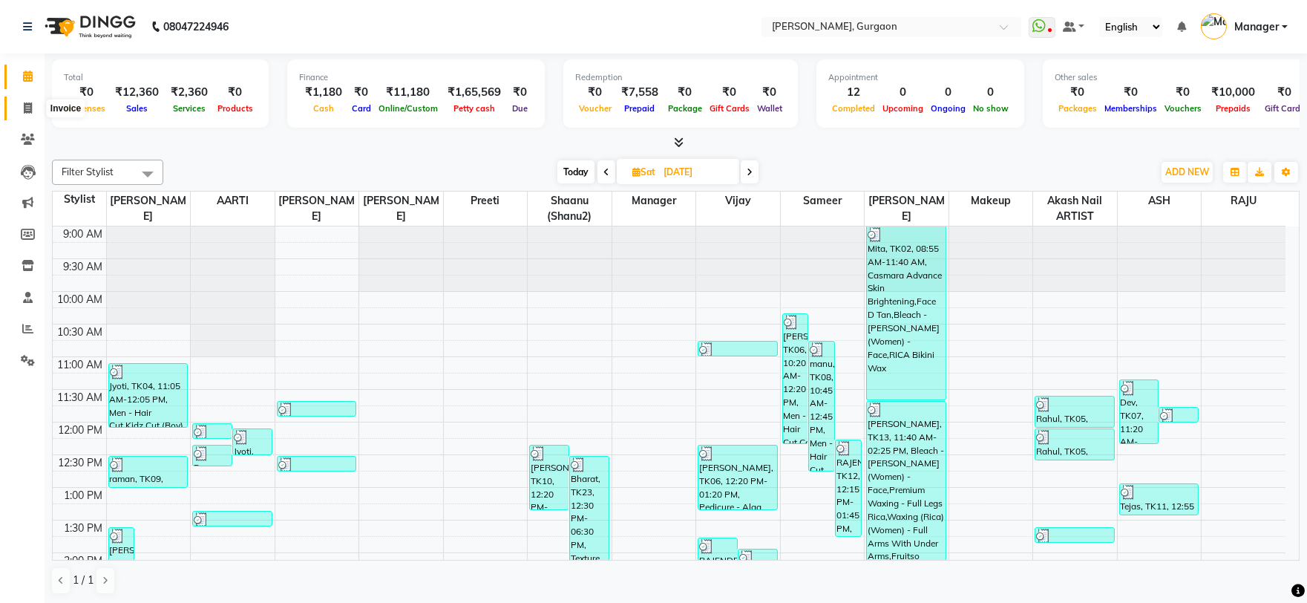
click at [30, 108] on icon at bounding box center [28, 107] width 8 height 11
select select "service"
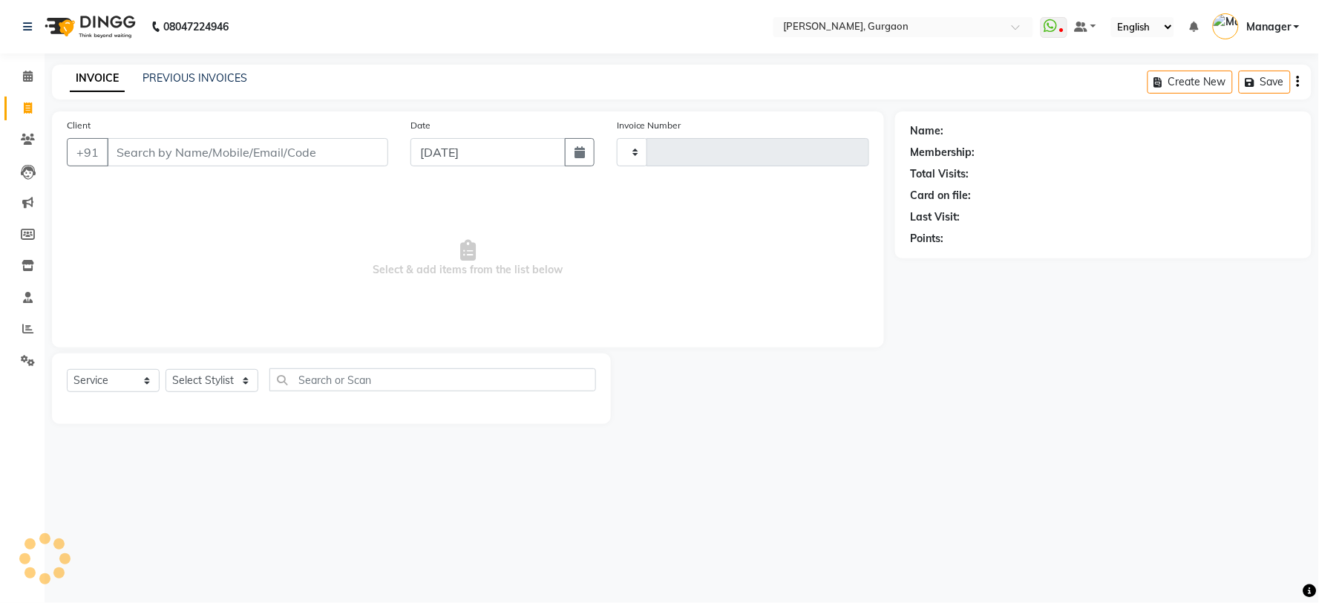
type input "2789"
select select "3880"
click at [146, 71] on link "PREVIOUS INVOICES" at bounding box center [195, 77] width 105 height 13
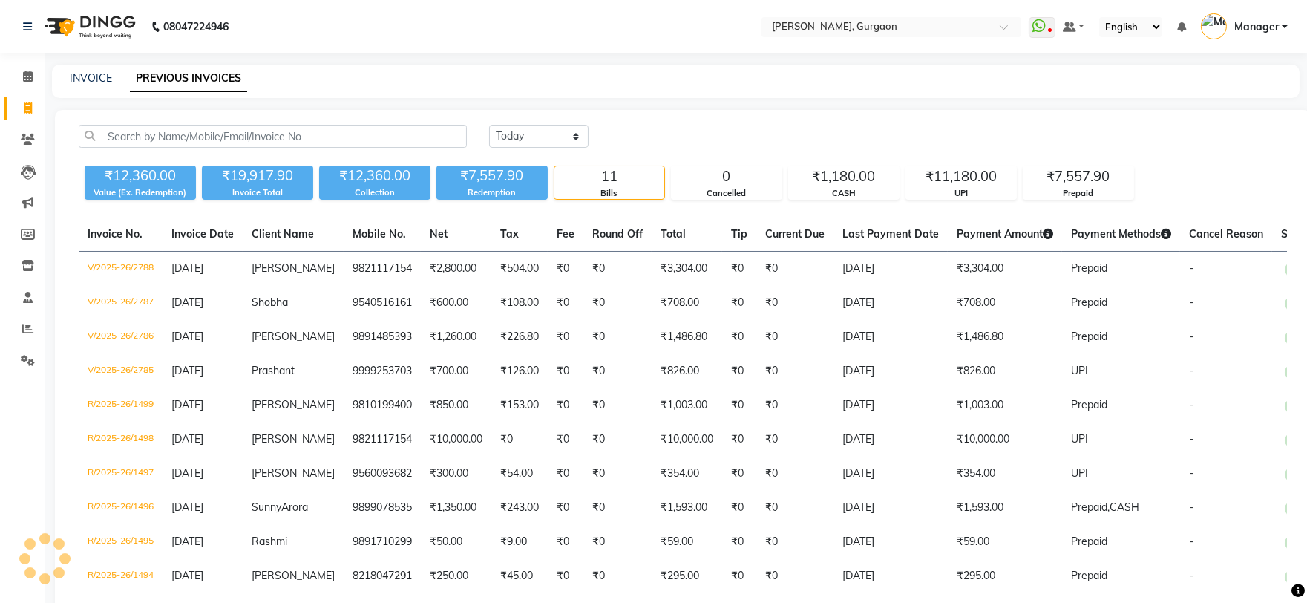
click at [602, 132] on div "Today Yesterday Custom Range" at bounding box center [888, 136] width 798 height 23
drag, startPoint x: 555, startPoint y: 137, endPoint x: 555, endPoint y: 145, distance: 7.5
click at [555, 137] on select "Today Yesterday Custom Range" at bounding box center [538, 136] width 99 height 23
select select "yesterday"
click at [489, 125] on select "Today Yesterday Custom Range" at bounding box center [538, 136] width 99 height 23
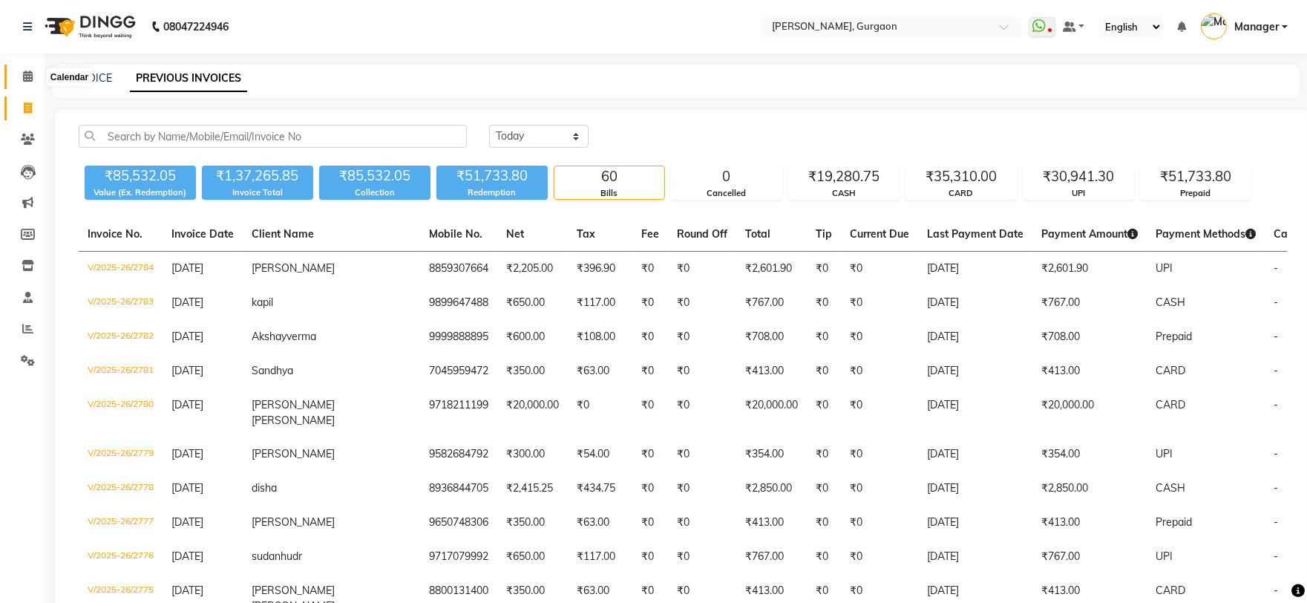
click at [39, 72] on span at bounding box center [28, 76] width 26 height 17
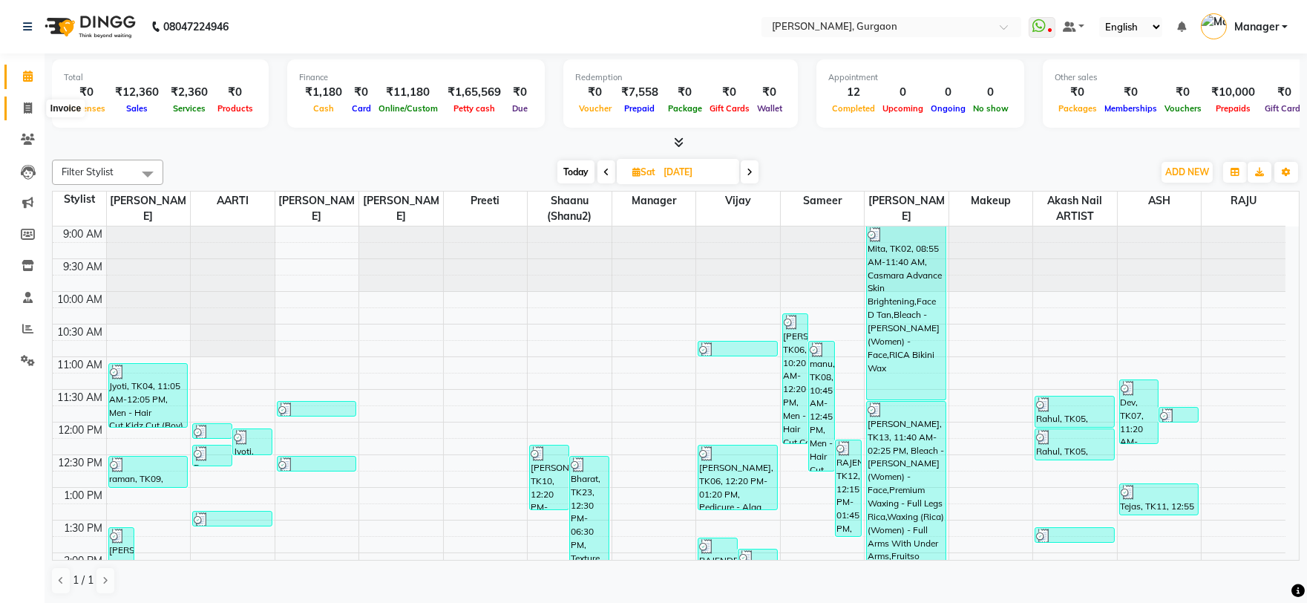
click at [24, 109] on icon at bounding box center [28, 107] width 8 height 11
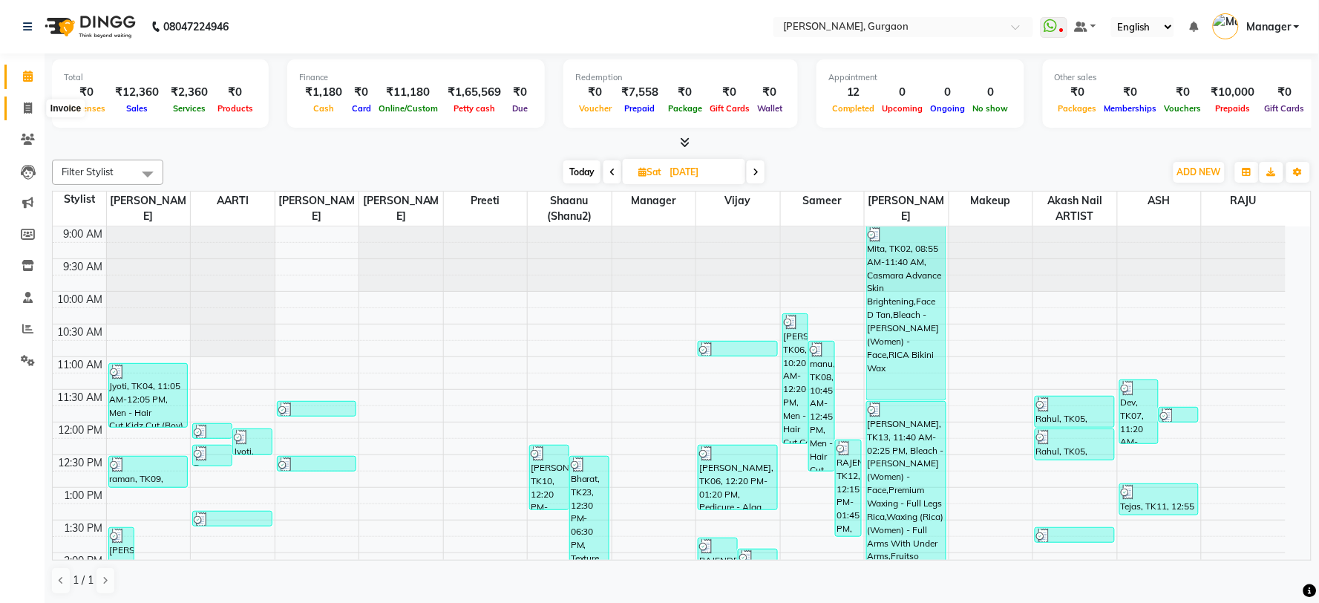
select select "service"
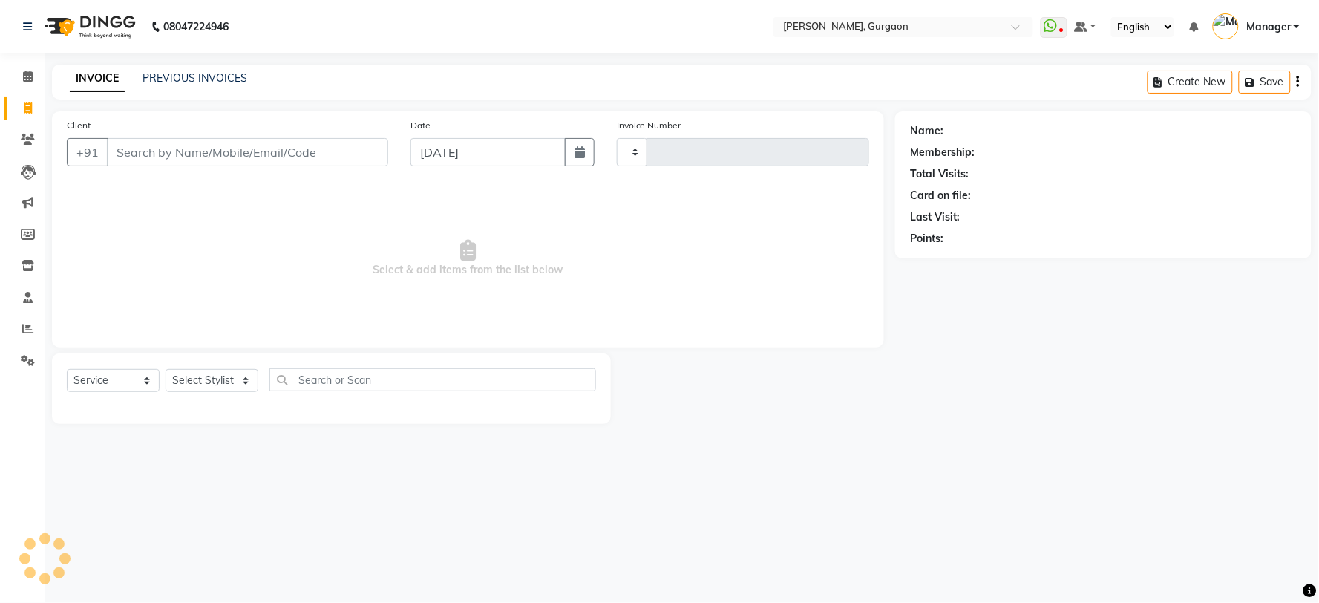
type input "2789"
select select "3880"
click at [176, 150] on input "Client" at bounding box center [247, 152] width 281 height 28
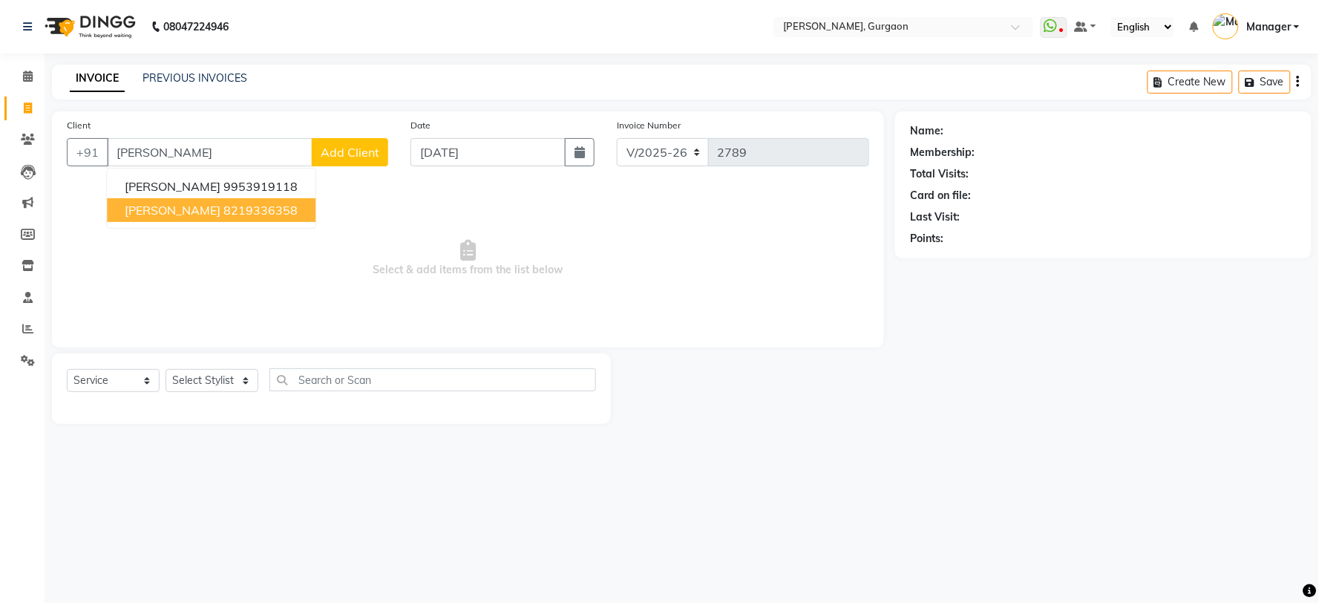
click at [205, 198] on button "suchita 8219336358" at bounding box center [211, 210] width 209 height 24
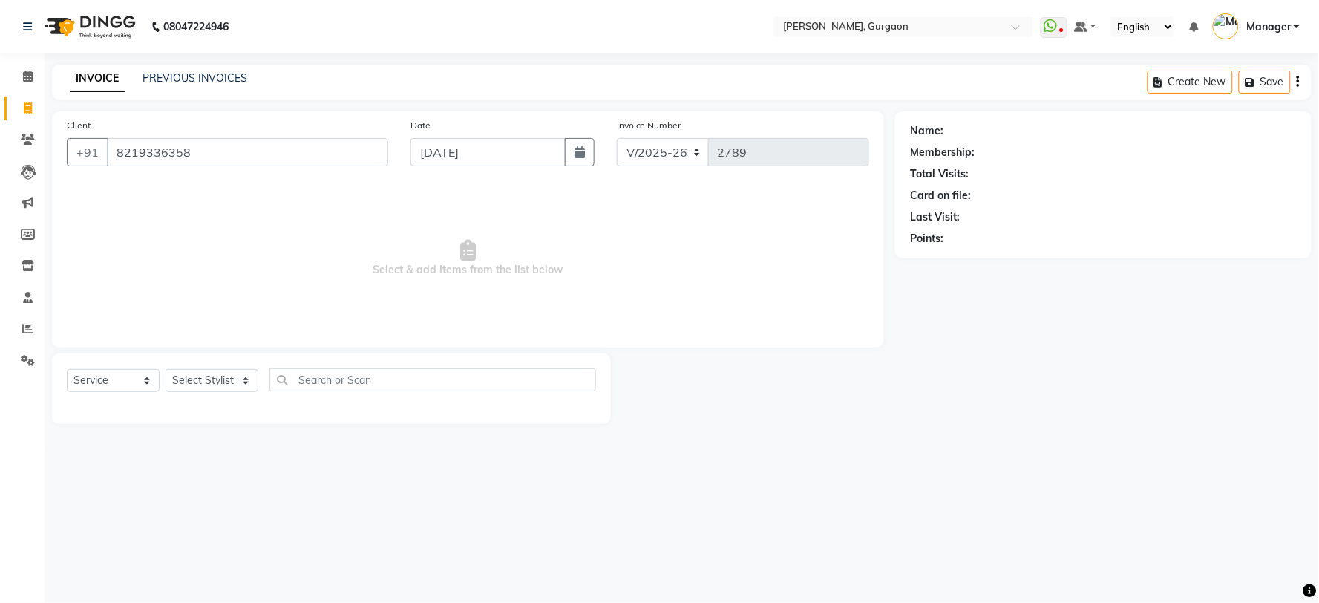
type input "8219336358"
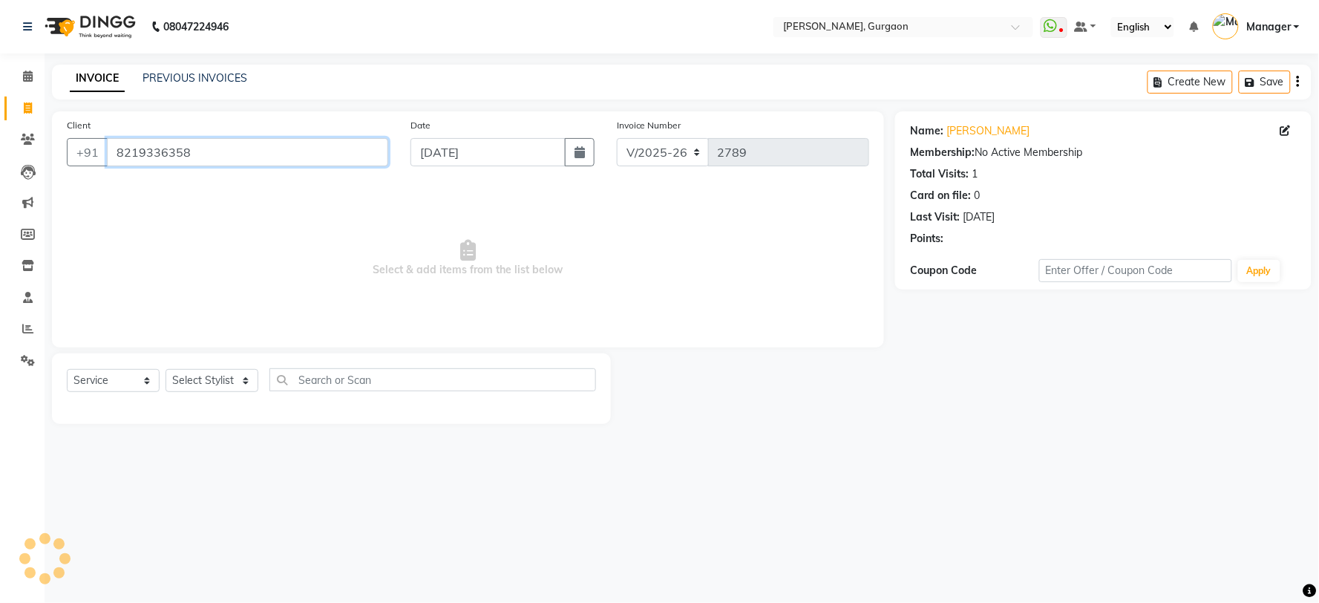
click at [221, 149] on input "8219336358" at bounding box center [247, 152] width 281 height 28
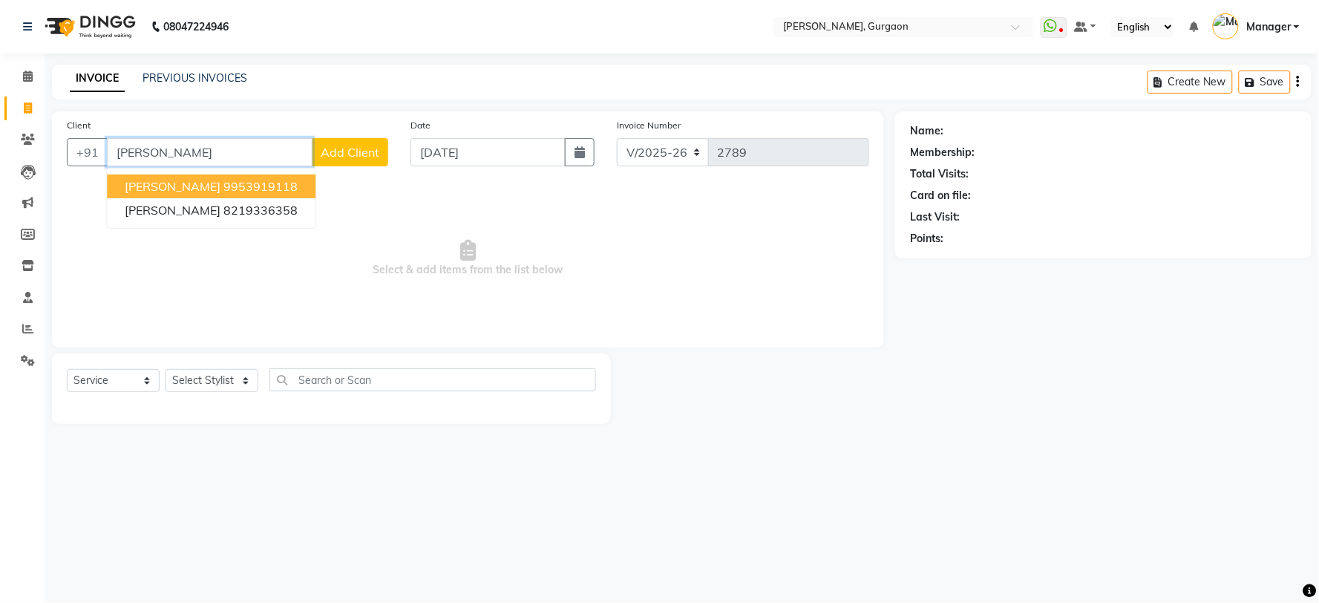
click at [223, 186] on ngb-highlight "9953919118" at bounding box center [260, 186] width 74 height 15
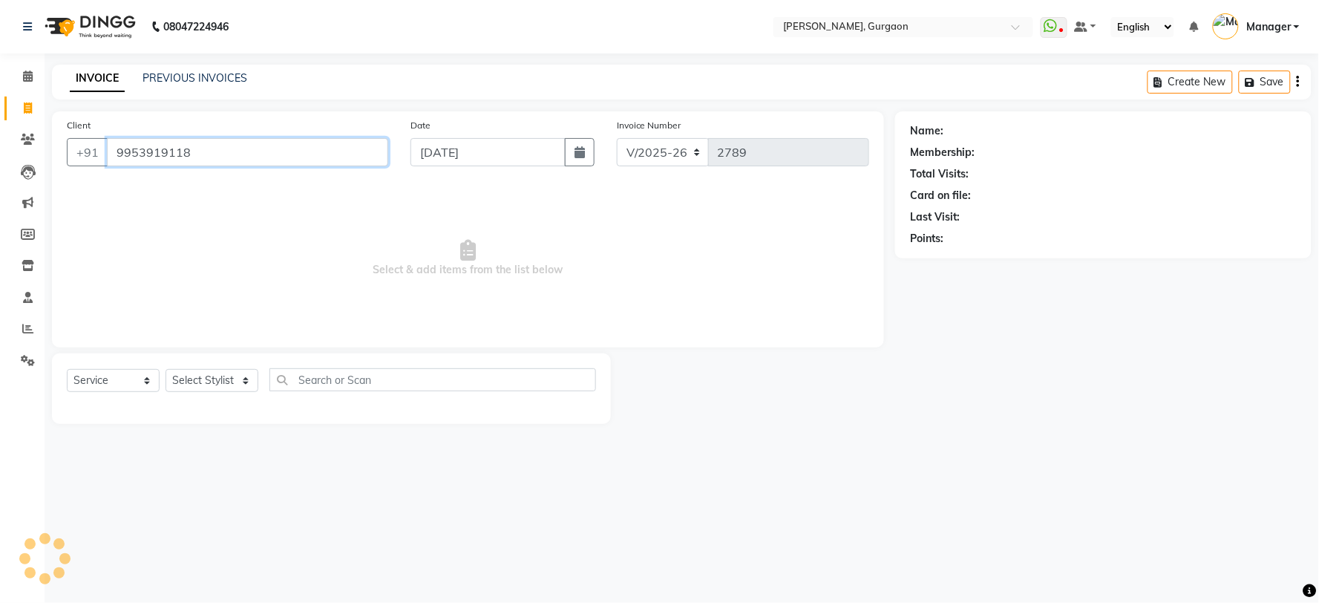
type input "9953919118"
select select "1: Object"
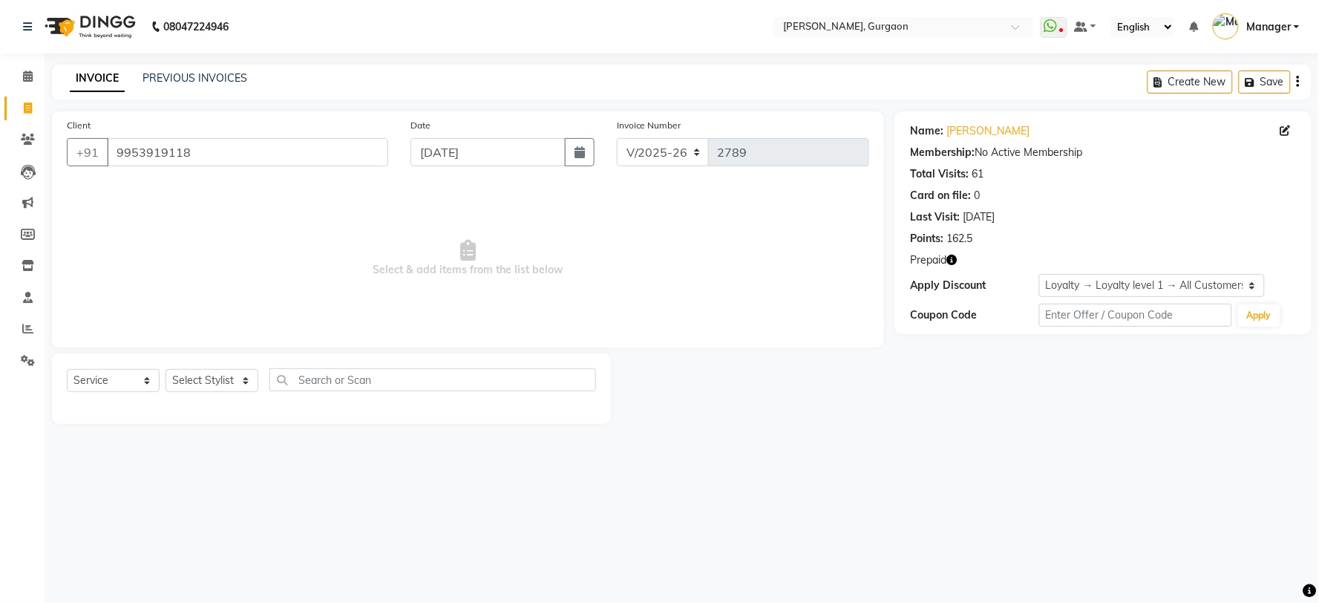
click at [952, 253] on button "button" at bounding box center [951, 260] width 10 height 16
click at [978, 129] on link "[PERSON_NAME]" at bounding box center [987, 131] width 83 height 16
click at [210, 387] on select "Select Stylist AARTI Abdul Kalam Akash Nail ARTIST ASH Gayatree Kirti Makeup Ma…" at bounding box center [212, 380] width 93 height 23
select select "50388"
click at [166, 370] on select "Select Stylist AARTI Abdul Kalam Akash Nail ARTIST ASH Gayatree Kirti Makeup Ma…" at bounding box center [212, 380] width 93 height 23
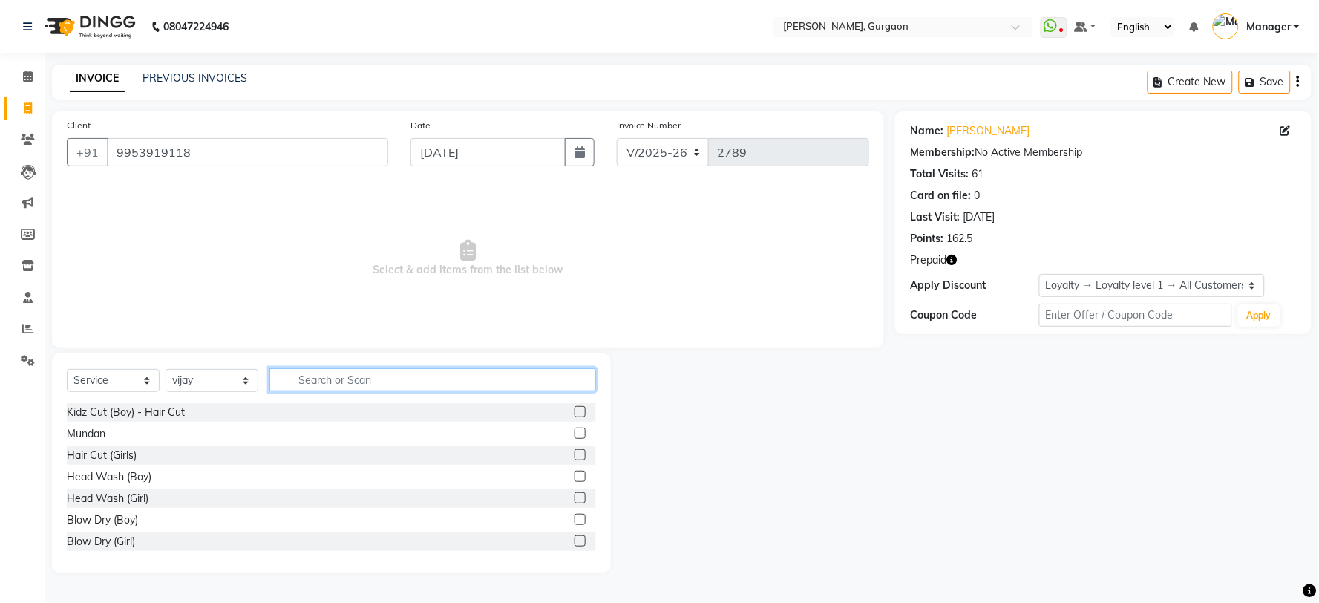
click at [350, 382] on input "text" at bounding box center [432, 379] width 327 height 23
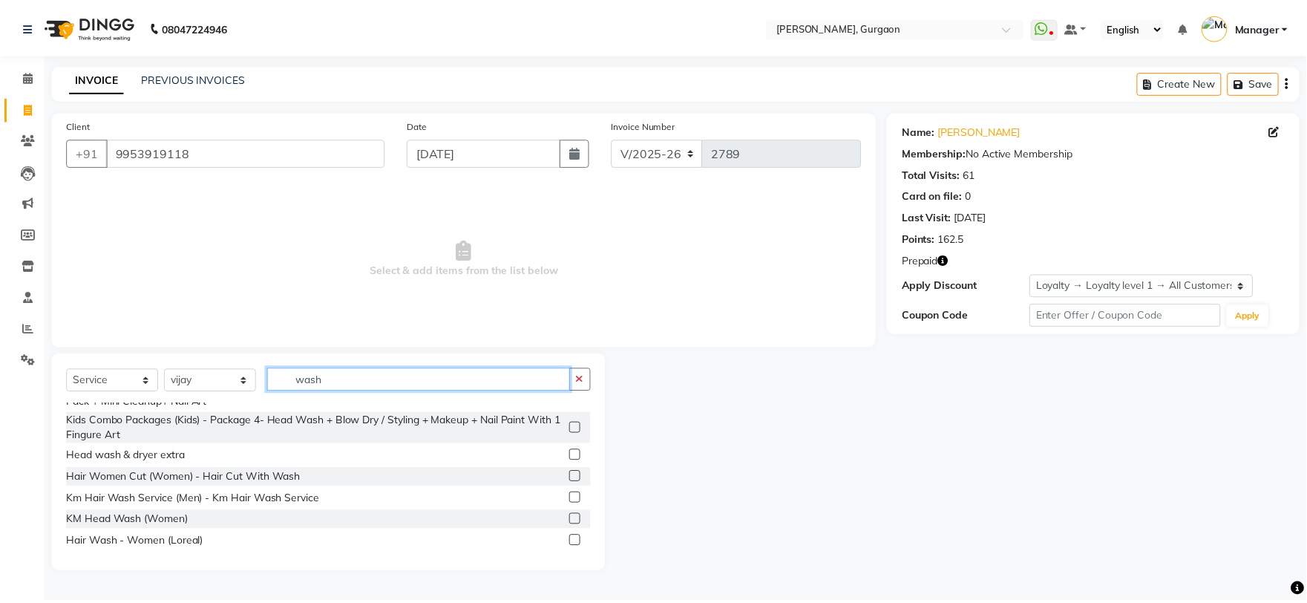
scroll to position [233, 0]
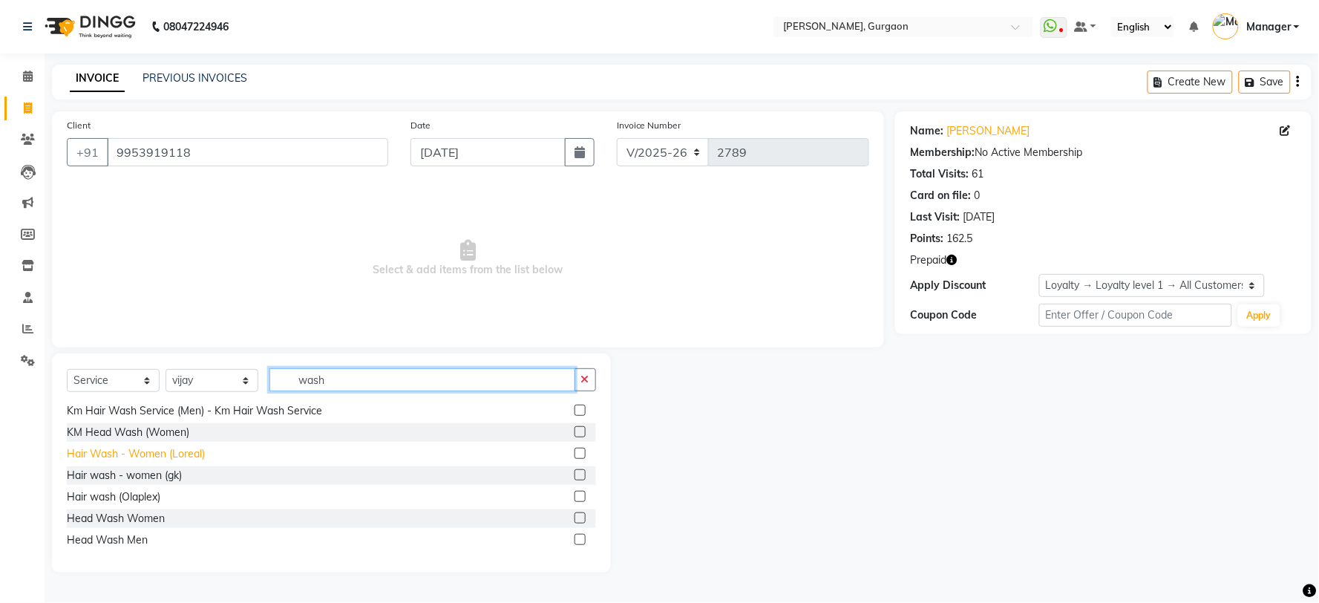
type input "wash"
click at [169, 448] on div "Hair Wash - Women (Loreal)" at bounding box center [136, 454] width 138 height 16
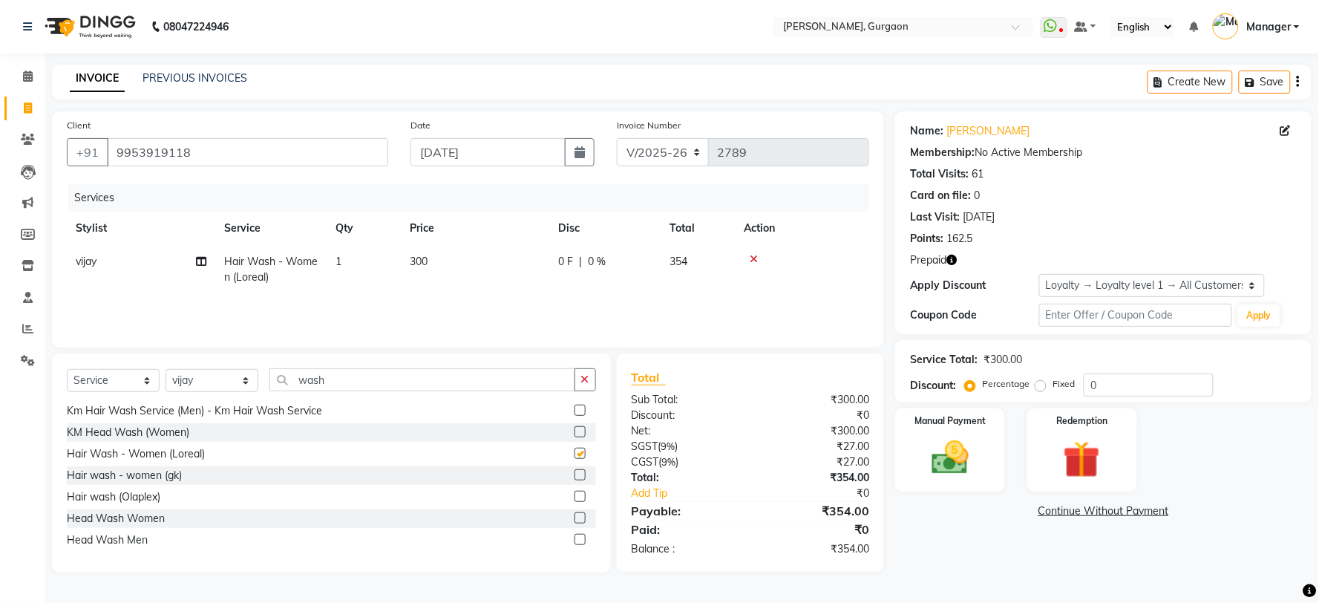
checkbox input "false"
drag, startPoint x: 1094, startPoint y: 278, endPoint x: 1087, endPoint y: 295, distance: 17.9
click at [1094, 279] on select "Select Loyalty → Loyalty level 1 → All Customers" at bounding box center [1152, 285] width 226 height 23
select select "0:"
click at [1039, 274] on select "Select Loyalty → Loyalty level 1 → All Customers" at bounding box center [1152, 285] width 226 height 23
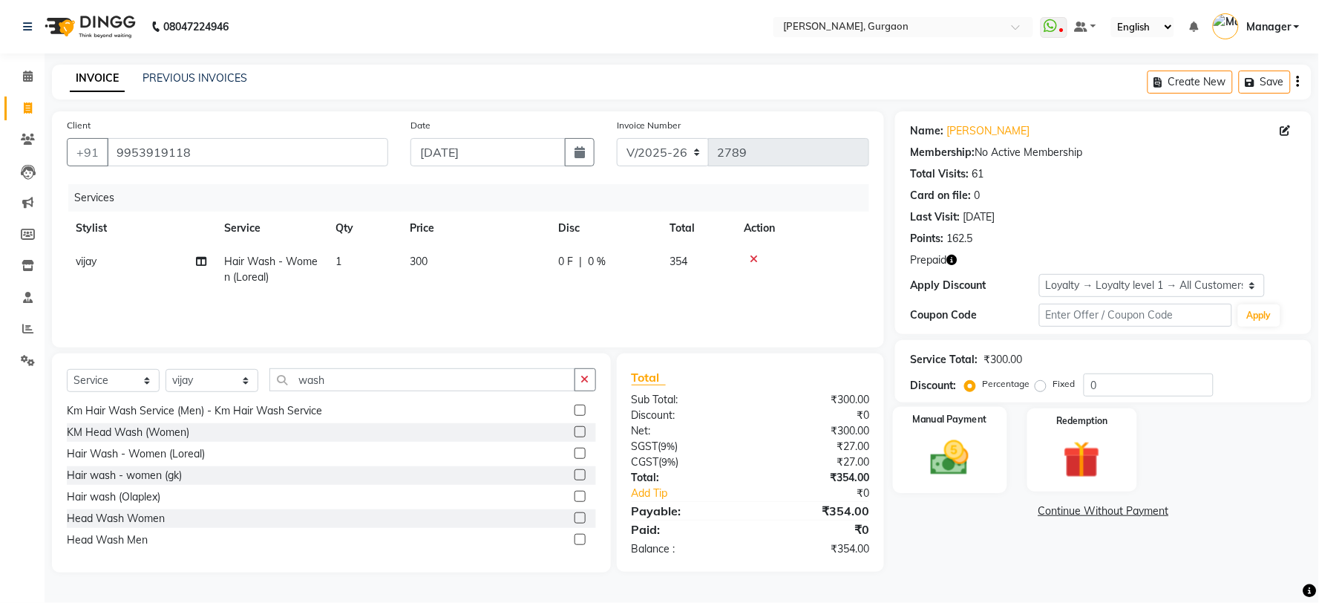
click at [984, 444] on div "Manual Payment" at bounding box center [950, 450] width 114 height 86
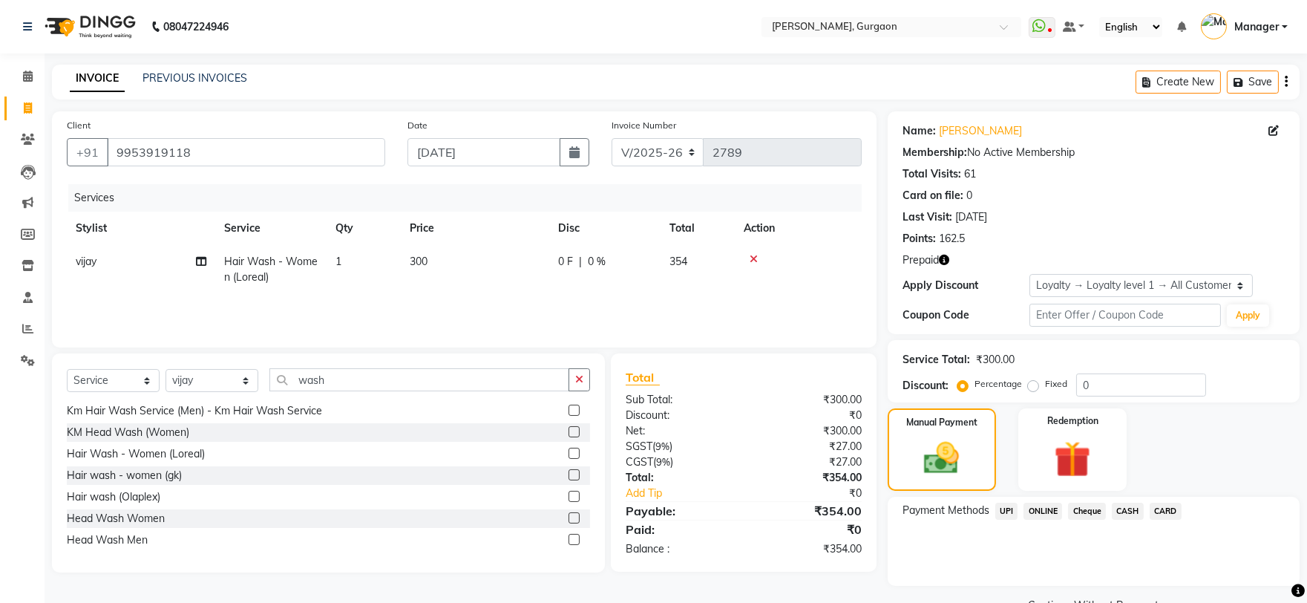
click at [1014, 514] on span "UPI" at bounding box center [1006, 511] width 23 height 17
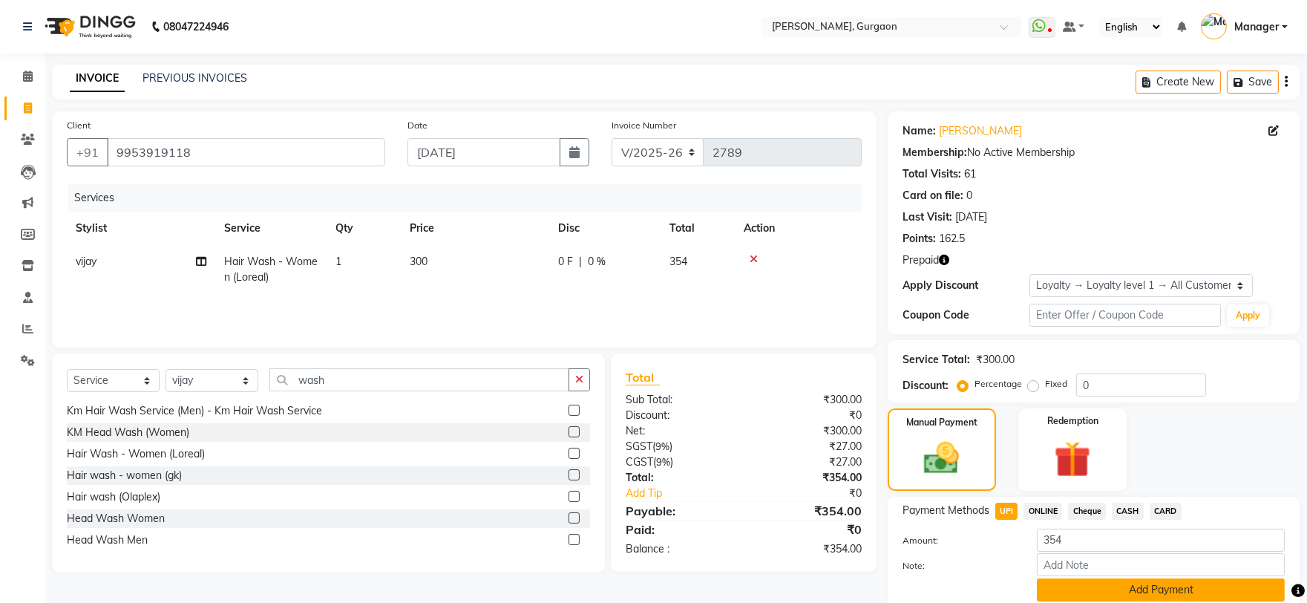
click at [1122, 581] on button "Add Payment" at bounding box center [1161, 589] width 248 height 23
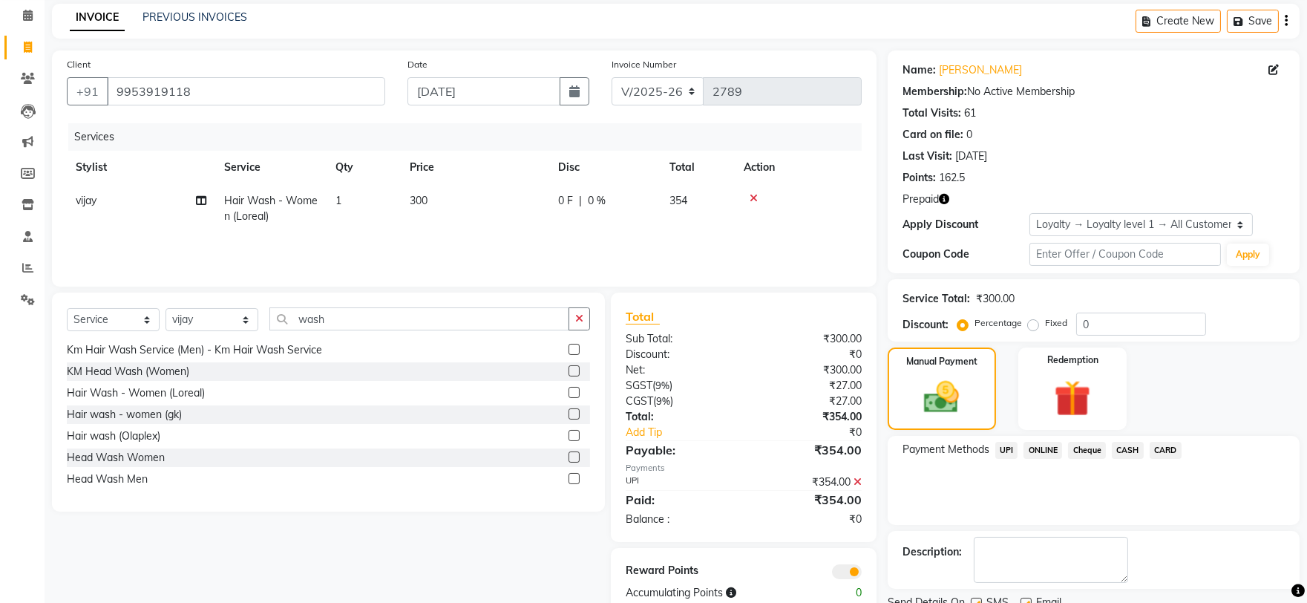
scroll to position [120, 0]
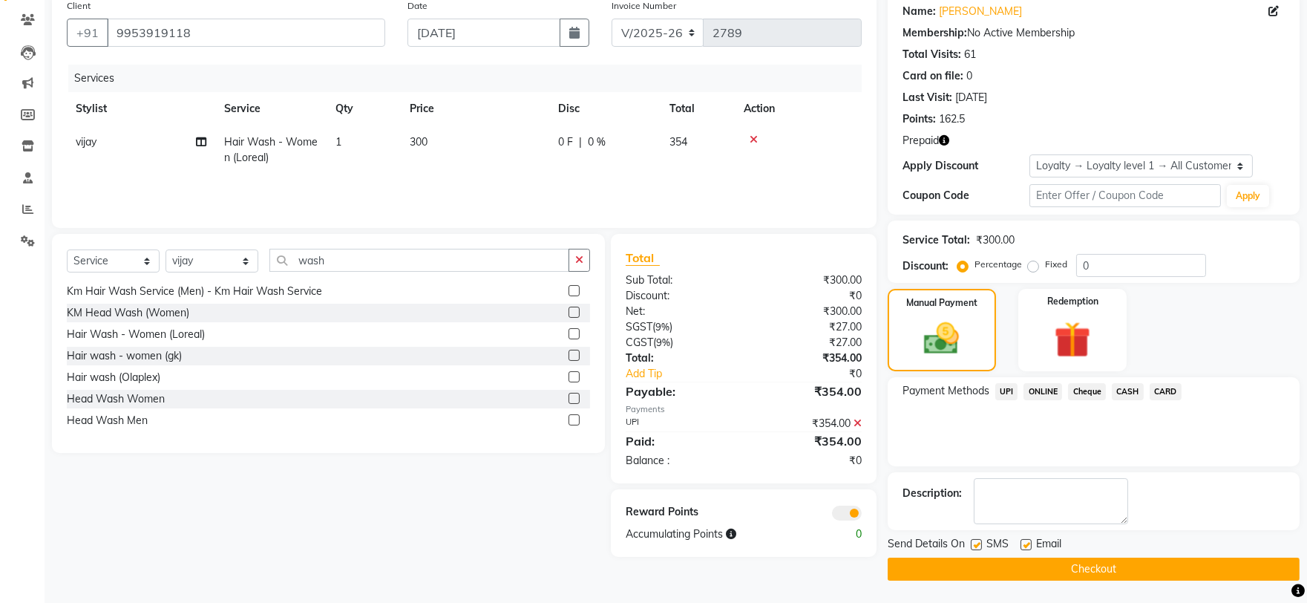
click at [1125, 574] on button "Checkout" at bounding box center [1094, 568] width 412 height 23
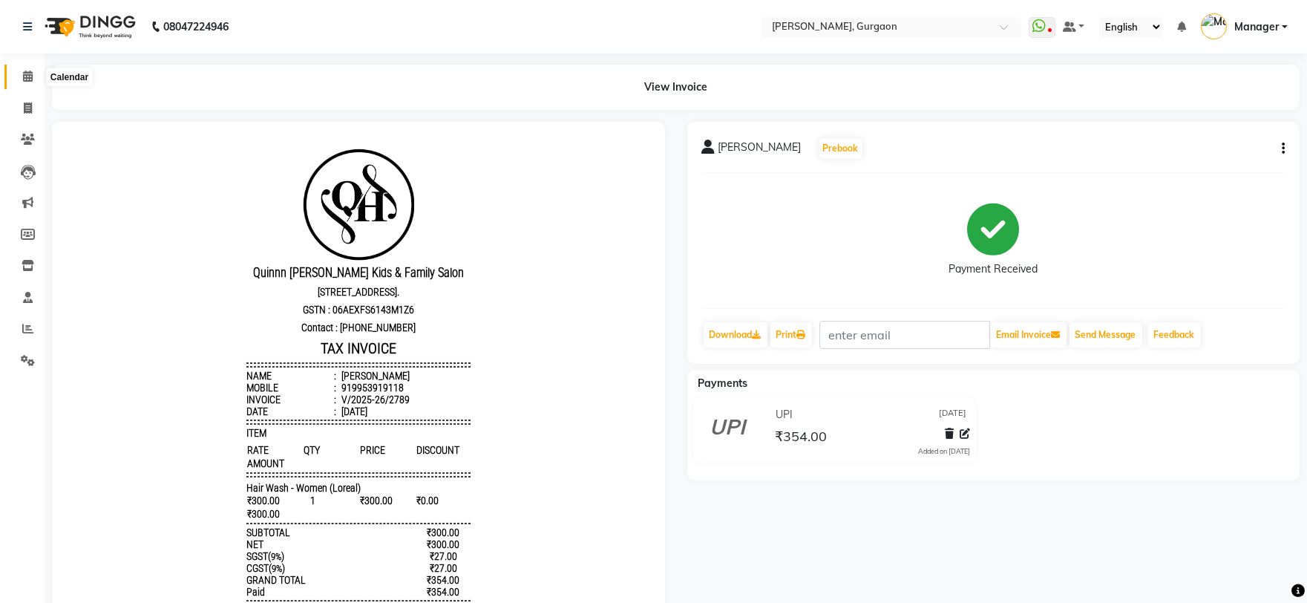
click at [28, 75] on icon at bounding box center [28, 76] width 10 height 11
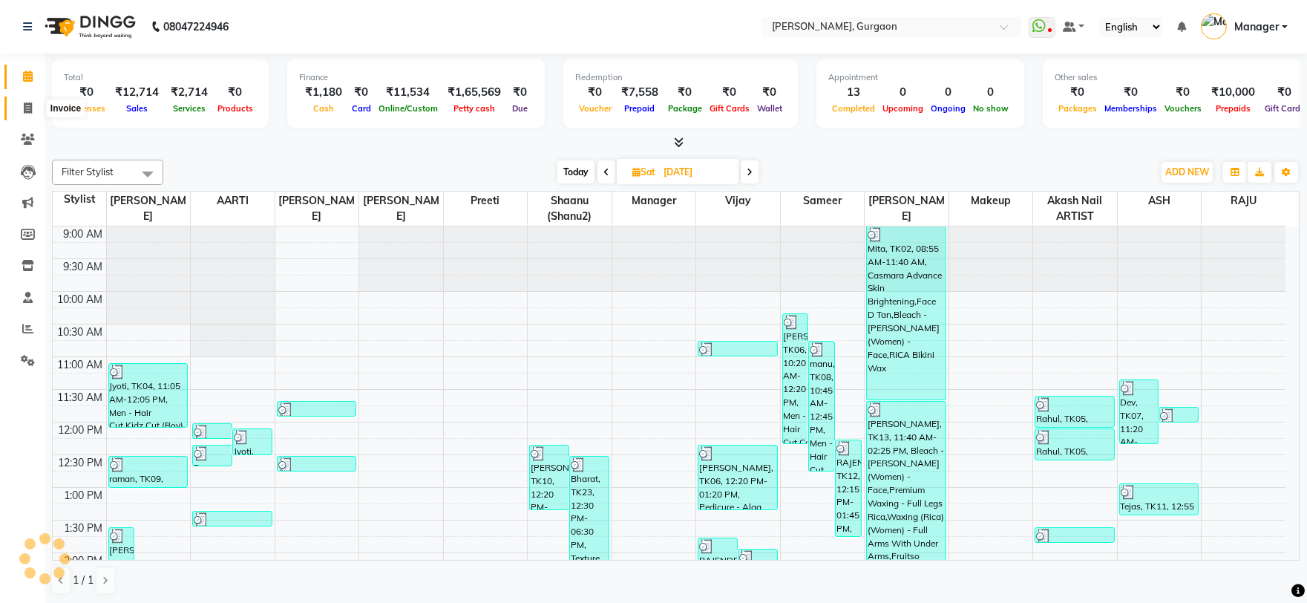
click at [21, 108] on span at bounding box center [28, 108] width 26 height 17
select select "service"
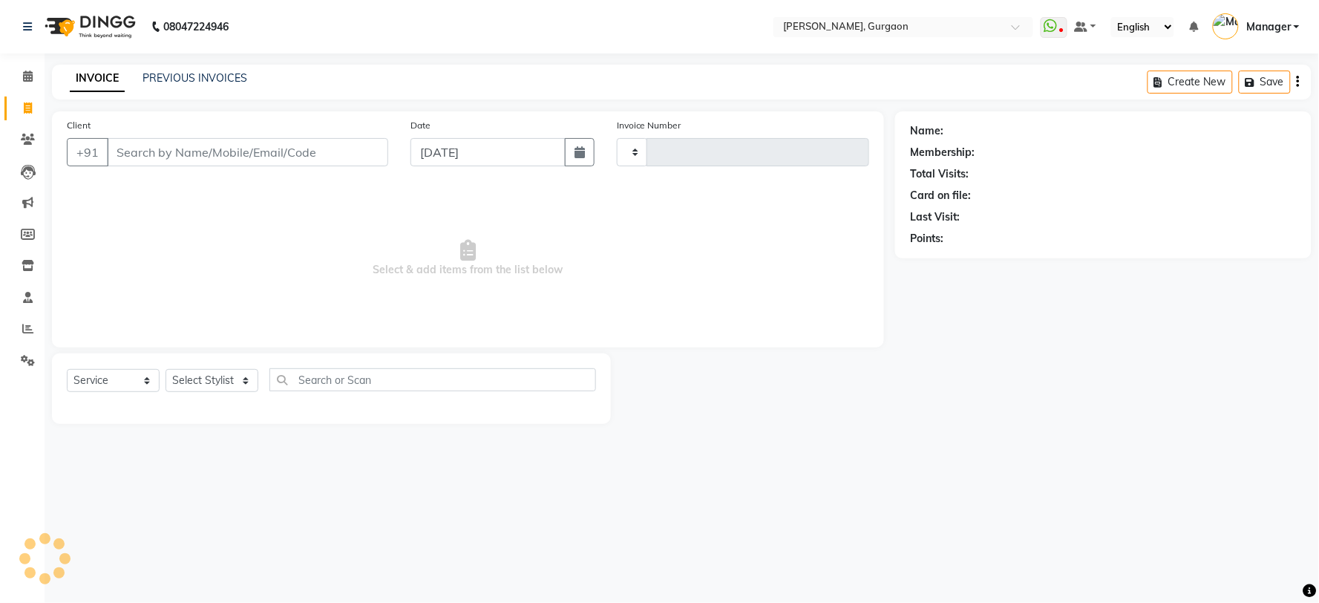
type input "2790"
select select "3880"
click at [216, 152] on input "Client" at bounding box center [247, 152] width 281 height 28
click at [216, 390] on select "Select Stylist AARTI Abdul Kalam Akash Nail ARTIST ASH Gayatree Kirti Makeup Ma…" at bounding box center [212, 380] width 93 height 23
select select "78042"
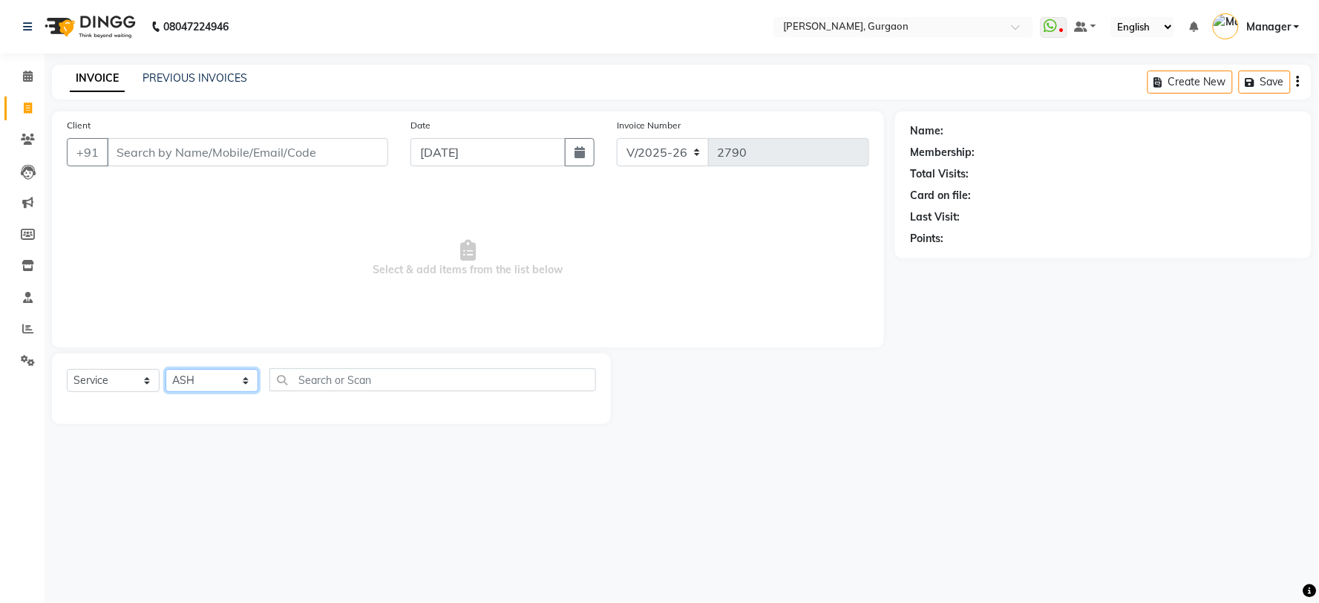
click at [166, 370] on select "Select Stylist AARTI Abdul Kalam Akash Nail ARTIST ASH Gayatree Kirti Makeup Ma…" at bounding box center [212, 380] width 93 height 23
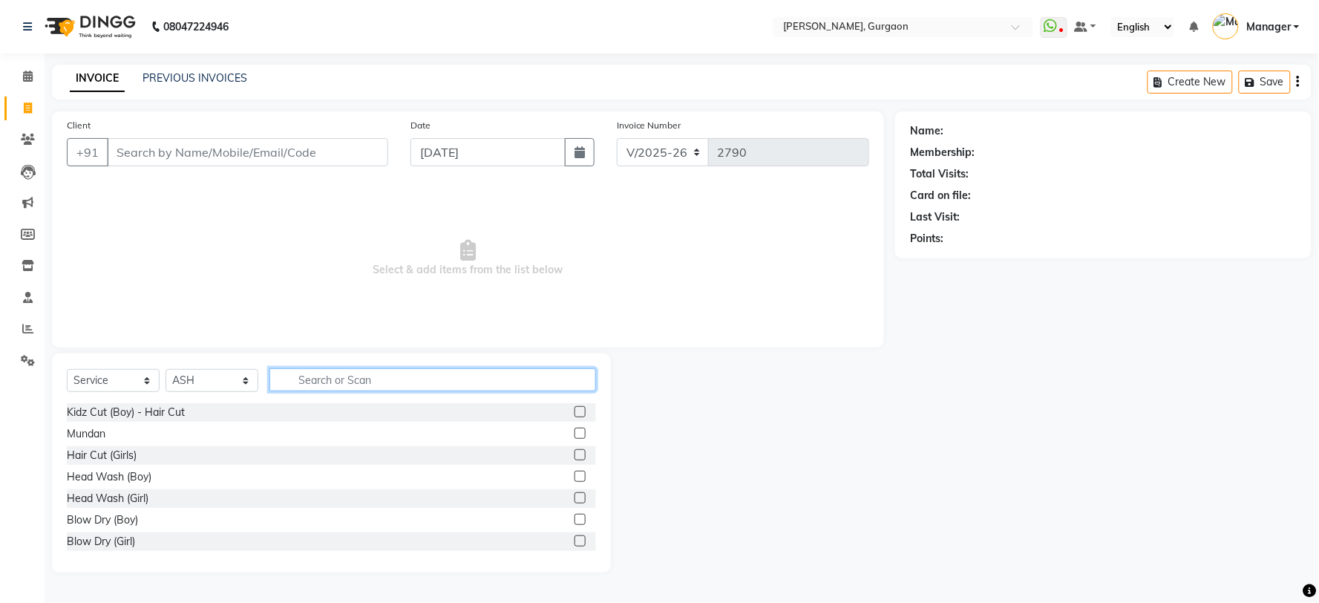
click at [420, 376] on input "text" at bounding box center [432, 379] width 327 height 23
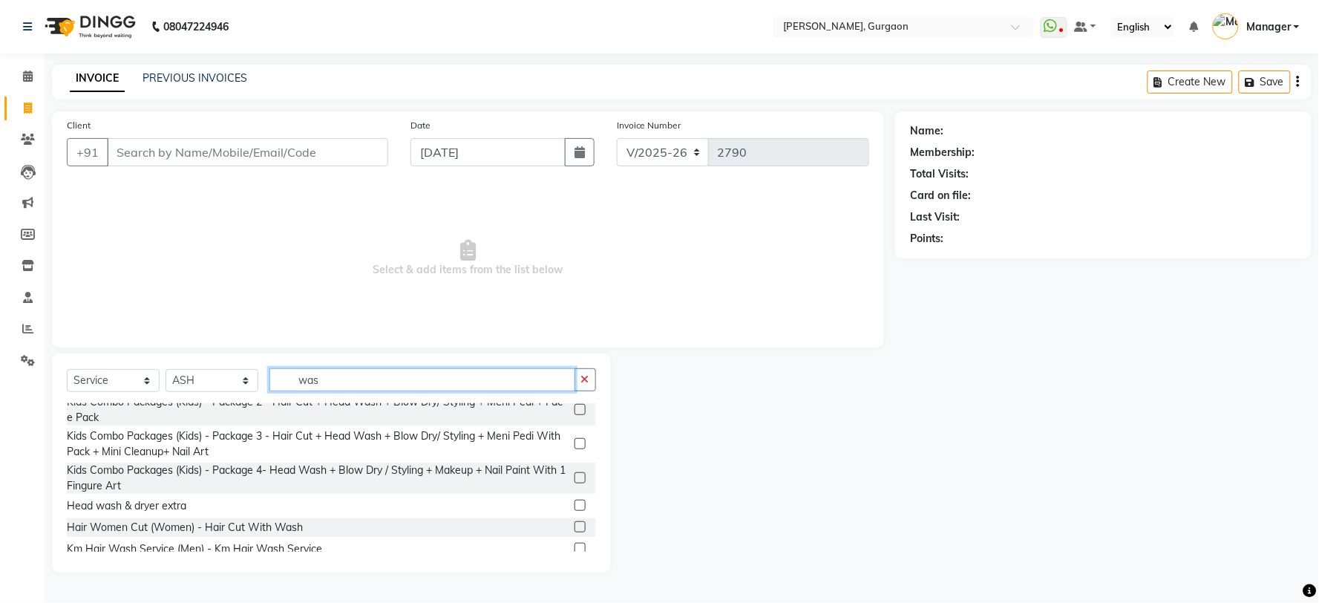
scroll to position [233, 0]
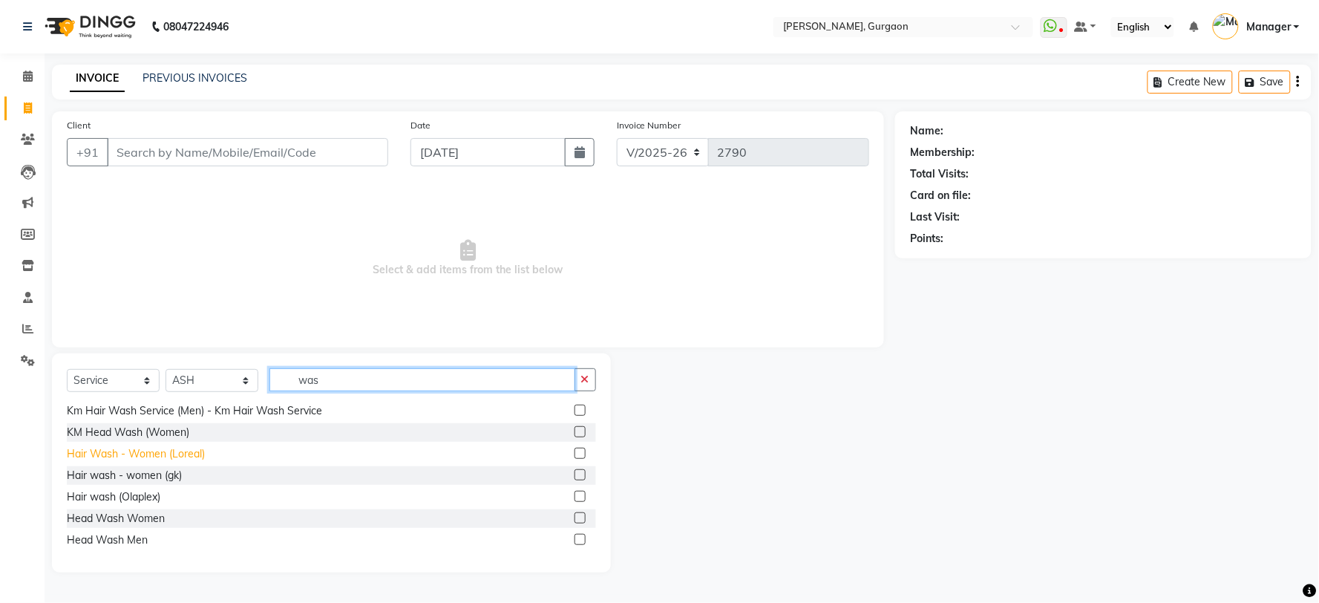
type input "was"
click at [180, 451] on div "Hair Wash - Women (Loreal)" at bounding box center [136, 454] width 138 height 16
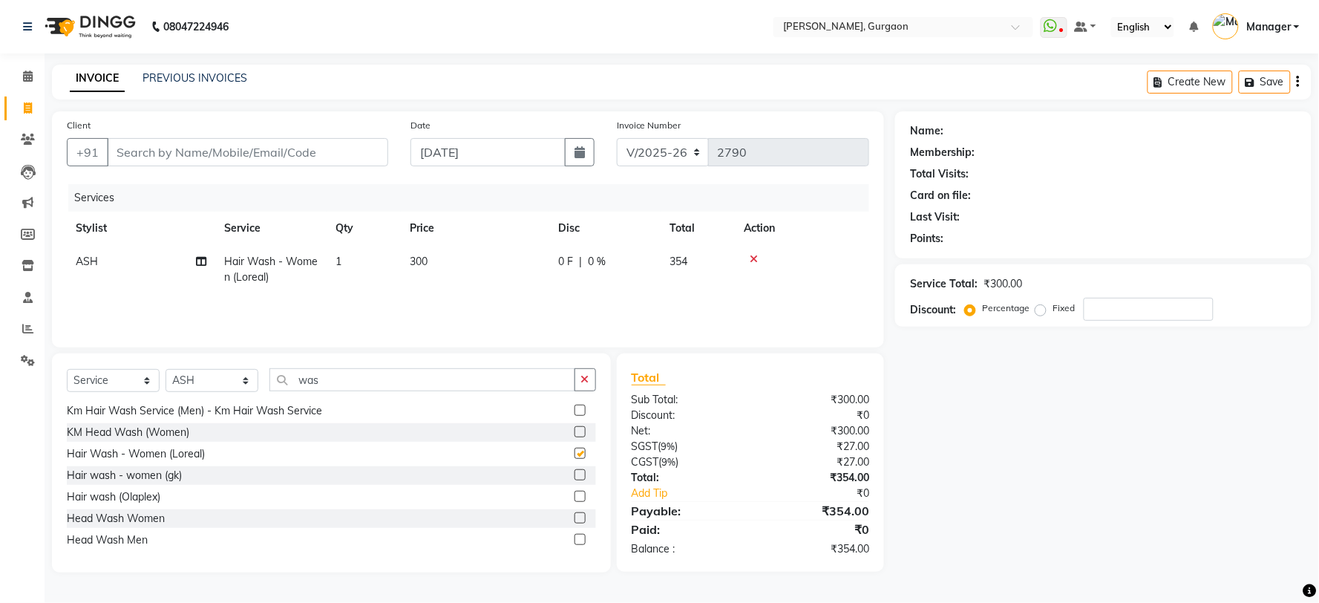
checkbox input "false"
click at [290, 160] on input "Client" at bounding box center [247, 152] width 281 height 28
type input "7"
type input "0"
type input "7827635909"
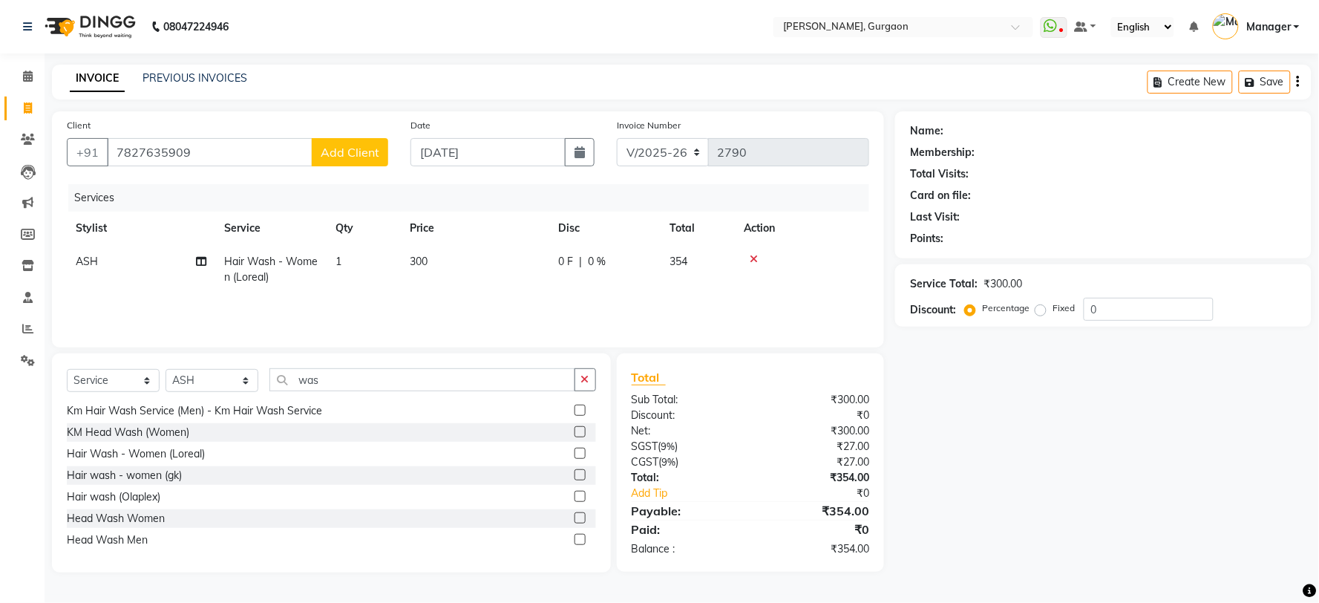
click at [327, 147] on span "Add Client" at bounding box center [350, 152] width 59 height 15
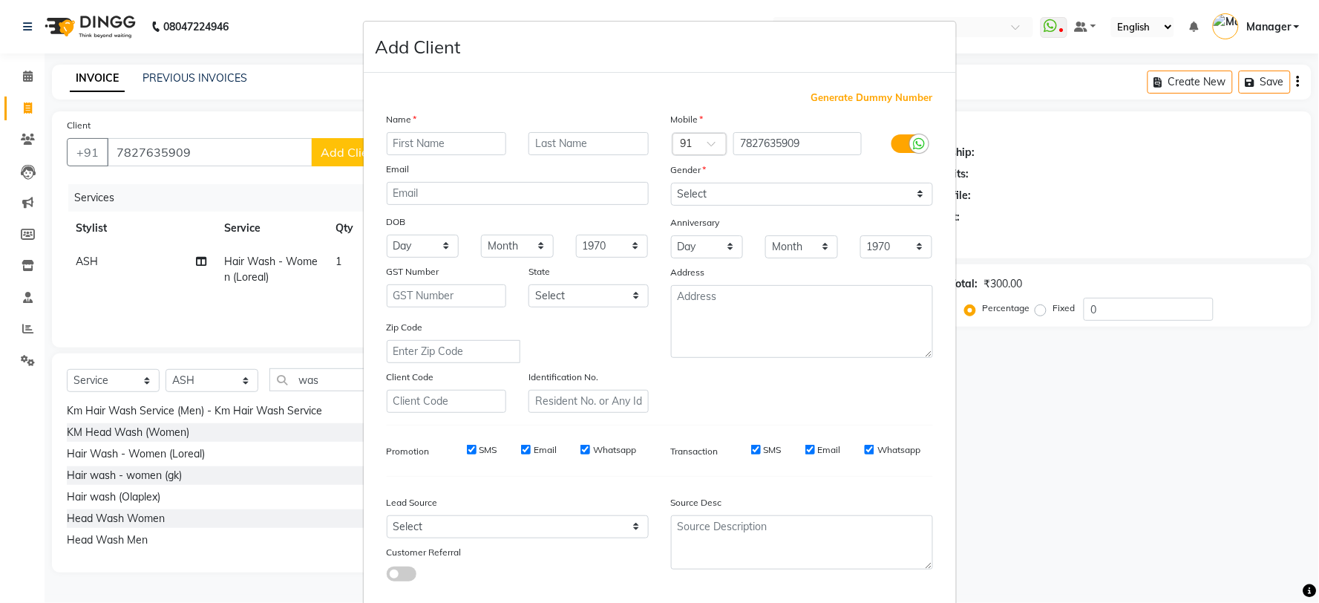
click at [425, 145] on input "text" at bounding box center [447, 143] width 120 height 23
type input "radhika"
click at [746, 195] on select "Select Male Female Other Prefer Not To Say" at bounding box center [802, 194] width 262 height 23
select select "[DEMOGRAPHIC_DATA]"
click at [671, 183] on select "Select Male Female Other Prefer Not To Say" at bounding box center [802, 194] width 262 height 23
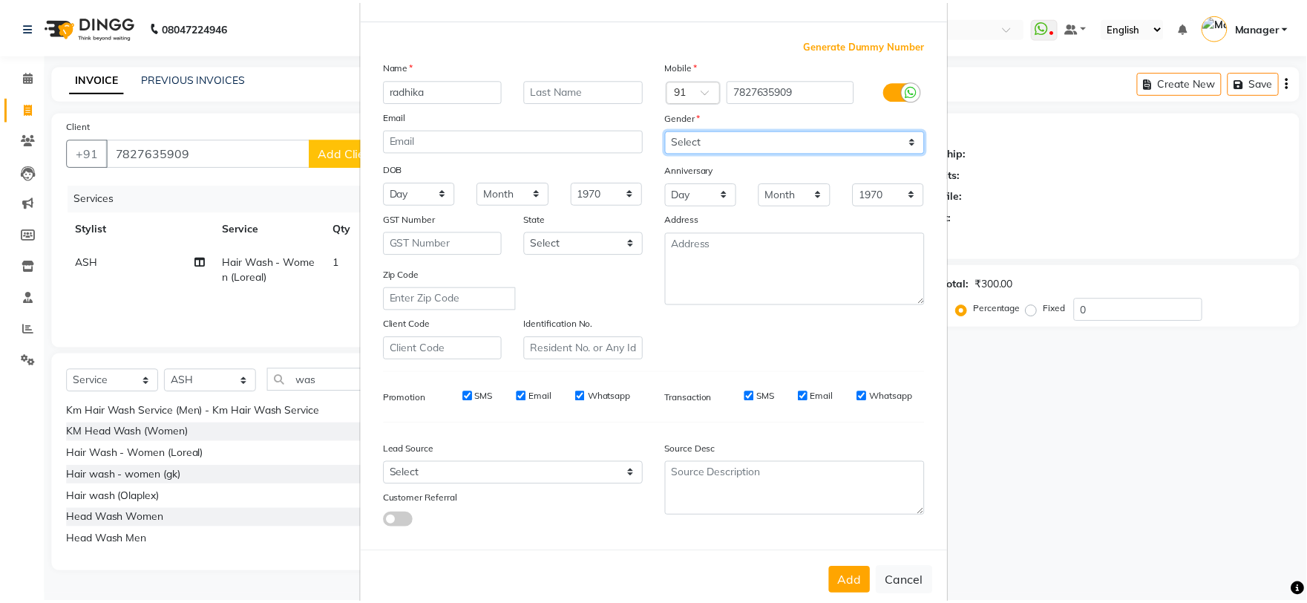
scroll to position [83, 0]
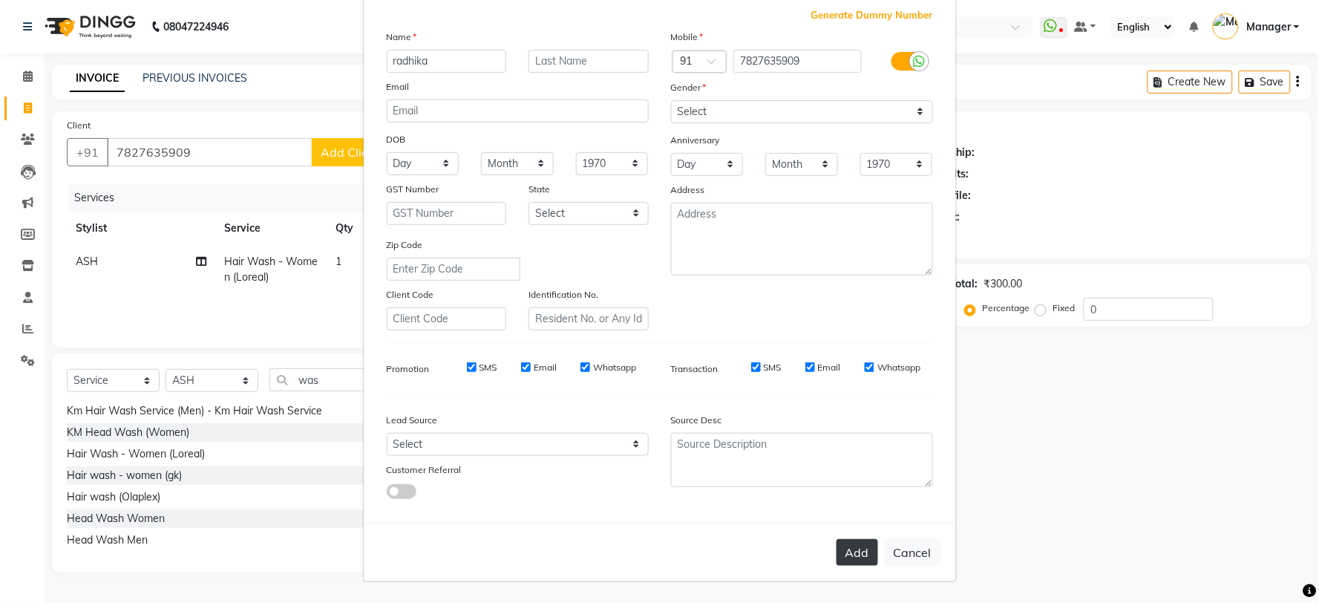
click at [856, 546] on button "Add" at bounding box center [858, 552] width 42 height 27
select select
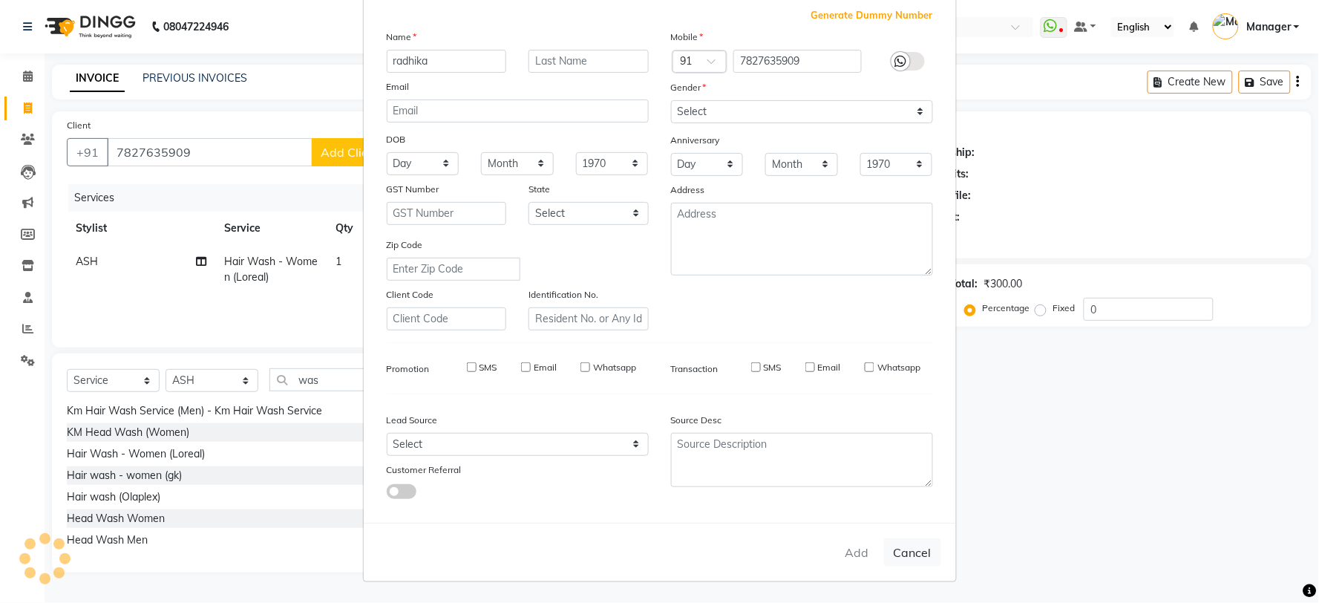
select select
checkbox input "false"
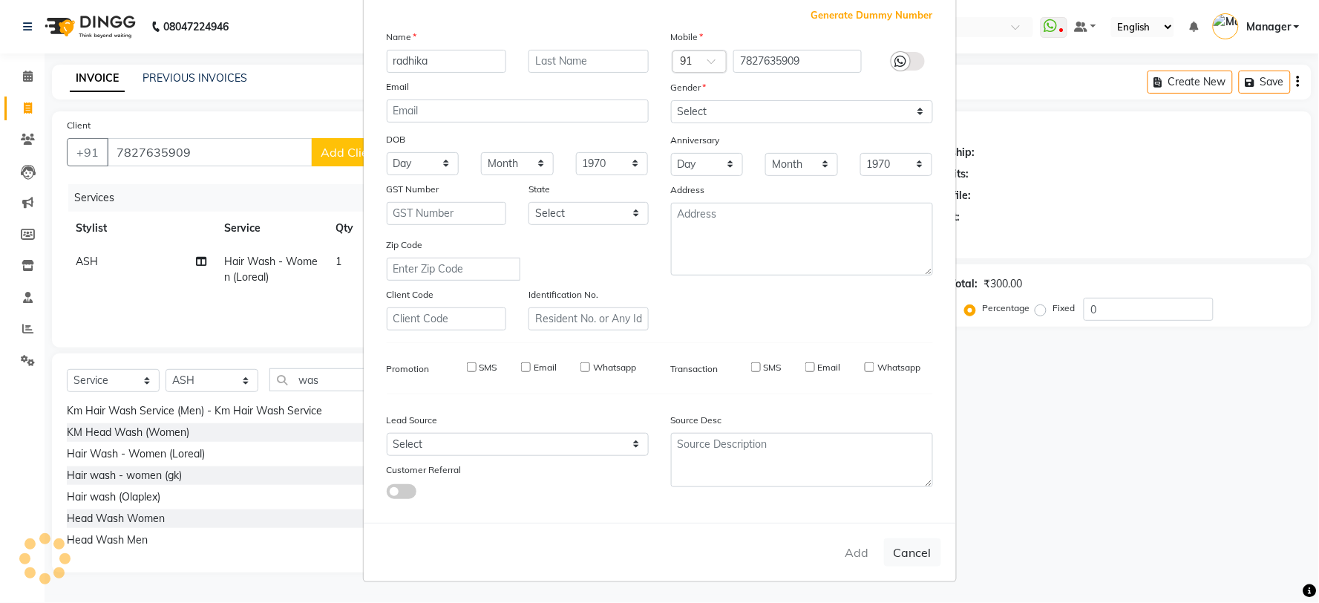
checkbox input "false"
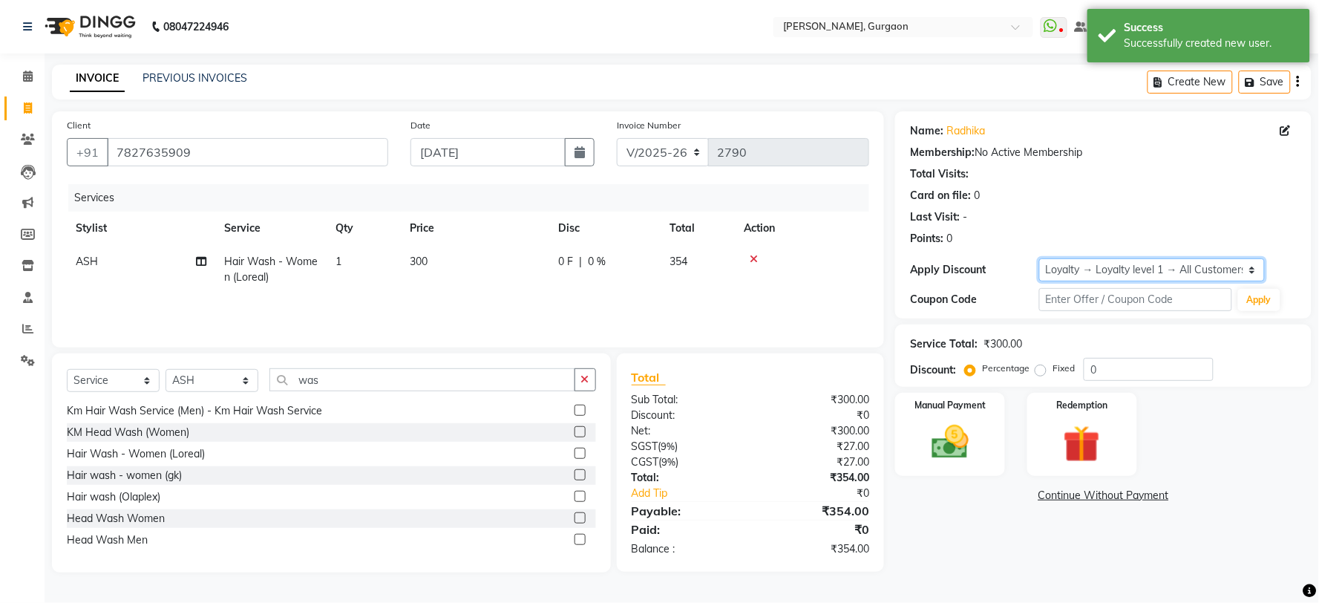
click at [1108, 267] on select "Select Loyalty → Loyalty level 1 → All Customers" at bounding box center [1152, 269] width 226 height 23
select select "0:"
click at [1039, 258] on select "Select Loyalty → Loyalty level 1 → All Customers" at bounding box center [1152, 269] width 226 height 23
click at [952, 451] on img at bounding box center [950, 442] width 62 height 45
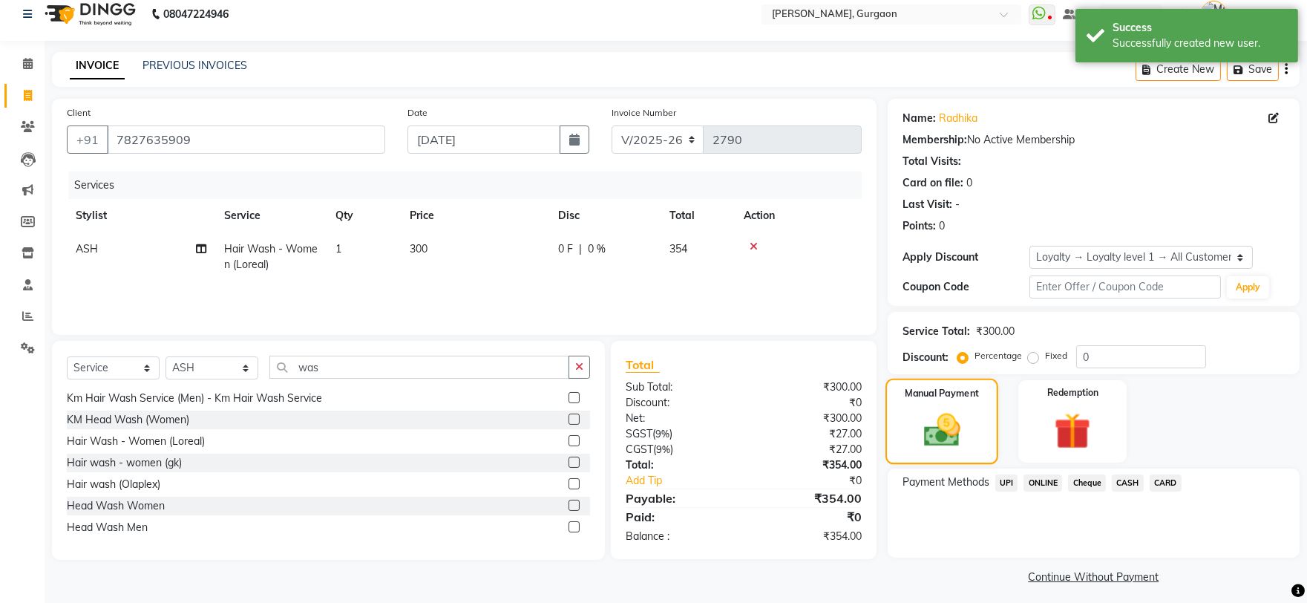
scroll to position [19, 0]
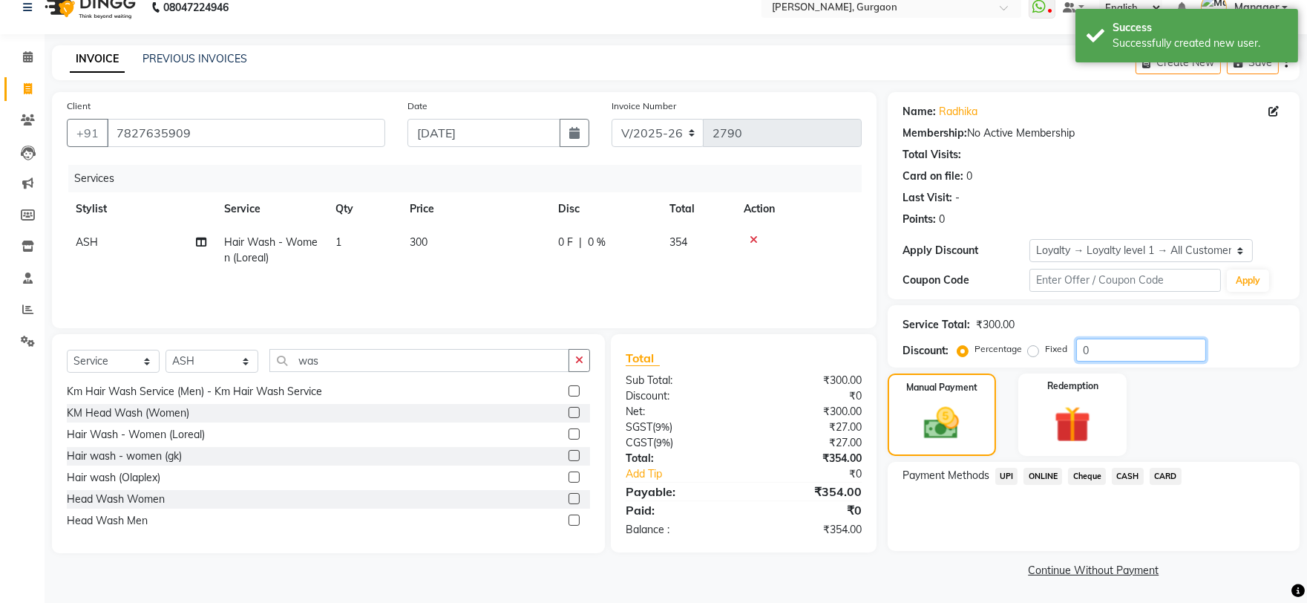
click at [1078, 343] on input "0" at bounding box center [1141, 350] width 130 height 23
type input "20"
click at [1265, 432] on div "Manual Payment Redemption" at bounding box center [1094, 414] width 434 height 82
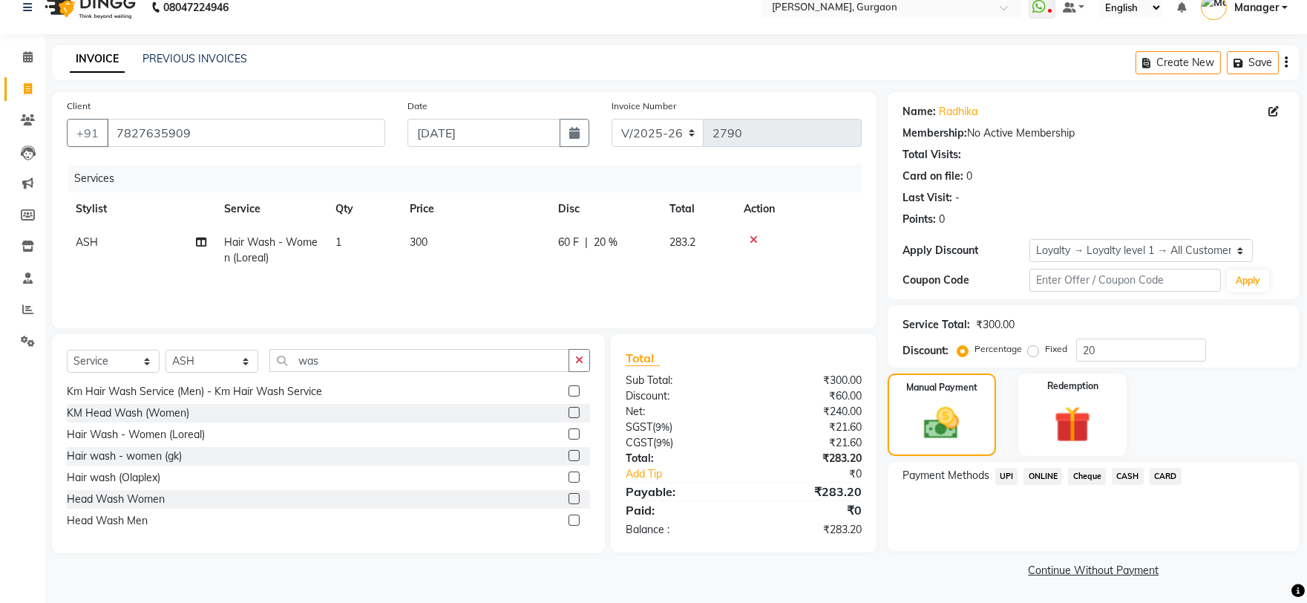
click at [1006, 471] on span "UPI" at bounding box center [1006, 476] width 23 height 17
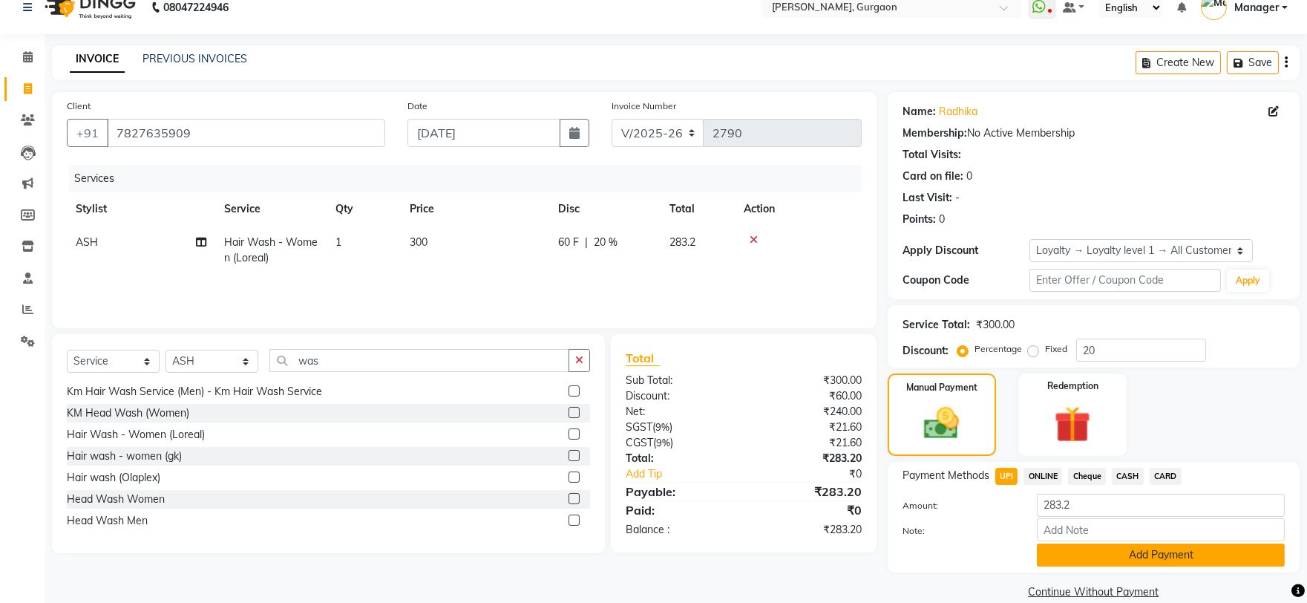
click at [1108, 552] on button "Add Payment" at bounding box center [1161, 554] width 248 height 23
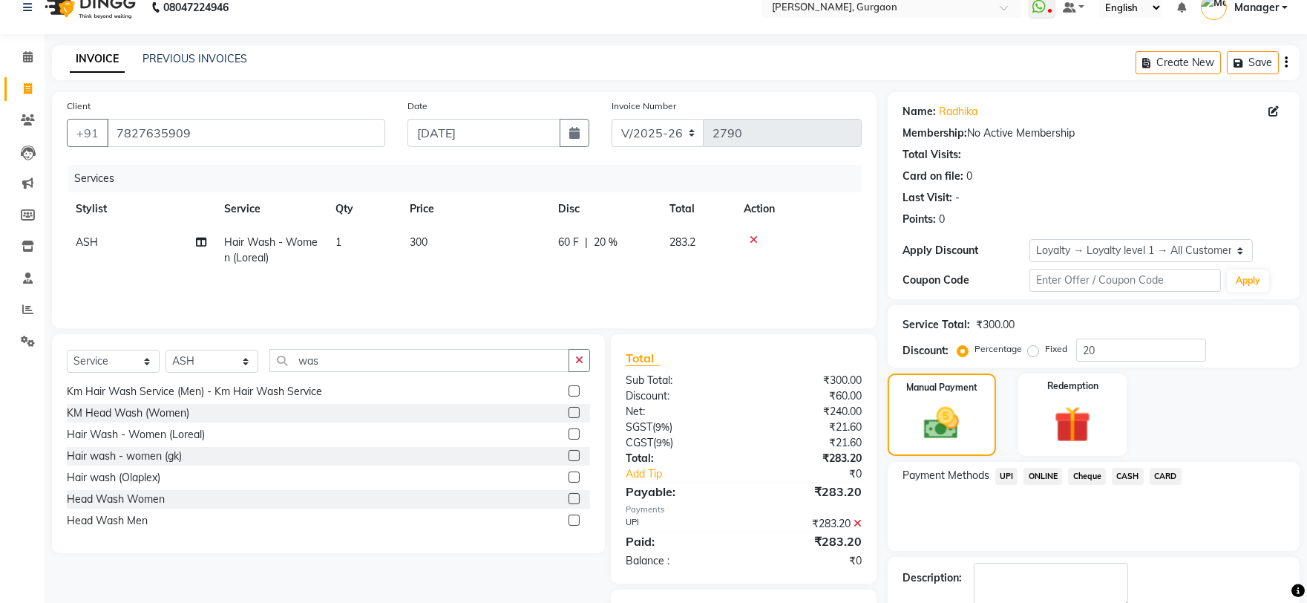
scroll to position [104, 0]
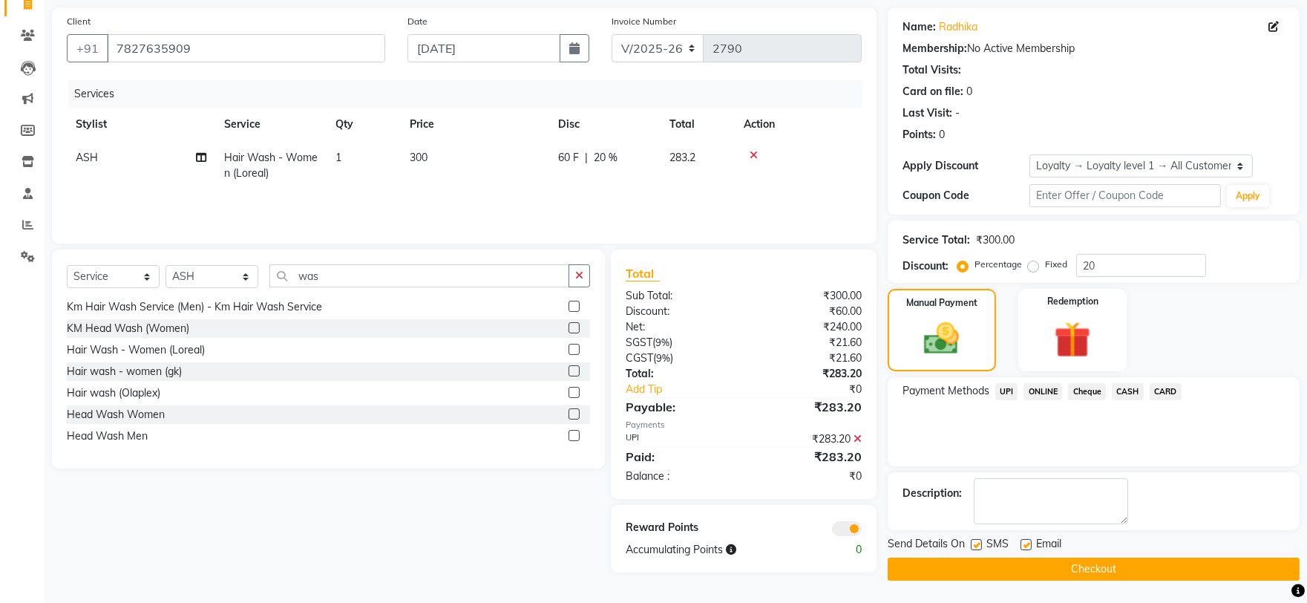
click at [1169, 559] on button "Checkout" at bounding box center [1094, 568] width 412 height 23
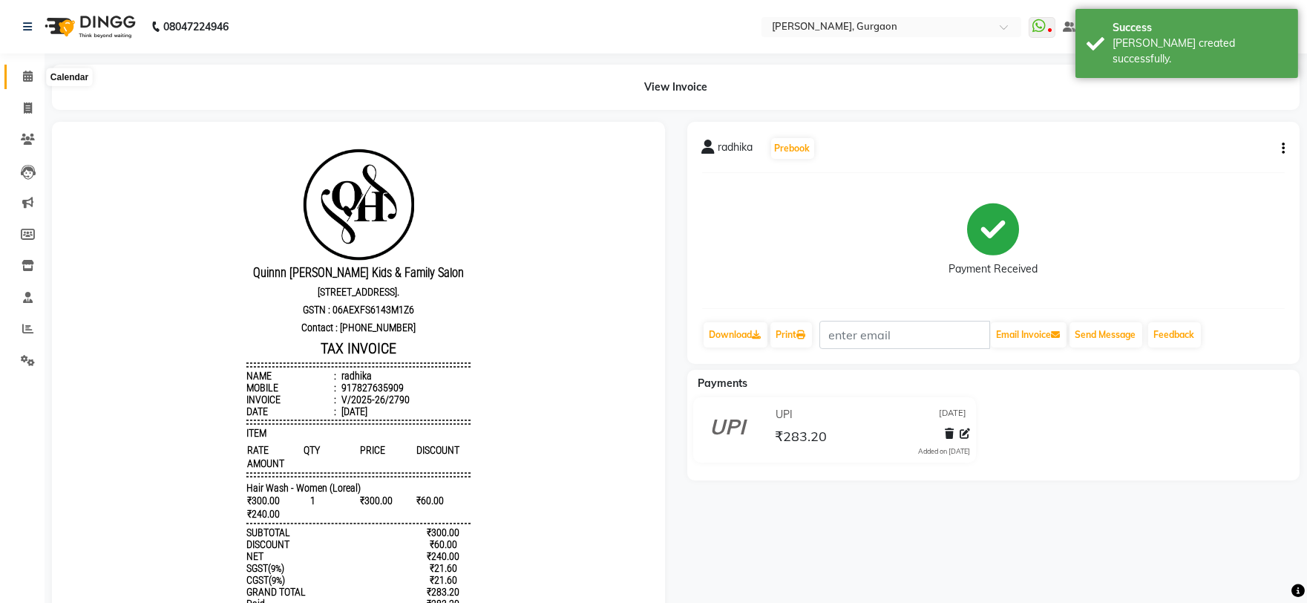
click at [30, 70] on span at bounding box center [28, 76] width 26 height 17
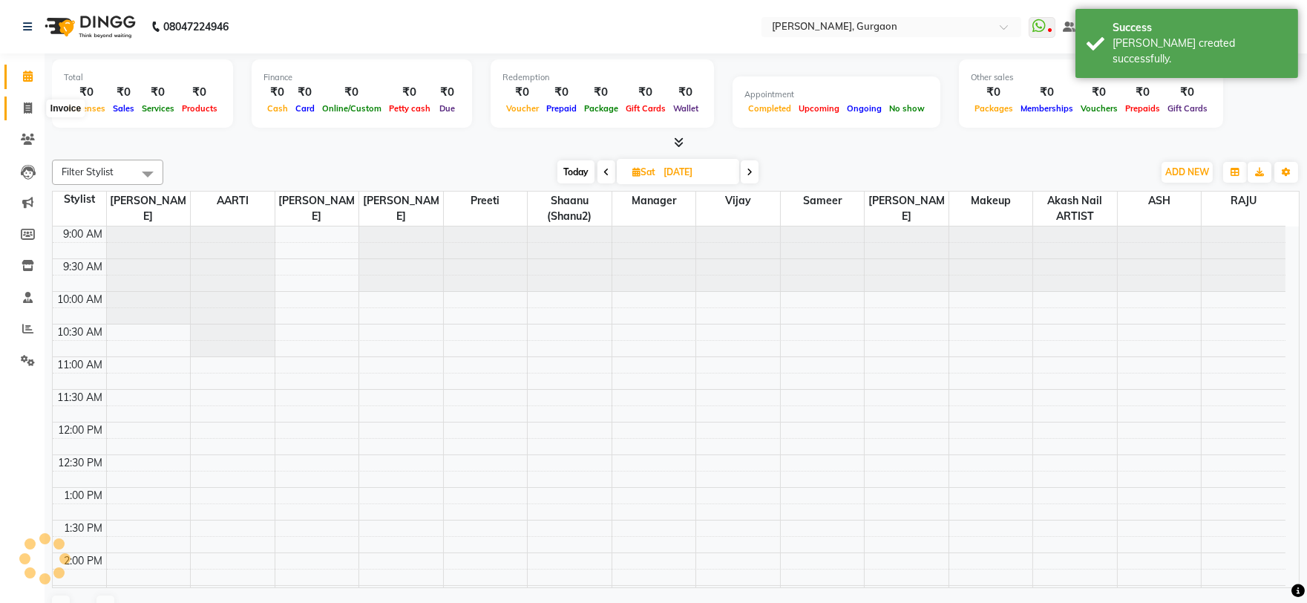
click at [27, 105] on icon at bounding box center [28, 107] width 8 height 11
select select "service"
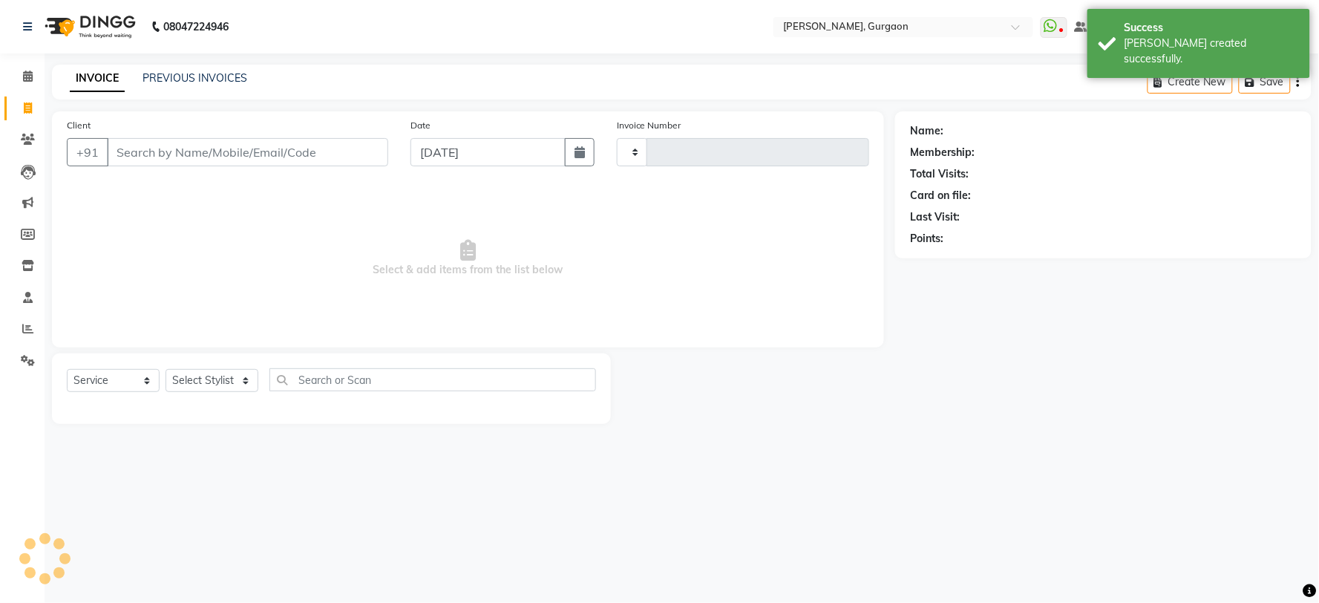
type input "2791"
select select "3880"
click at [219, 75] on link "PREVIOUS INVOICES" at bounding box center [195, 77] width 105 height 13
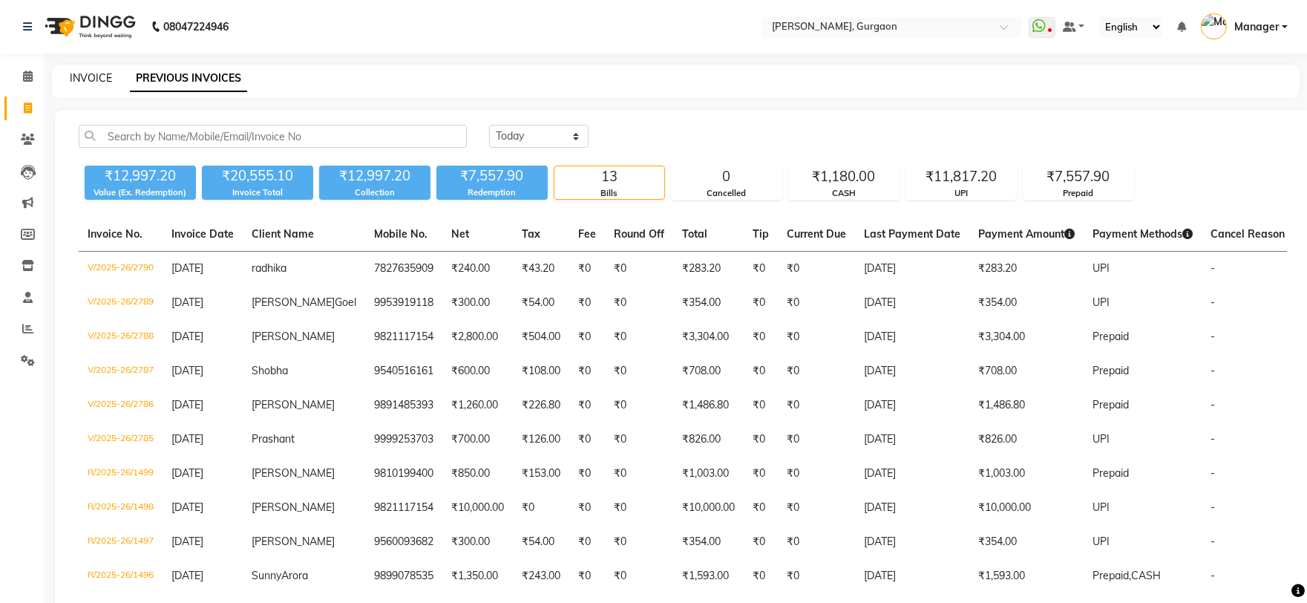
click at [86, 73] on link "INVOICE" at bounding box center [91, 77] width 42 height 13
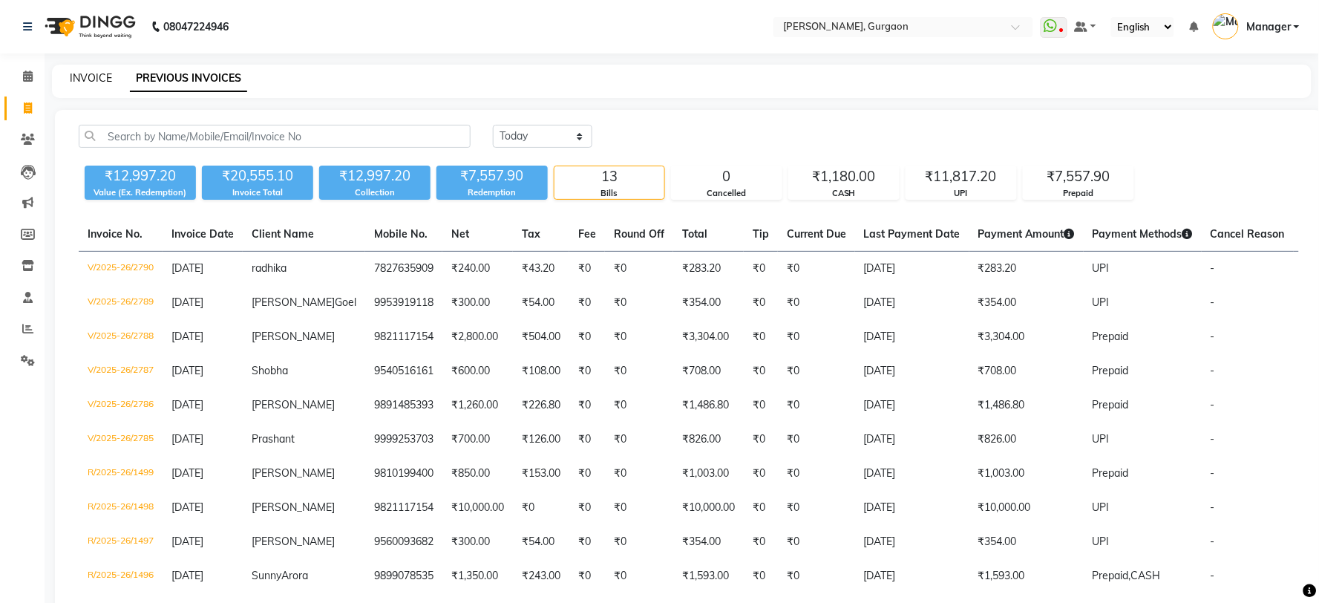
select select "3880"
select select "service"
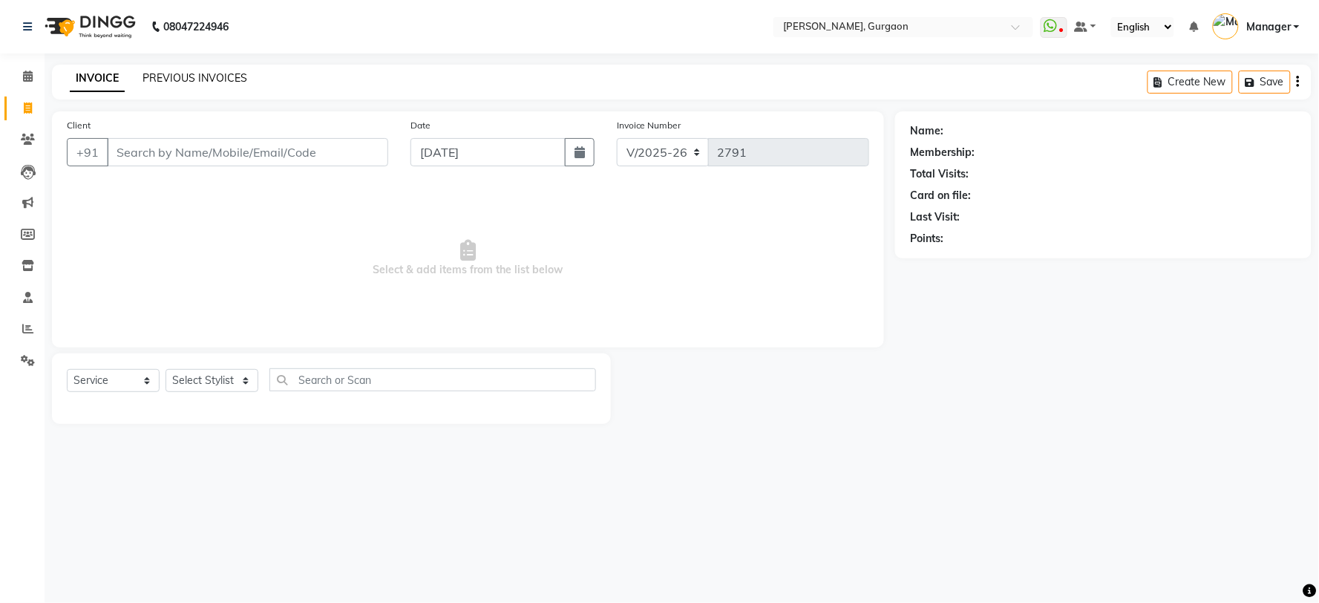
click at [206, 79] on link "PREVIOUS INVOICES" at bounding box center [195, 77] width 105 height 13
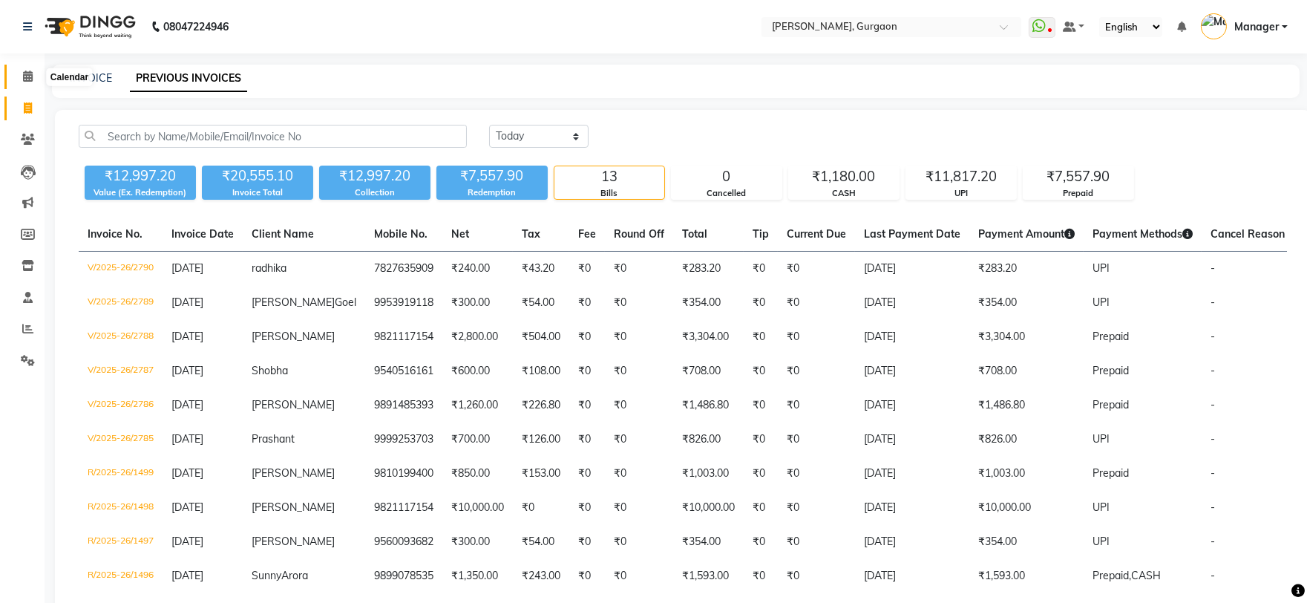
click at [16, 80] on span at bounding box center [28, 76] width 26 height 17
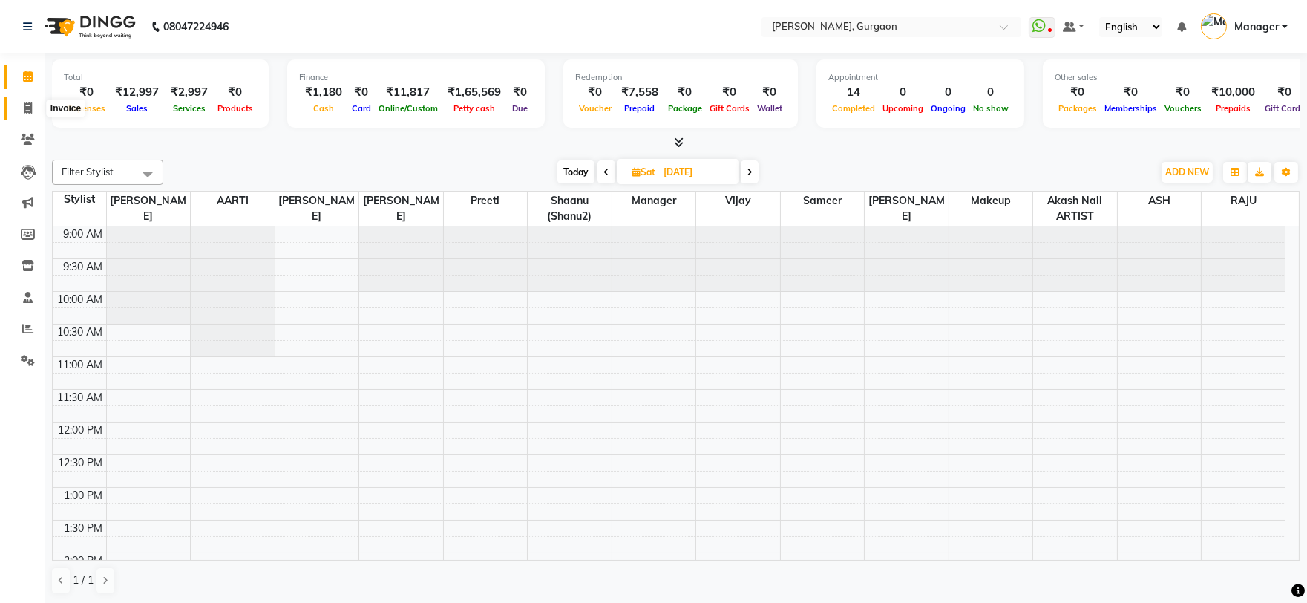
click at [32, 108] on span at bounding box center [28, 108] width 26 height 17
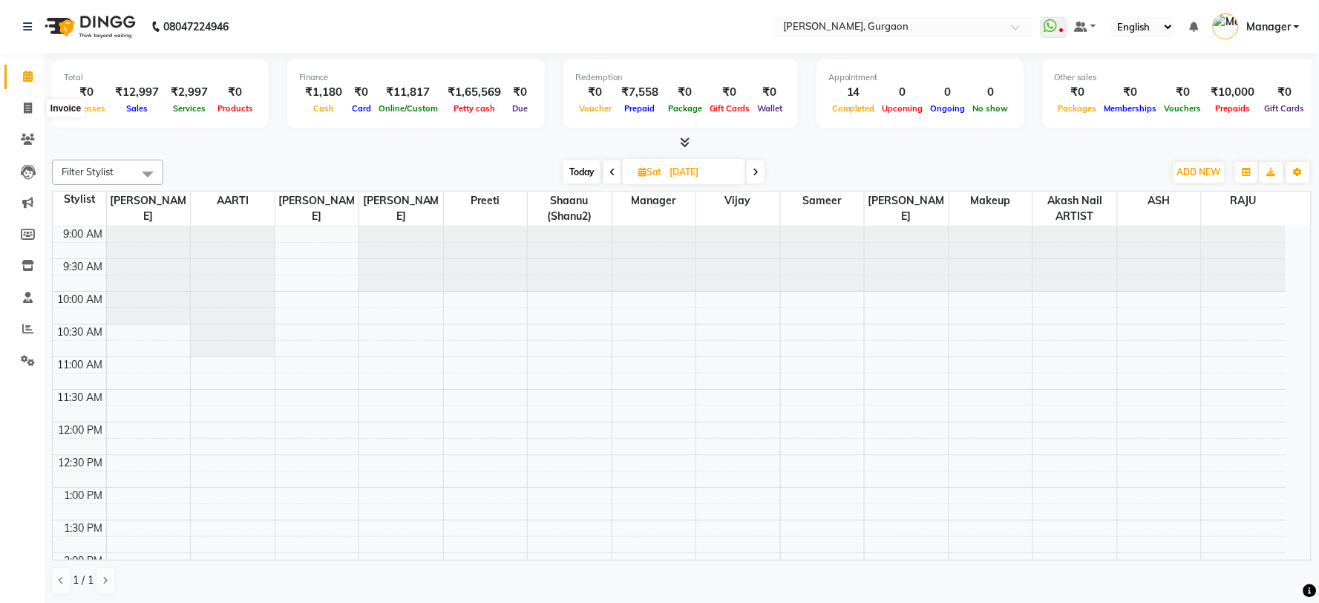
select select "3880"
select select "service"
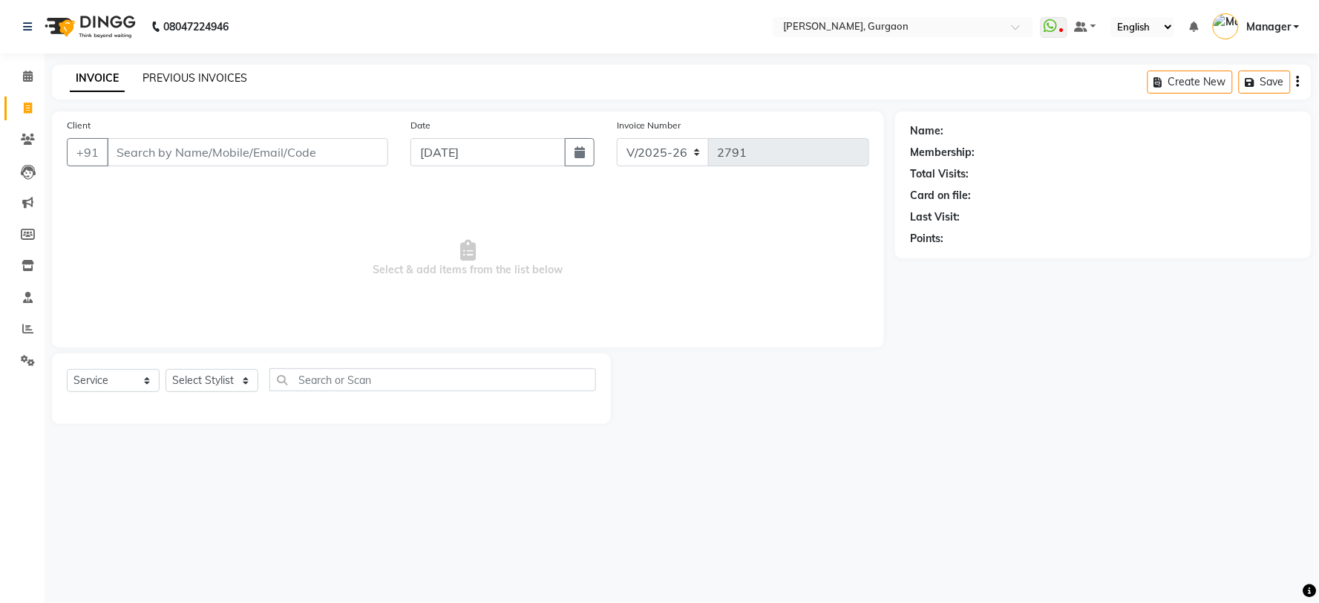
click at [199, 77] on link "PREVIOUS INVOICES" at bounding box center [195, 77] width 105 height 13
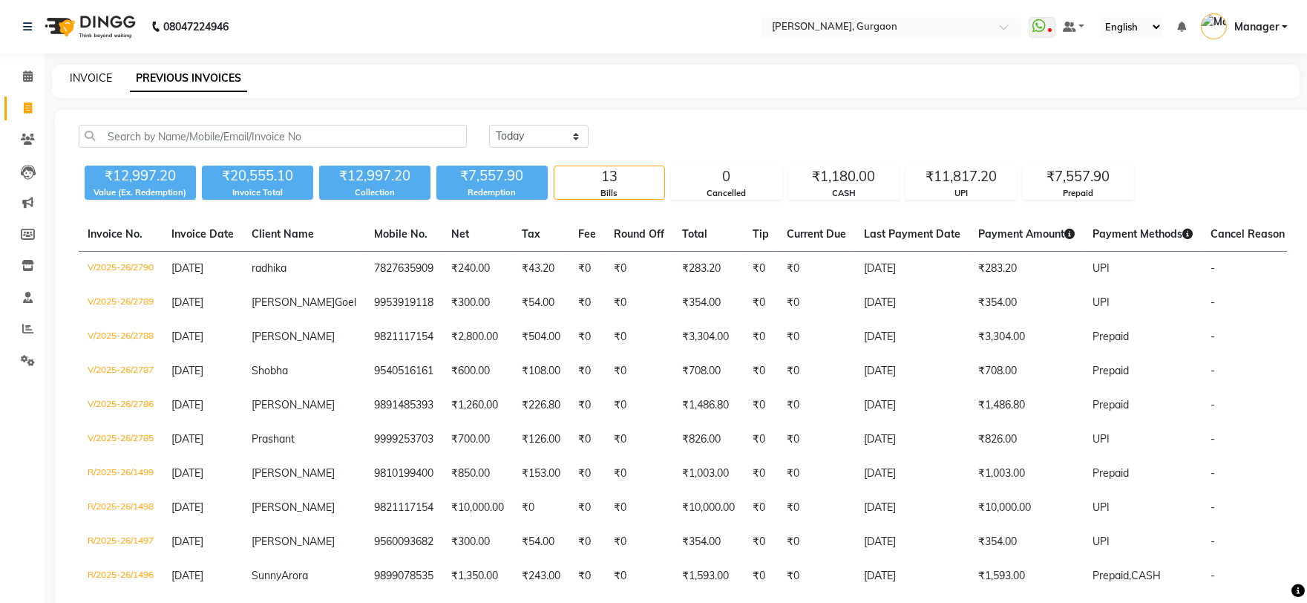
click at [89, 72] on link "INVOICE" at bounding box center [91, 77] width 42 height 13
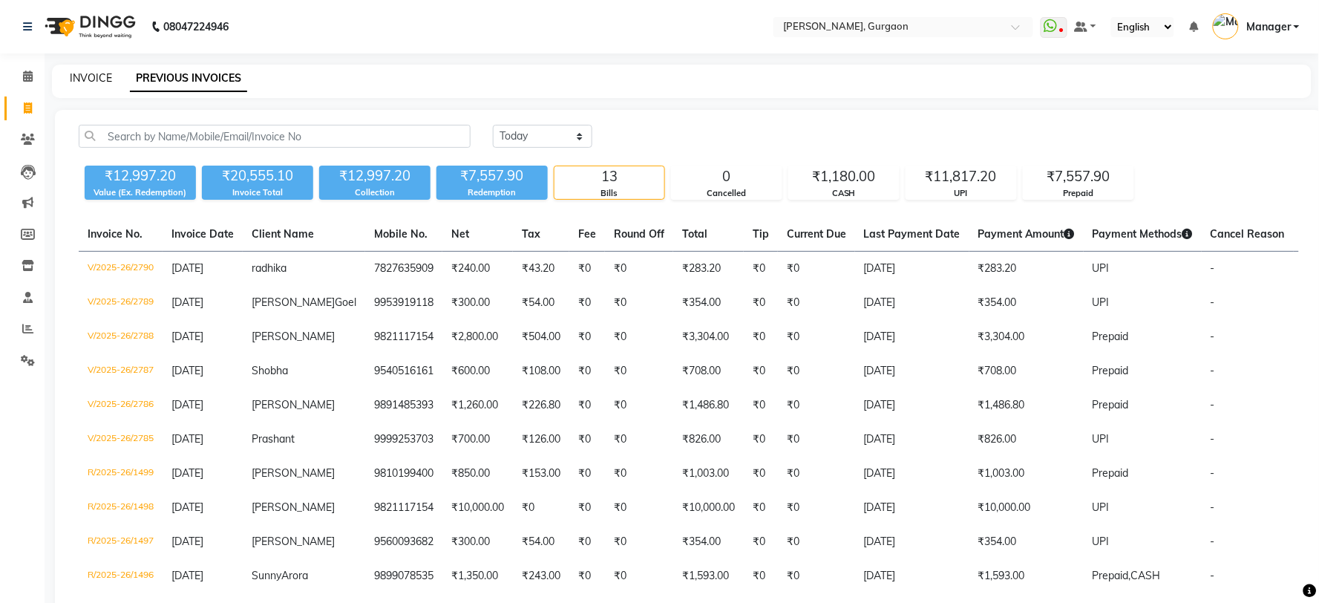
select select "3880"
select select "service"
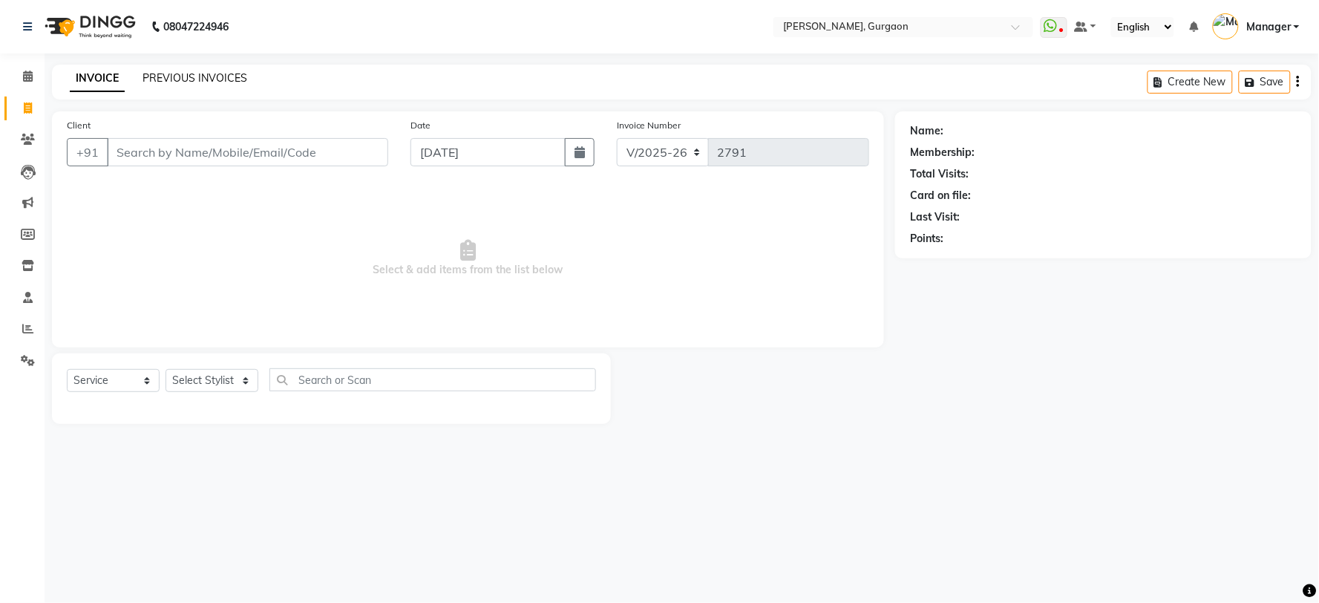
click at [197, 78] on link "PREVIOUS INVOICES" at bounding box center [195, 77] width 105 height 13
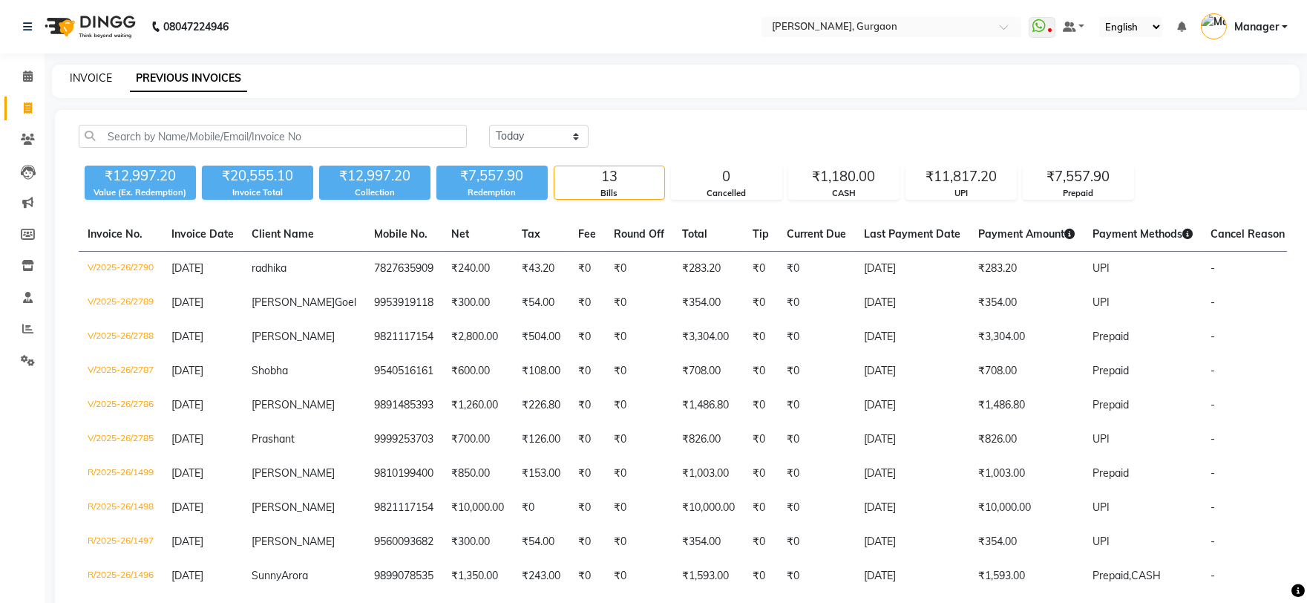
click at [84, 80] on link "INVOICE" at bounding box center [91, 77] width 42 height 13
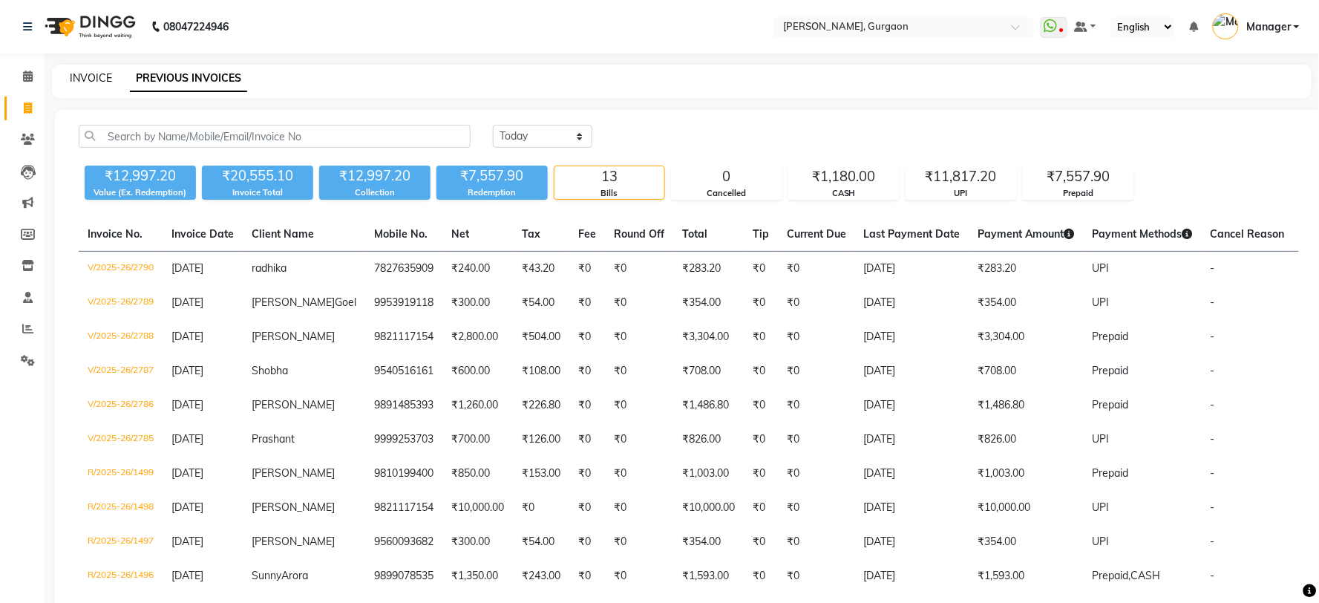
select select "service"
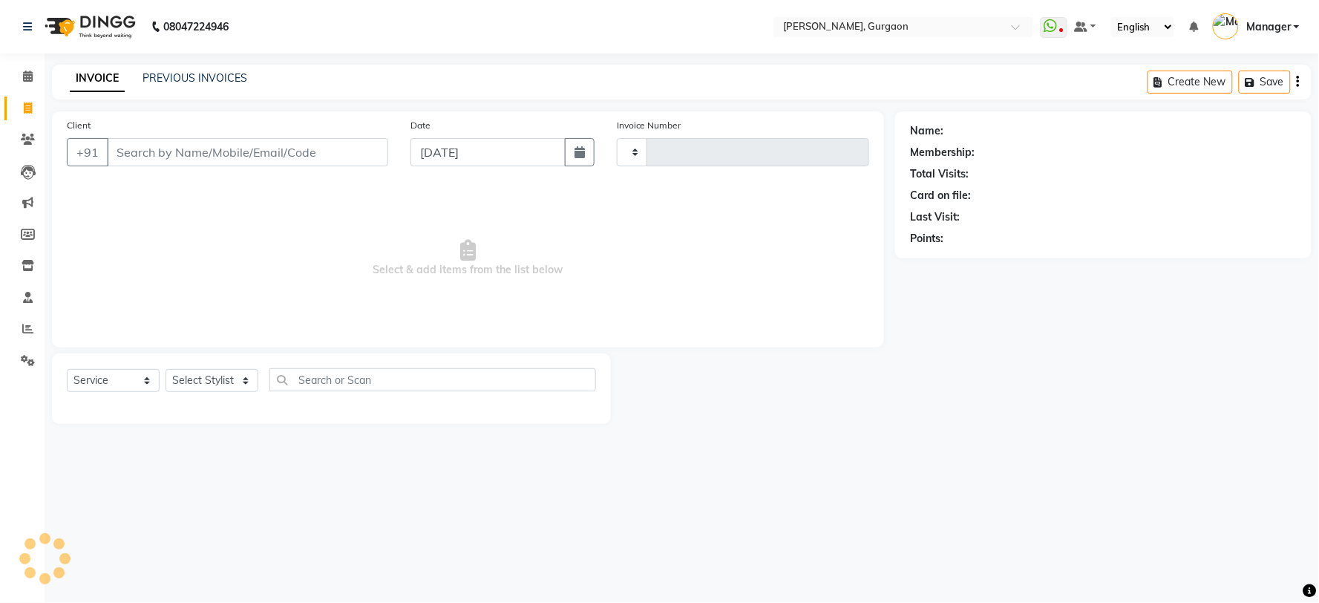
type input "2791"
select select "3880"
click at [202, 79] on link "PREVIOUS INVOICES" at bounding box center [195, 77] width 105 height 13
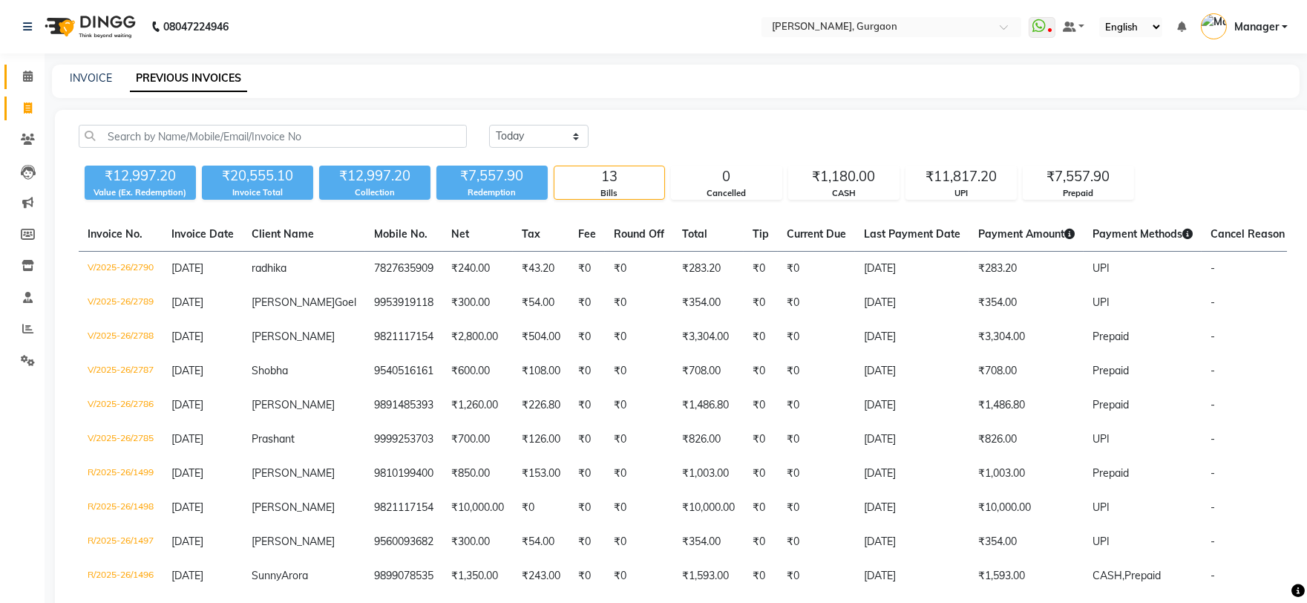
click at [20, 74] on span at bounding box center [28, 76] width 26 height 17
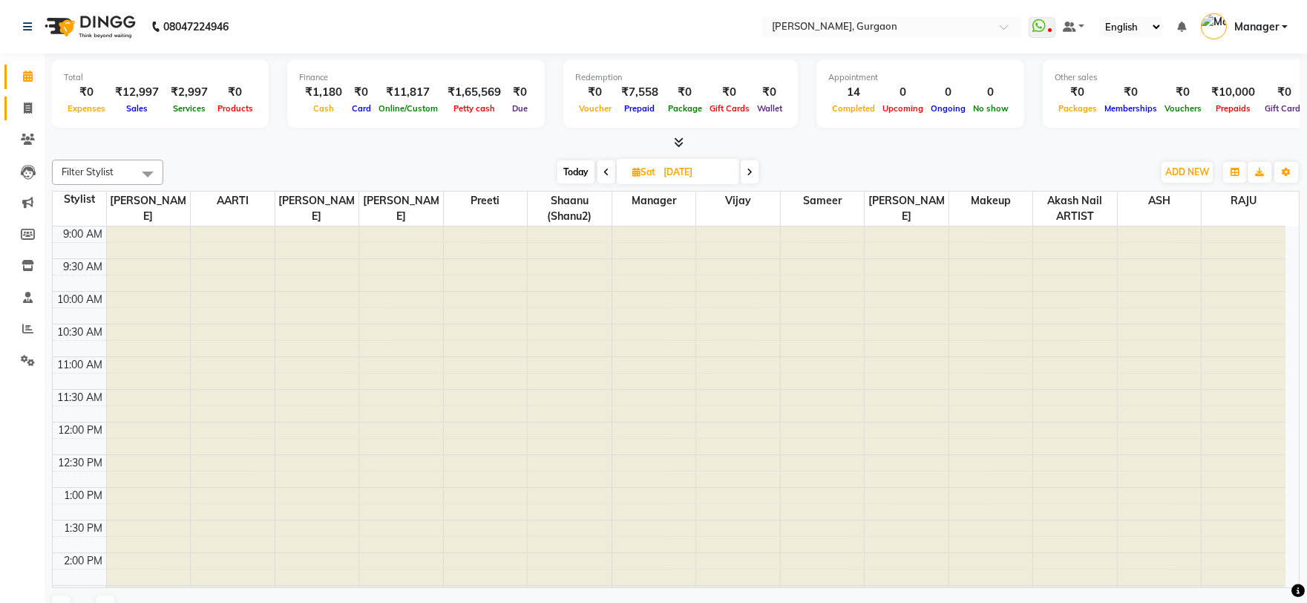
click at [19, 117] on link "Invoice" at bounding box center [22, 109] width 36 height 24
select select "service"
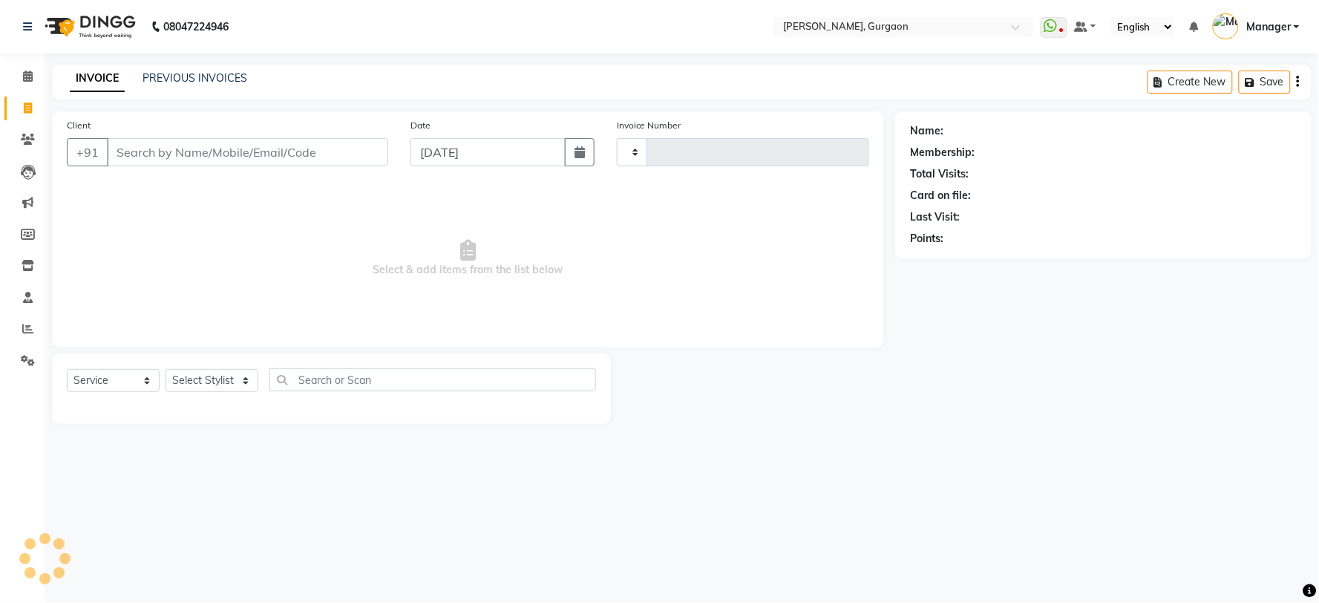
type input "2791"
select select "3880"
click at [20, 321] on span at bounding box center [28, 329] width 26 height 17
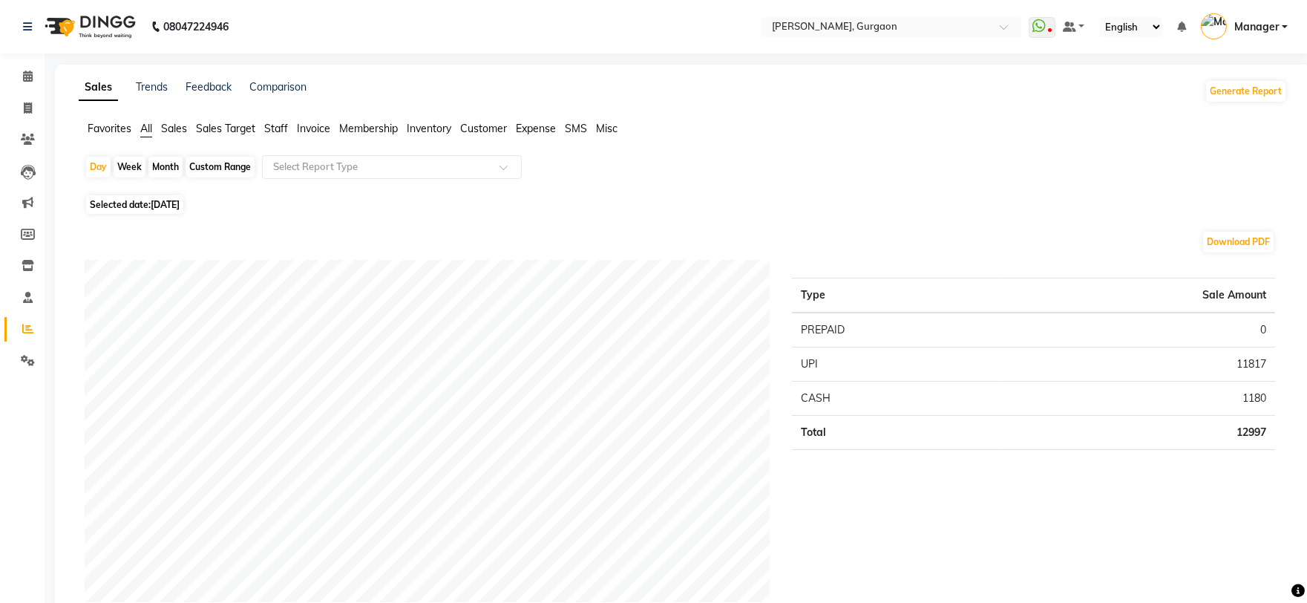
click at [276, 122] on span "Staff" at bounding box center [276, 128] width 24 height 13
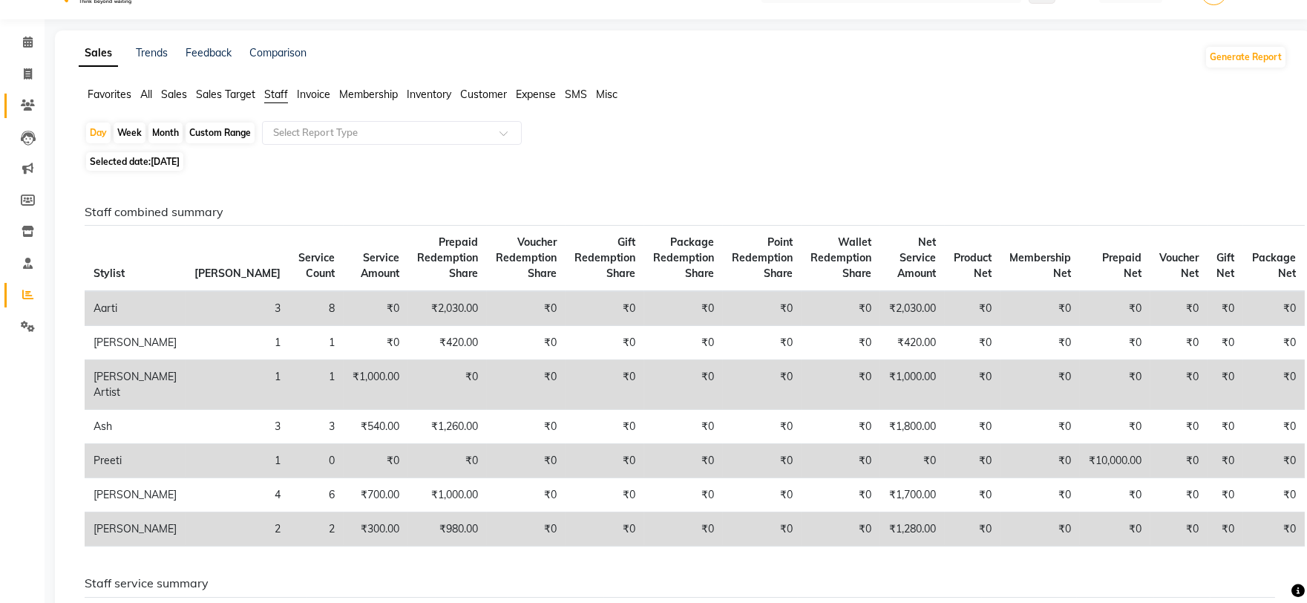
scroll to position [5, 0]
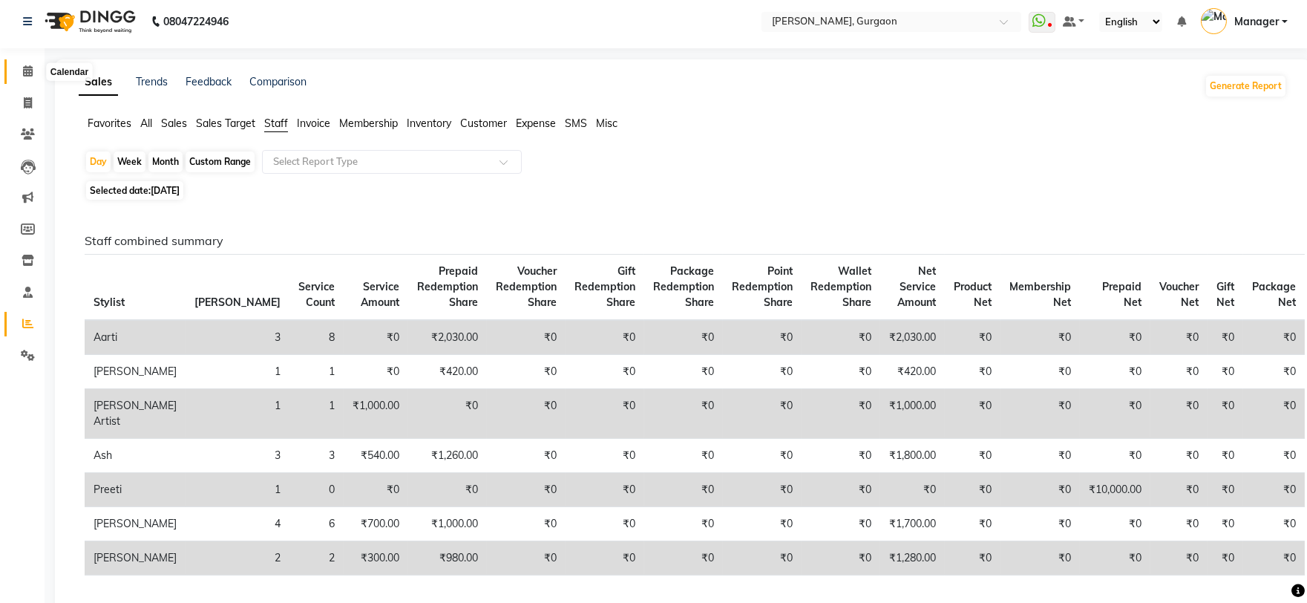
drag, startPoint x: 19, startPoint y: 68, endPoint x: 26, endPoint y: 59, distance: 11.1
click at [18, 68] on span at bounding box center [28, 71] width 26 height 17
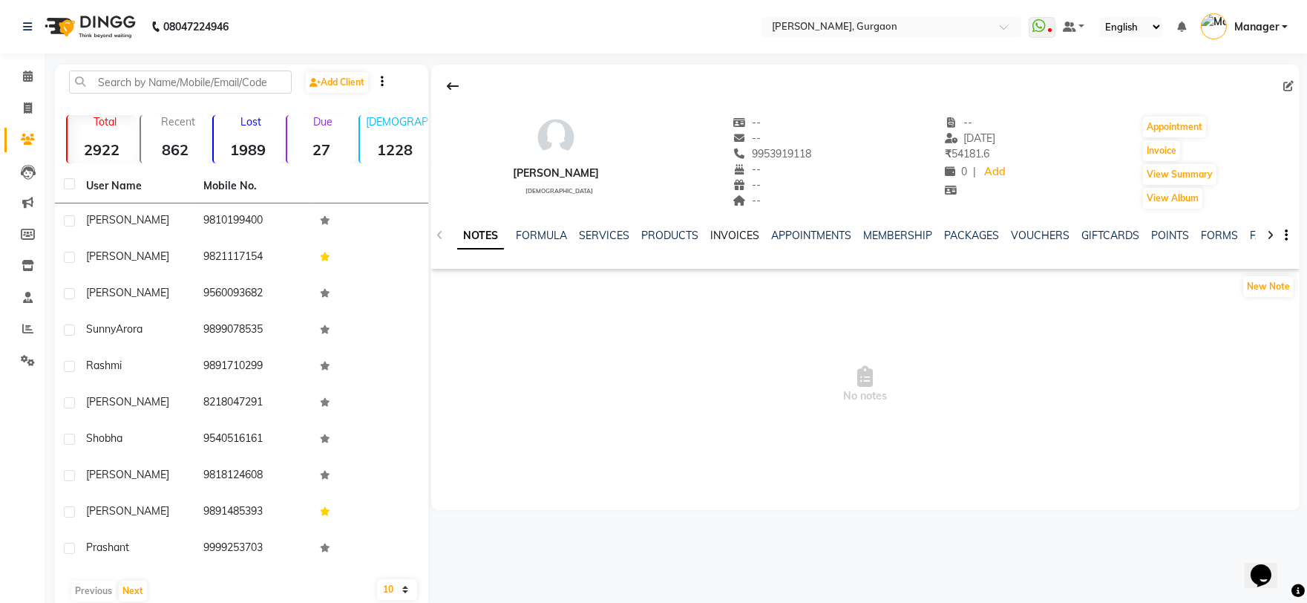
drag, startPoint x: 743, startPoint y: 235, endPoint x: 743, endPoint y: 270, distance: 34.9
click at [743, 235] on link "INVOICES" at bounding box center [734, 235] width 49 height 13
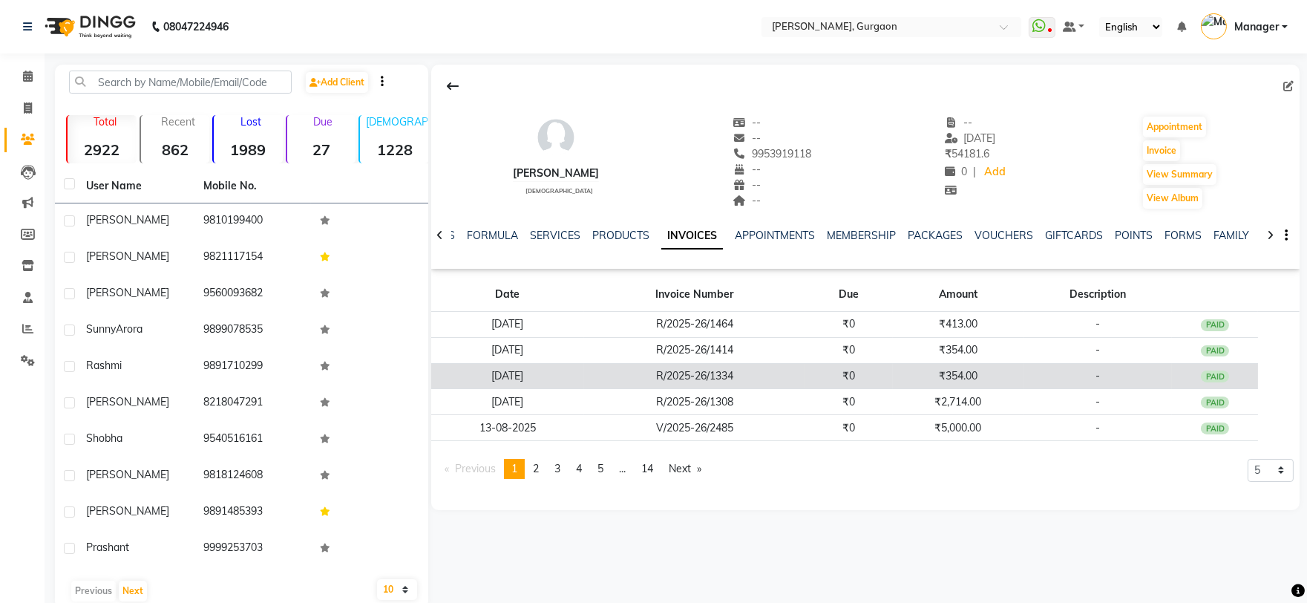
click at [954, 376] on td "₹354.00" at bounding box center [958, 376] width 131 height 26
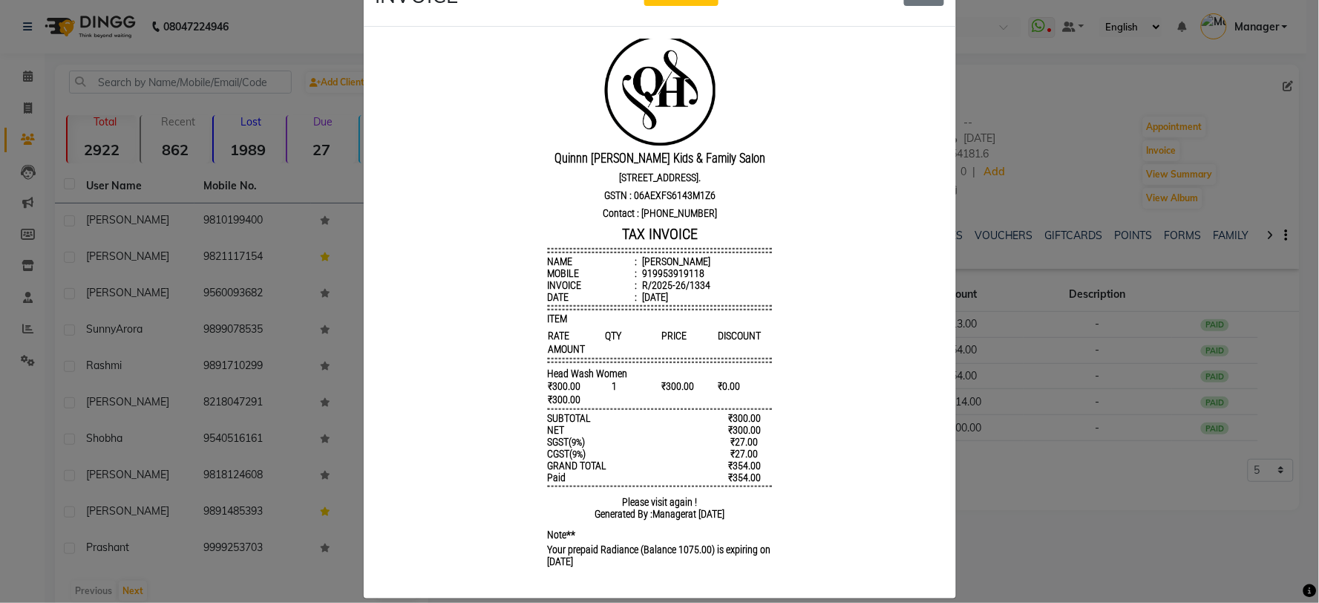
scroll to position [79, 0]
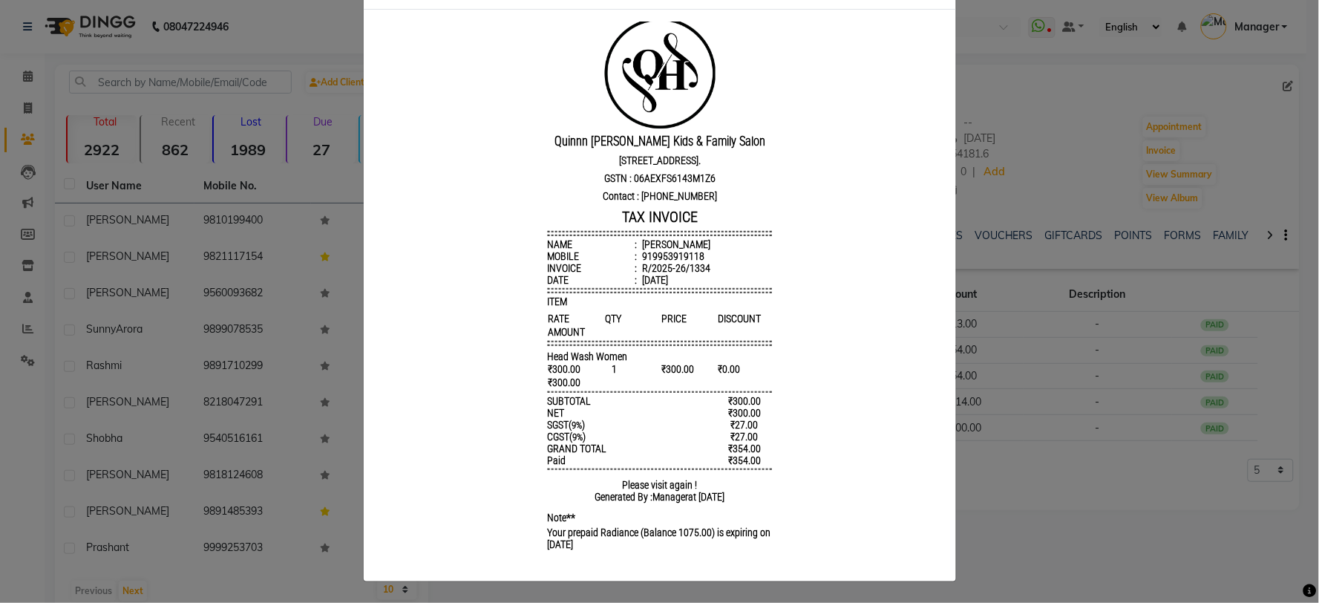
click at [1003, 232] on ngb-modal-window "INVOICE View Invoice Close" at bounding box center [659, 301] width 1319 height 603
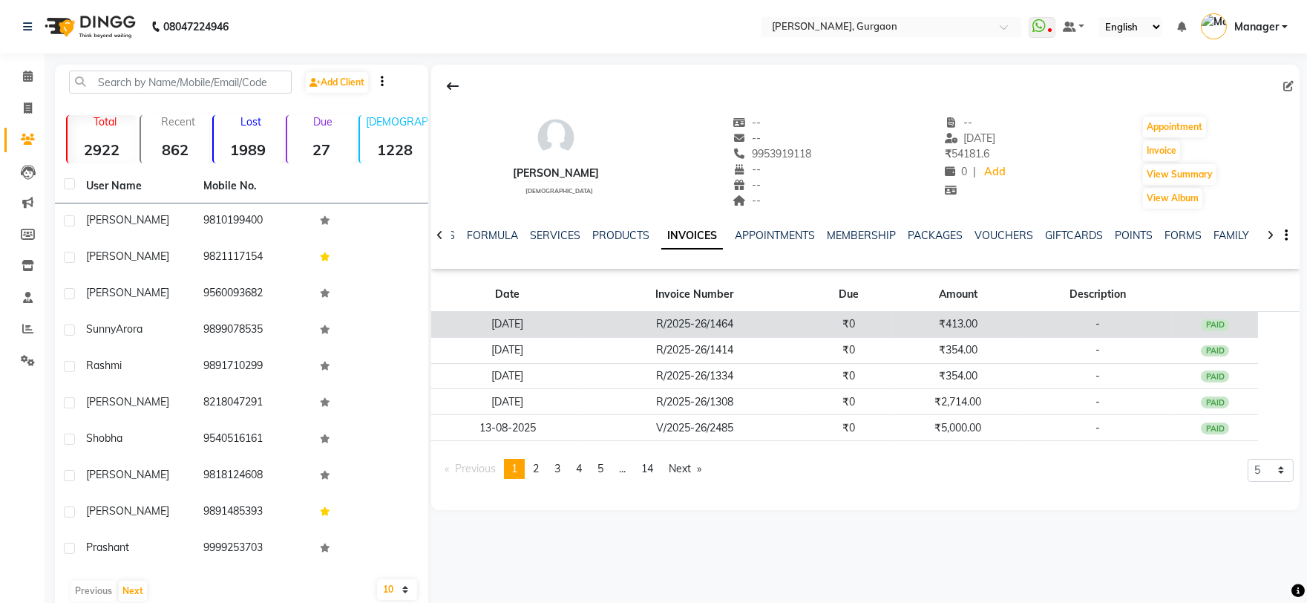
click at [958, 328] on td "₹413.00" at bounding box center [958, 325] width 131 height 26
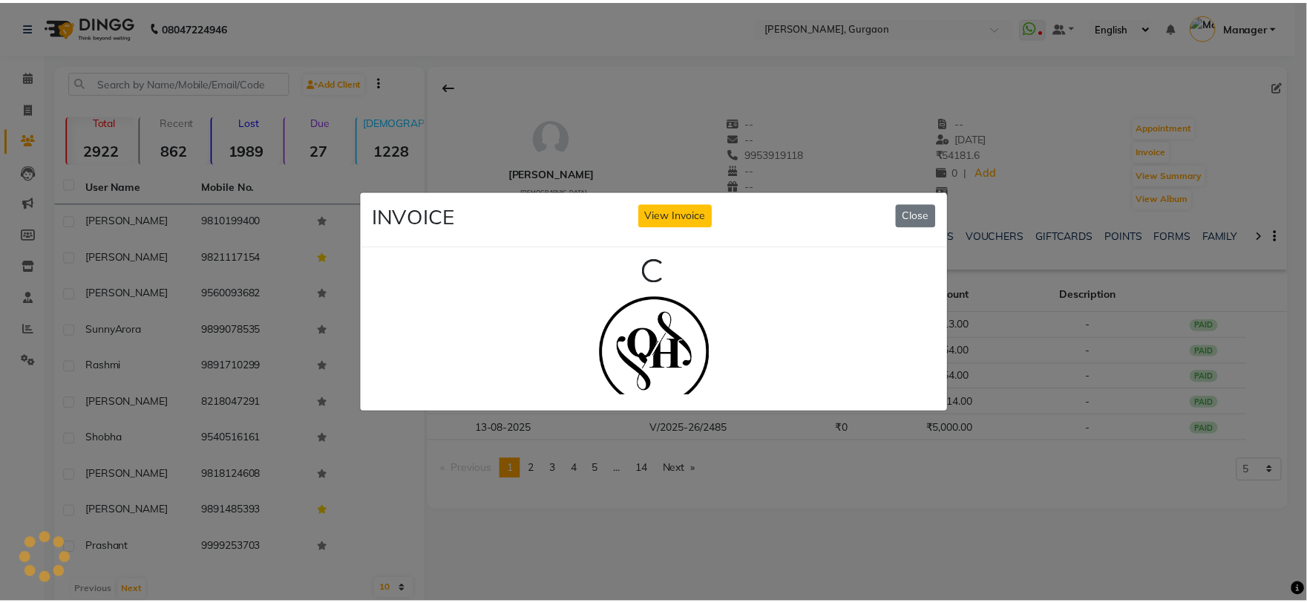
scroll to position [0, 0]
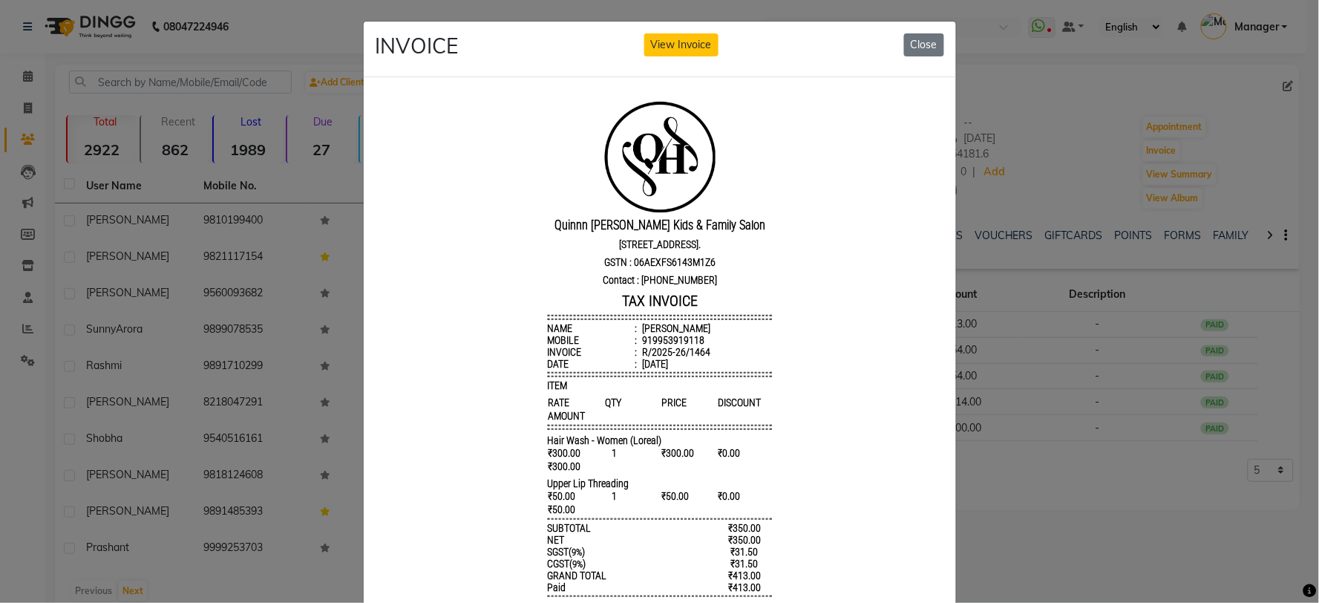
click at [1099, 279] on ngb-modal-window "INVOICE View Invoice Close" at bounding box center [659, 301] width 1319 height 603
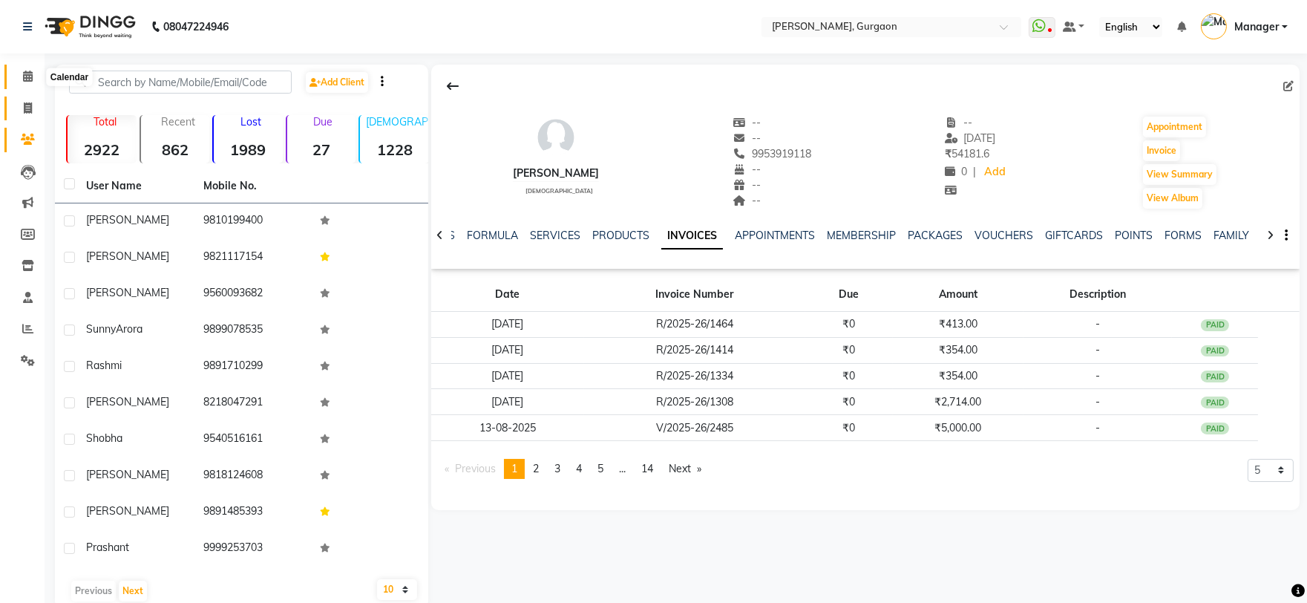
drag, startPoint x: 19, startPoint y: 76, endPoint x: 13, endPoint y: 100, distance: 25.2
click at [19, 76] on span at bounding box center [28, 76] width 26 height 17
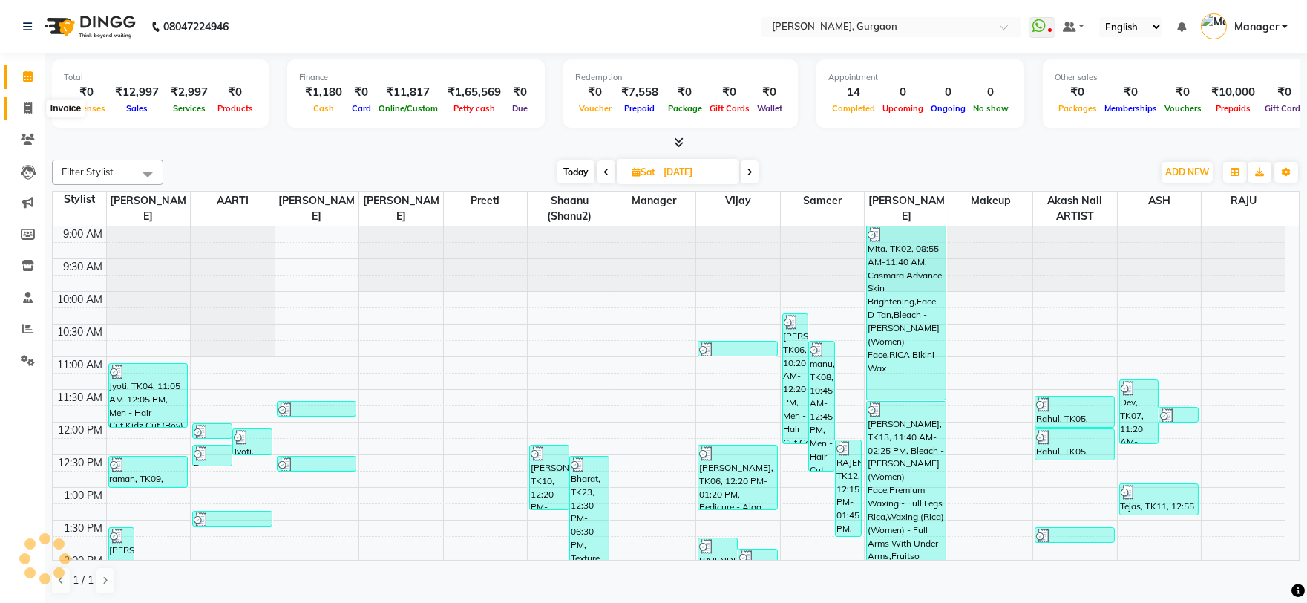
click at [15, 115] on span at bounding box center [28, 108] width 26 height 17
select select "service"
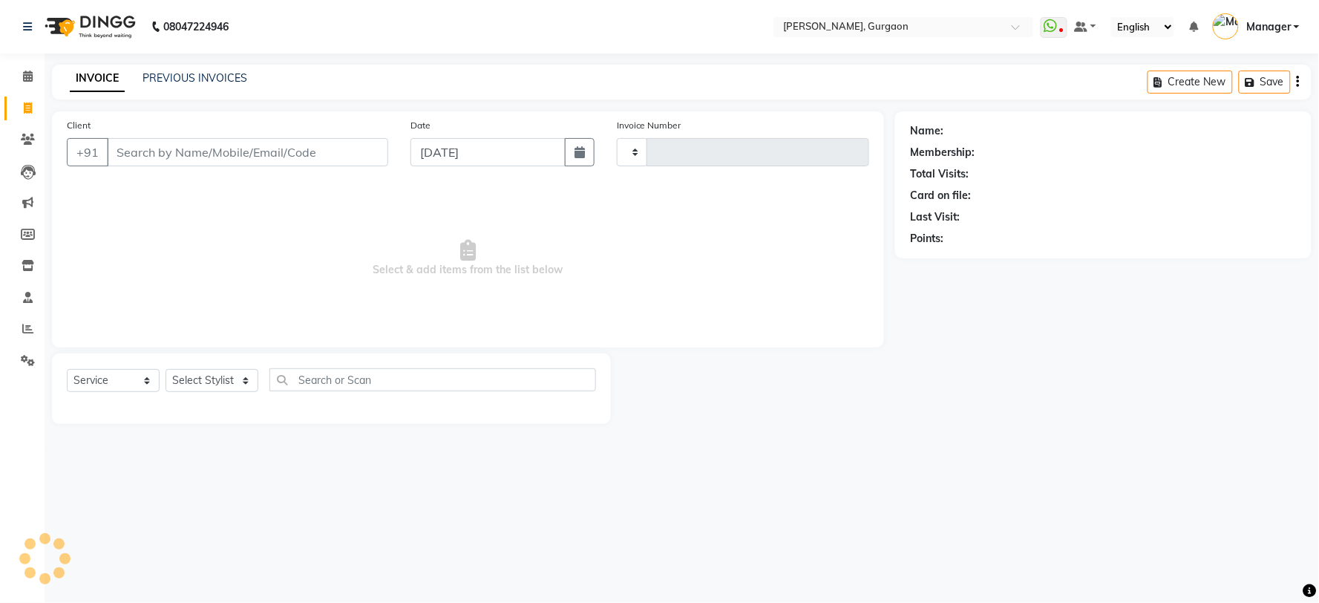
type input "2791"
select select "3880"
